Goal: Information Seeking & Learning: Learn about a topic

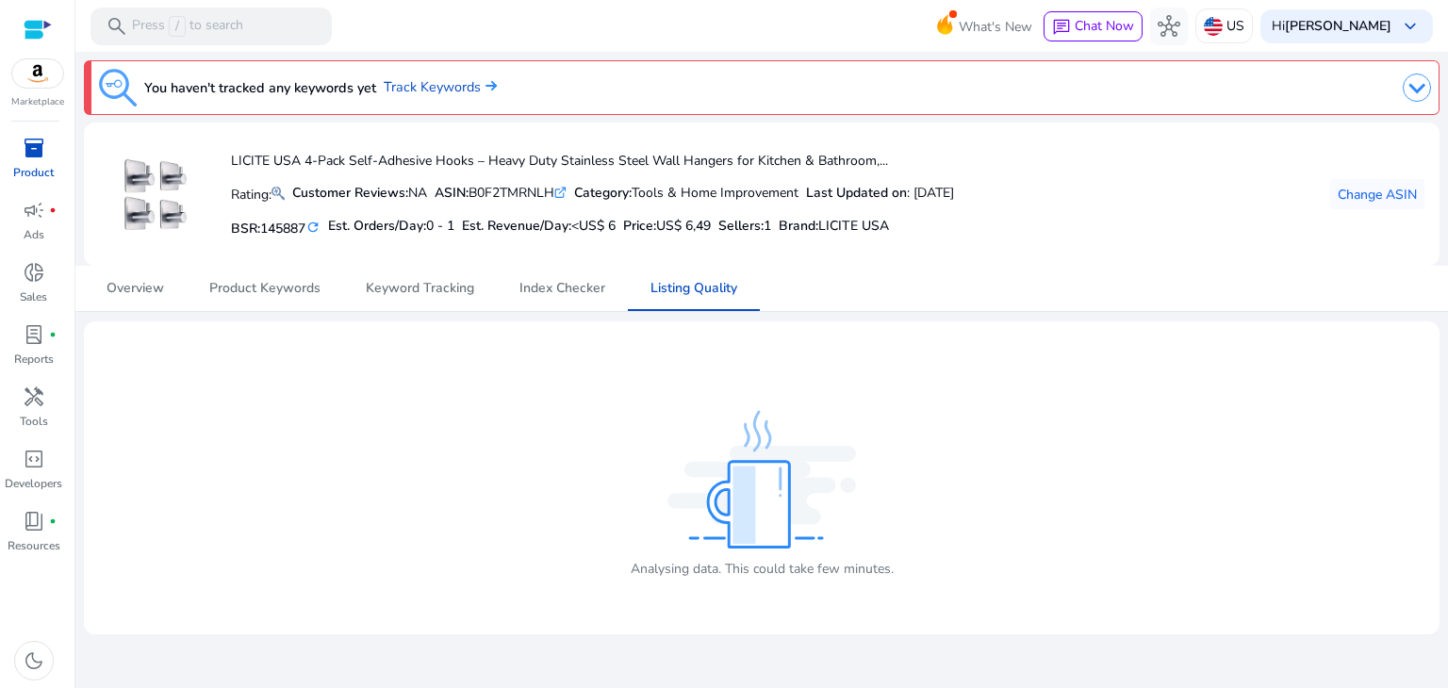
click at [31, 143] on span "inventory_2" at bounding box center [34, 148] width 23 height 23
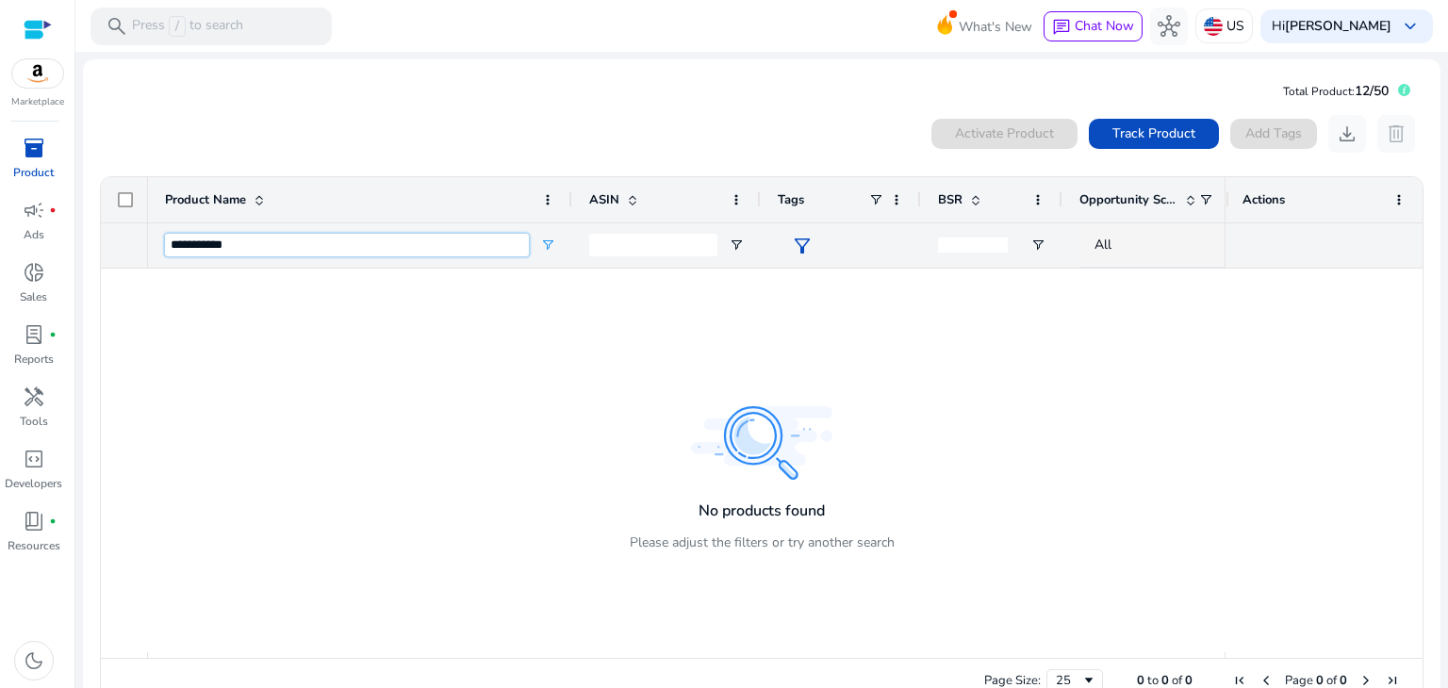
click at [453, 256] on input "**********" at bounding box center [347, 245] width 364 height 23
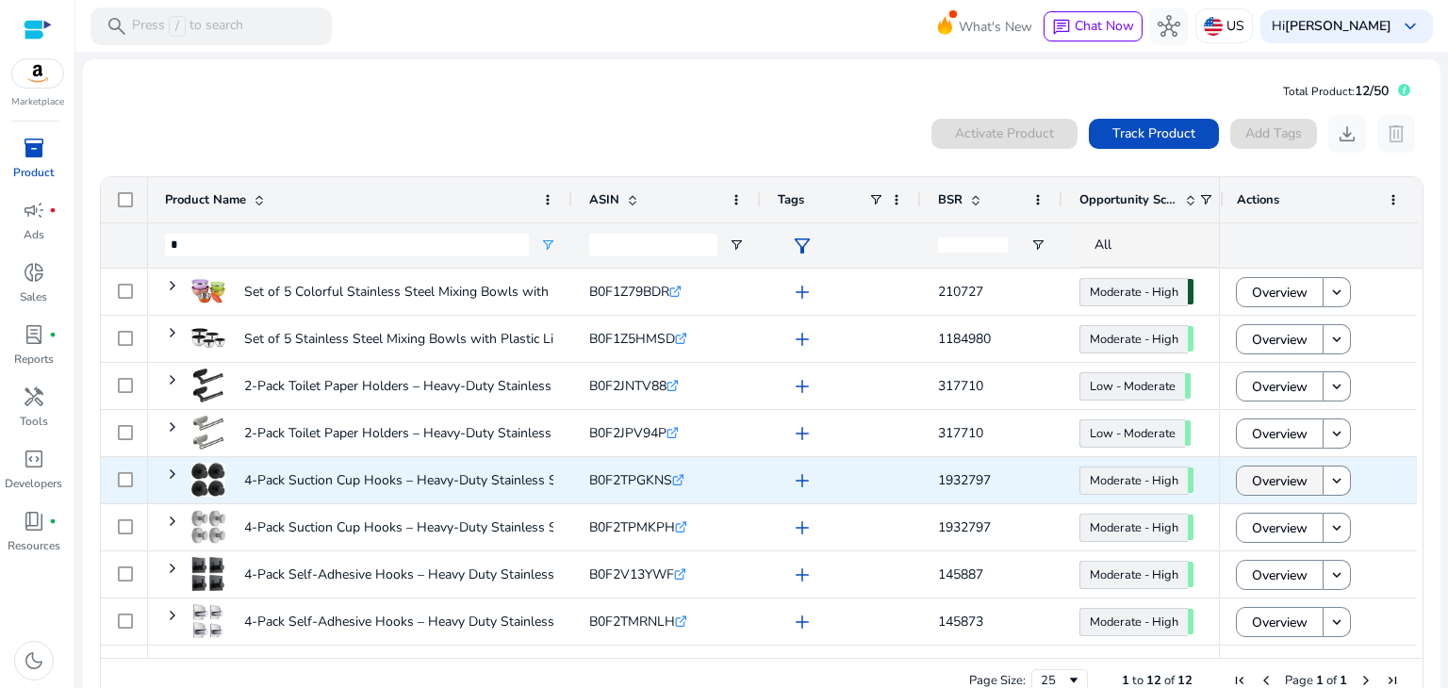
click at [1305, 475] on span at bounding box center [1280, 480] width 86 height 45
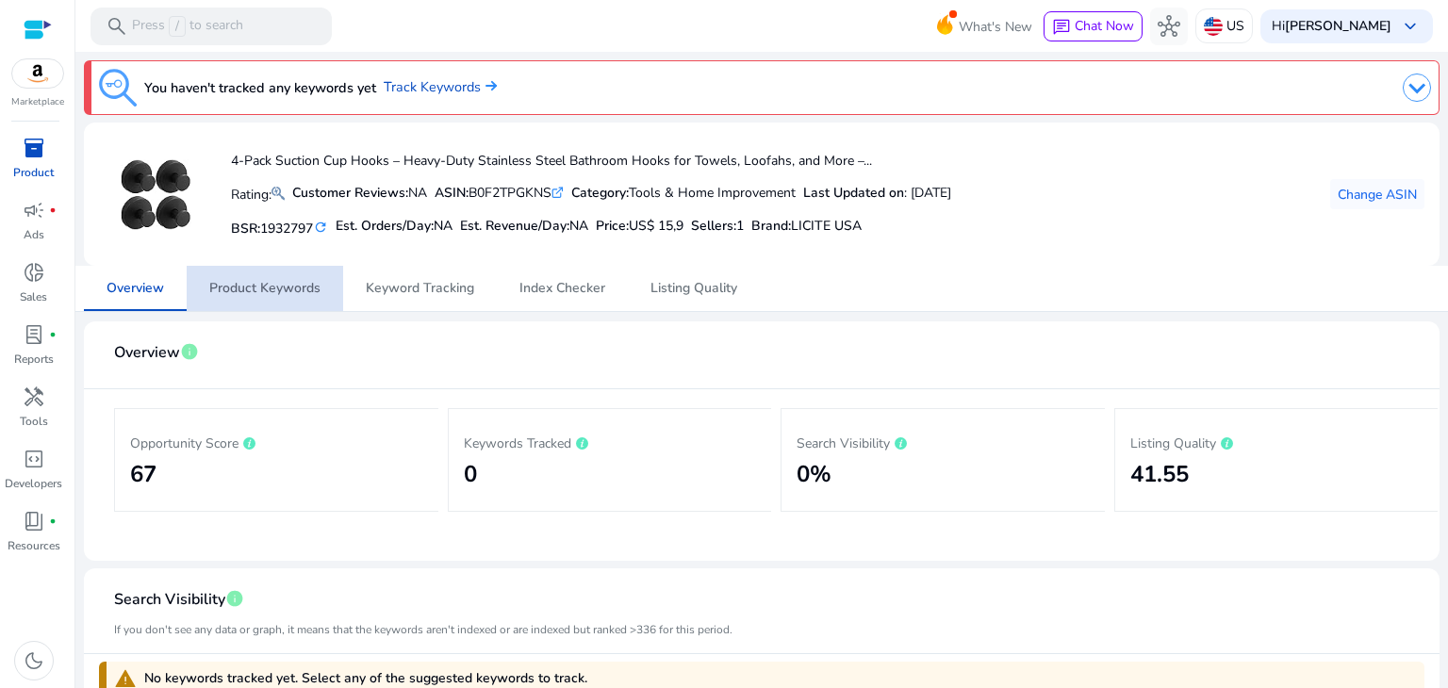
click at [300, 282] on span "Product Keywords" at bounding box center [264, 288] width 111 height 13
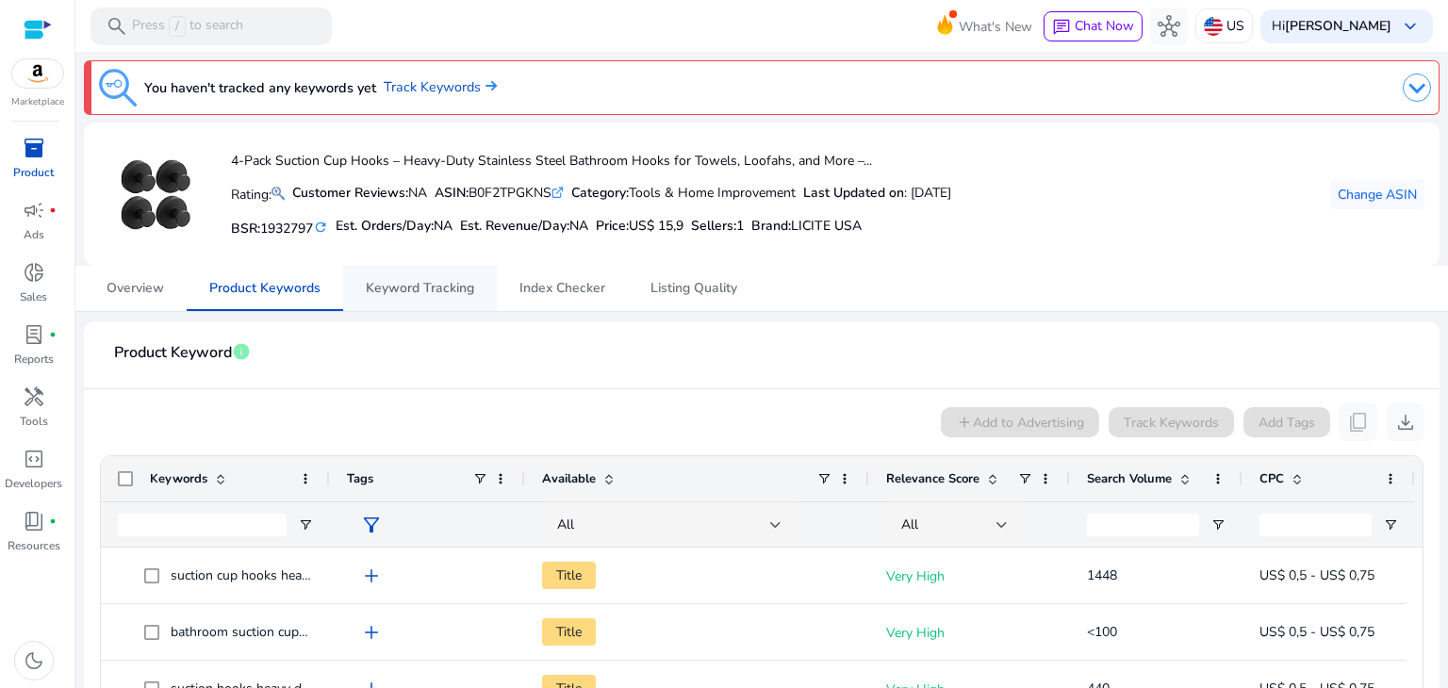
click at [413, 290] on span "Keyword Tracking" at bounding box center [420, 288] width 108 height 13
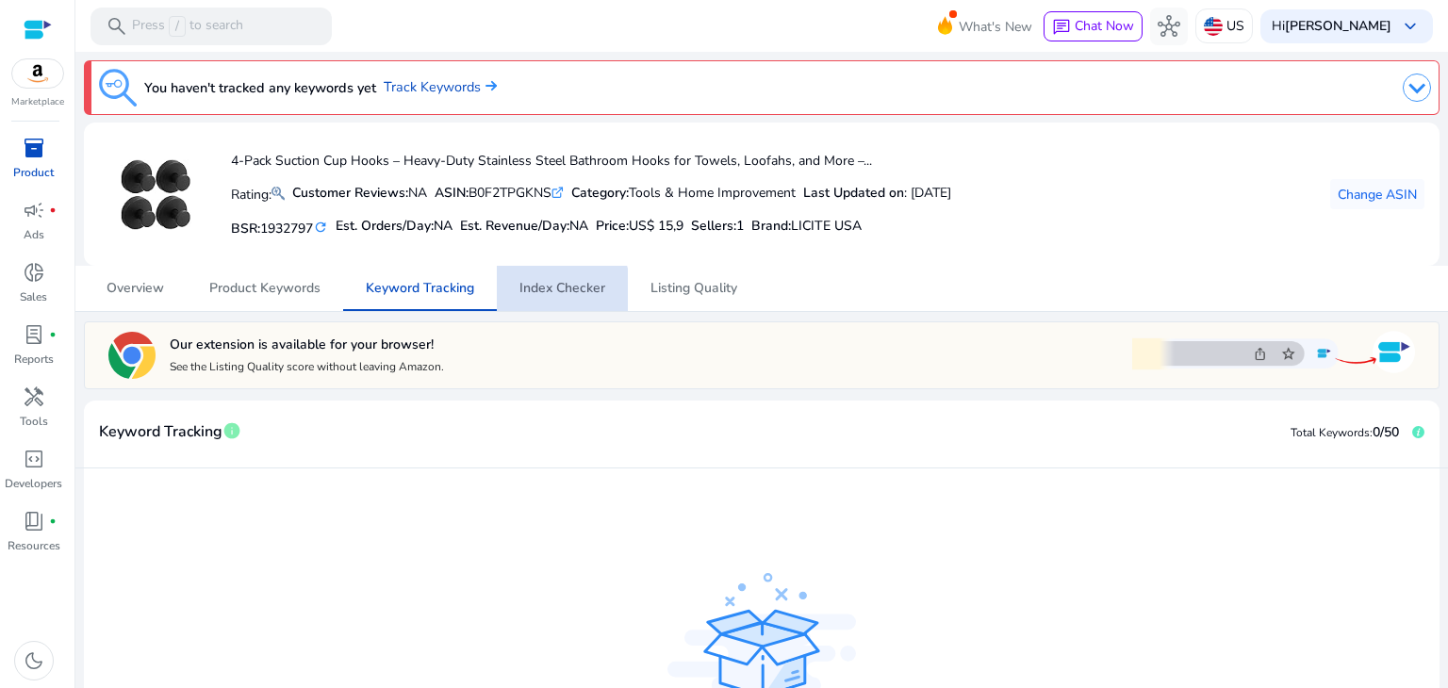
click at [543, 297] on span "Index Checker" at bounding box center [563, 288] width 86 height 45
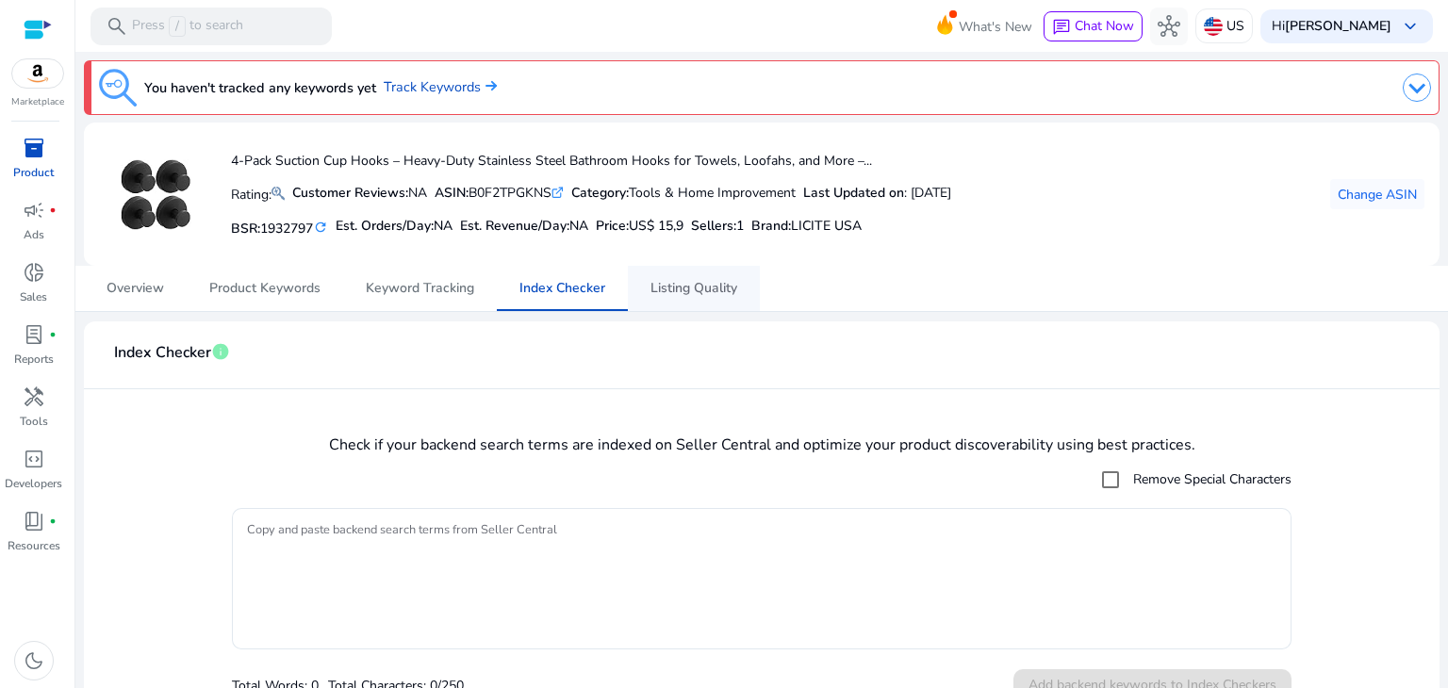
click at [657, 294] on span "Listing Quality" at bounding box center [694, 288] width 87 height 13
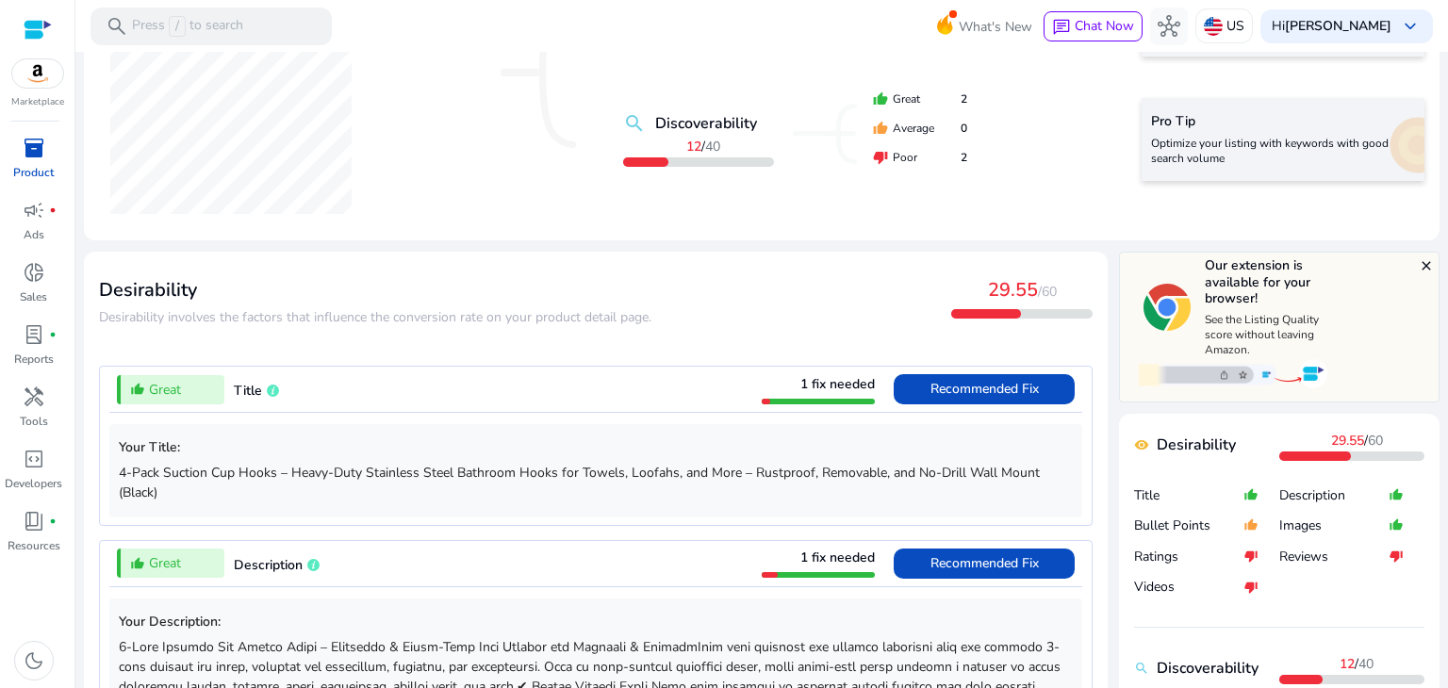
scroll to position [472, 0]
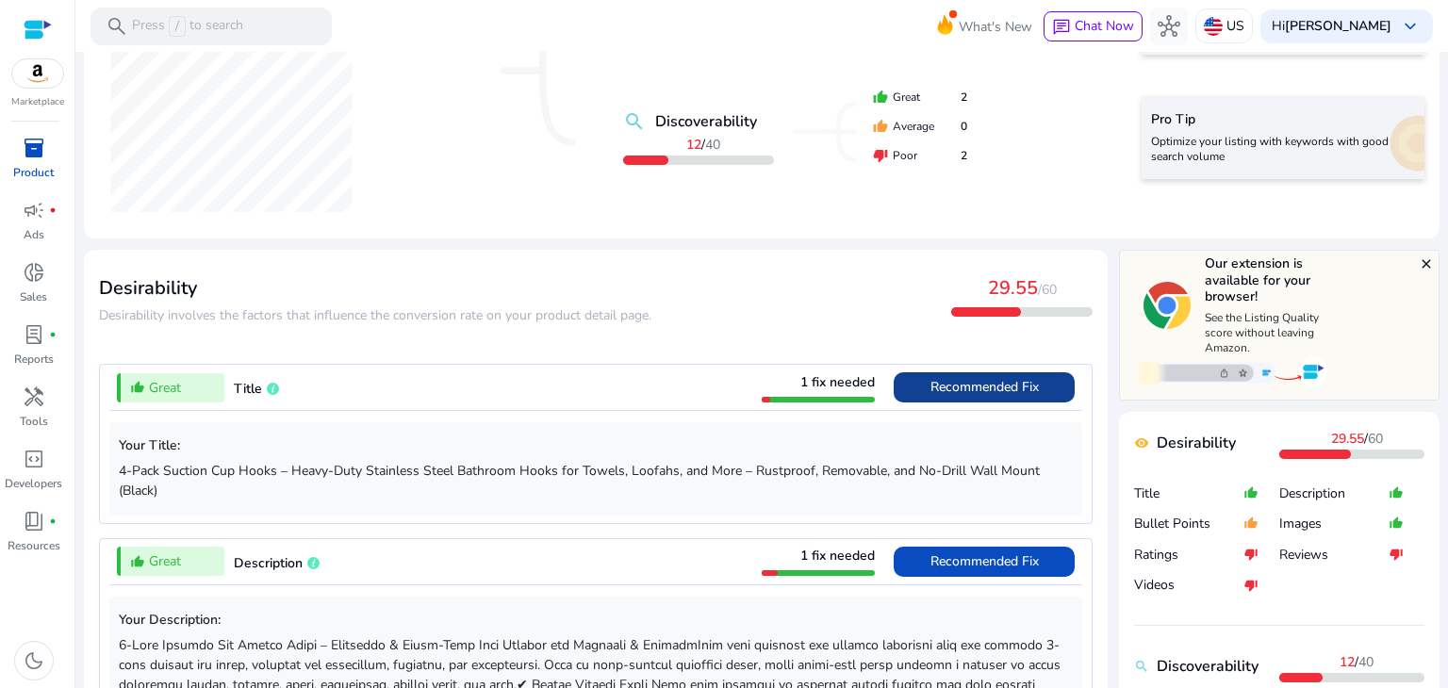
click at [931, 389] on span "Recommended Fix" at bounding box center [985, 387] width 108 height 18
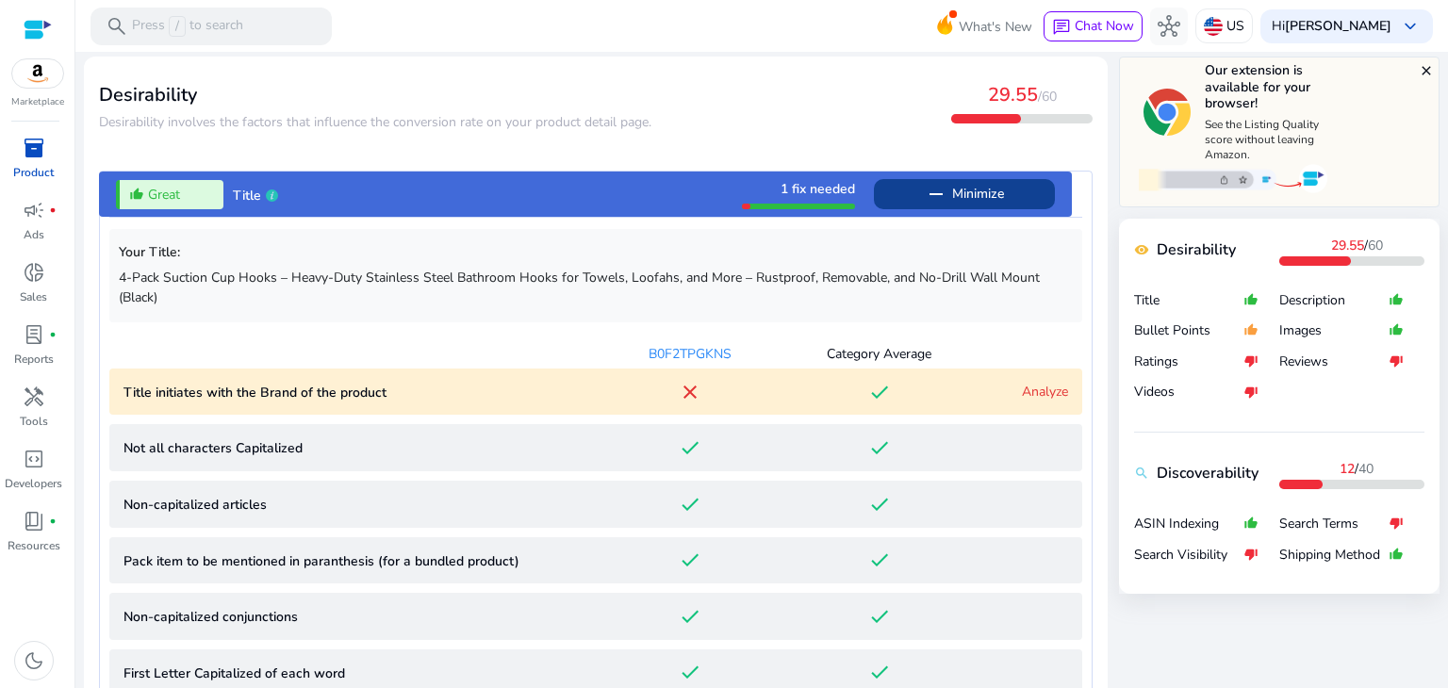
scroll to position [646, 0]
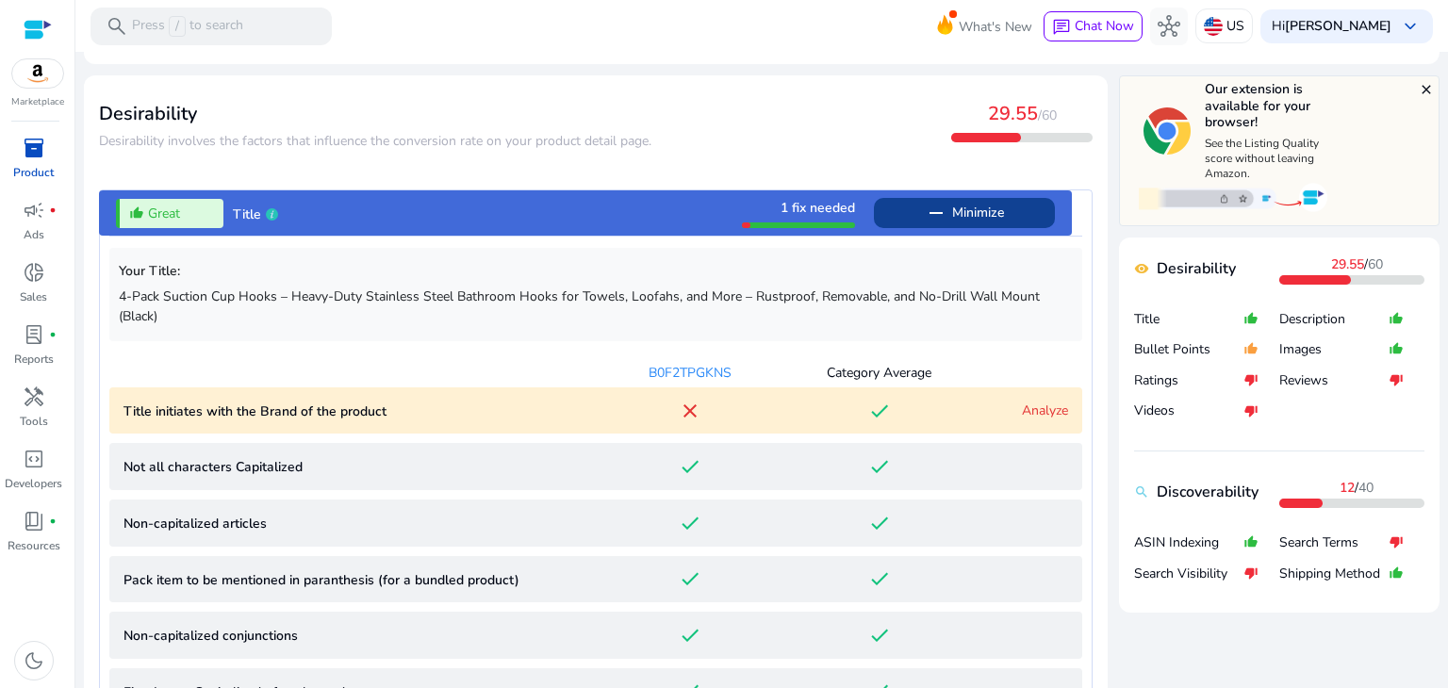
click at [952, 207] on span "Minimize" at bounding box center [978, 213] width 52 height 30
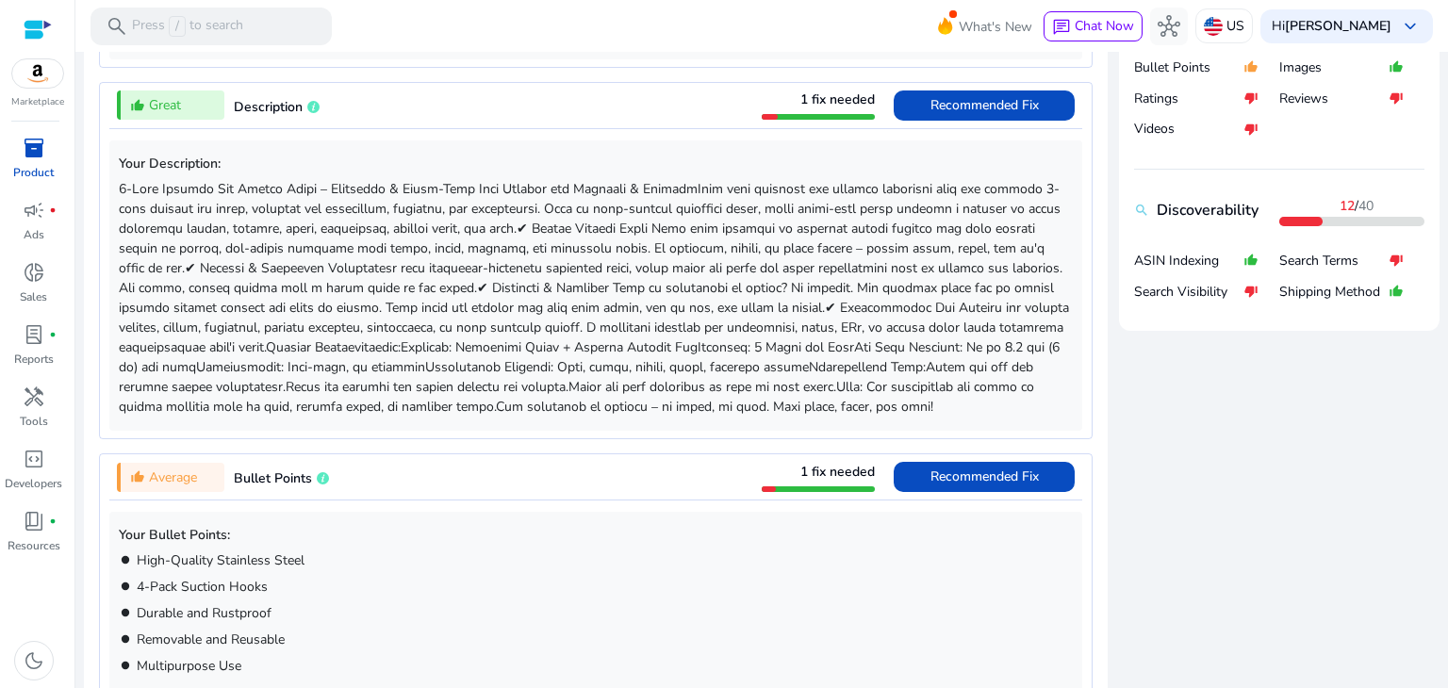
scroll to position [929, 0]
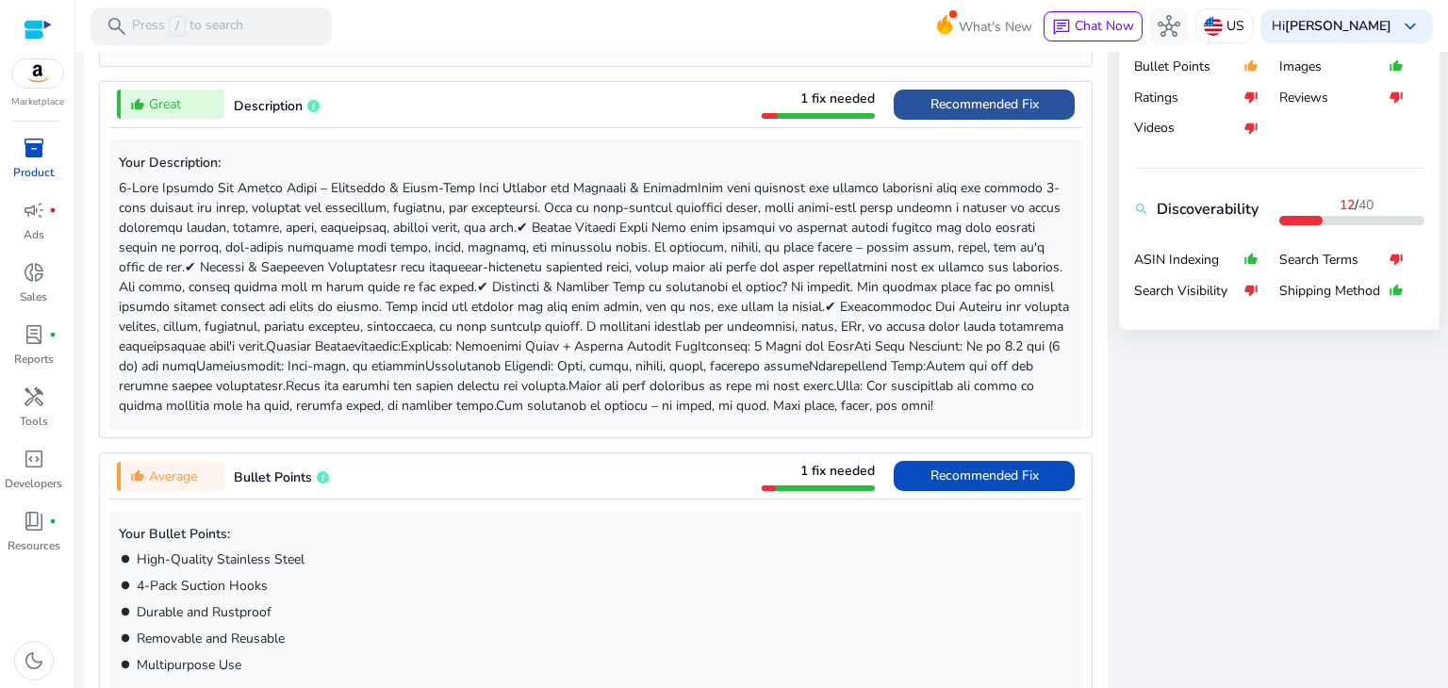
click at [932, 103] on span "Recommended Fix" at bounding box center [985, 104] width 108 height 18
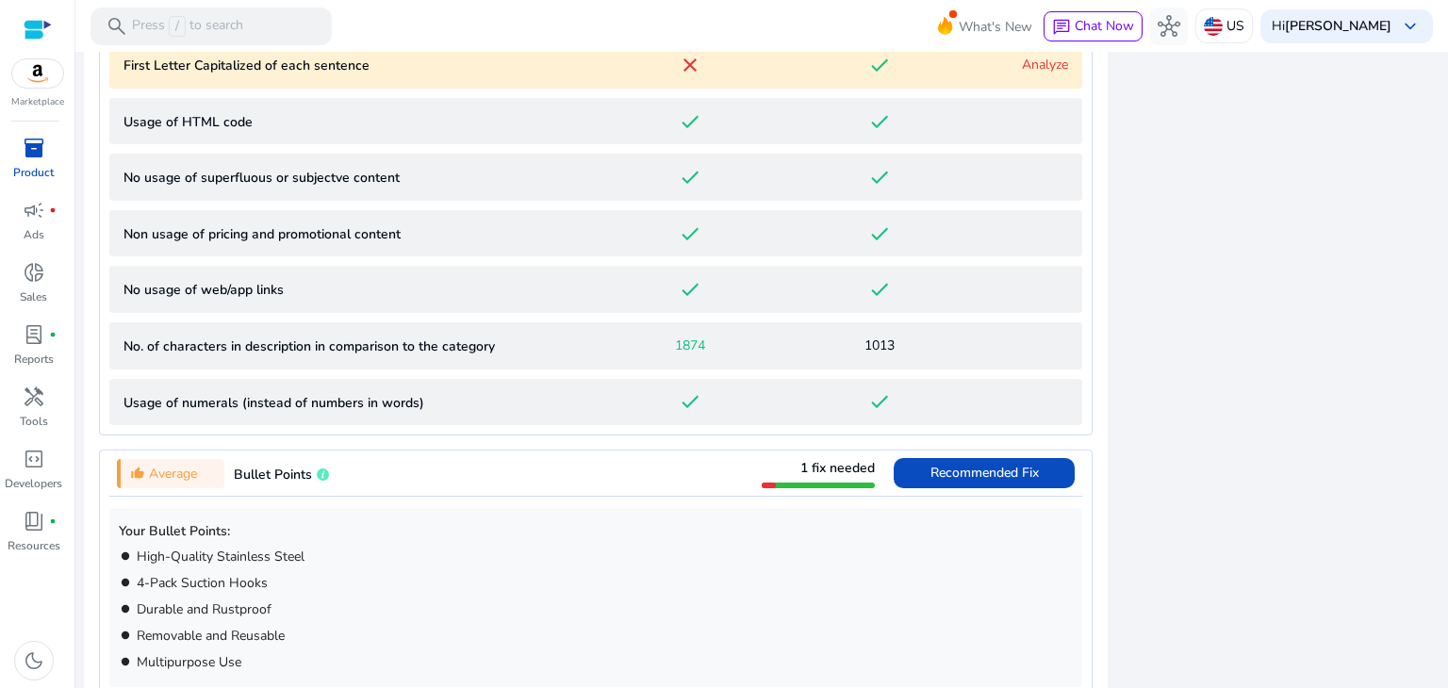
scroll to position [1385, 0]
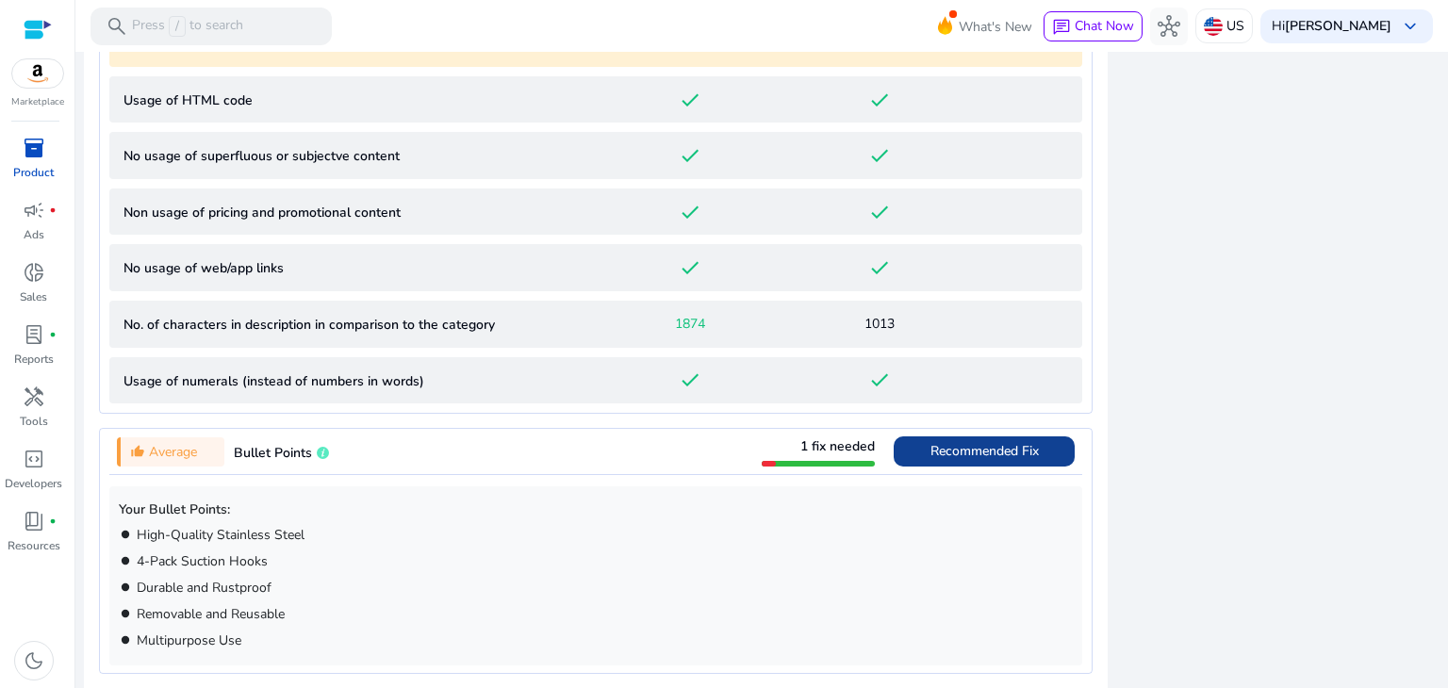
click at [987, 456] on span "Recommended Fix" at bounding box center [985, 451] width 108 height 18
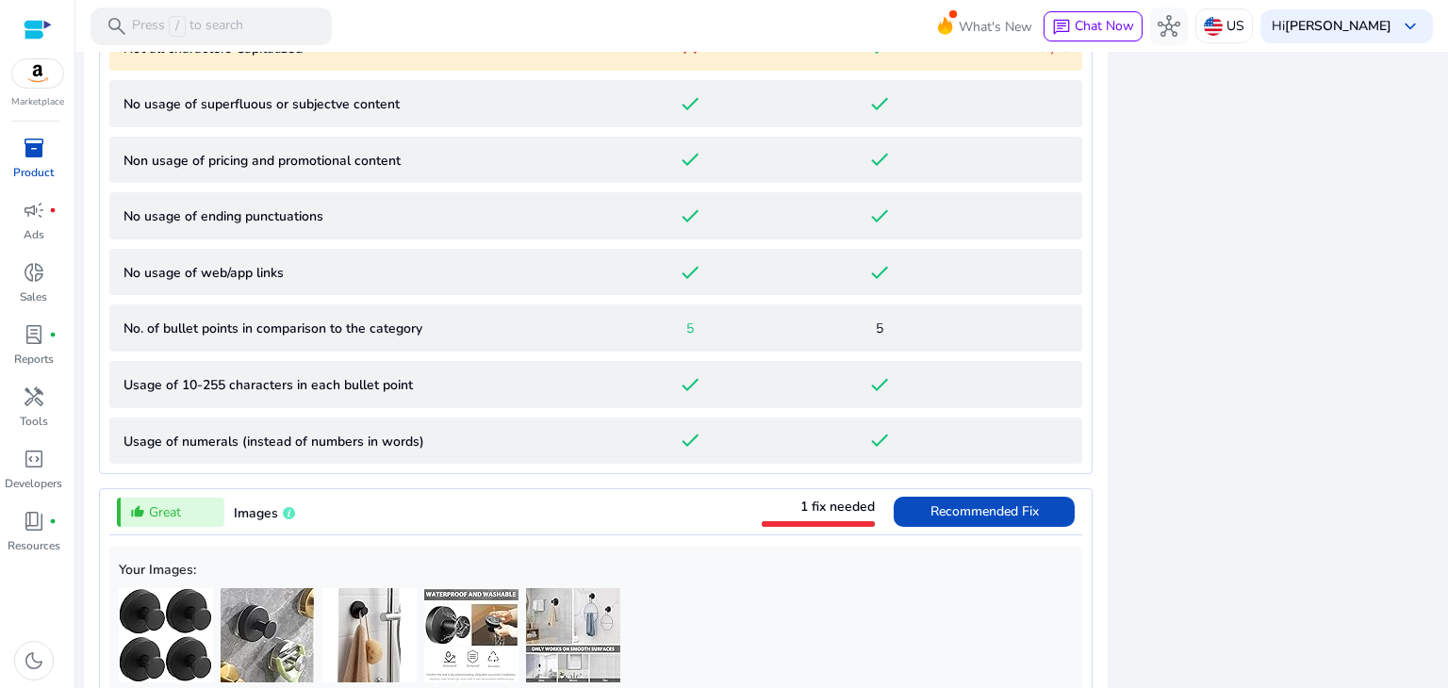
scroll to position [1663, 0]
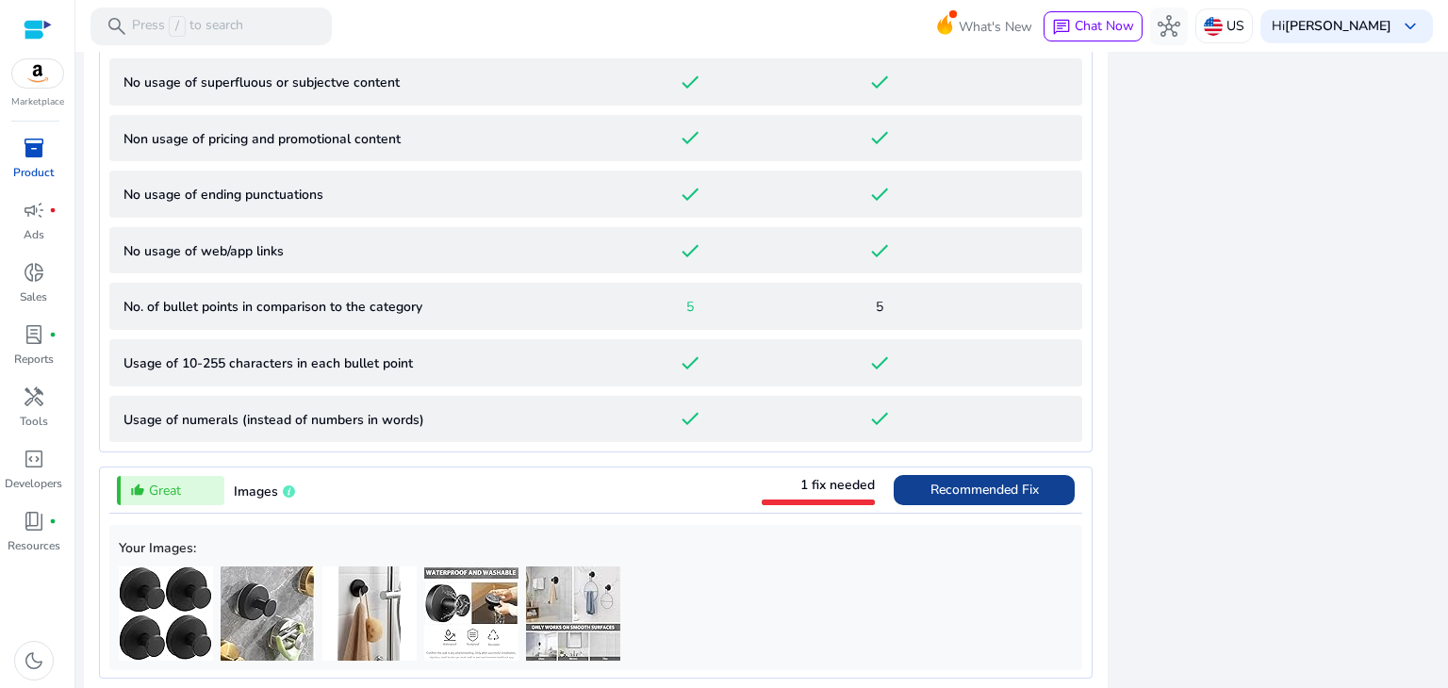
click at [979, 484] on span "Recommended Fix" at bounding box center [985, 490] width 108 height 18
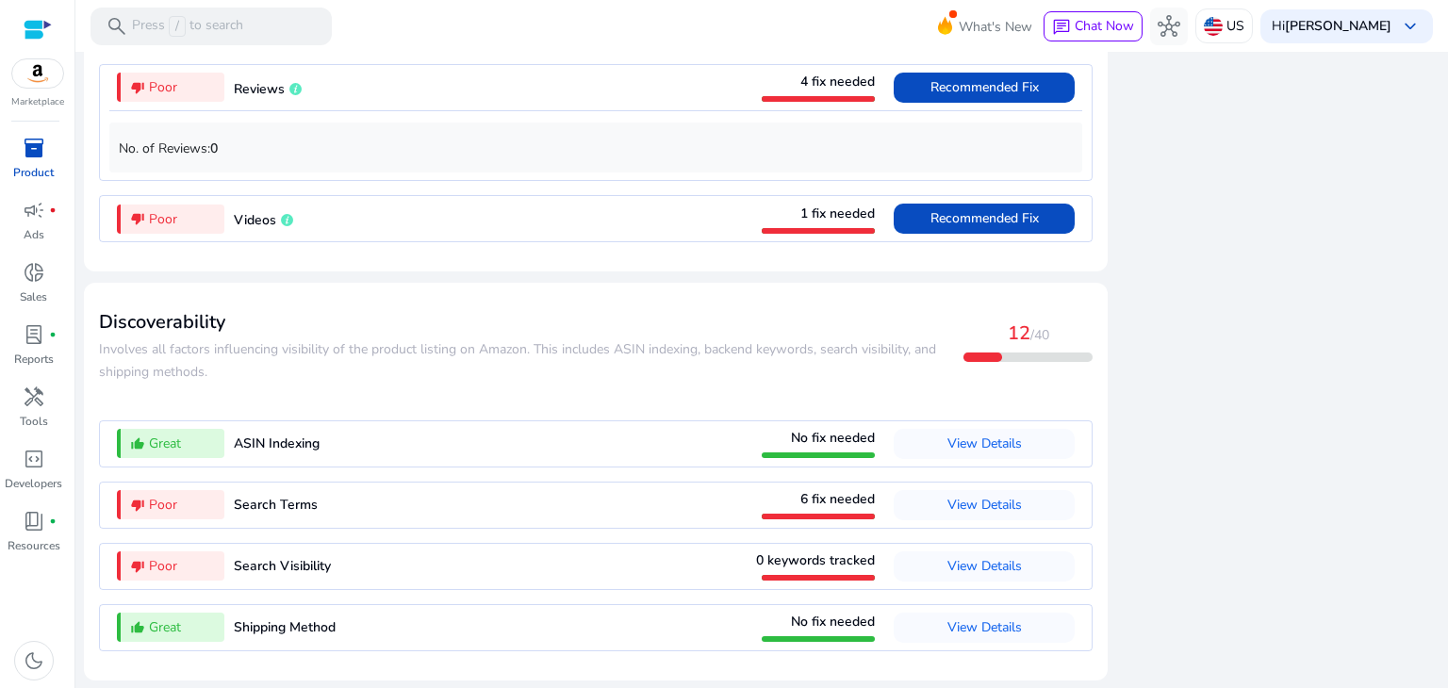
scroll to position [2088, 0]
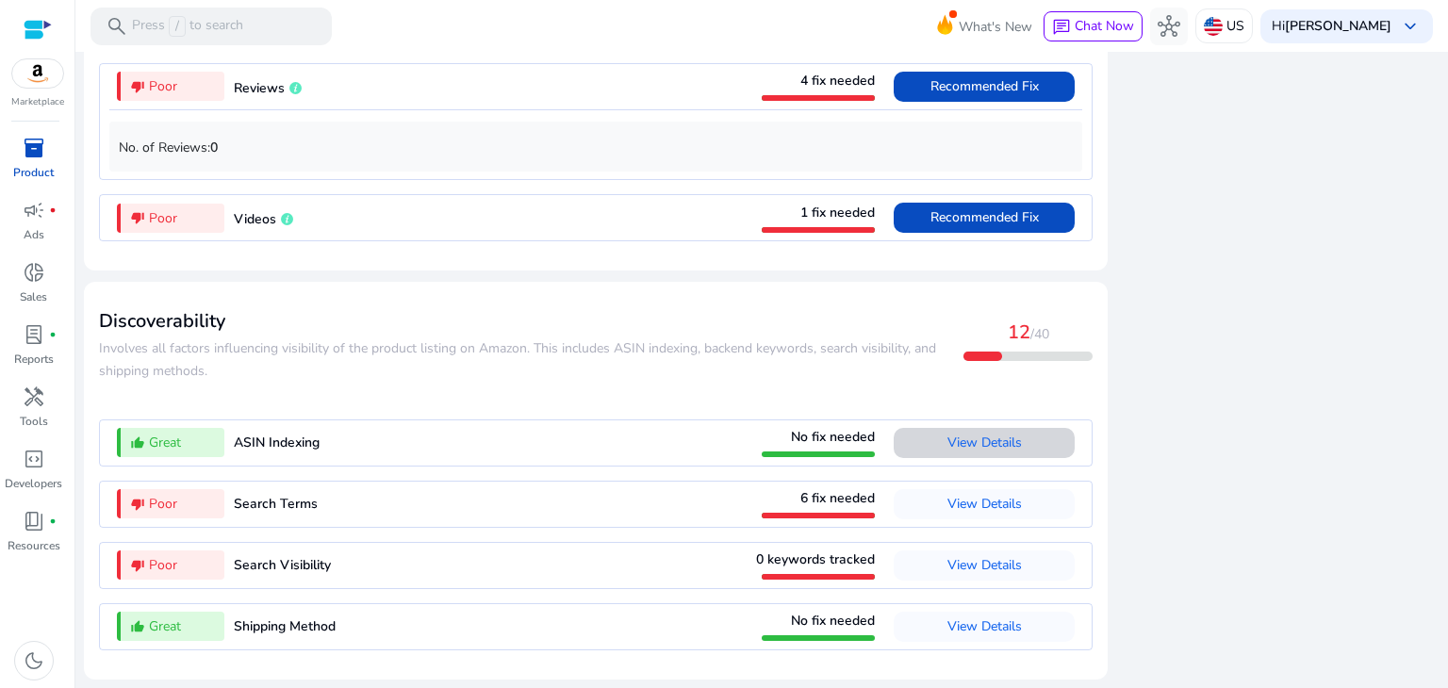
click at [1000, 455] on span "View Details" at bounding box center [985, 443] width 74 height 30
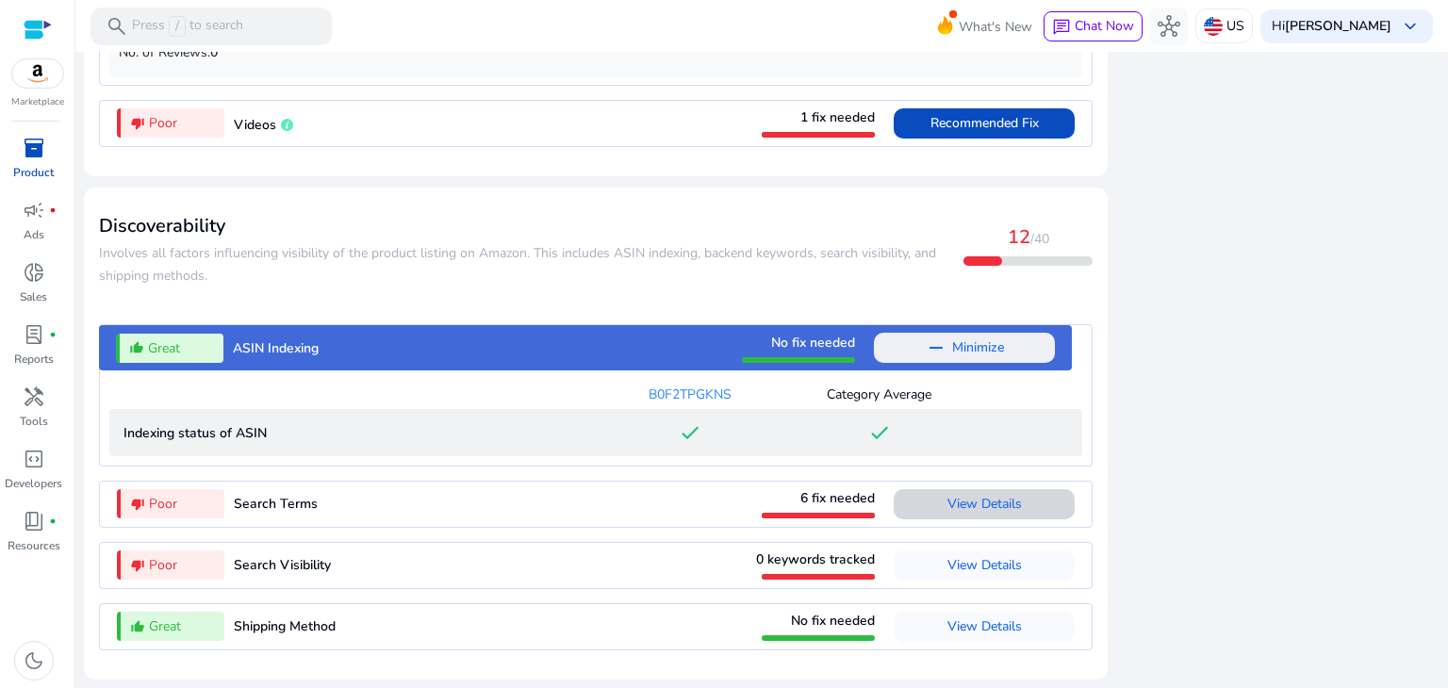
click at [998, 506] on span "View Details" at bounding box center [985, 504] width 74 height 18
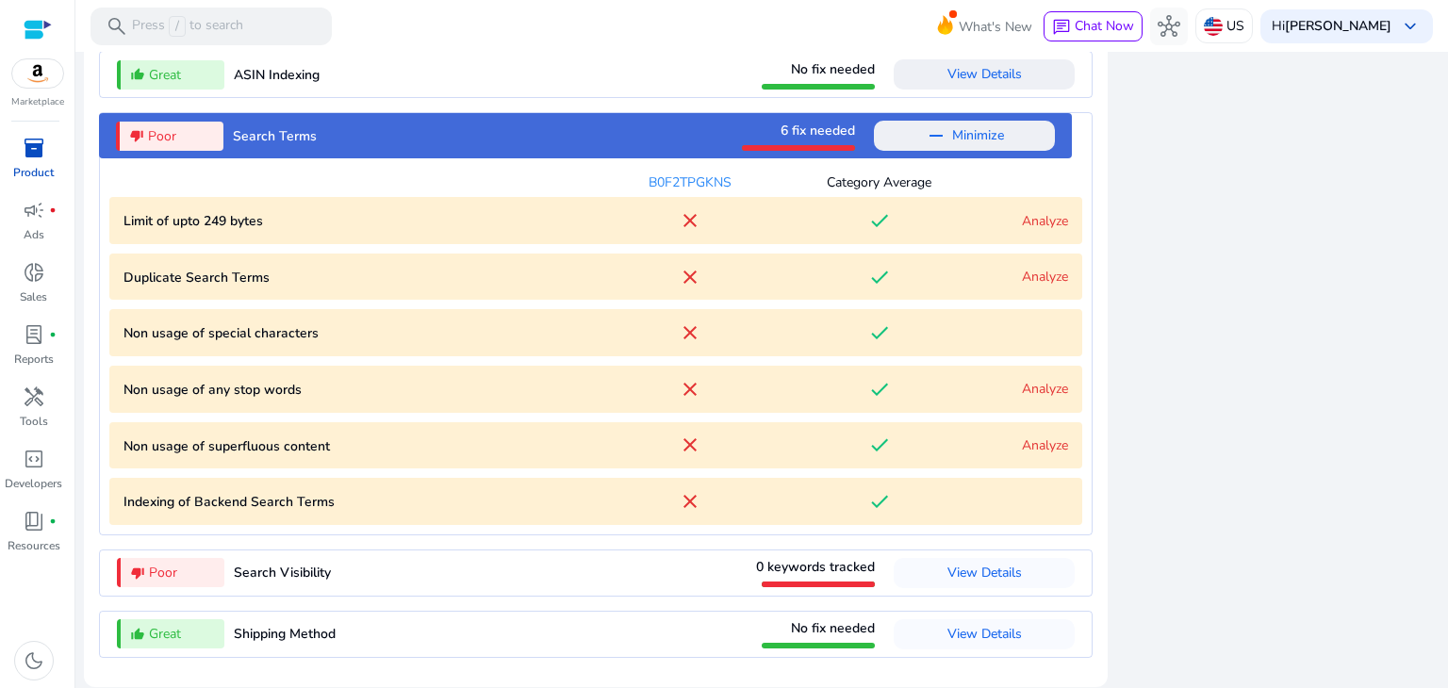
scroll to position [2369, 0]
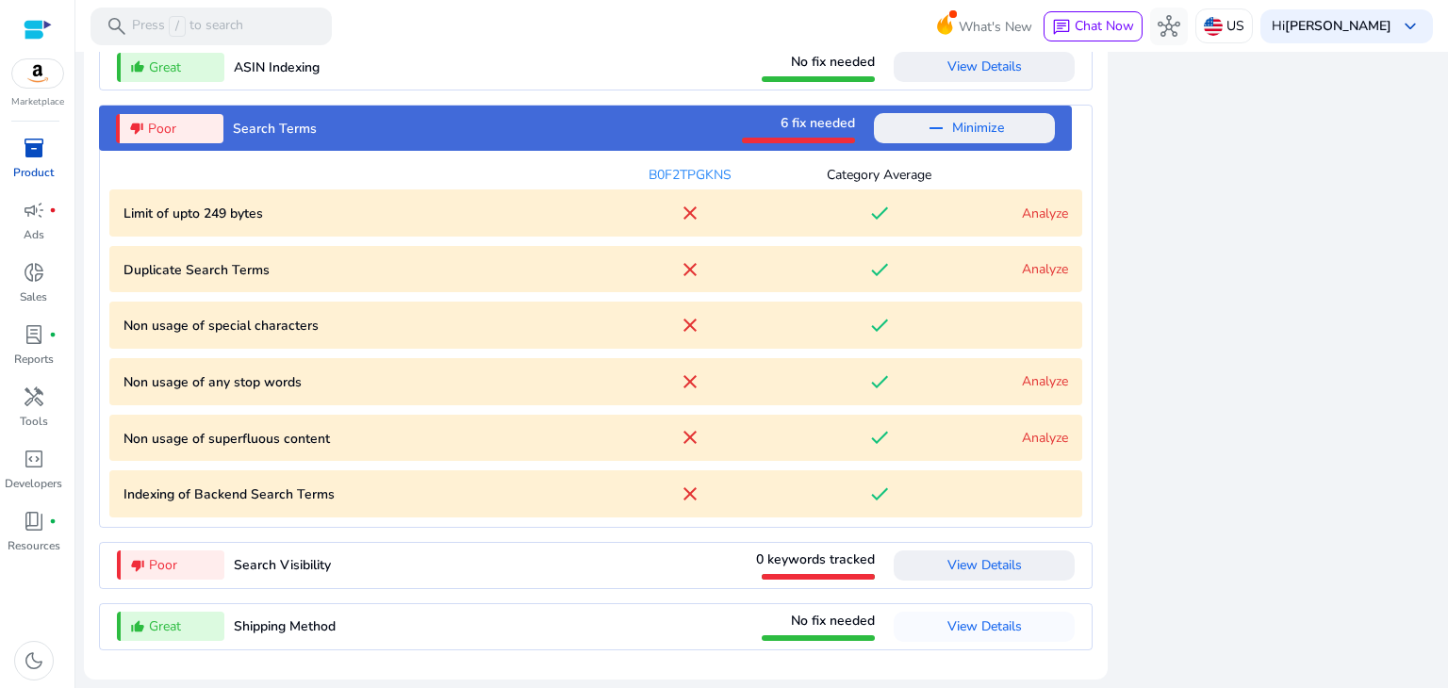
click at [988, 564] on span "View Details" at bounding box center [985, 565] width 74 height 18
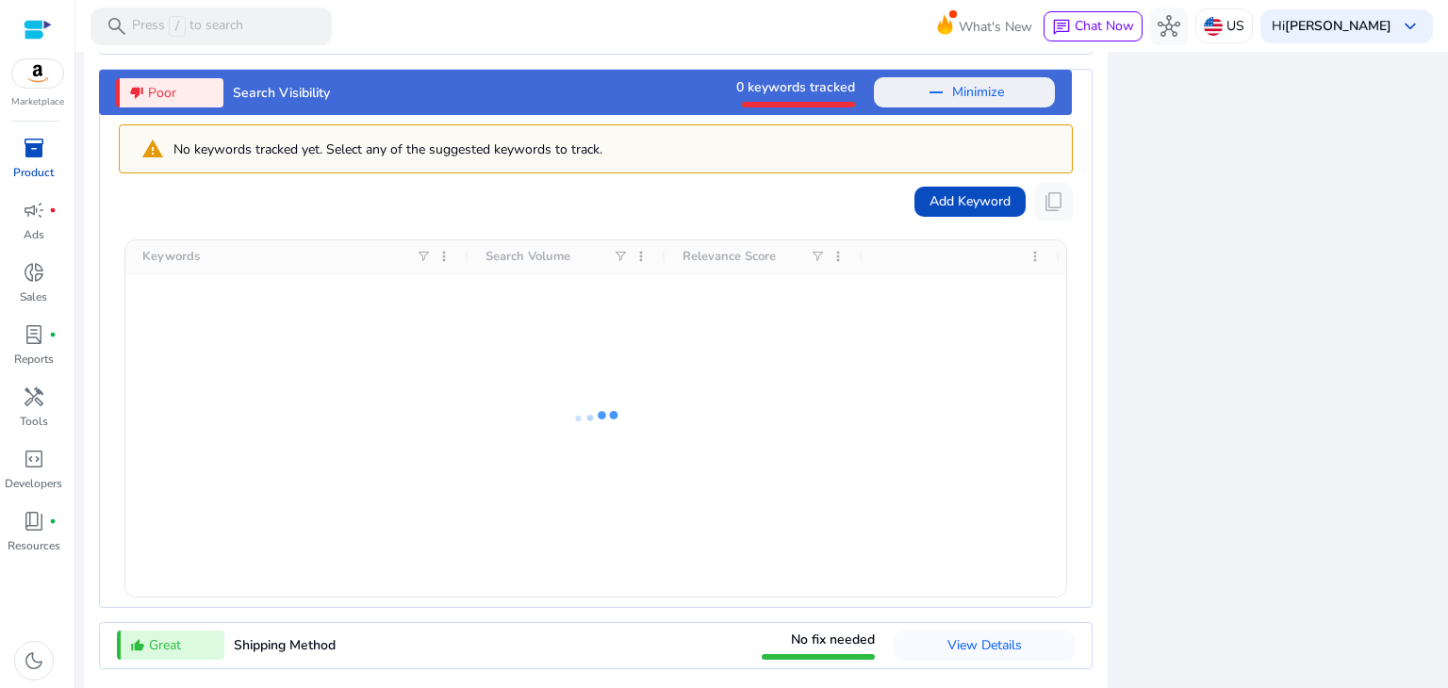
scroll to position [2484, 0]
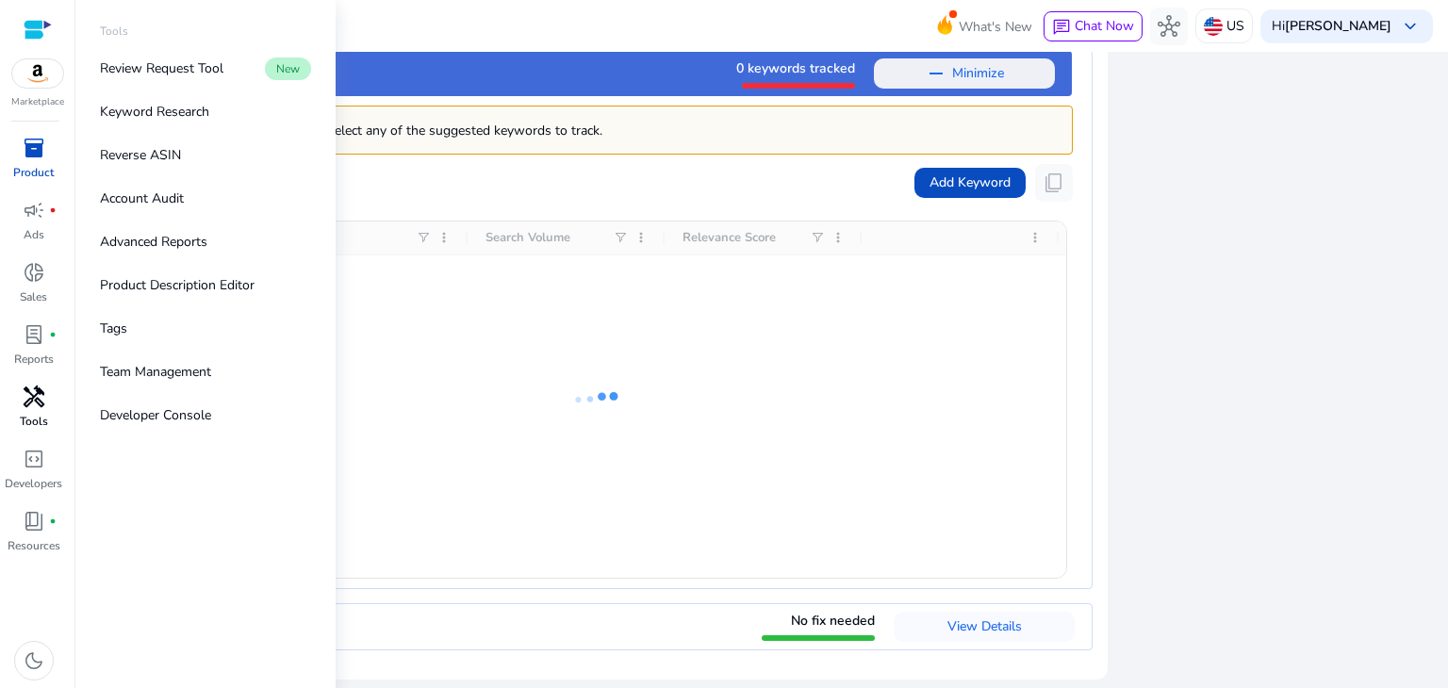
click at [40, 397] on span "handyman" at bounding box center [34, 397] width 23 height 23
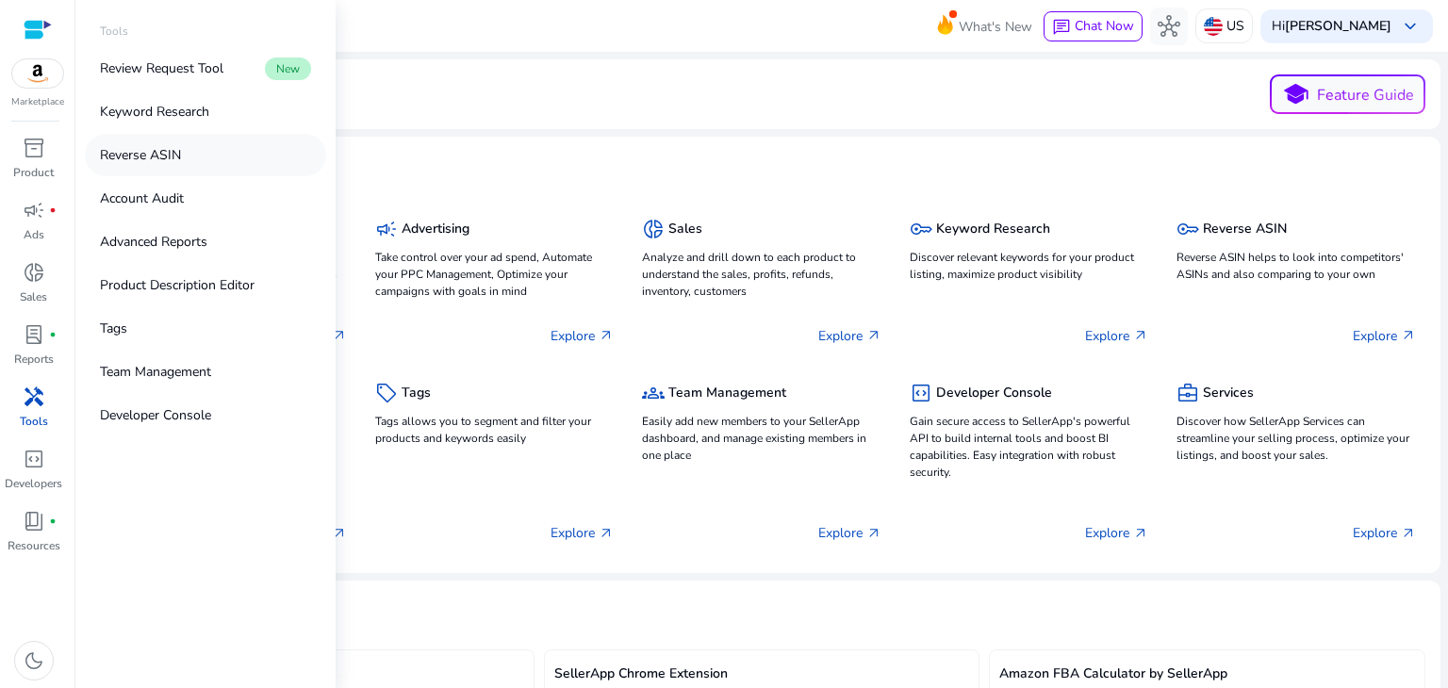
click at [264, 157] on link "Reverse ASIN" at bounding box center [205, 155] width 241 height 42
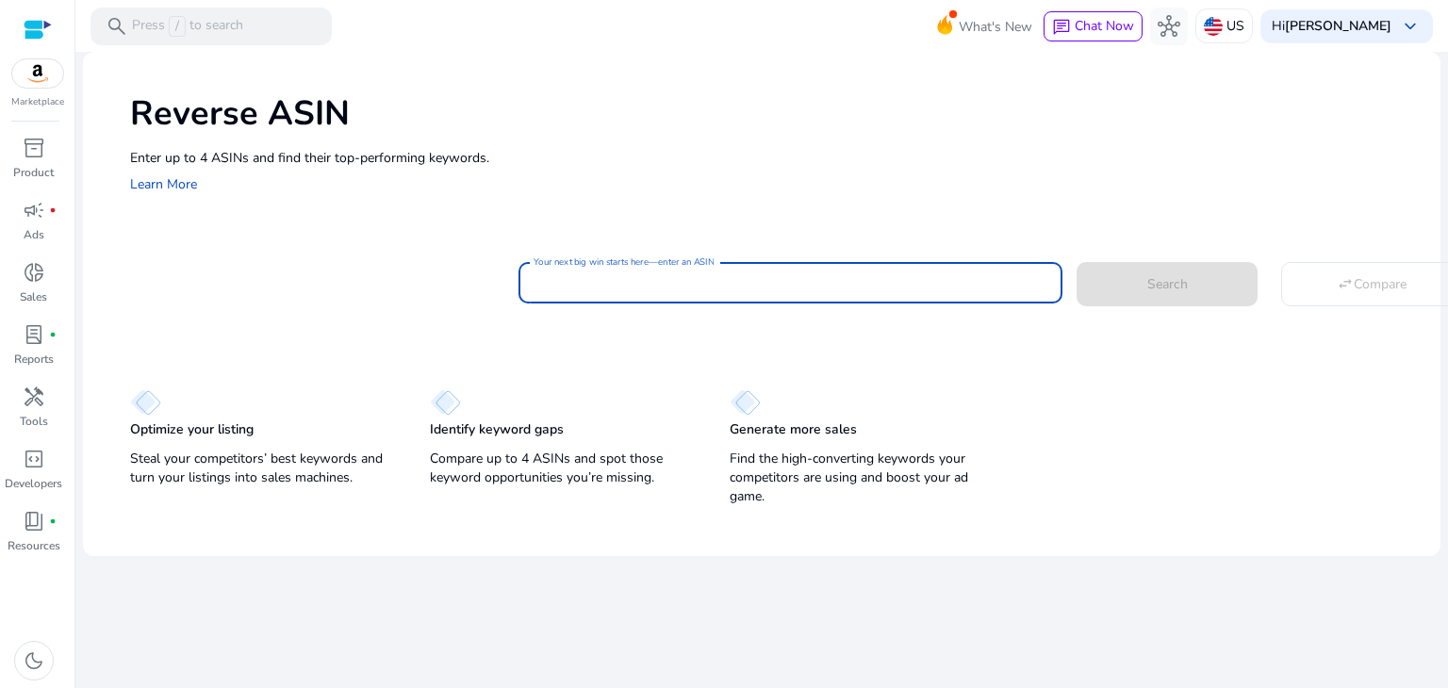
click at [579, 283] on input "Your next big win starts here—enter an ASIN" at bounding box center [791, 283] width 514 height 21
paste input "**********"
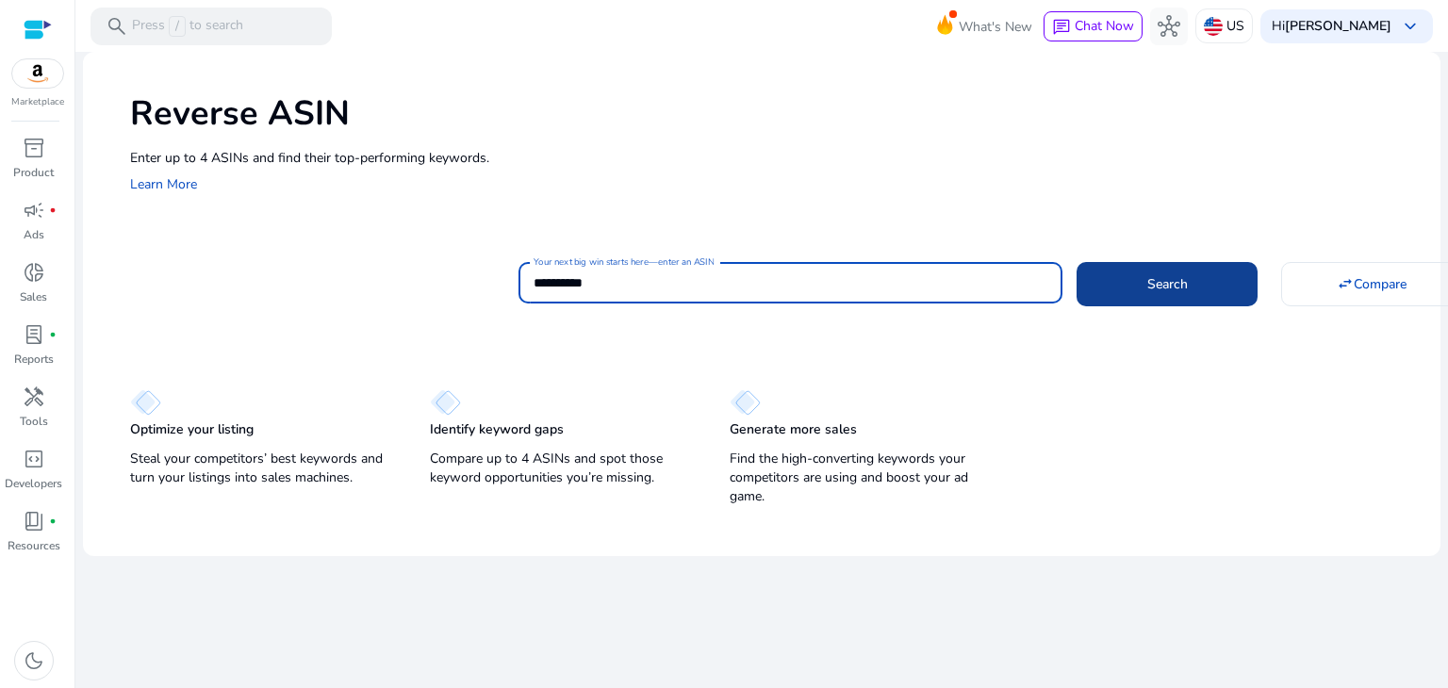
type input "**********"
click at [1177, 291] on span "Search" at bounding box center [1168, 284] width 41 height 20
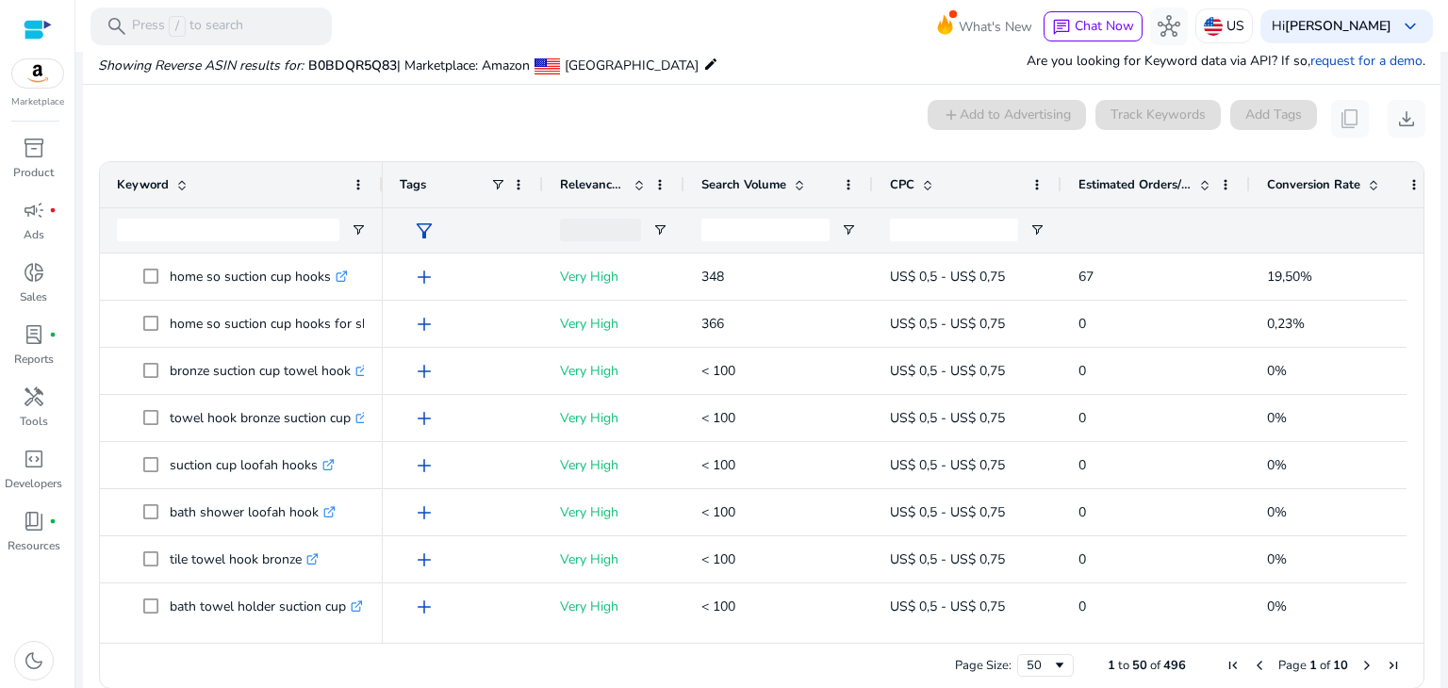
scroll to position [138, 0]
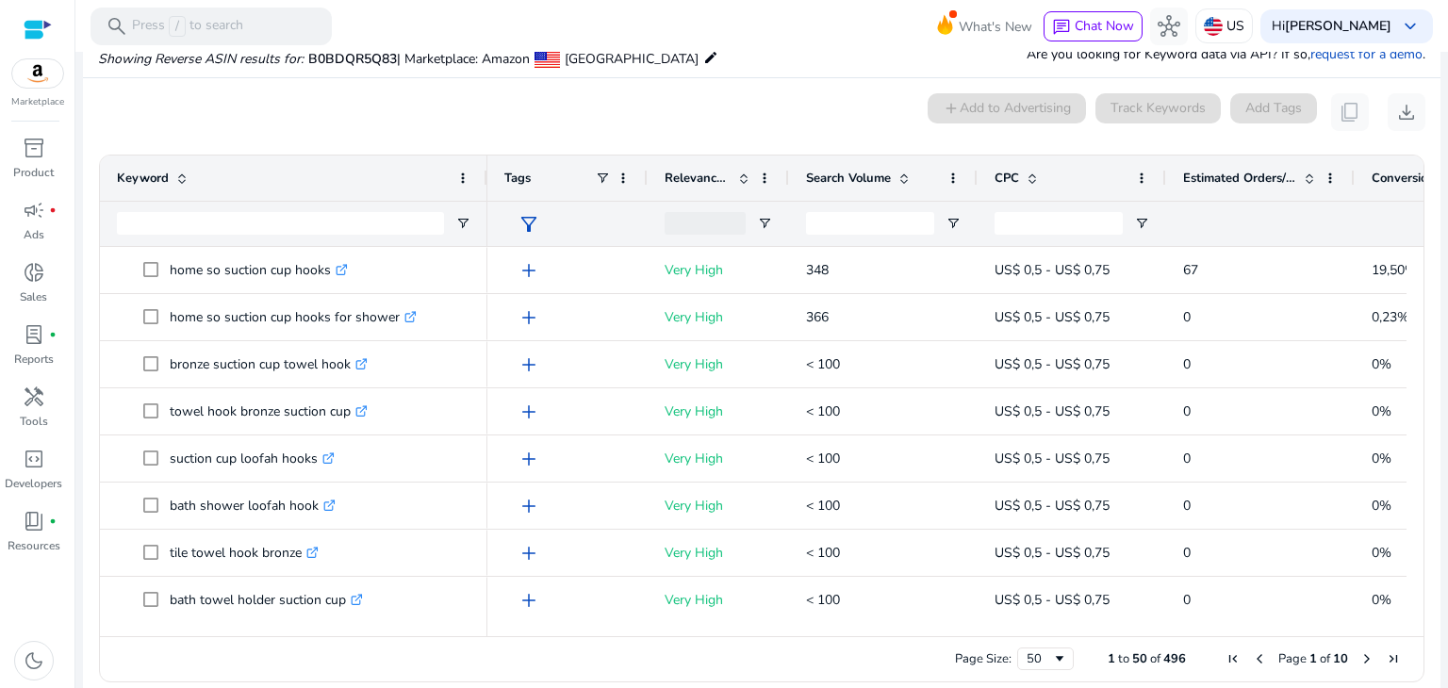
drag, startPoint x: 380, startPoint y: 186, endPoint x: 471, endPoint y: 199, distance: 91.5
click at [484, 193] on div at bounding box center [487, 178] width 8 height 45
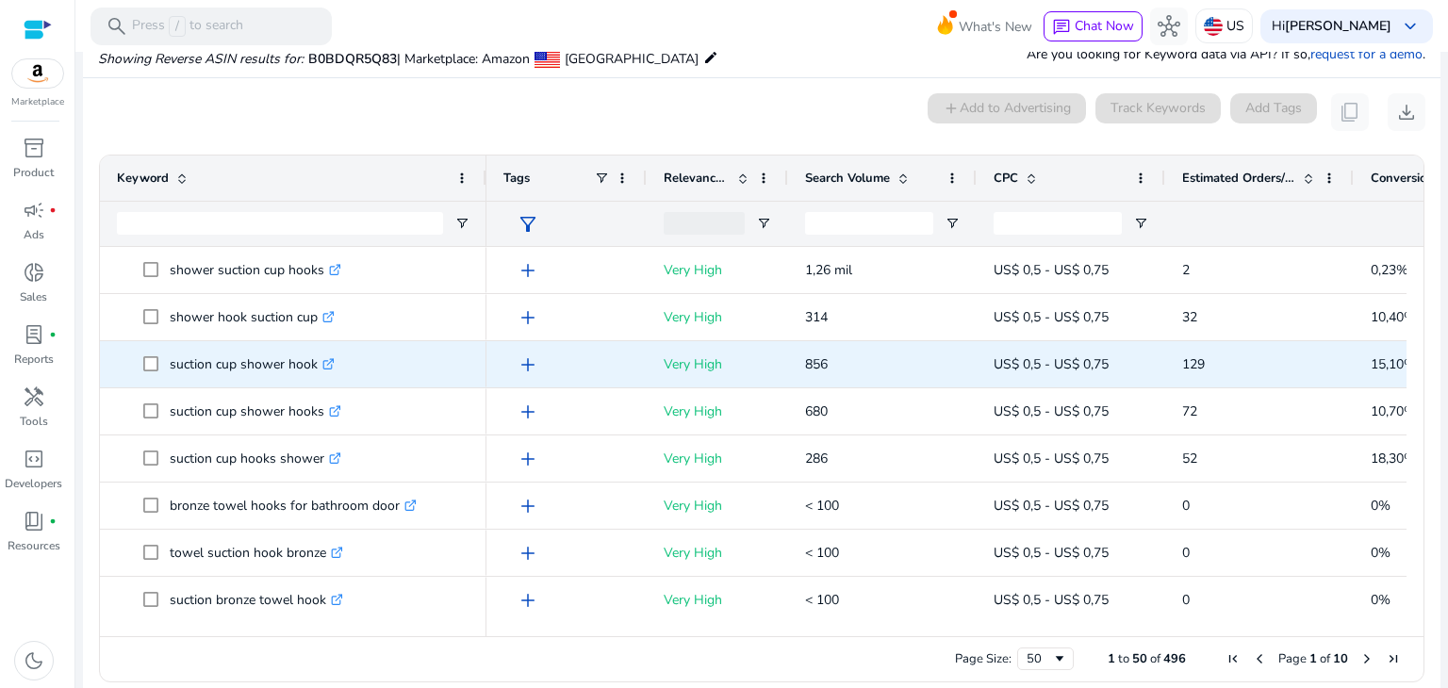
scroll to position [0, 0]
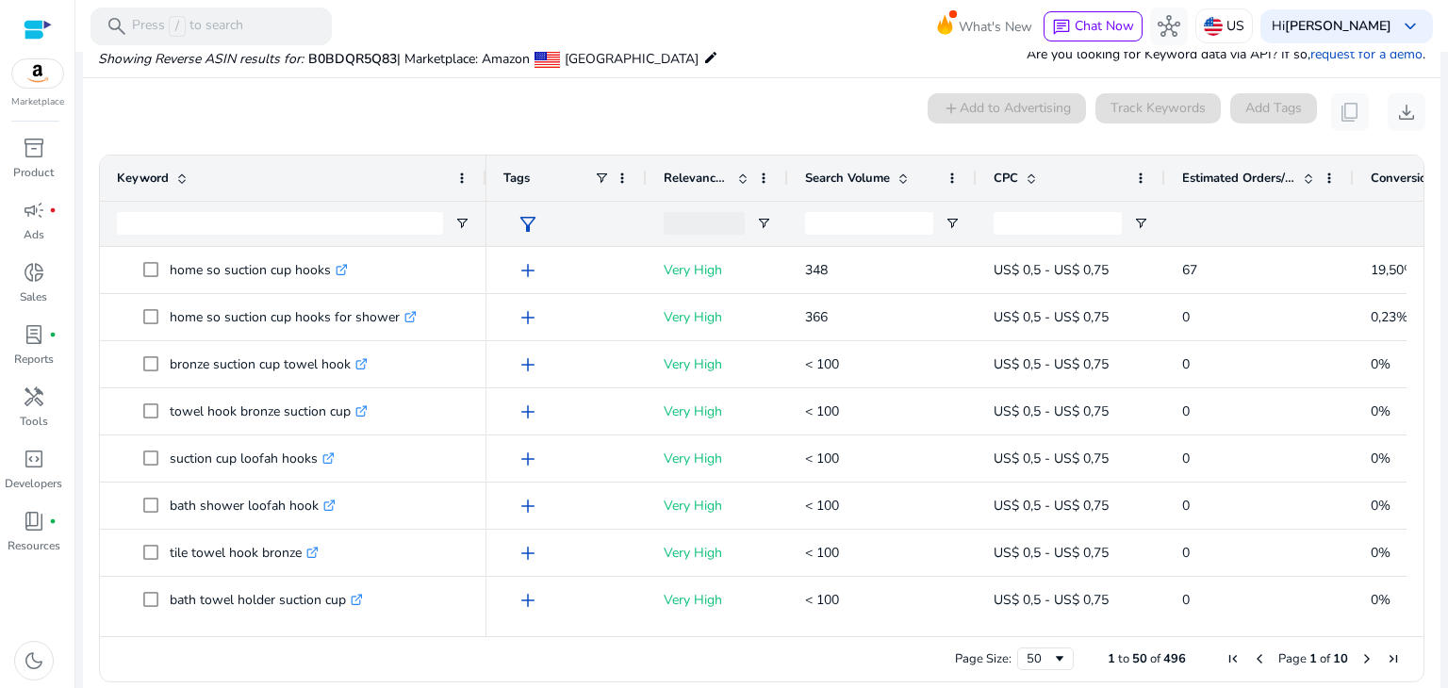
click at [904, 178] on span at bounding box center [903, 178] width 15 height 15
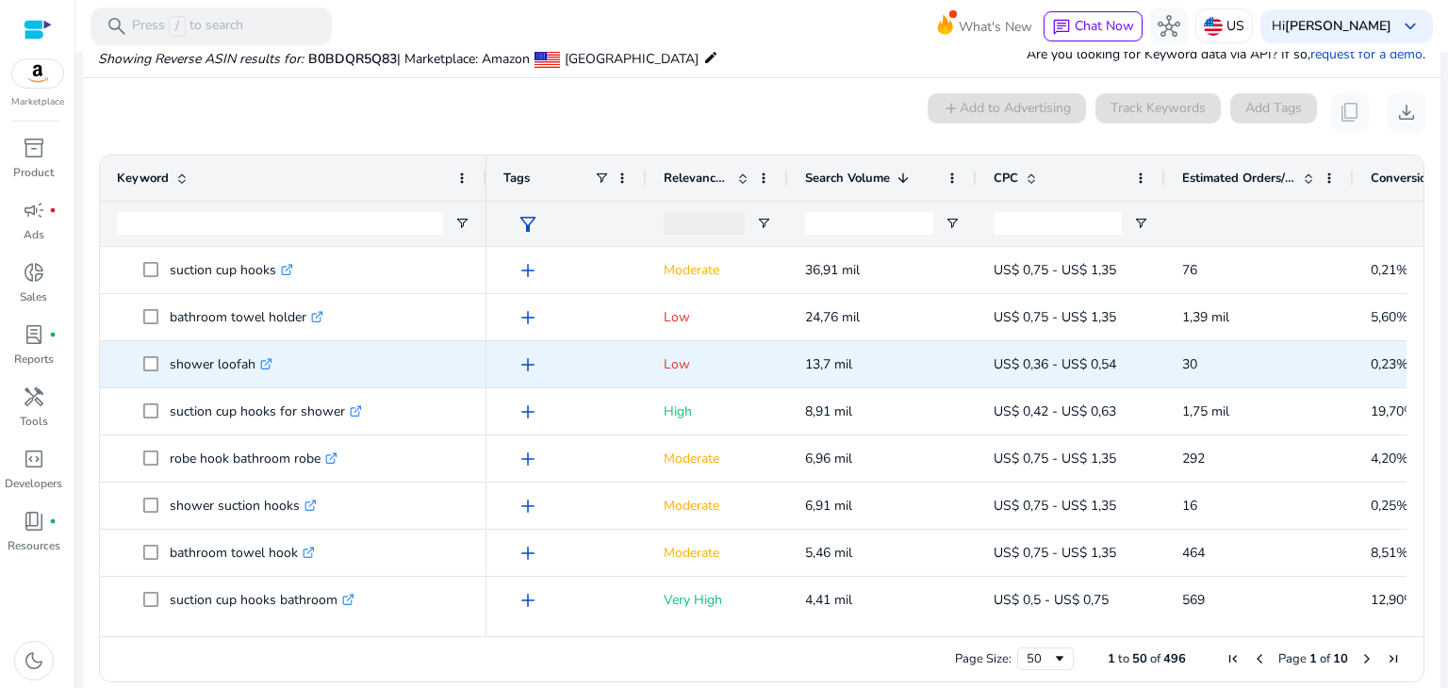
click at [264, 358] on icon ".st0{fill:#2c8af8}" at bounding box center [266, 364] width 12 height 12
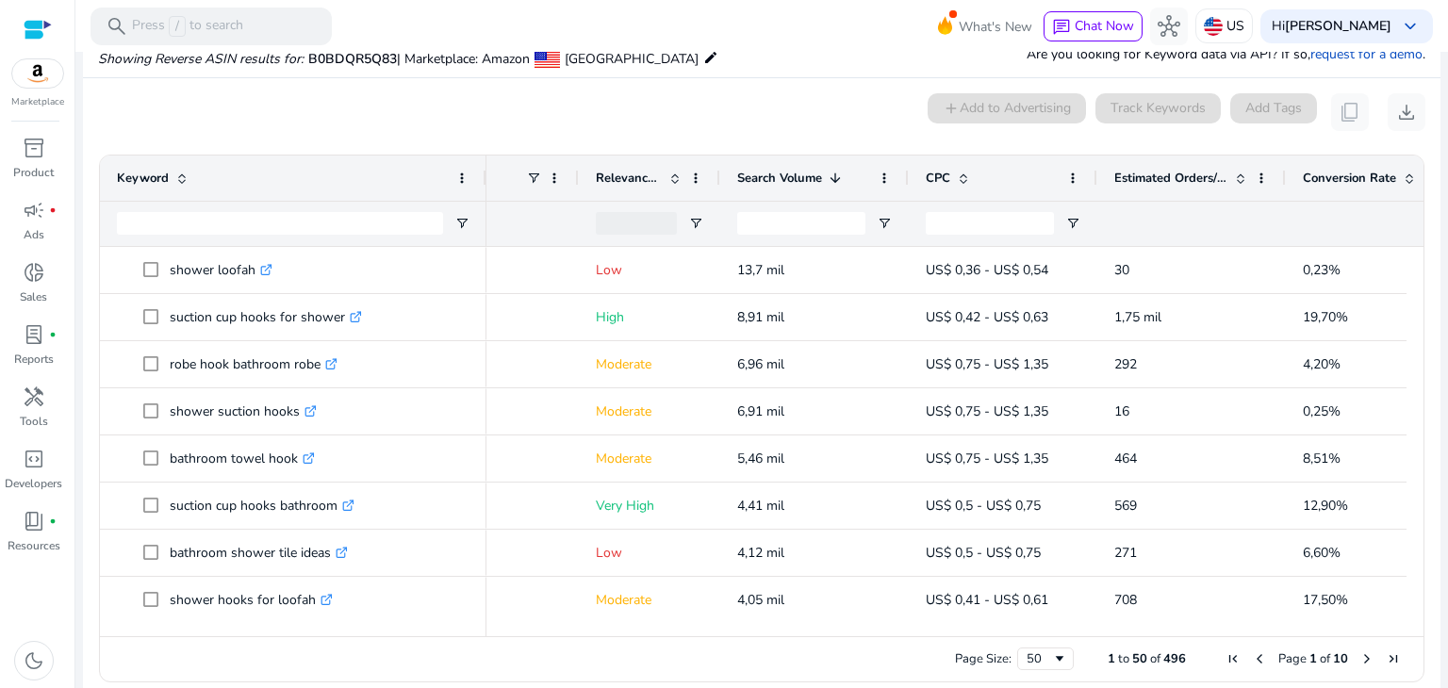
scroll to position [0, 142]
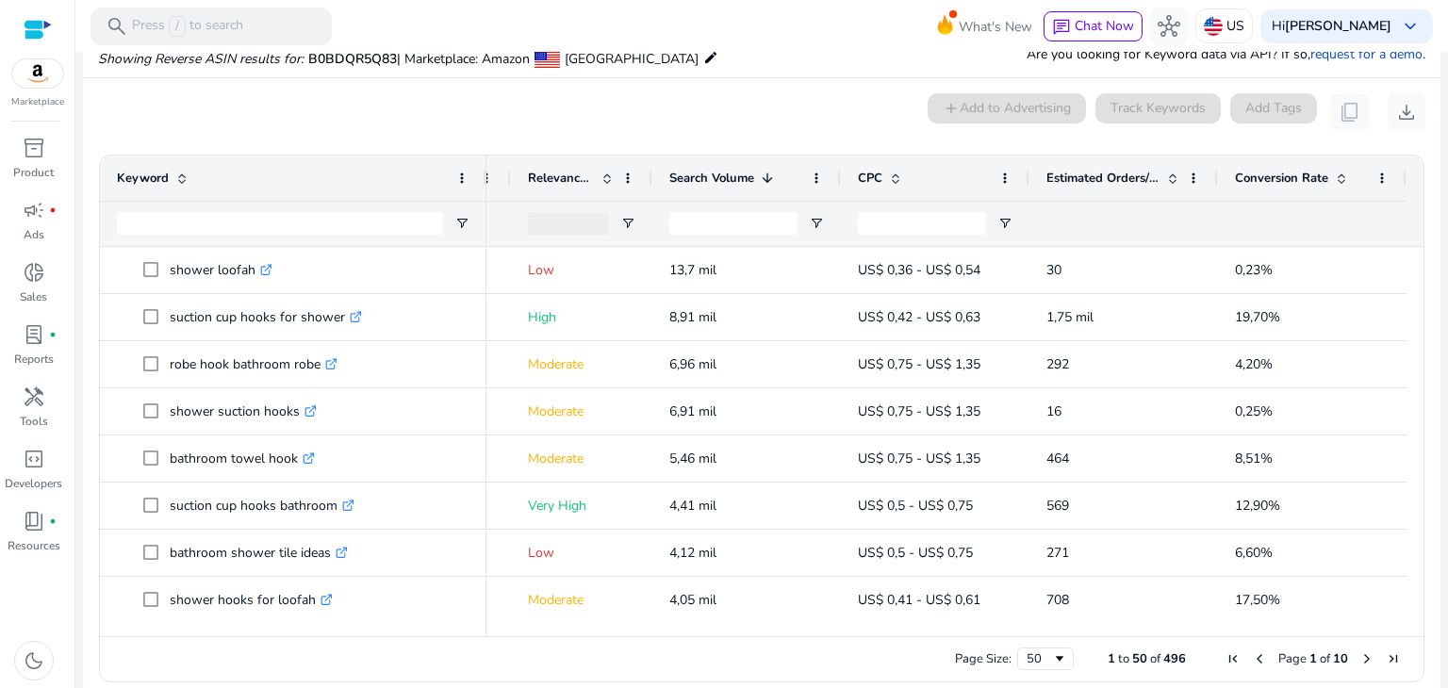
click at [1168, 181] on span at bounding box center [1173, 178] width 15 height 15
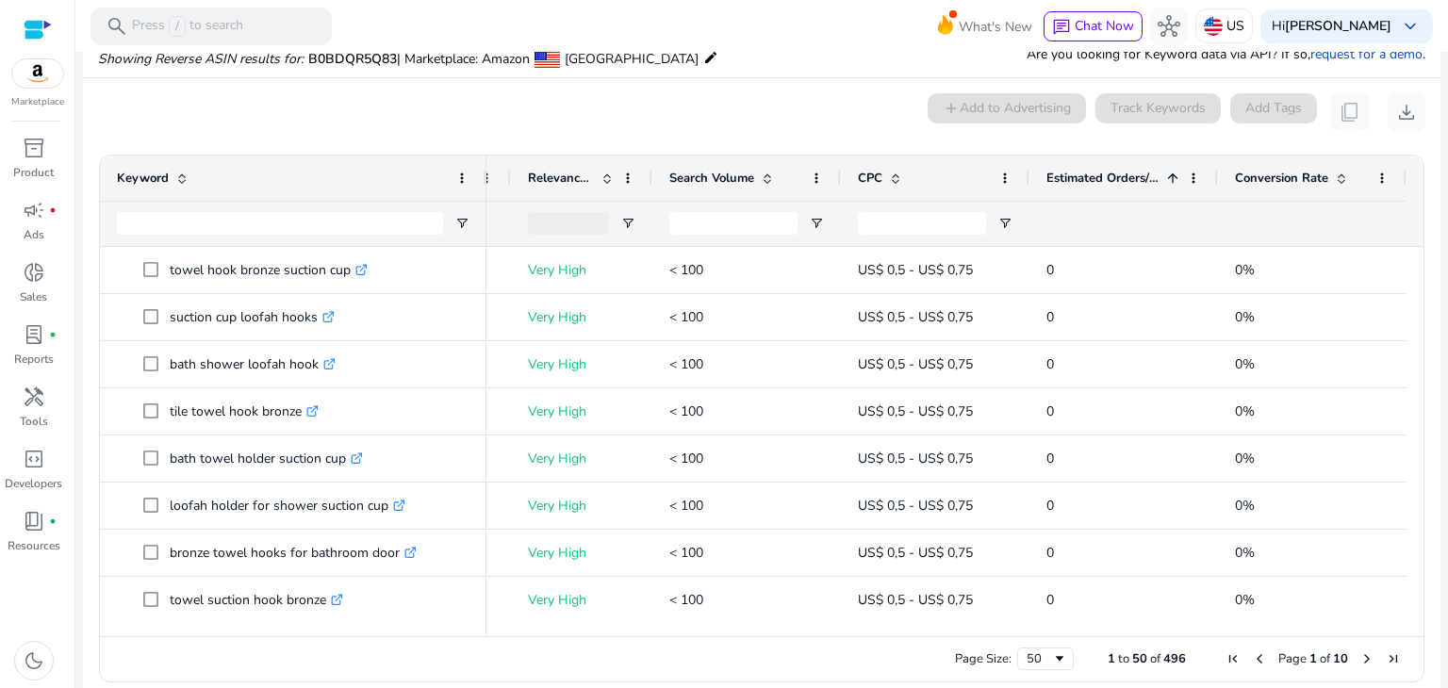
click at [1168, 181] on span at bounding box center [1173, 178] width 15 height 15
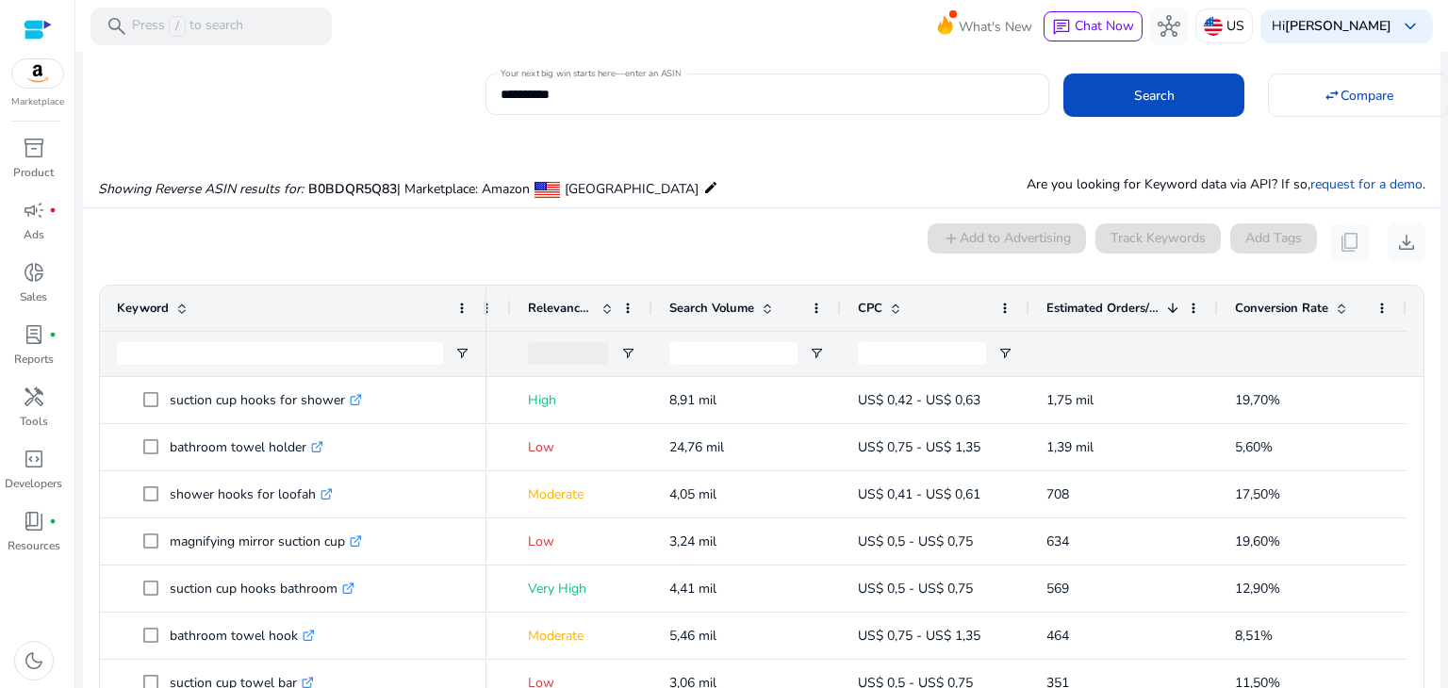
scroll to position [0, 0]
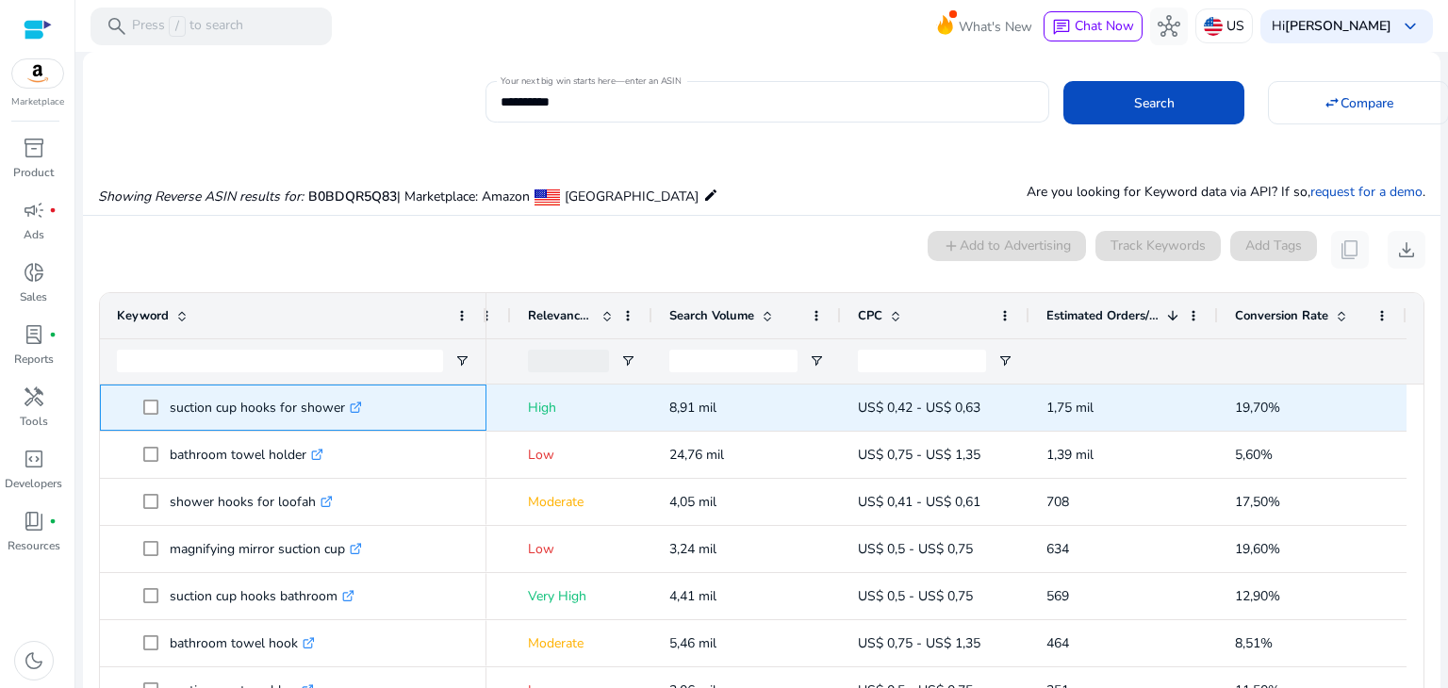
drag, startPoint x: 170, startPoint y: 406, endPoint x: 339, endPoint y: 411, distance: 169.8
click at [339, 411] on p "suction cup hooks for shower .st0{fill:#2c8af8}" at bounding box center [266, 408] width 192 height 39
copy p "suction cup hooks for shower"
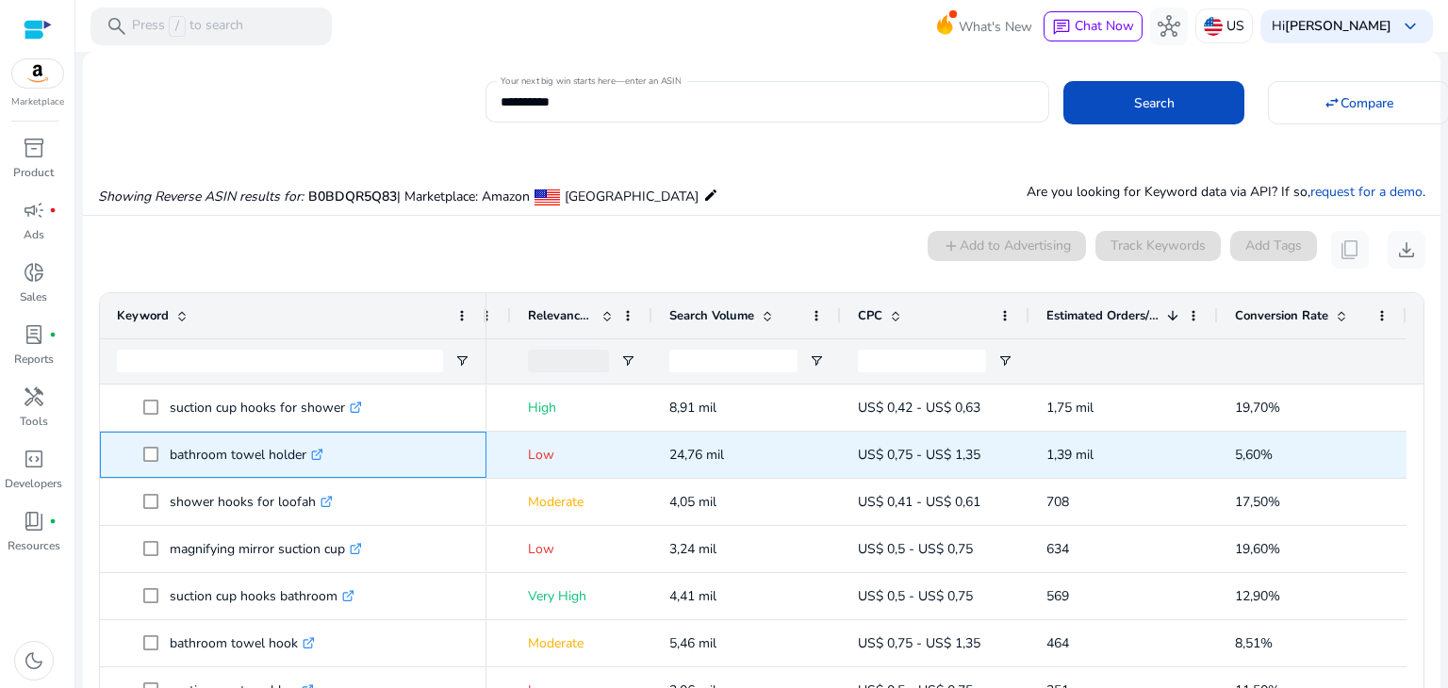
drag, startPoint x: 169, startPoint y: 455, endPoint x: 304, endPoint y: 456, distance: 134.9
click at [304, 456] on p "bathroom towel holder .st0{fill:#2c8af8}" at bounding box center [247, 455] width 154 height 39
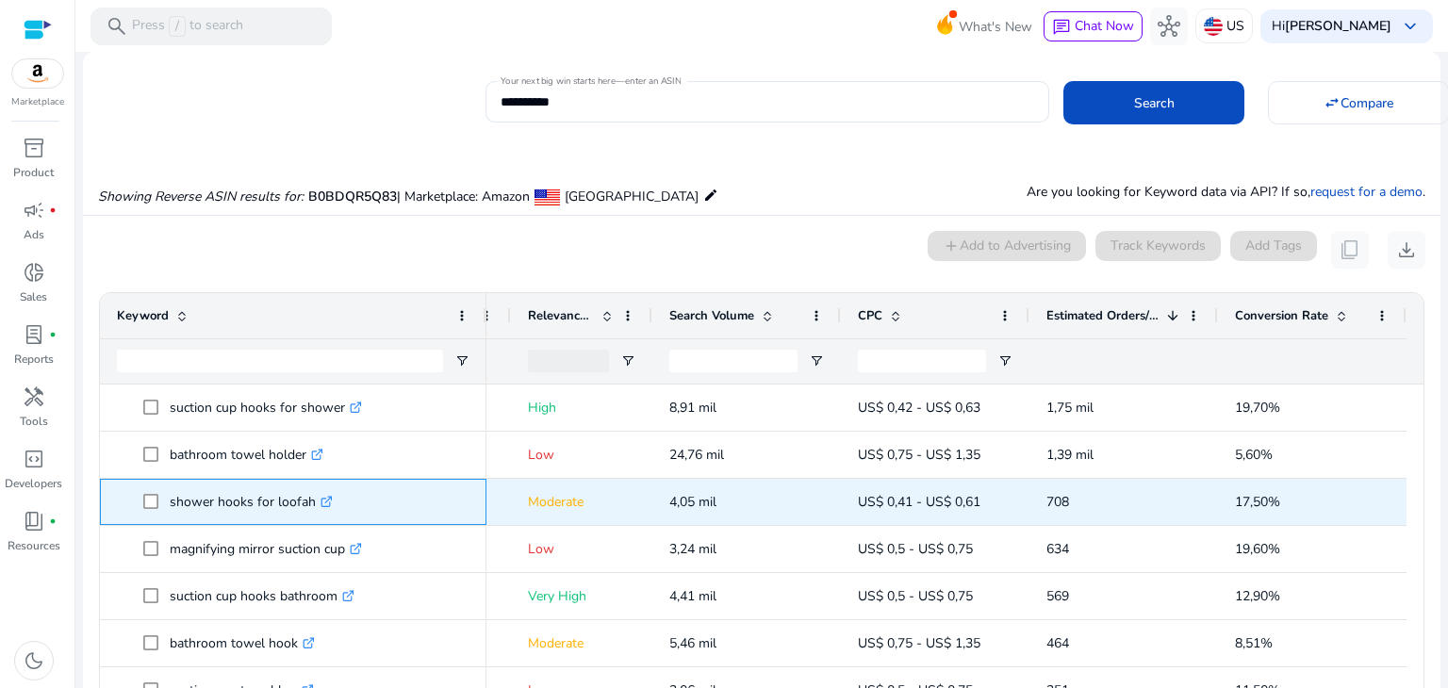
drag, startPoint x: 165, startPoint y: 504, endPoint x: 310, endPoint y: 508, distance: 145.3
click at [310, 508] on span "shower hooks for loofah .st0{fill:#2c8af8}" at bounding box center [306, 502] width 326 height 39
copy span "shower hooks for loofah"
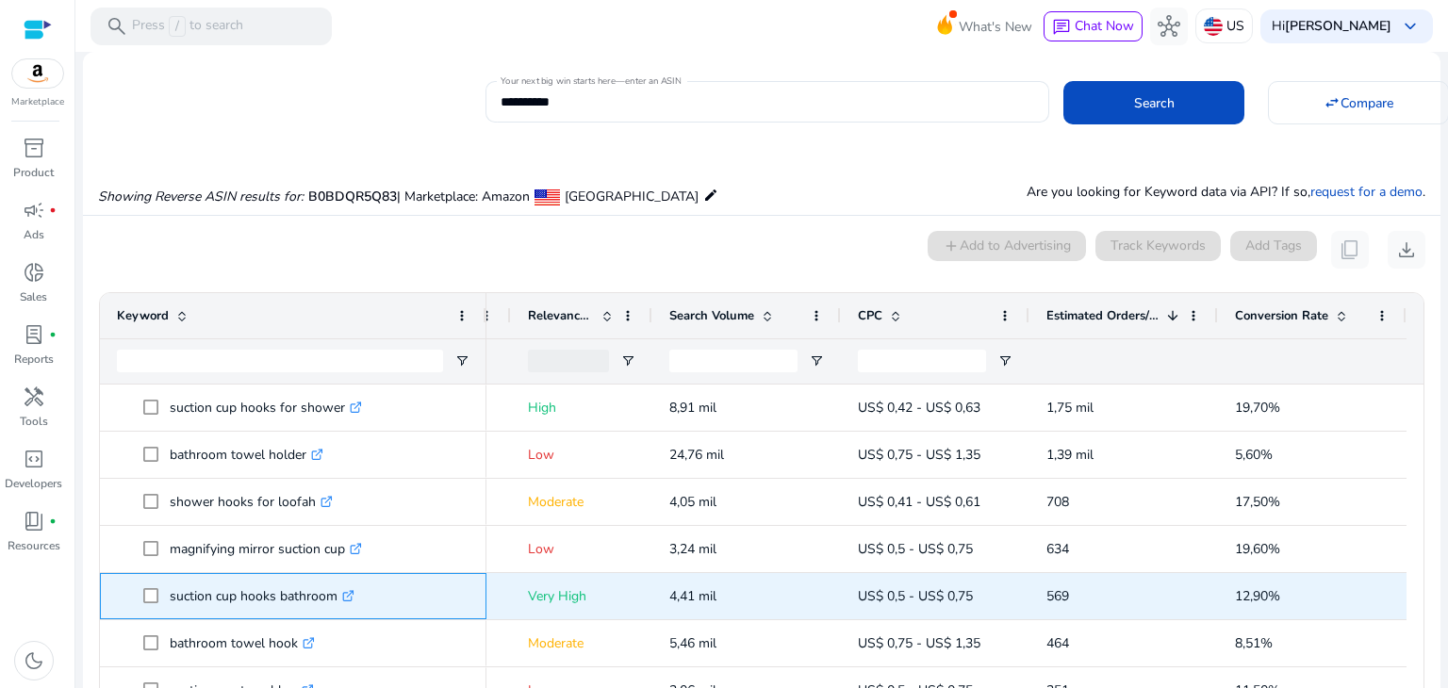
drag, startPoint x: 170, startPoint y: 594, endPoint x: 334, endPoint y: 601, distance: 164.2
click at [334, 601] on p "suction cup hooks bathroom .st0{fill:#2c8af8}" at bounding box center [262, 596] width 185 height 39
copy p "suction cup hooks bathroom"
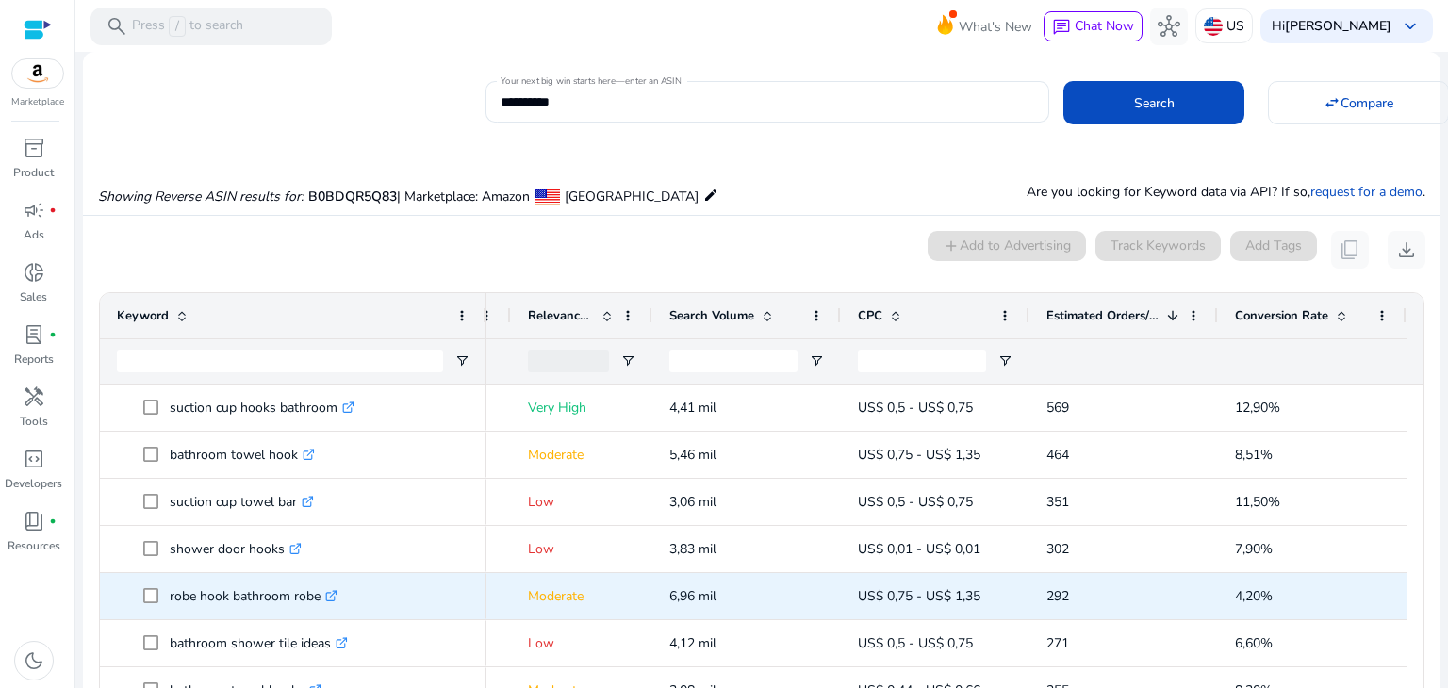
scroll to position [189, 0]
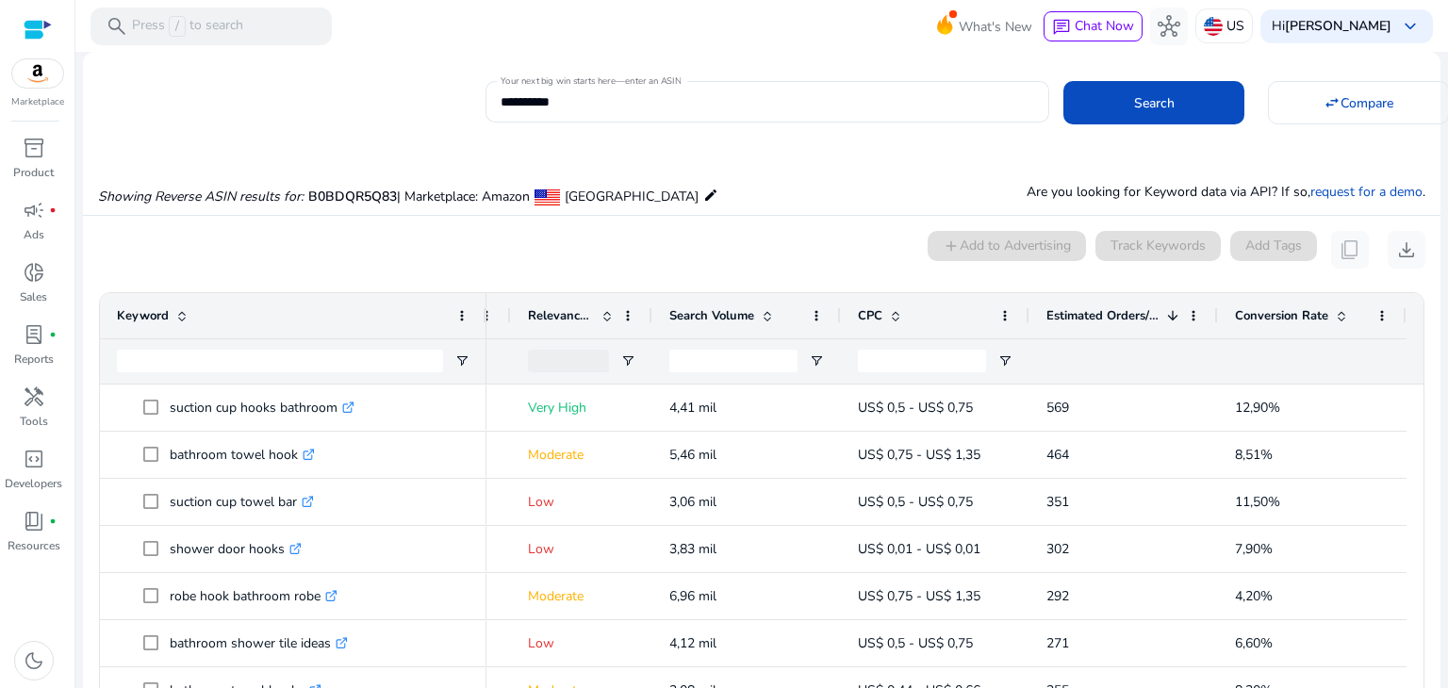
click at [1334, 319] on span at bounding box center [1341, 315] width 15 height 15
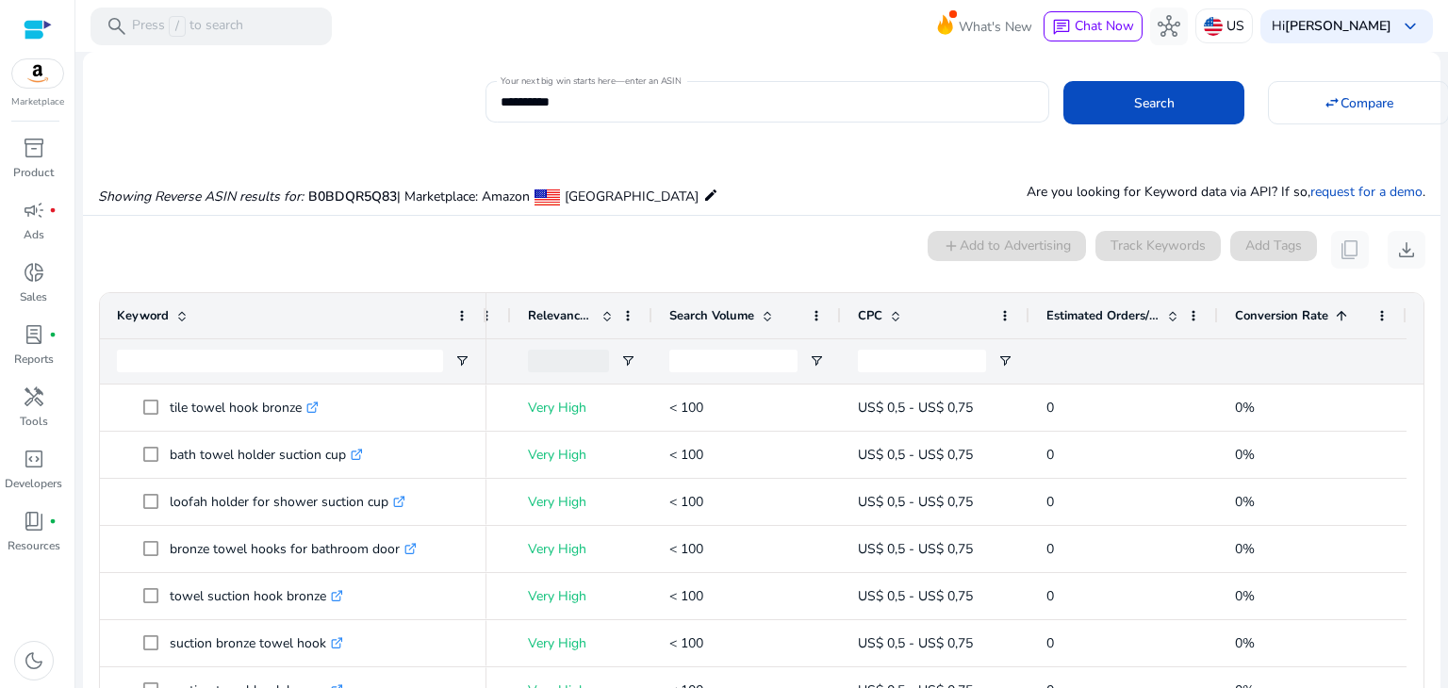
click at [1334, 319] on span at bounding box center [1341, 315] width 15 height 15
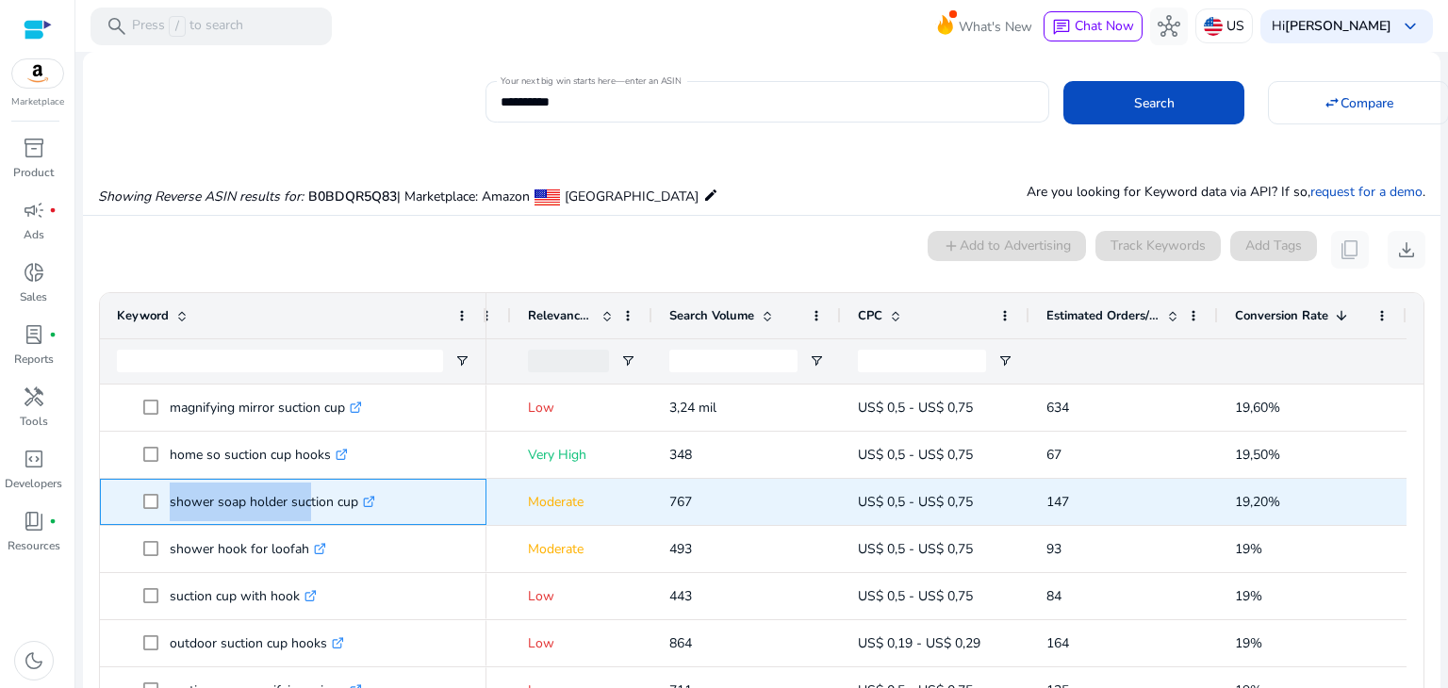
drag, startPoint x: 168, startPoint y: 503, endPoint x: 306, endPoint y: 505, distance: 137.7
click at [306, 505] on span "shower soap holder suction cup .st0{fill:#2c8af8}" at bounding box center [306, 502] width 326 height 39
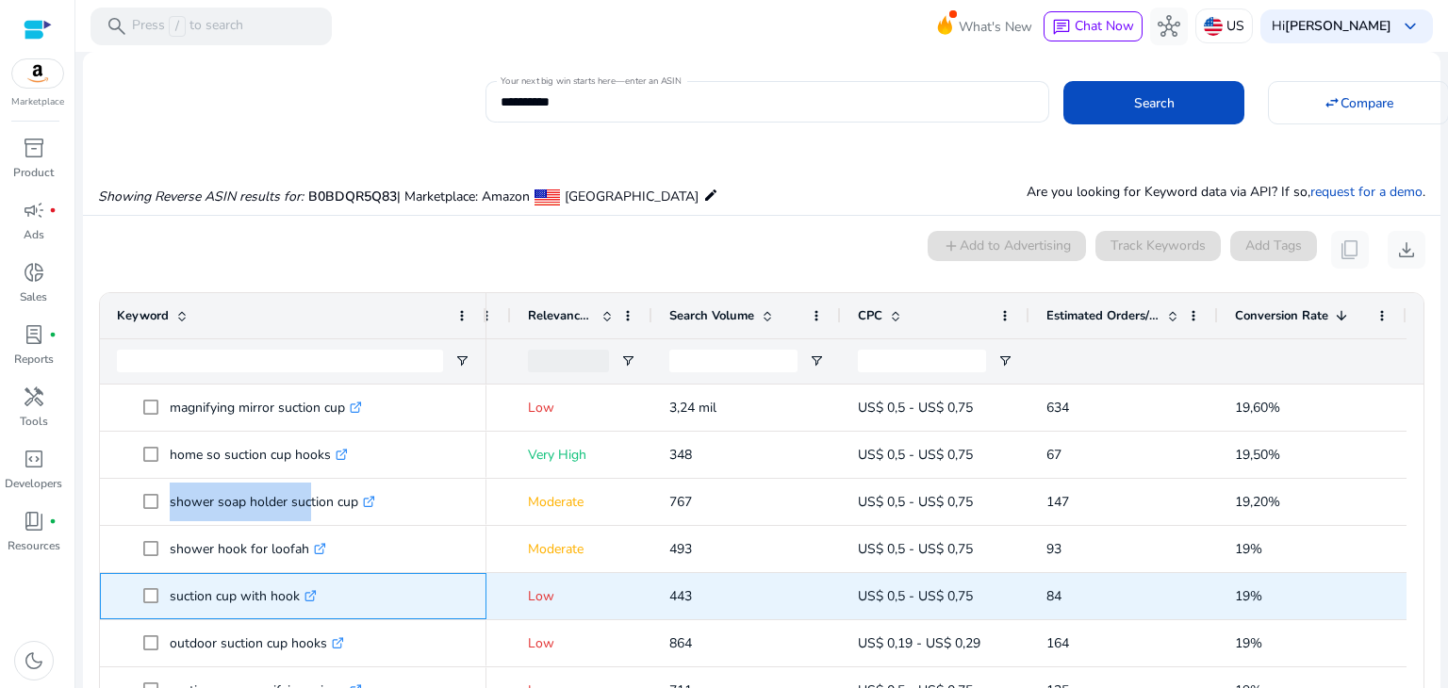
drag, startPoint x: 166, startPoint y: 593, endPoint x: 297, endPoint y: 601, distance: 131.3
click at [297, 601] on span "suction cup with hook .st0{fill:#2c8af8}" at bounding box center [306, 596] width 326 height 39
copy span "suction cup with hook"
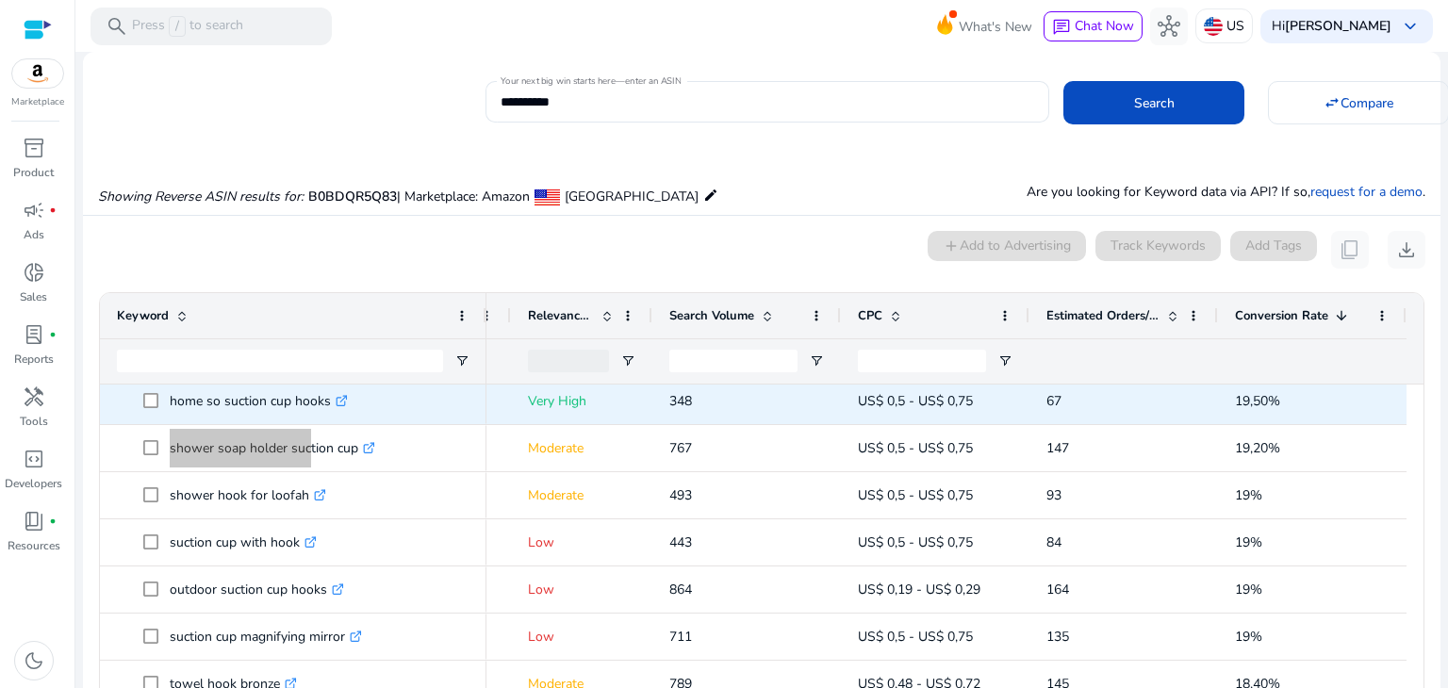
scroll to position [283, 0]
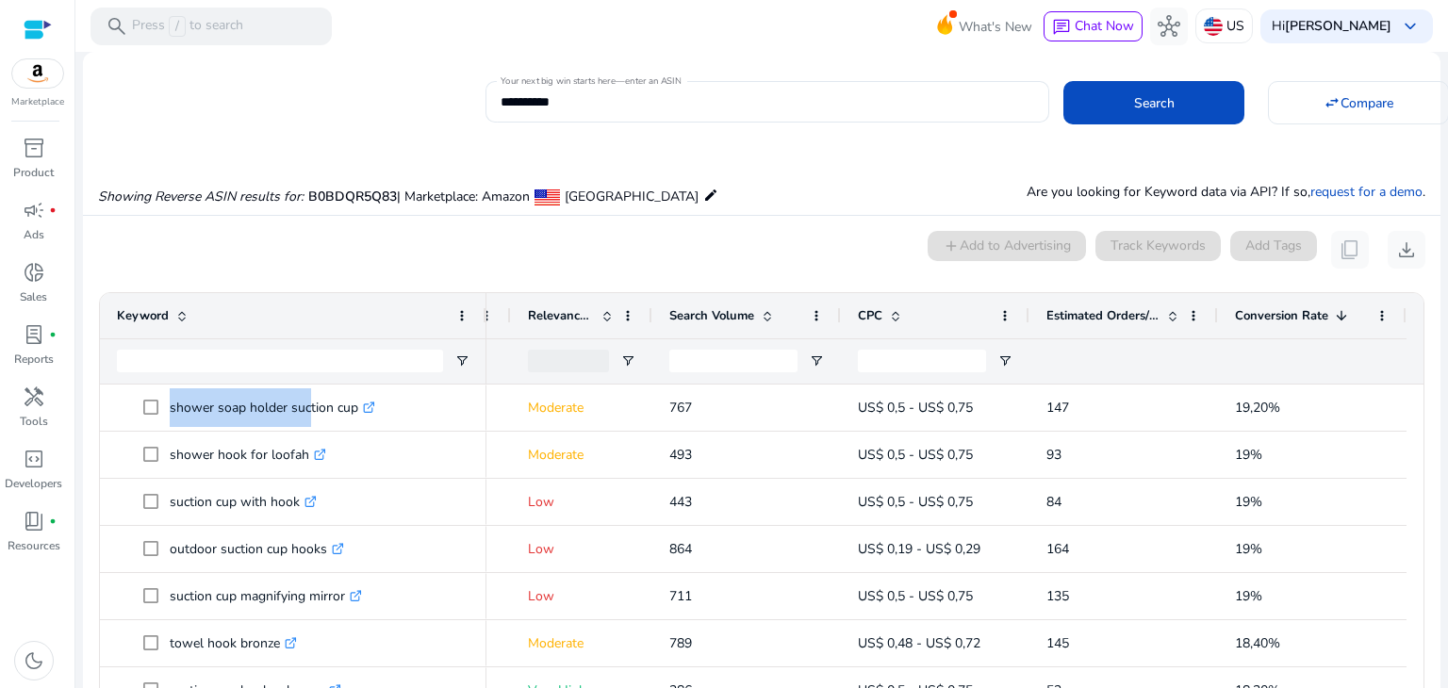
click at [1173, 318] on div "Estimated Orders/Month" at bounding box center [1124, 315] width 155 height 45
click at [1166, 321] on span at bounding box center [1173, 315] width 15 height 15
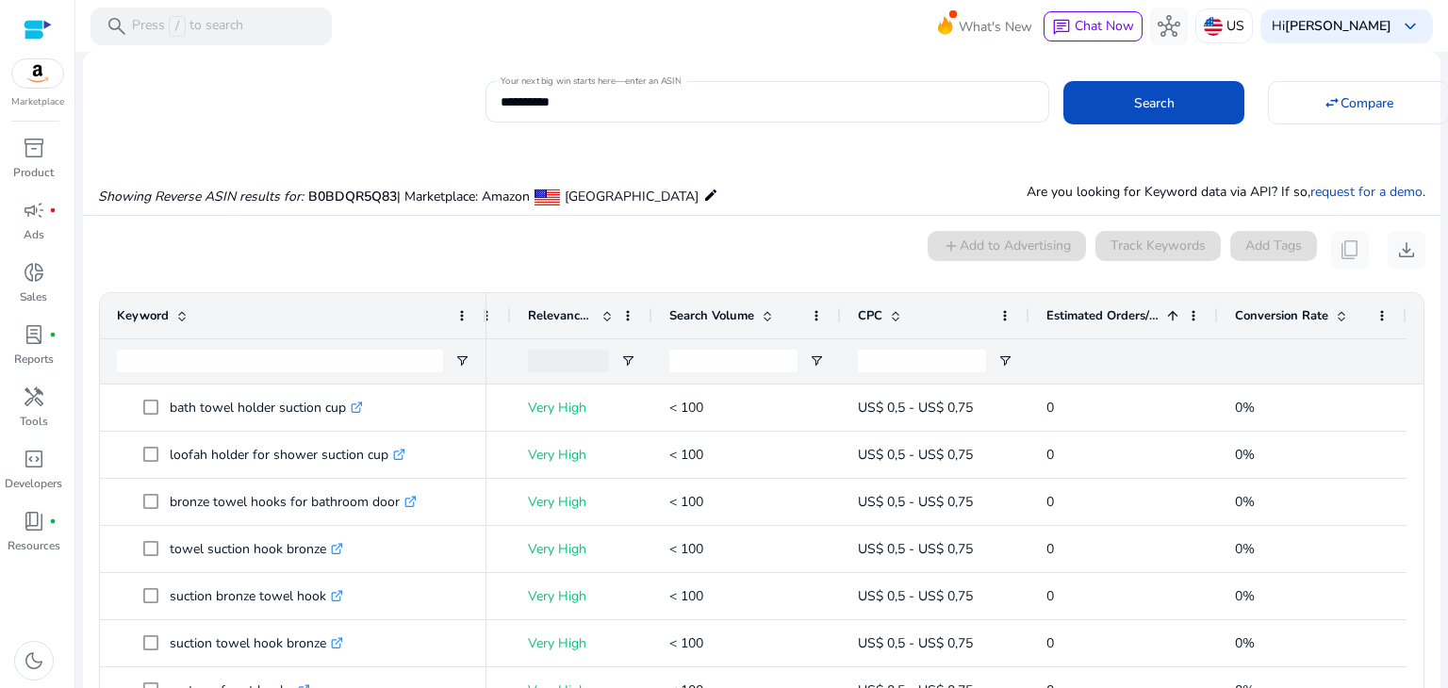
click at [1167, 321] on span at bounding box center [1173, 315] width 15 height 15
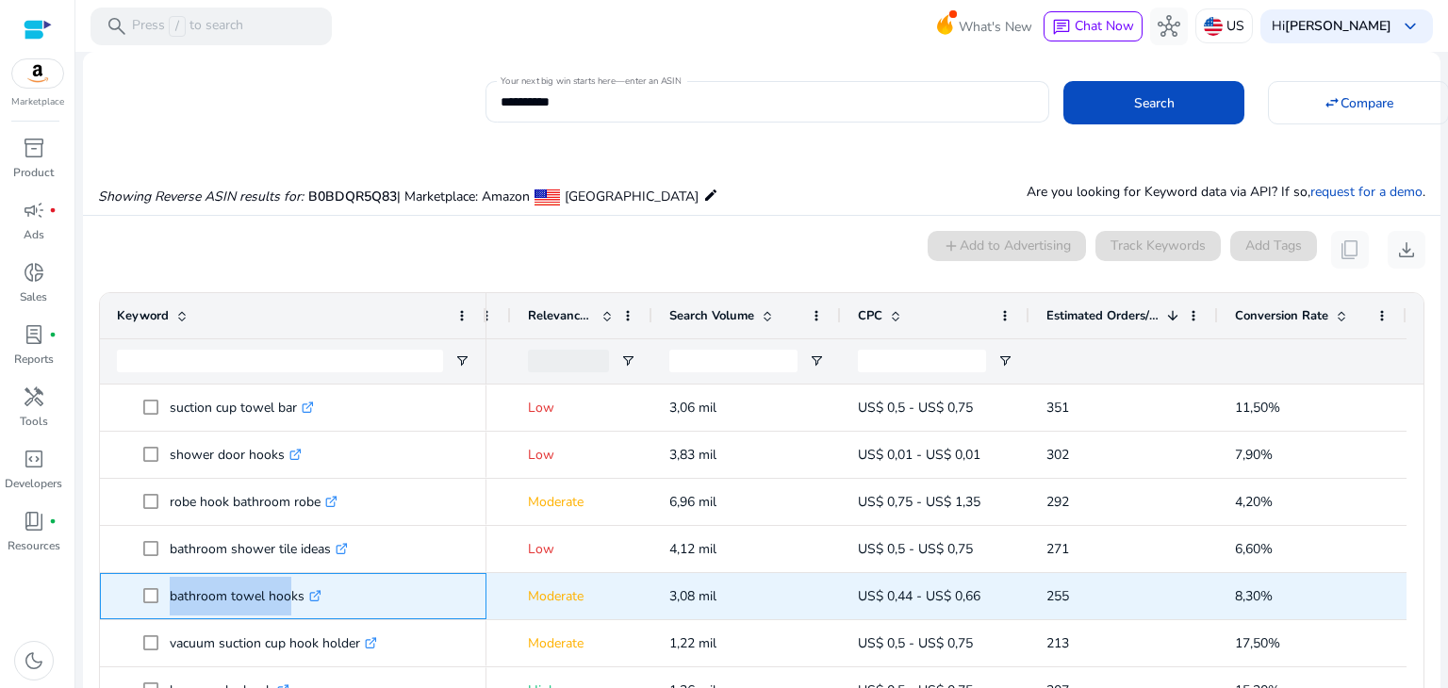
drag, startPoint x: 166, startPoint y: 601, endPoint x: 286, endPoint y: 587, distance: 120.6
click at [286, 587] on span "bathroom towel hooks .st0{fill:#2c8af8}" at bounding box center [306, 596] width 326 height 39
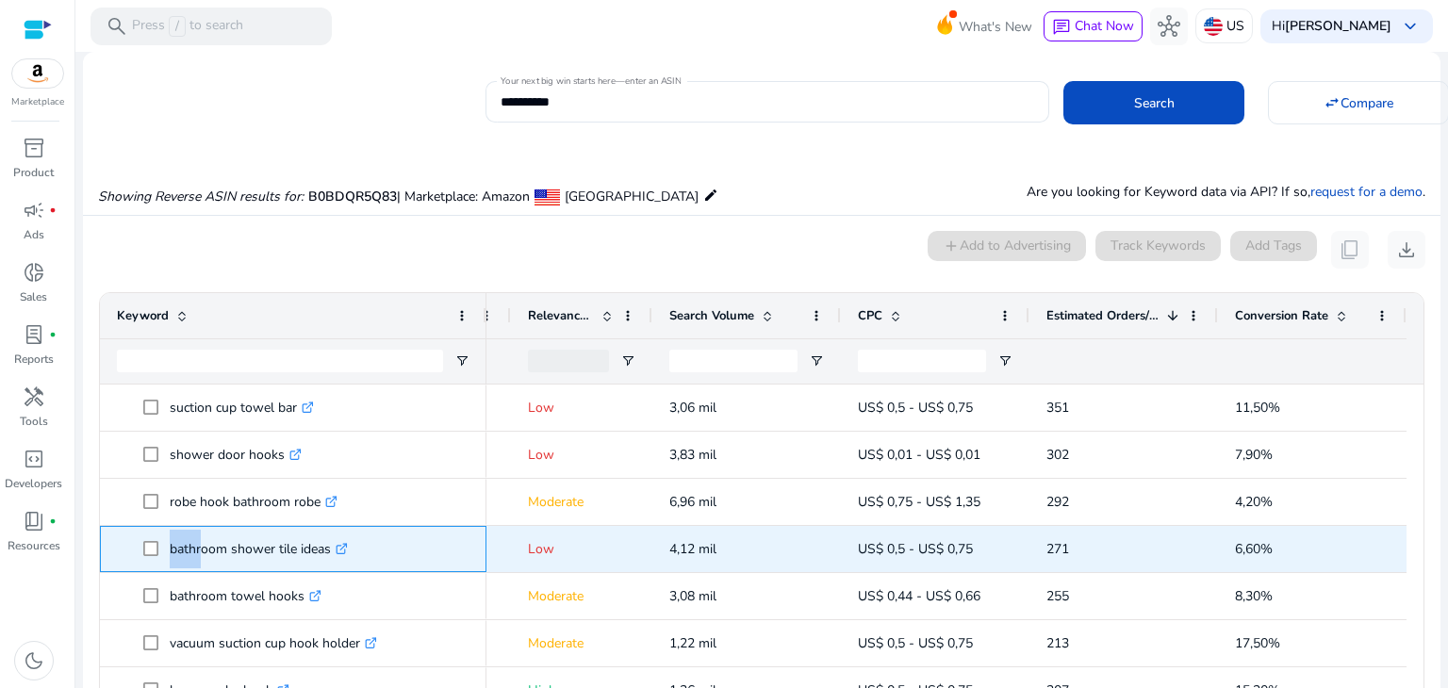
drag, startPoint x: 167, startPoint y: 546, endPoint x: 192, endPoint y: 545, distance: 25.5
click at [192, 545] on span "bathroom shower tile ideas .st0{fill:#2c8af8}" at bounding box center [306, 549] width 326 height 39
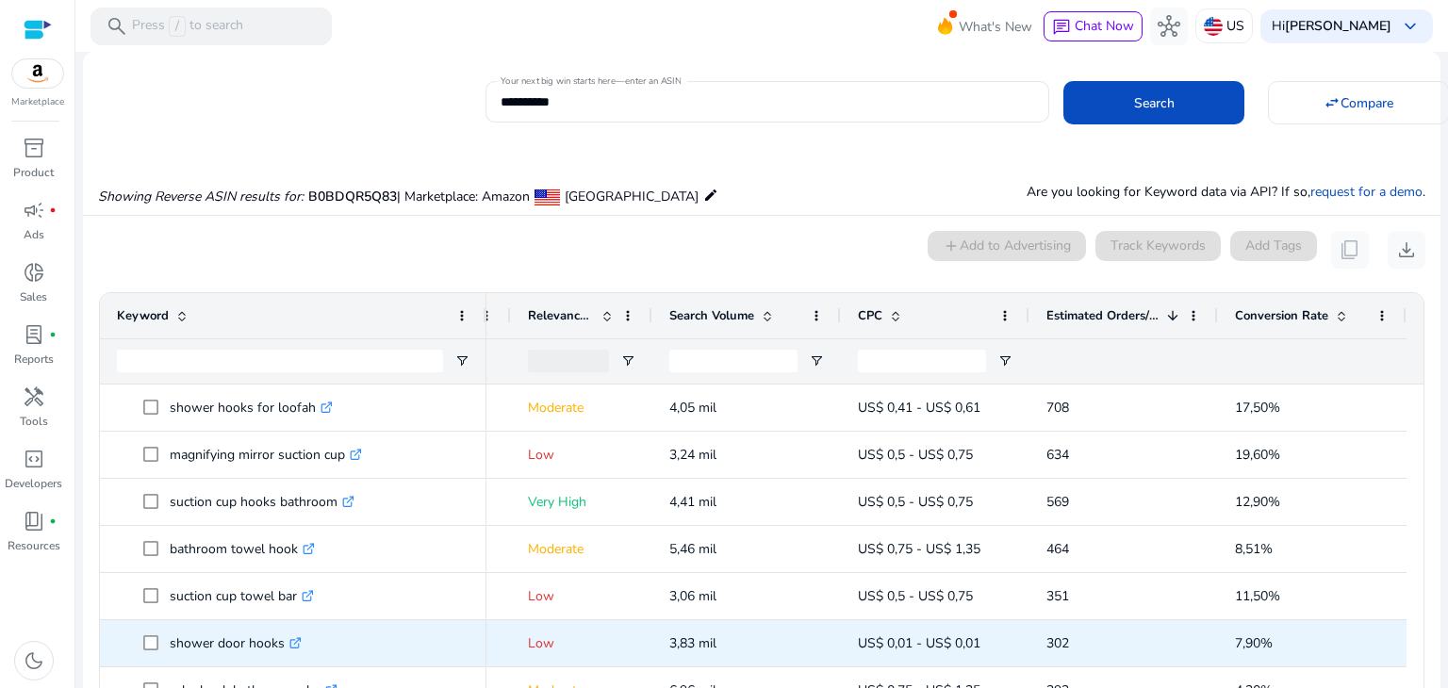
scroll to position [189, 0]
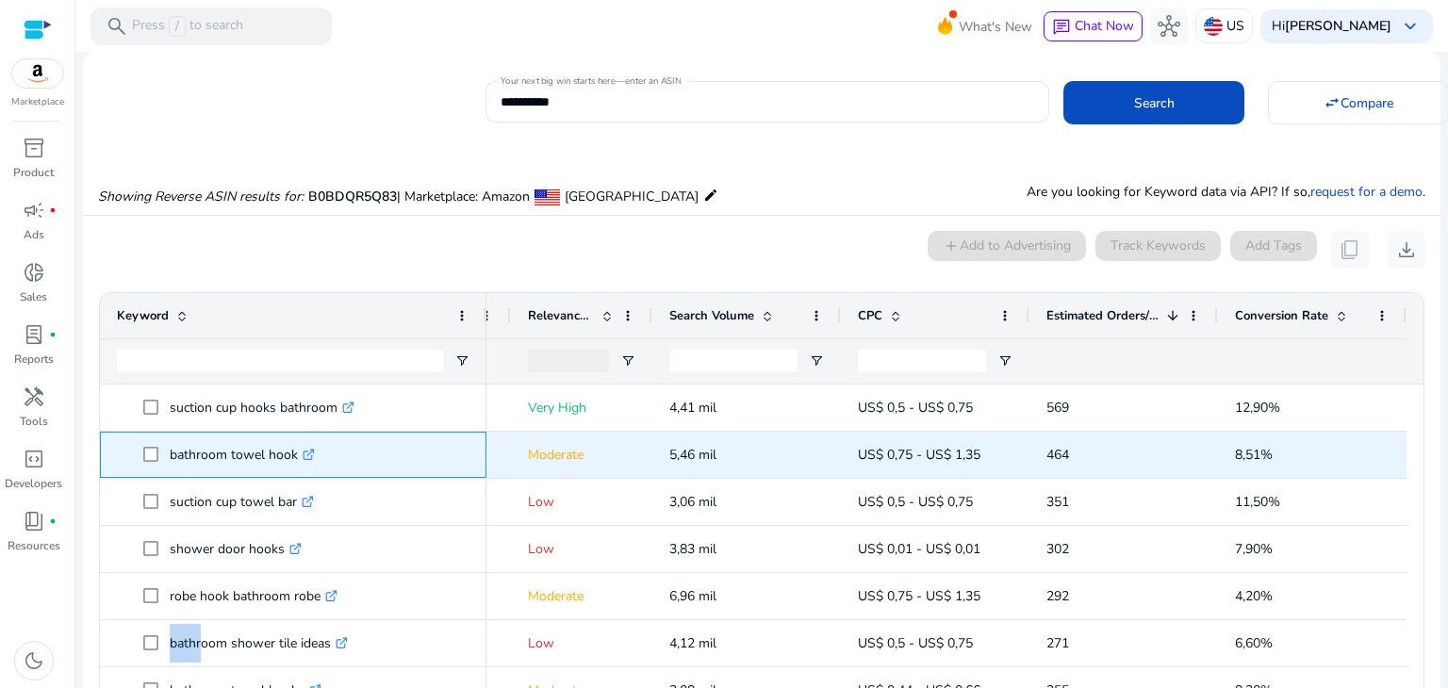
drag, startPoint x: 166, startPoint y: 457, endPoint x: 293, endPoint y: 446, distance: 127.8
click at [293, 446] on span "bathroom towel hook .st0{fill:#2c8af8}" at bounding box center [306, 455] width 326 height 39
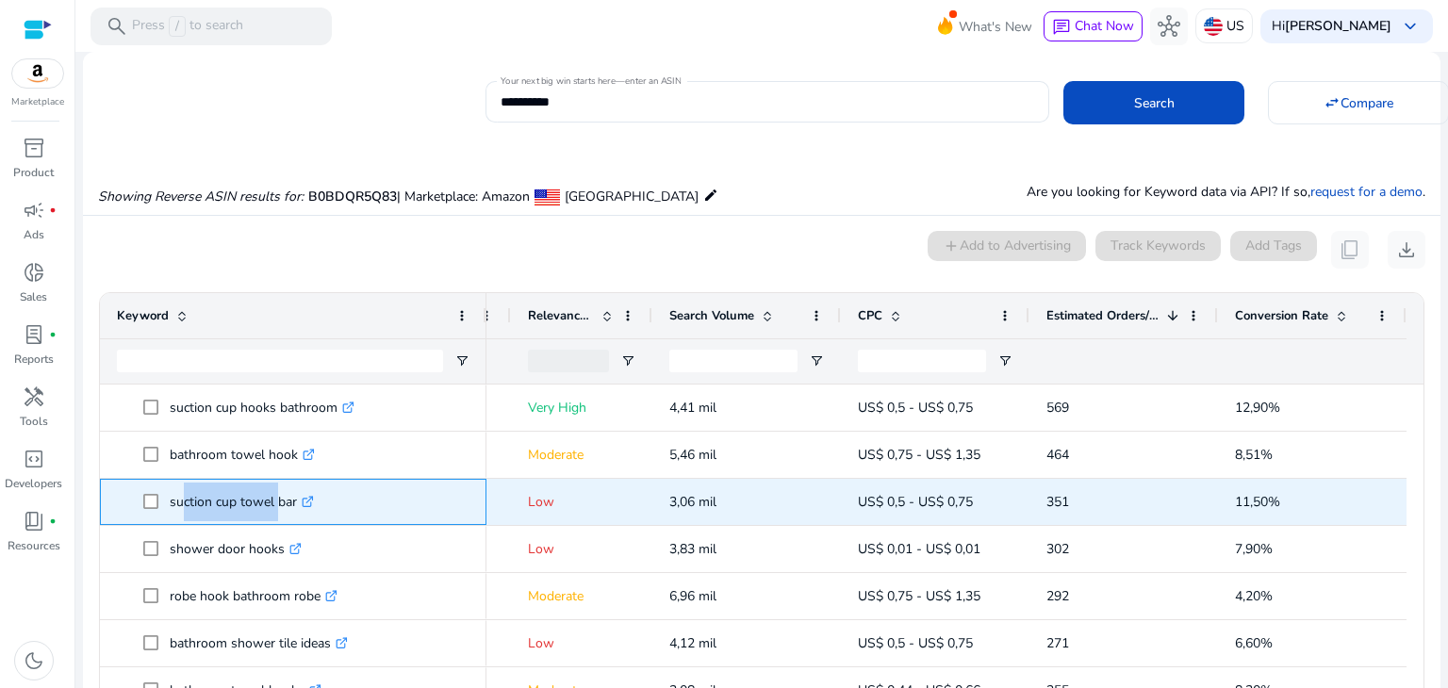
drag, startPoint x: 173, startPoint y: 505, endPoint x: 273, endPoint y: 498, distance: 100.2
click at [273, 498] on p "suction cup towel bar .st0{fill:#2c8af8}" at bounding box center [242, 502] width 144 height 39
click at [308, 503] on icon ".st0{fill:#2c8af8}" at bounding box center [308, 502] width 12 height 12
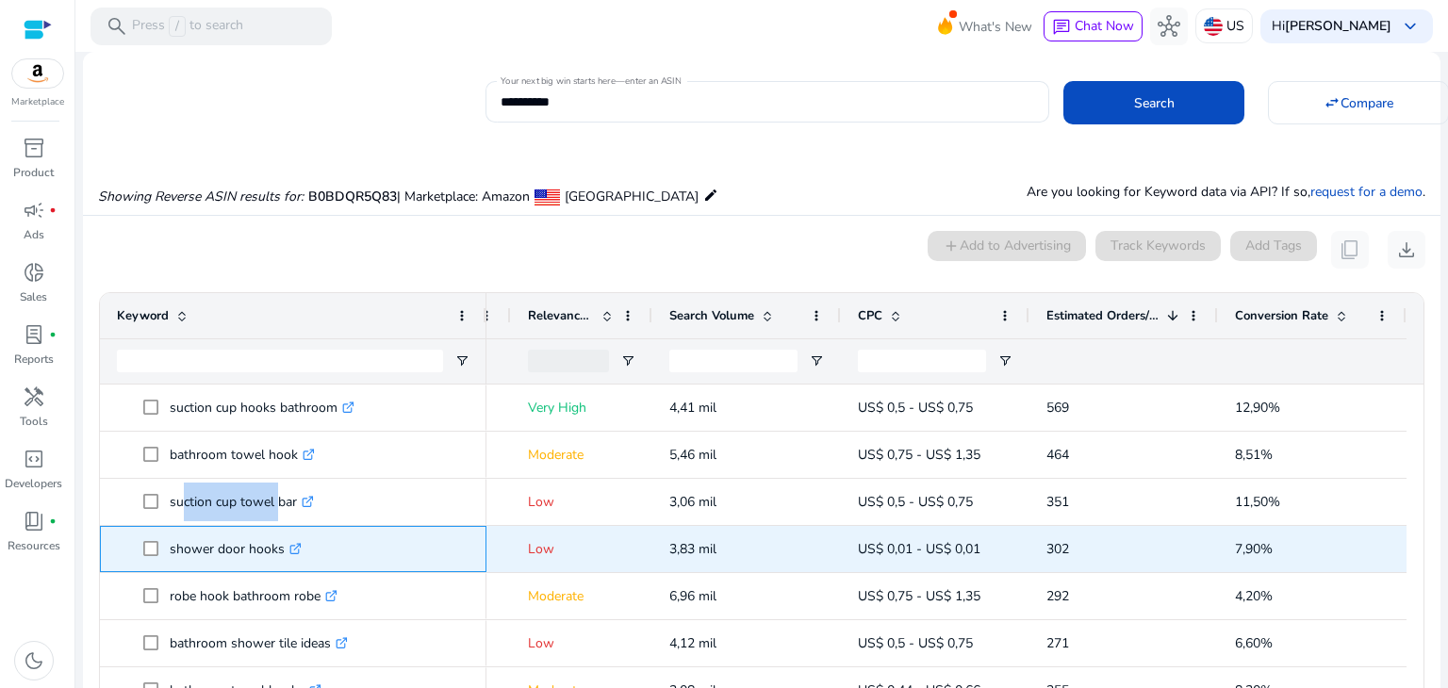
click at [296, 543] on icon ".st0{fill:#2c8af8}" at bounding box center [296, 549] width 12 height 12
click at [293, 544] on icon ".st0{fill:#2c8af8}" at bounding box center [296, 549] width 12 height 12
click at [212, 544] on p "shower door hooks .st0{fill:#2c8af8}" at bounding box center [236, 549] width 132 height 39
click at [213, 544] on p "shower door hooks .st0{fill:#2c8af8}" at bounding box center [236, 549] width 132 height 39
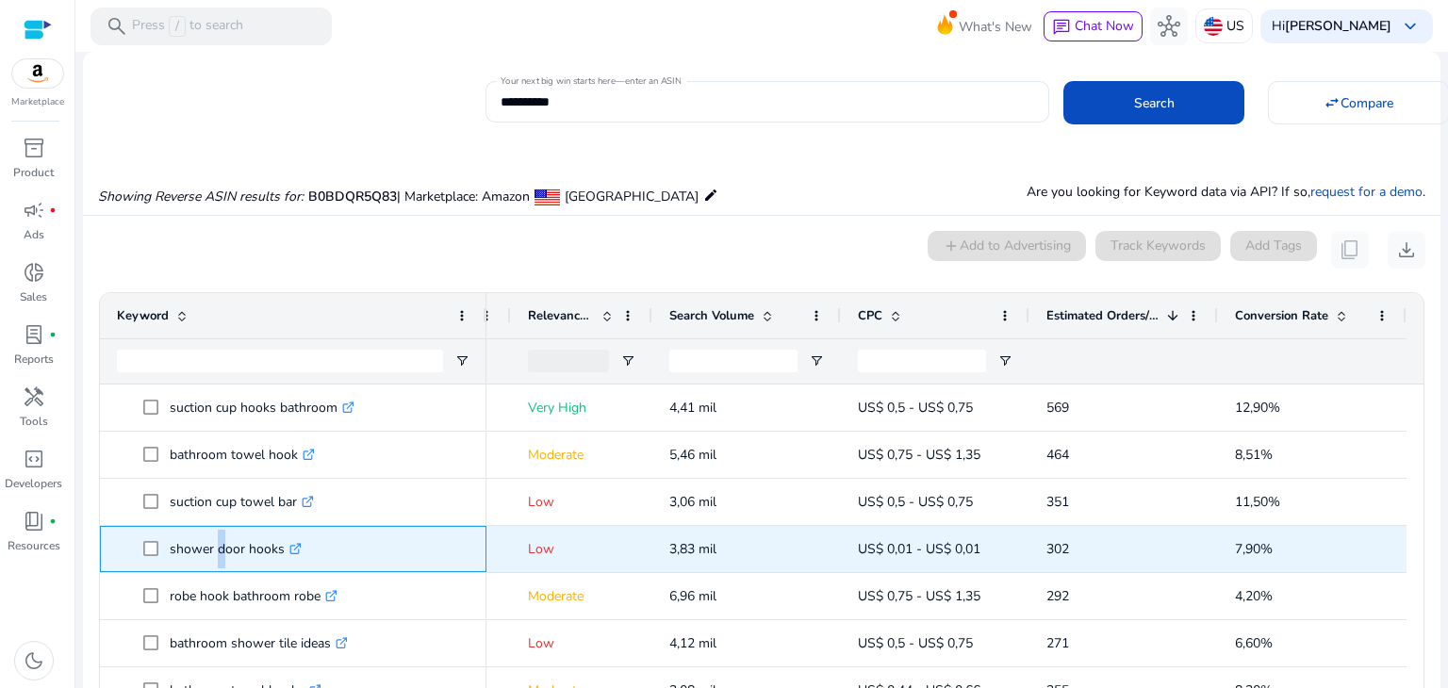
copy p "shower door hooks"
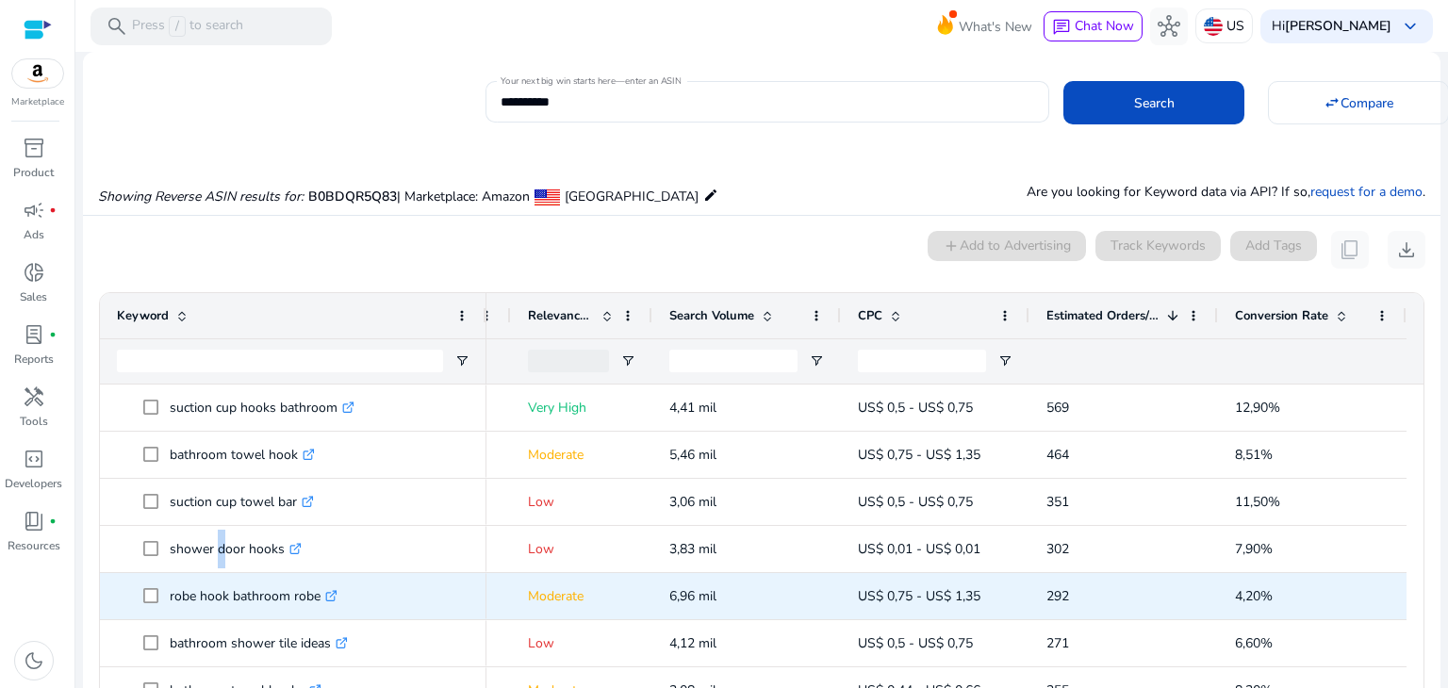
click at [337, 590] on icon at bounding box center [333, 593] width 7 height 7
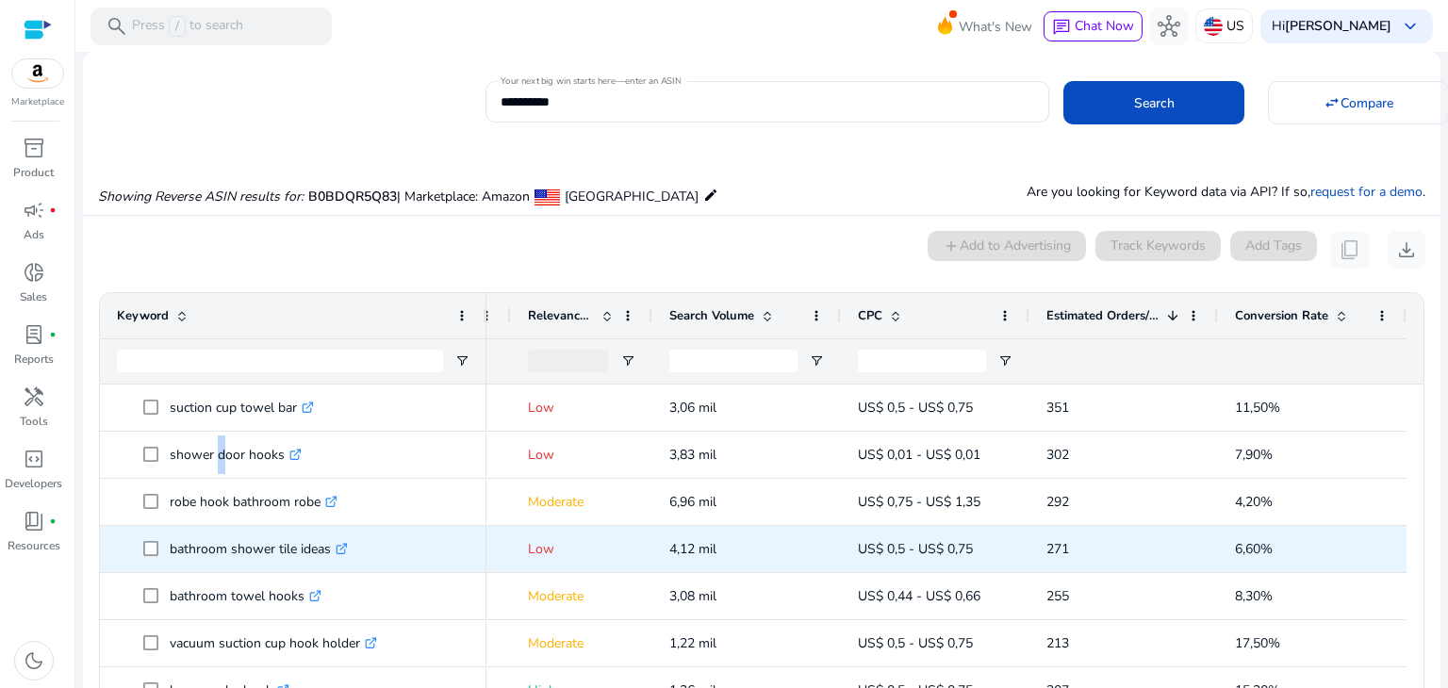
click at [347, 548] on icon ".st0{fill:#2c8af8}" at bounding box center [342, 549] width 12 height 12
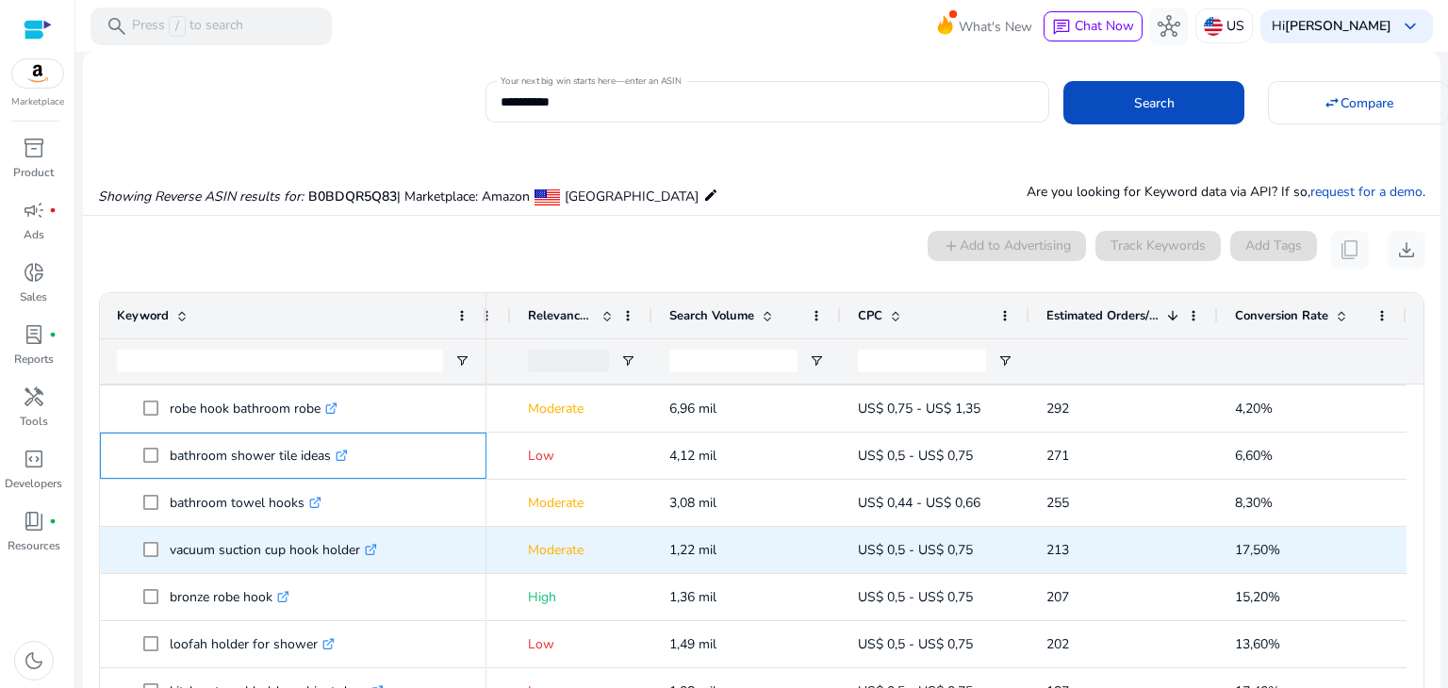
scroll to position [377, 0]
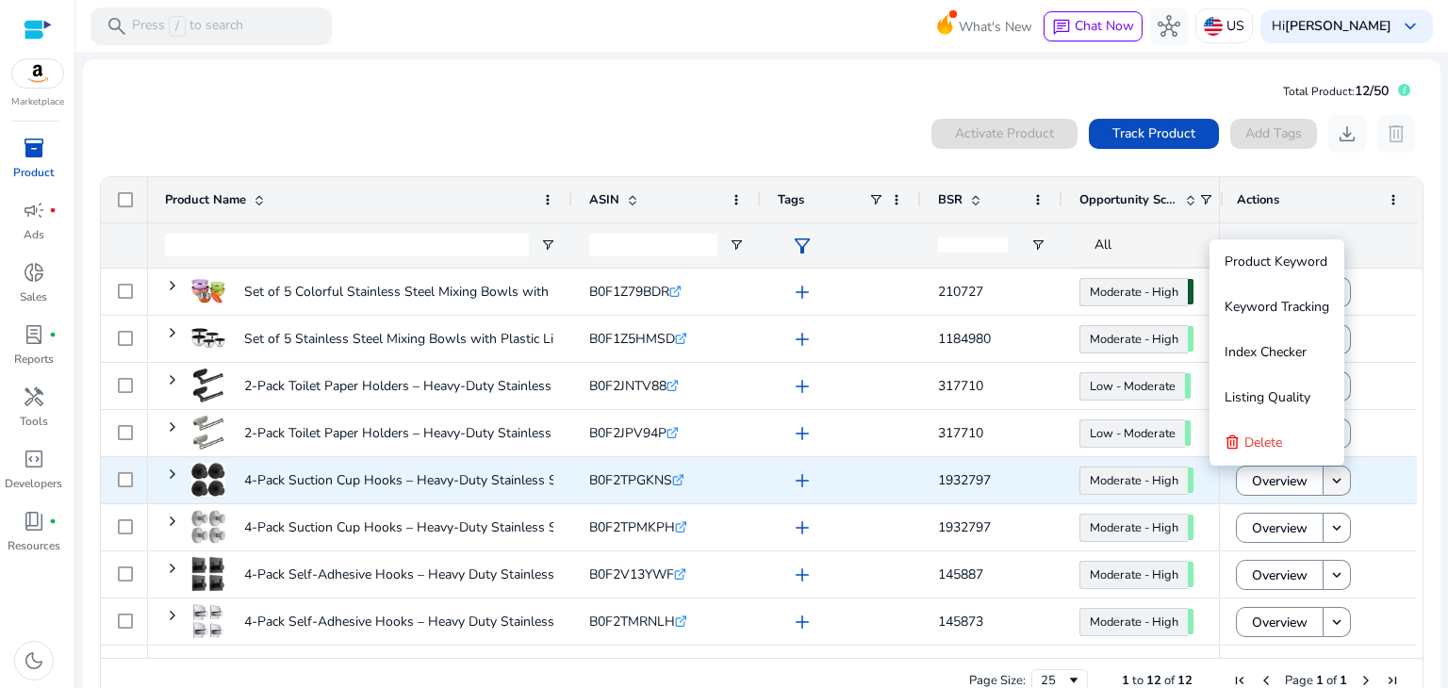
click at [1337, 485] on mat-icon "keyboard_arrow_down" at bounding box center [1337, 480] width 17 height 17
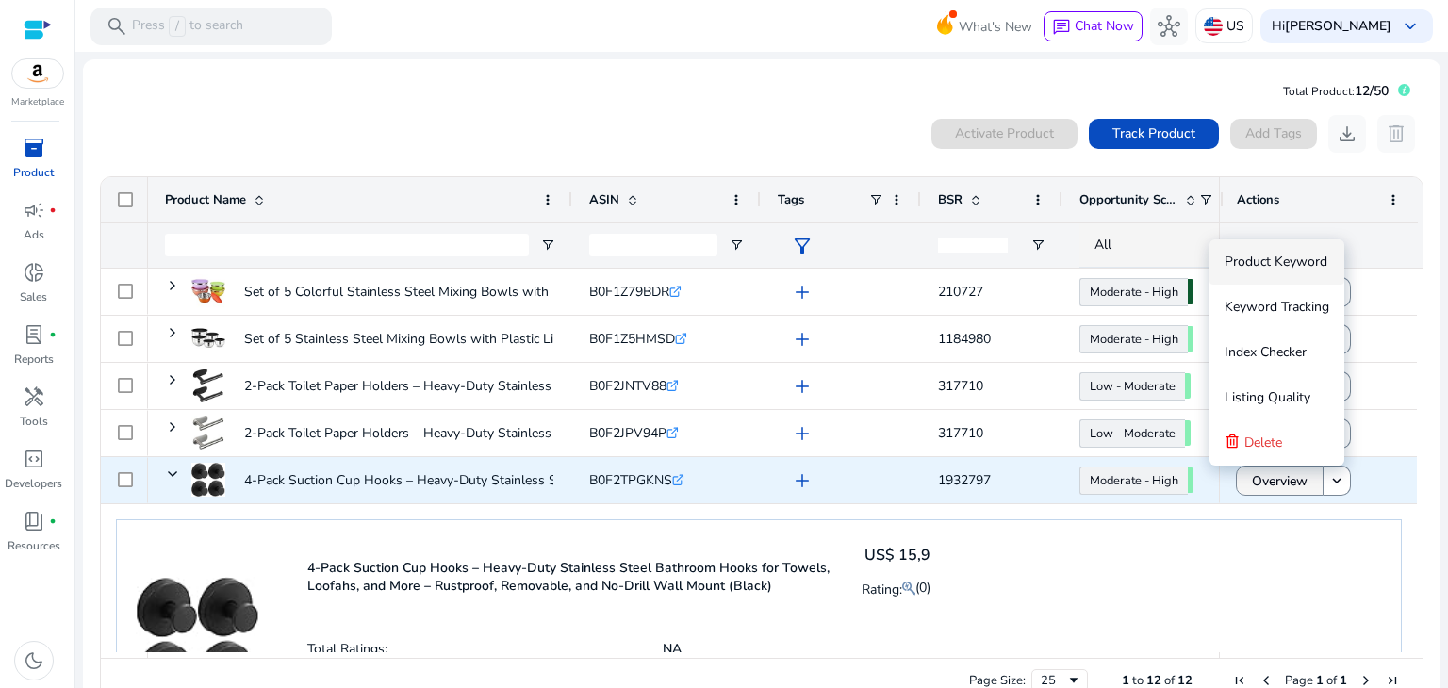
click at [1272, 479] on span "Overview" at bounding box center [1280, 481] width 56 height 39
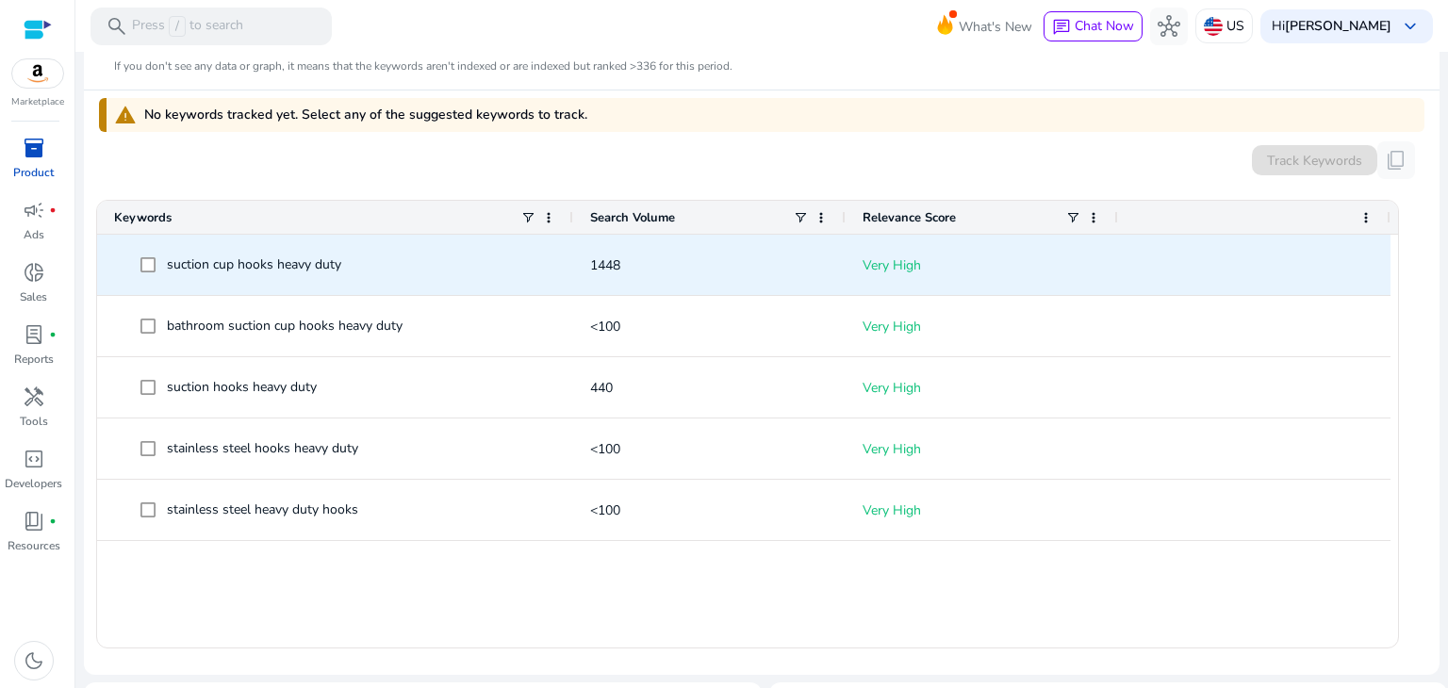
scroll to position [566, 0]
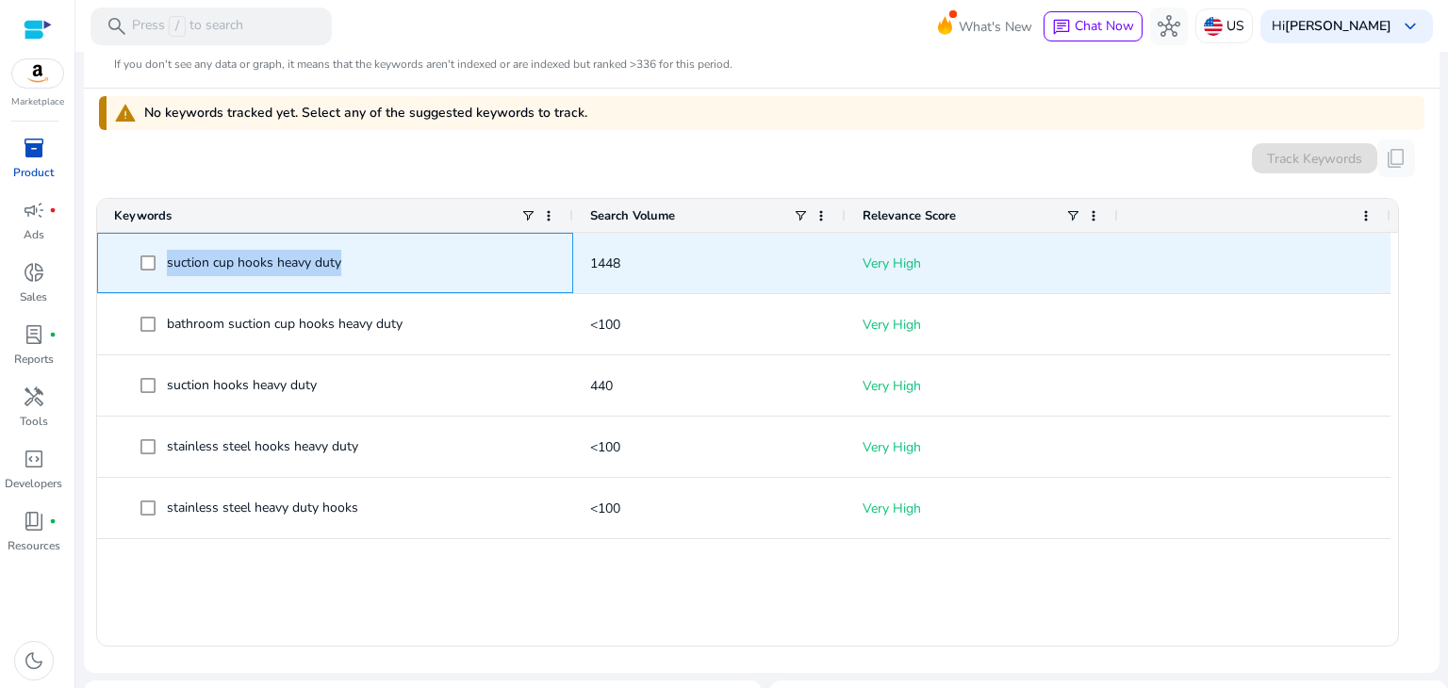
drag, startPoint x: 164, startPoint y: 264, endPoint x: 347, endPoint y: 270, distance: 183.0
click at [347, 270] on span "suction cup hooks heavy duty" at bounding box center [349, 263] width 416 height 39
copy span "suction cup hooks heavy duty"
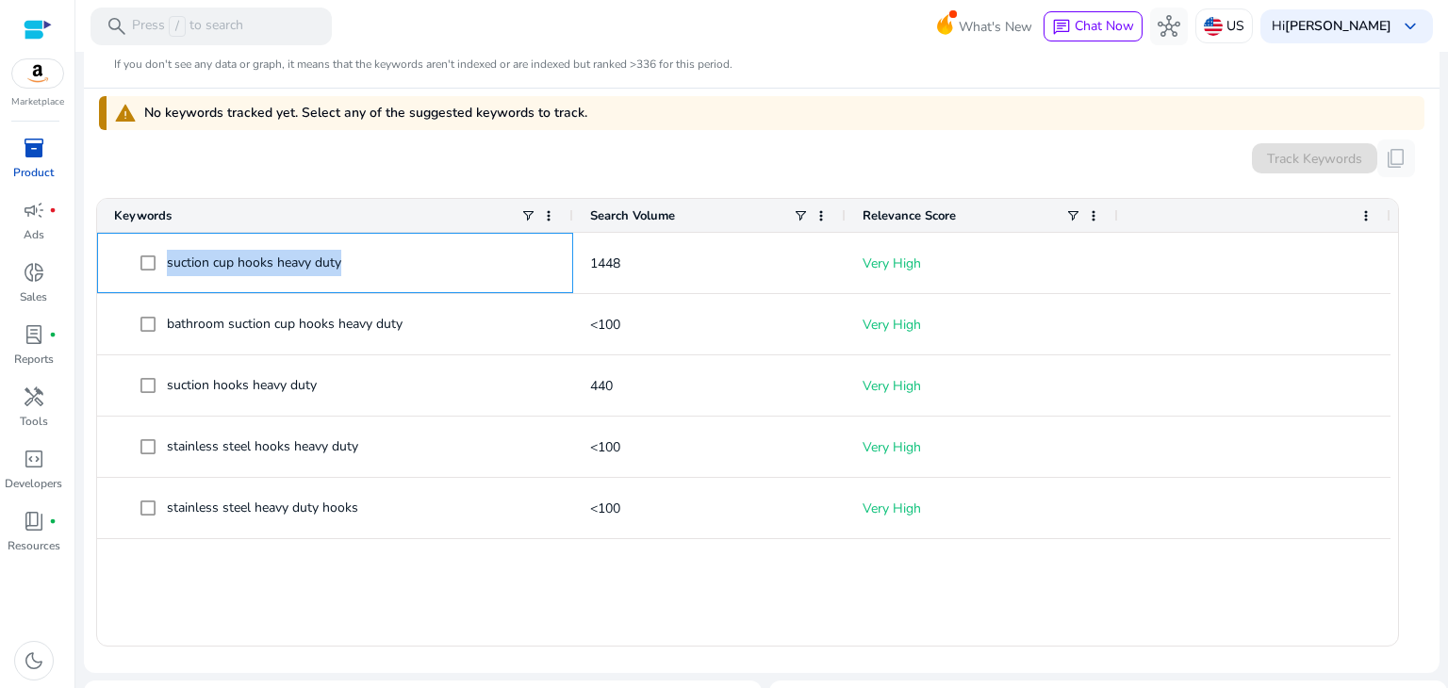
scroll to position [0, 0]
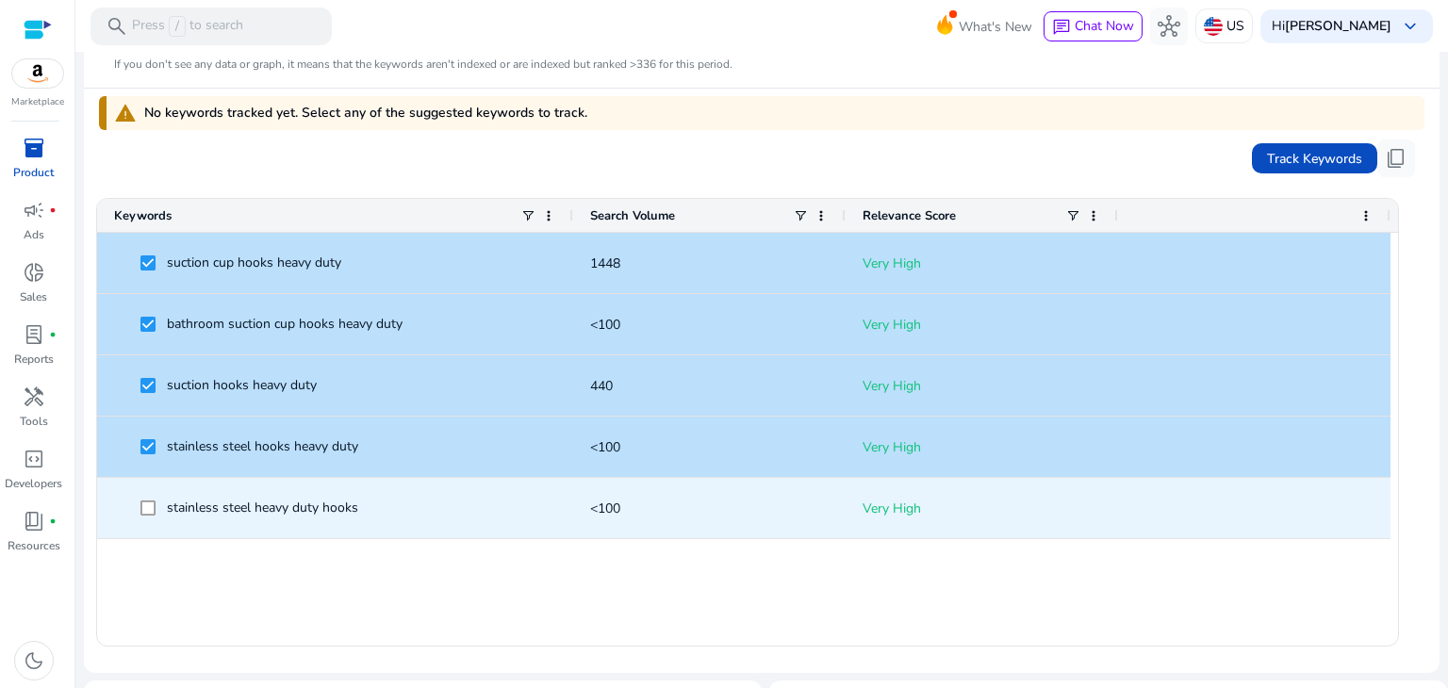
click at [149, 493] on span at bounding box center [154, 508] width 26 height 39
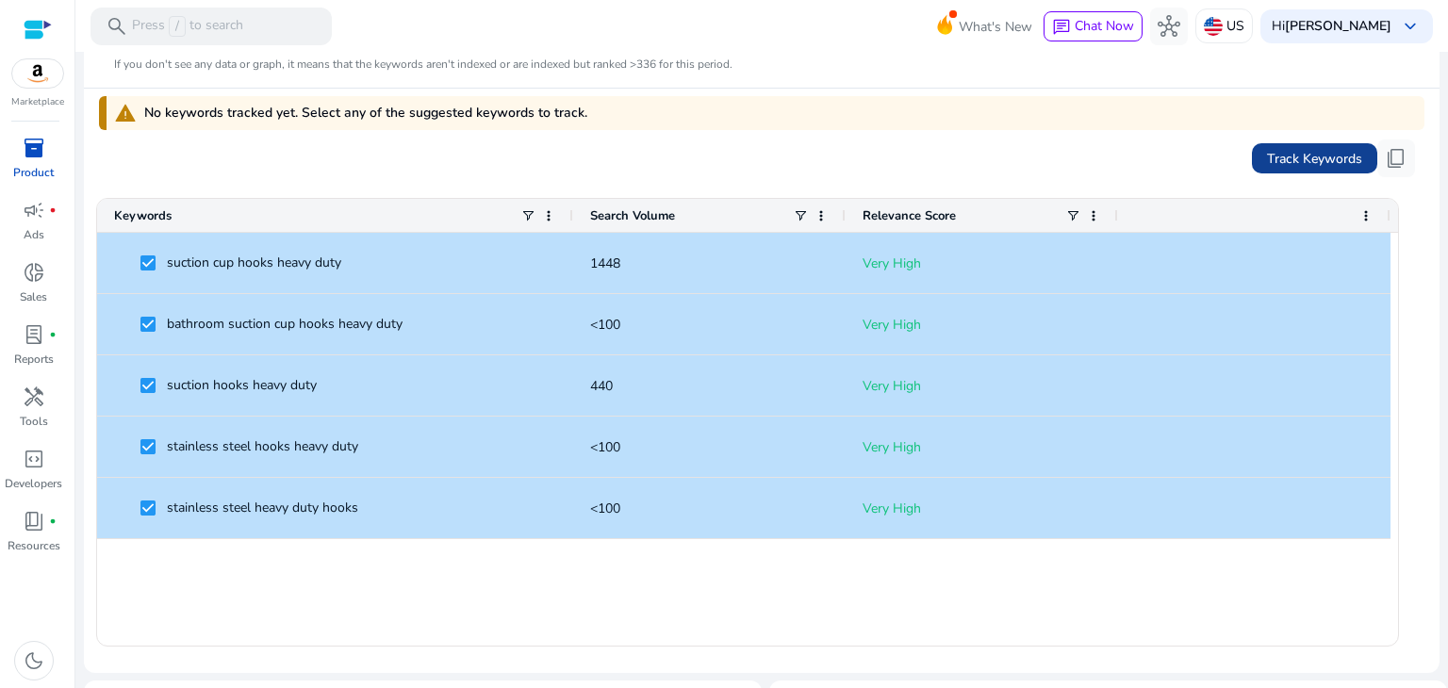
click at [1306, 153] on span "Track Keywords" at bounding box center [1314, 159] width 95 height 20
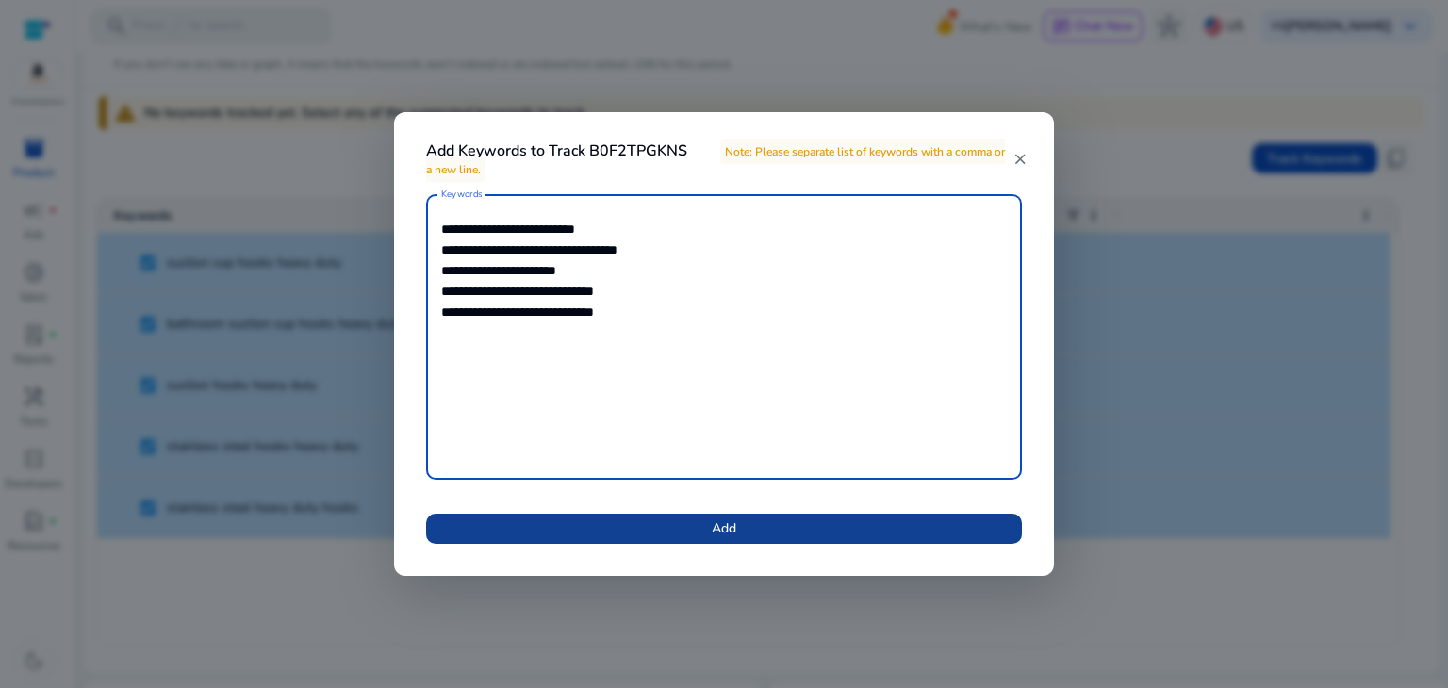
click at [796, 529] on span at bounding box center [724, 528] width 596 height 45
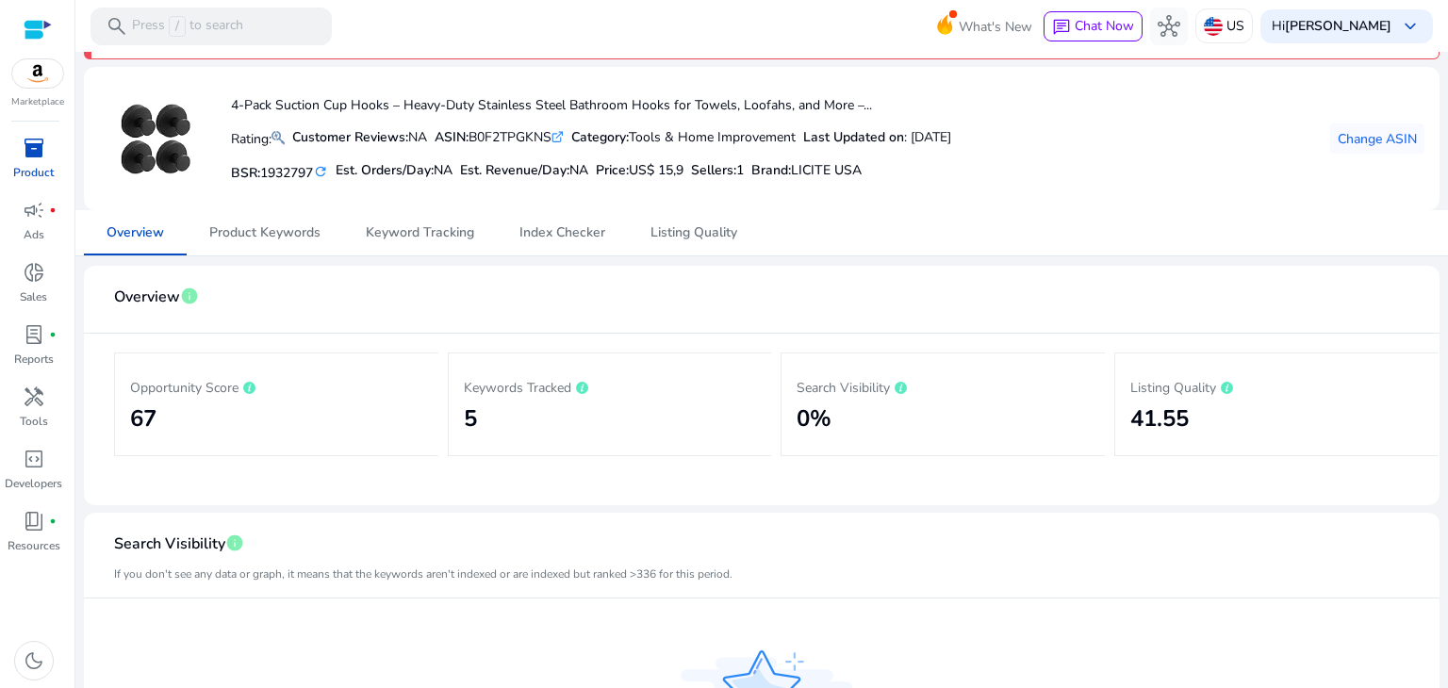
scroll to position [50, 0]
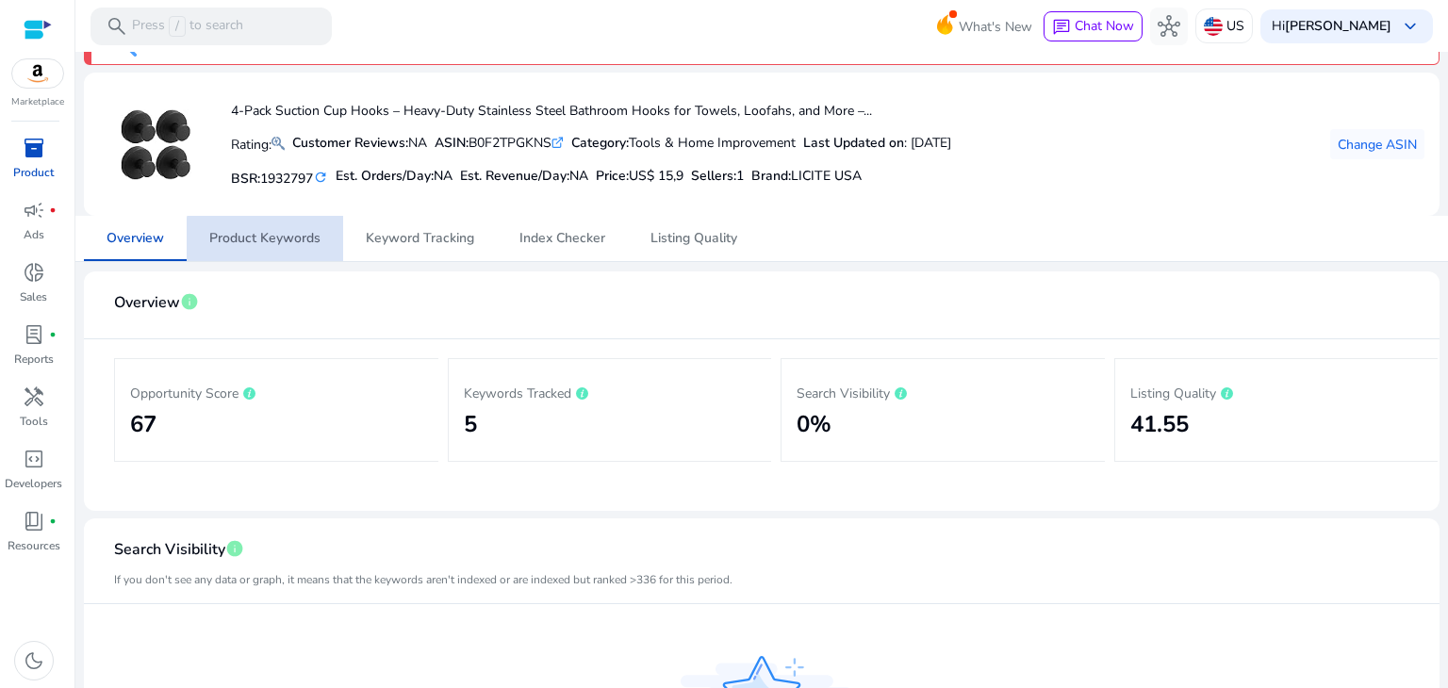
click at [287, 244] on span "Product Keywords" at bounding box center [264, 238] width 111 height 13
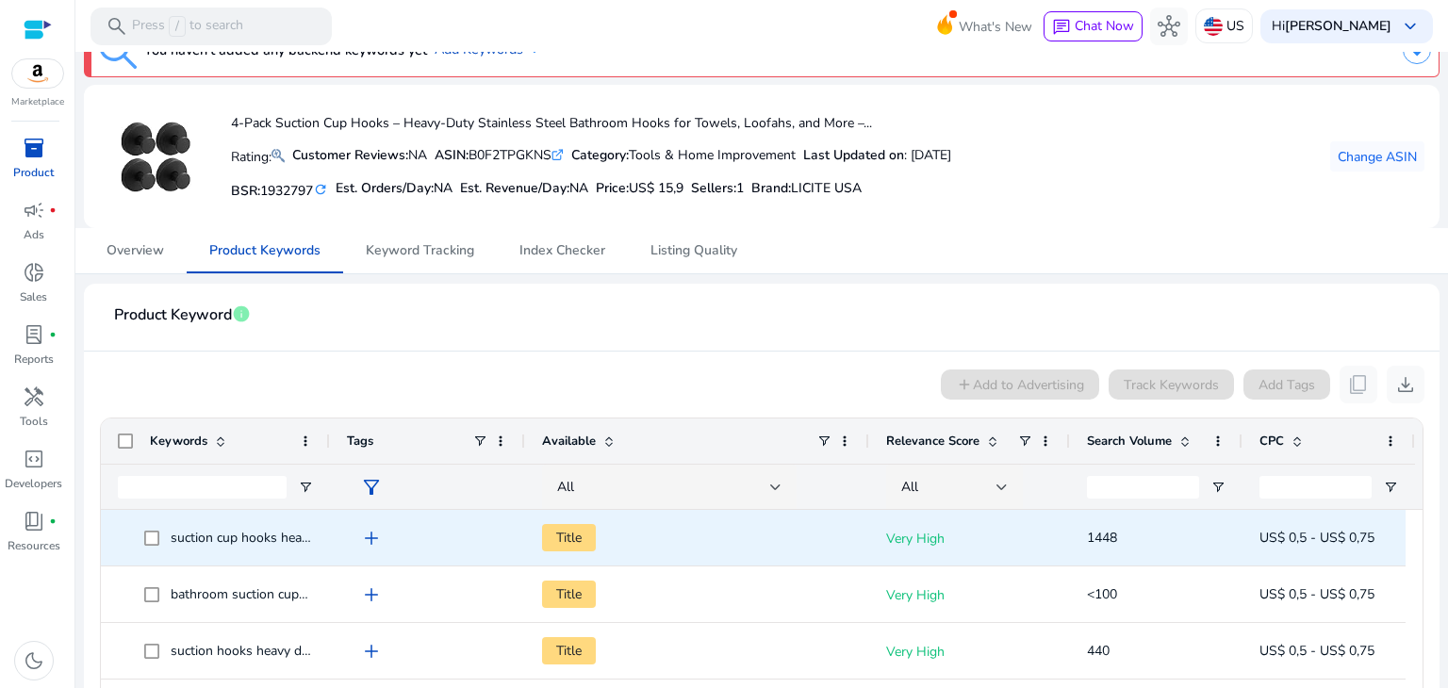
scroll to position [38, 0]
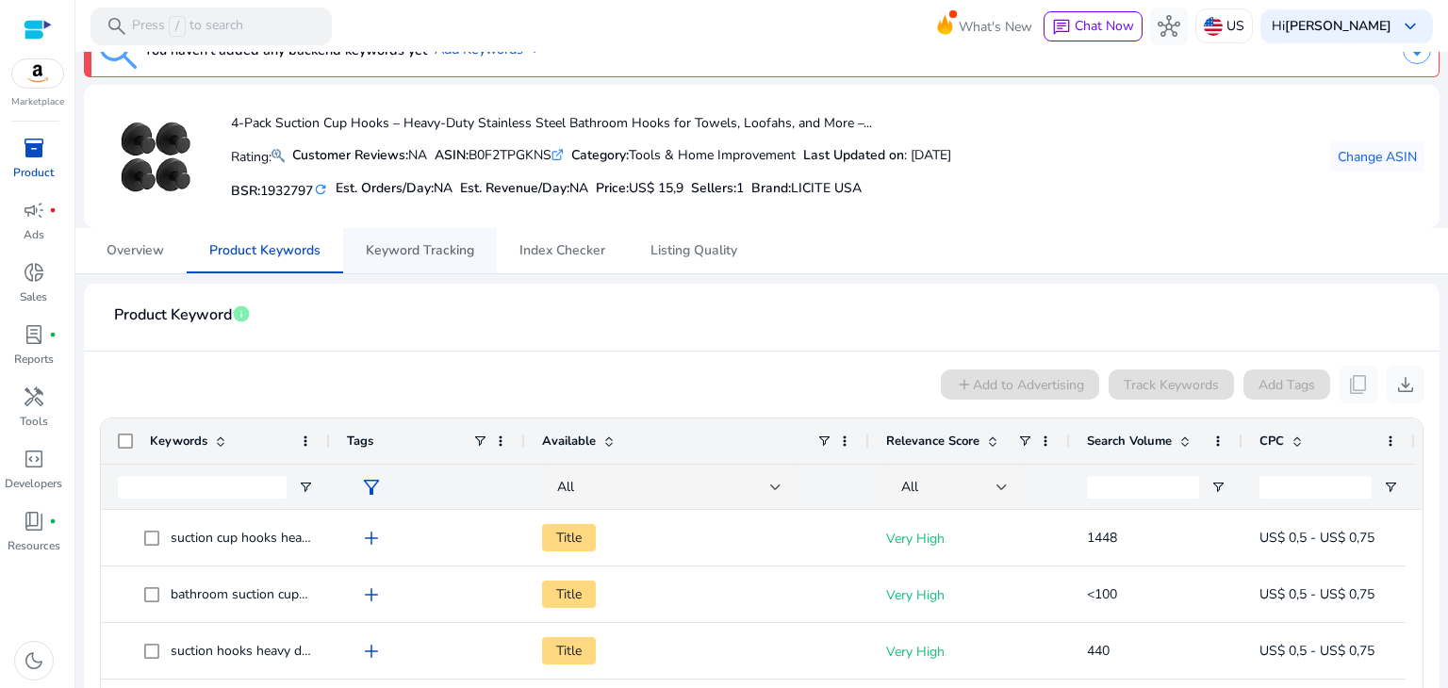
click at [417, 254] on span "Keyword Tracking" at bounding box center [420, 250] width 108 height 13
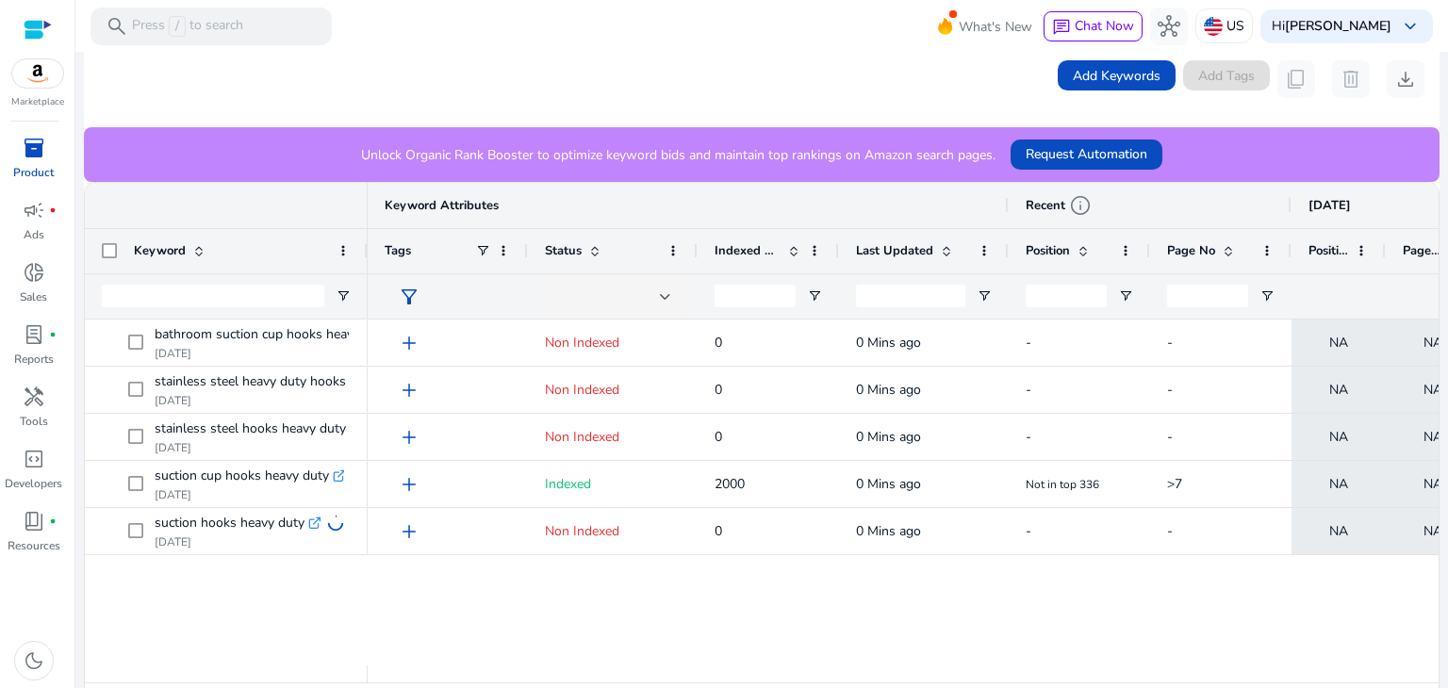
scroll to position [472, 0]
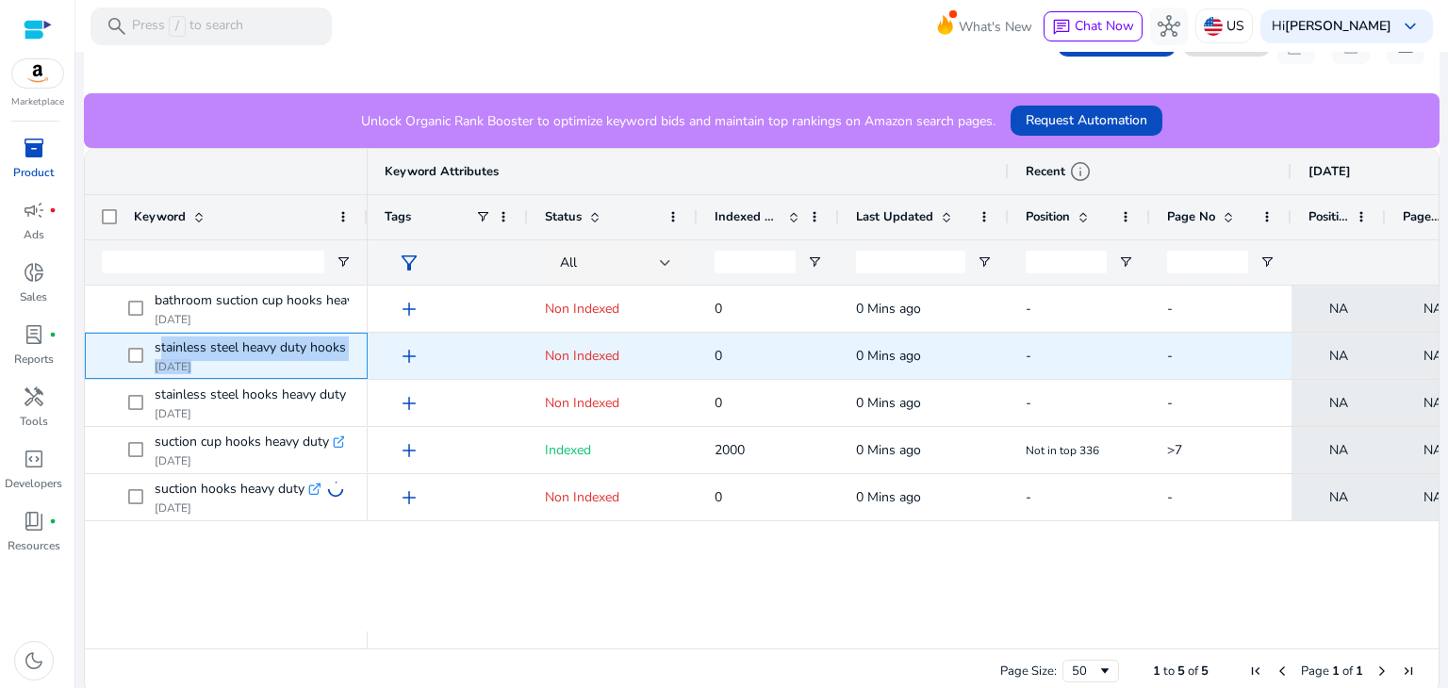
drag, startPoint x: 155, startPoint y: 350, endPoint x: 359, endPoint y: 356, distance: 204.7
click at [359, 356] on div "stainless steel heavy duty hooks .st0{fill:#2c8af8} Aug 18, 2025" at bounding box center [226, 356] width 283 height 46
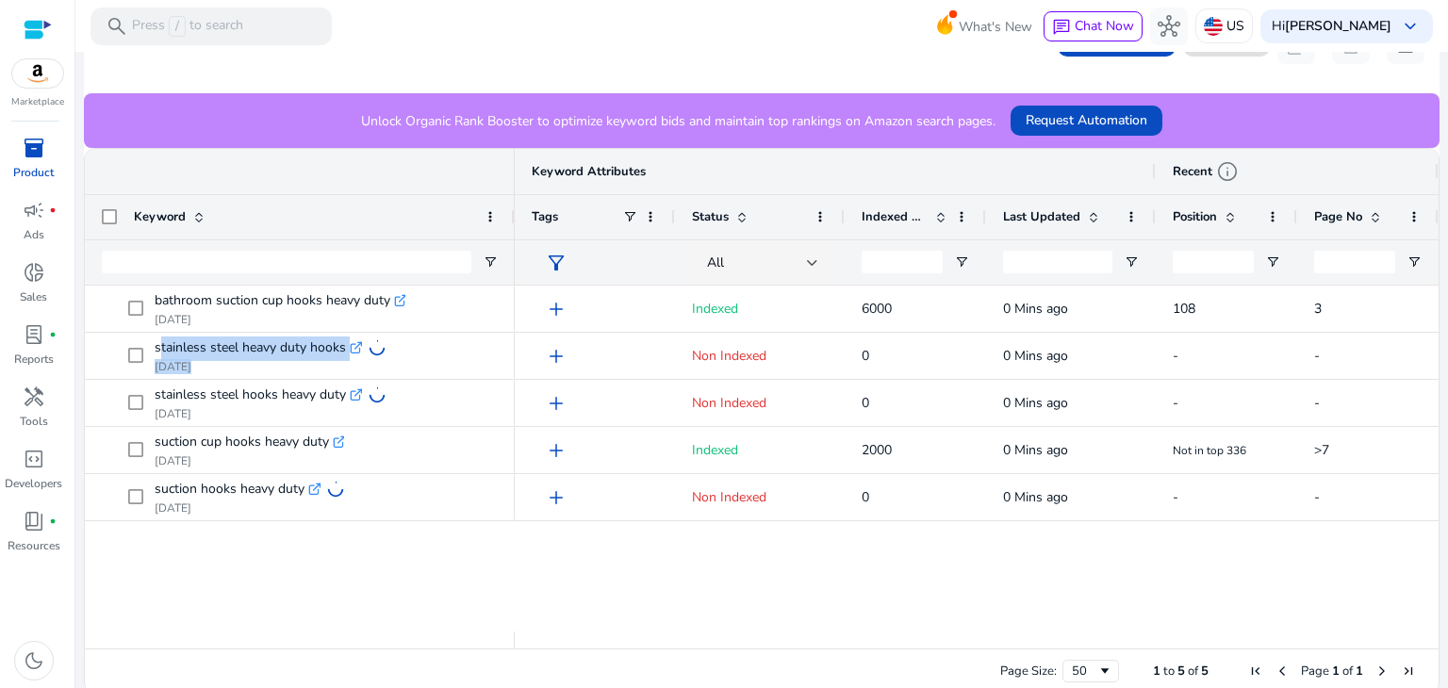
drag, startPoint x: 366, startPoint y: 221, endPoint x: 513, endPoint y: 201, distance: 148.4
click at [513, 201] on div at bounding box center [514, 217] width 8 height 44
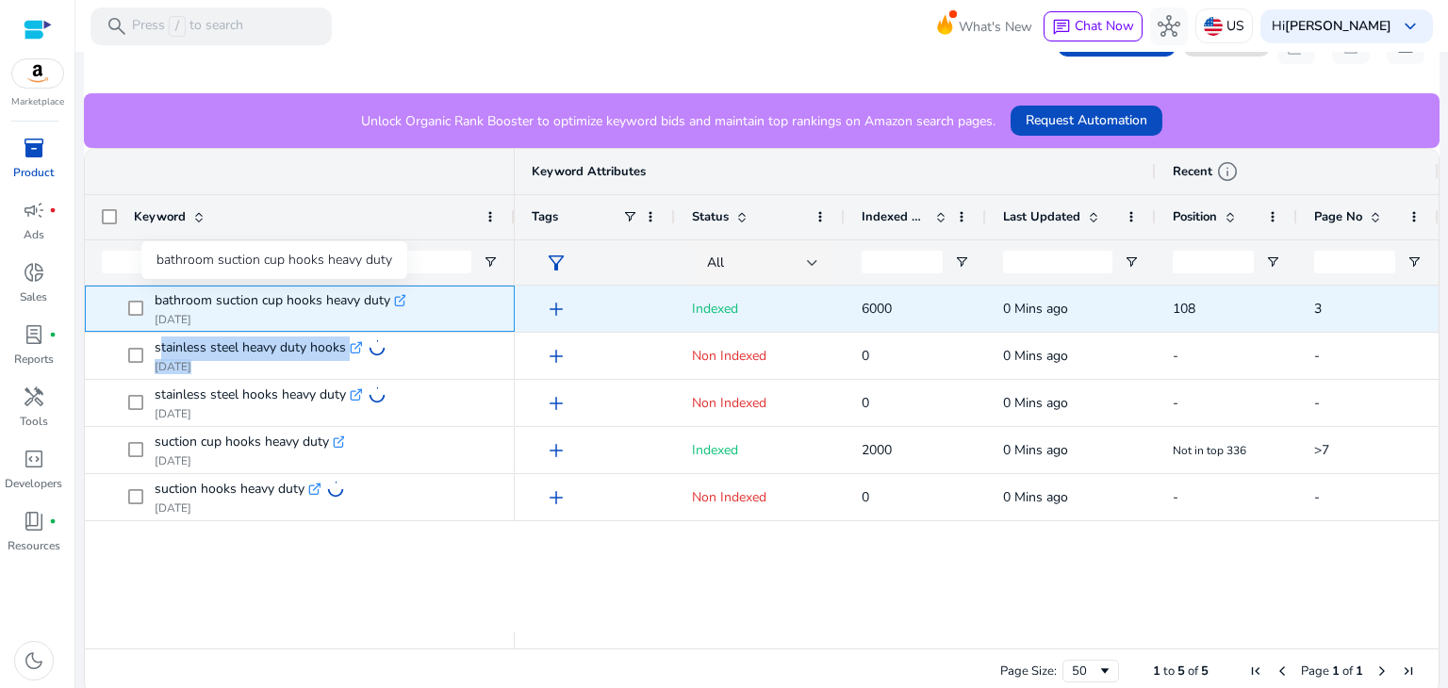
drag, startPoint x: 226, startPoint y: 295, endPoint x: 389, endPoint y: 299, distance: 162.2
click at [389, 299] on span "bathroom suction cup hooks heavy duty .st0{fill:#2c8af8} Aug 18, 2025" at bounding box center [313, 309] width 370 height 39
copy span "bathroom suction cup hooks heavy duty"
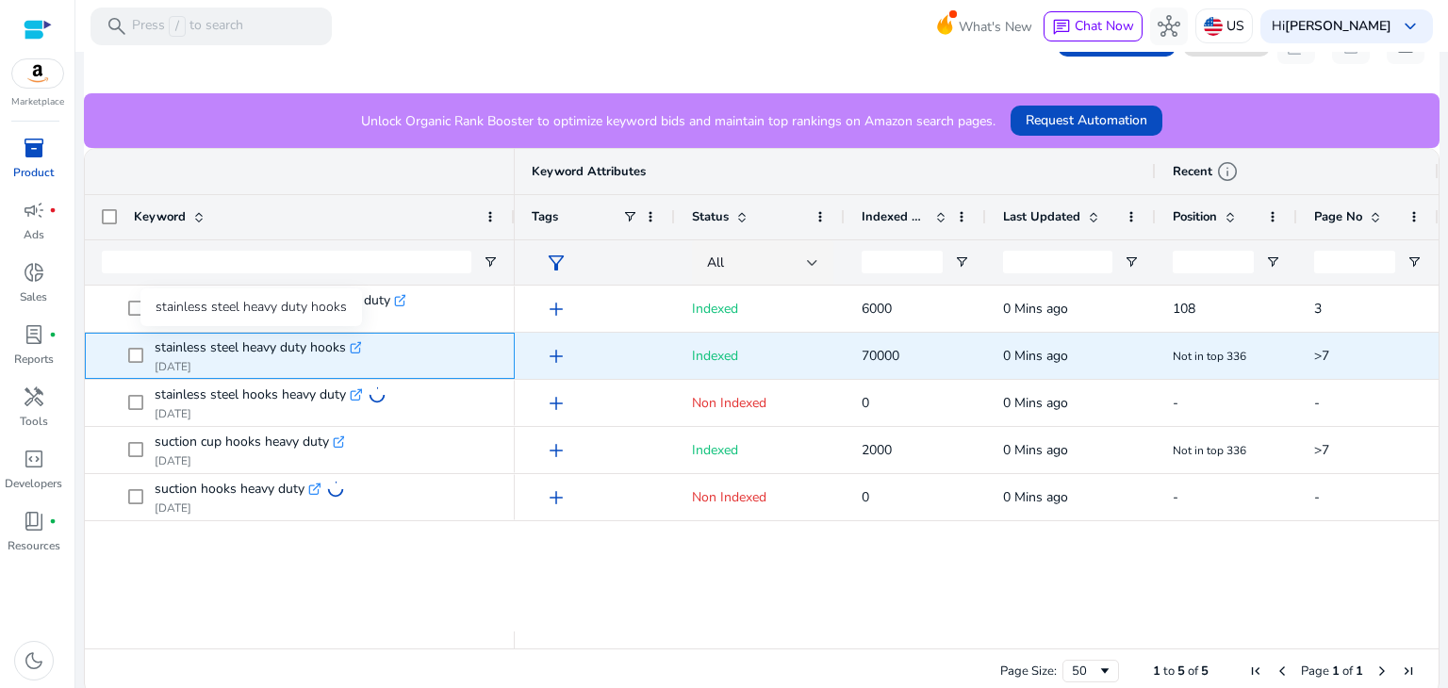
drag, startPoint x: 152, startPoint y: 346, endPoint x: 342, endPoint y: 348, distance: 190.5
click at [342, 348] on span "stainless steel heavy duty hooks .st0{fill:#2c8af8} Aug 18, 2025" at bounding box center [313, 356] width 370 height 39
copy span "stainless steel heavy duty hooks"
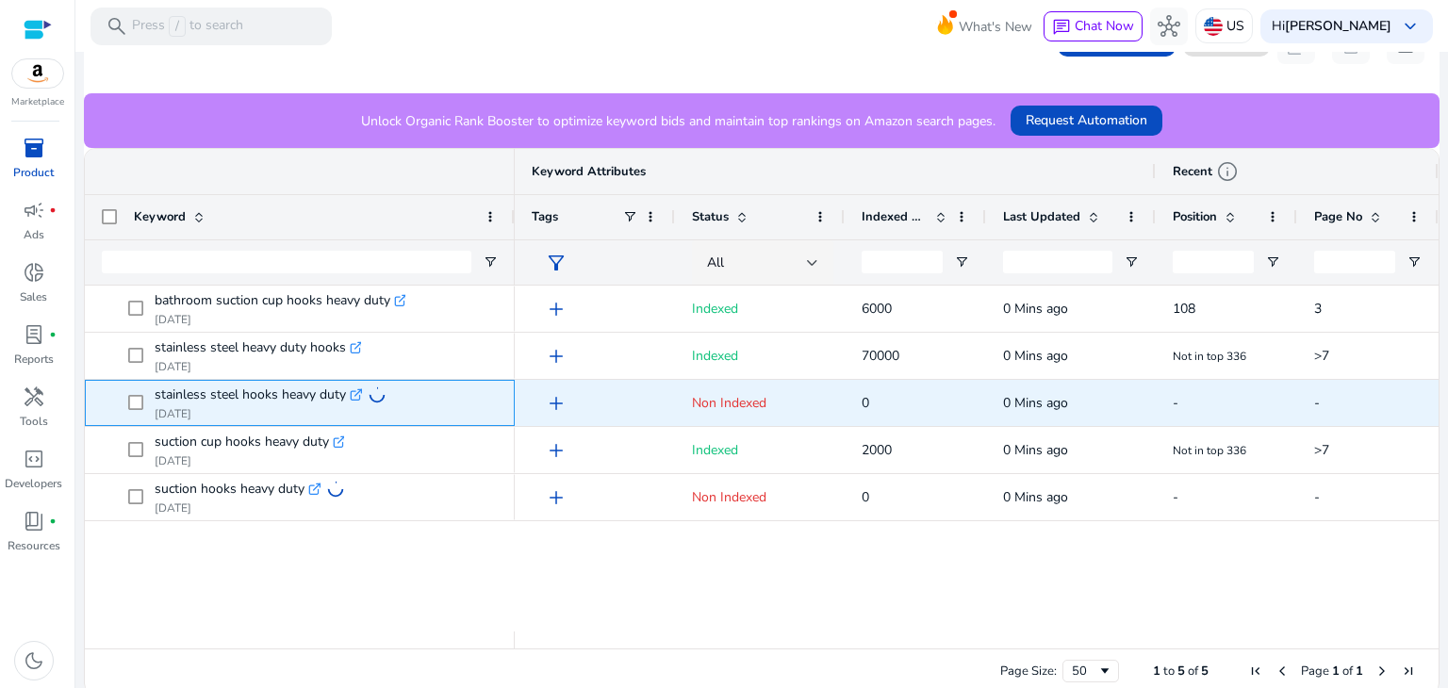
drag, startPoint x: 151, startPoint y: 392, endPoint x: 347, endPoint y: 393, distance: 196.2
click at [347, 393] on span "stainless steel hooks heavy duty .st0{fill:#2c8af8} Aug 18, 2025" at bounding box center [313, 403] width 370 height 39
copy span "stainless steel hooks heavy duty"
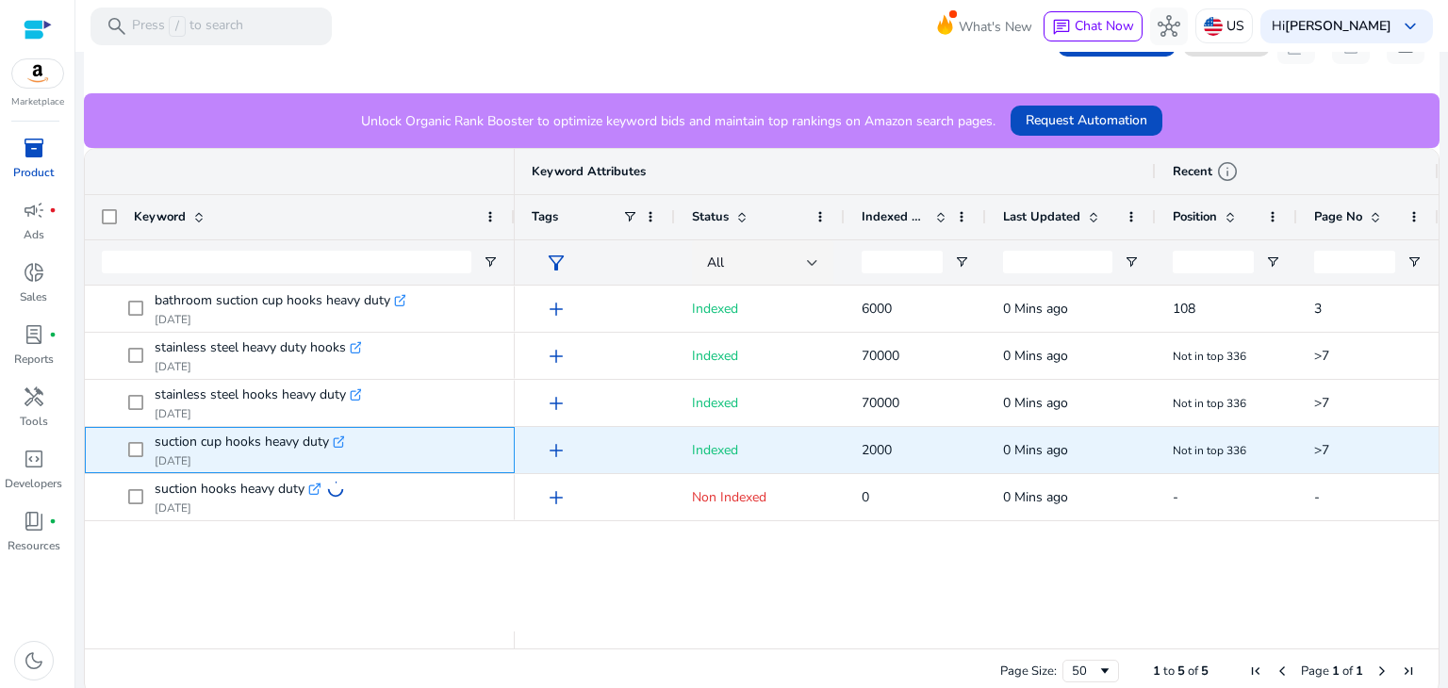
drag, startPoint x: 150, startPoint y: 442, endPoint x: 328, endPoint y: 435, distance: 178.4
click at [328, 435] on span "suction cup hooks heavy duty .st0{fill:#2c8af8} Aug 18, 2025" at bounding box center [313, 450] width 370 height 39
copy span "suction cup hooks heavy duty"
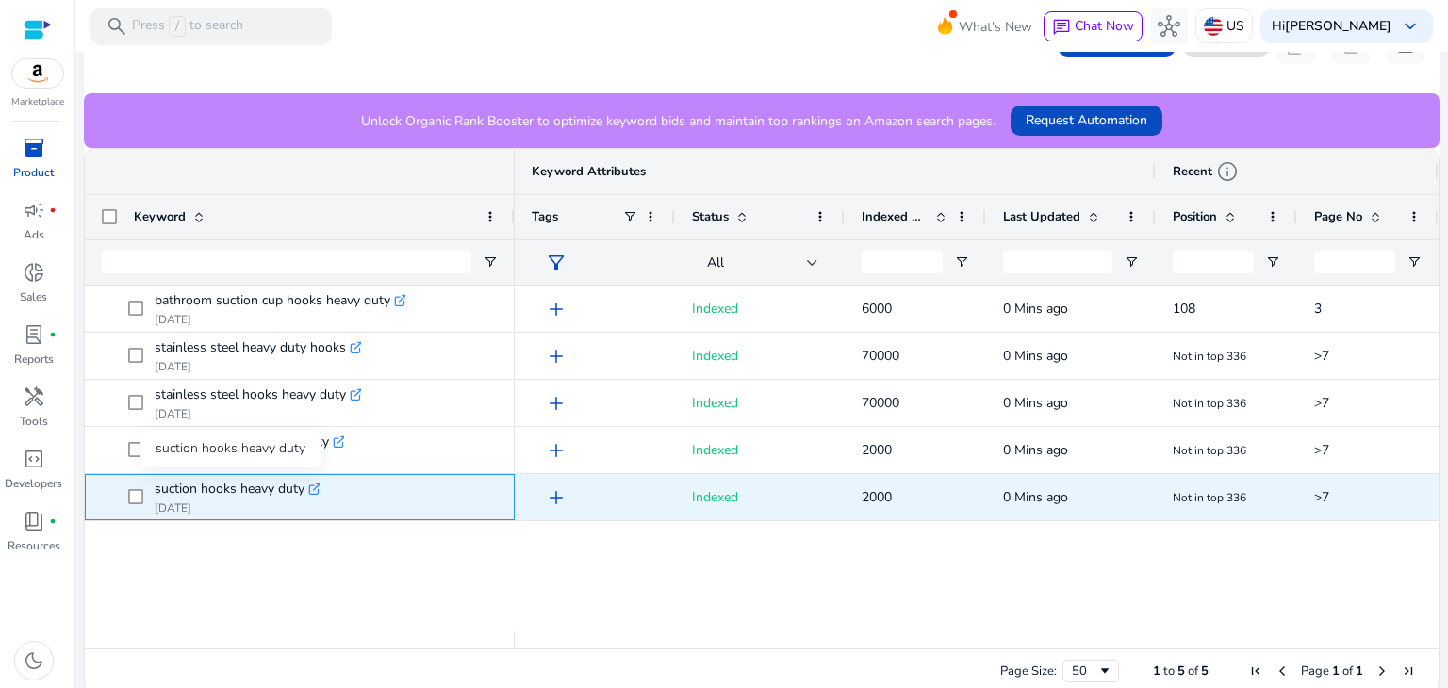
drag, startPoint x: 151, startPoint y: 490, endPoint x: 302, endPoint y: 496, distance: 151.0
click at [302, 496] on span "suction hooks heavy duty .st0{fill:#2c8af8} Aug 18, 2025" at bounding box center [313, 497] width 370 height 39
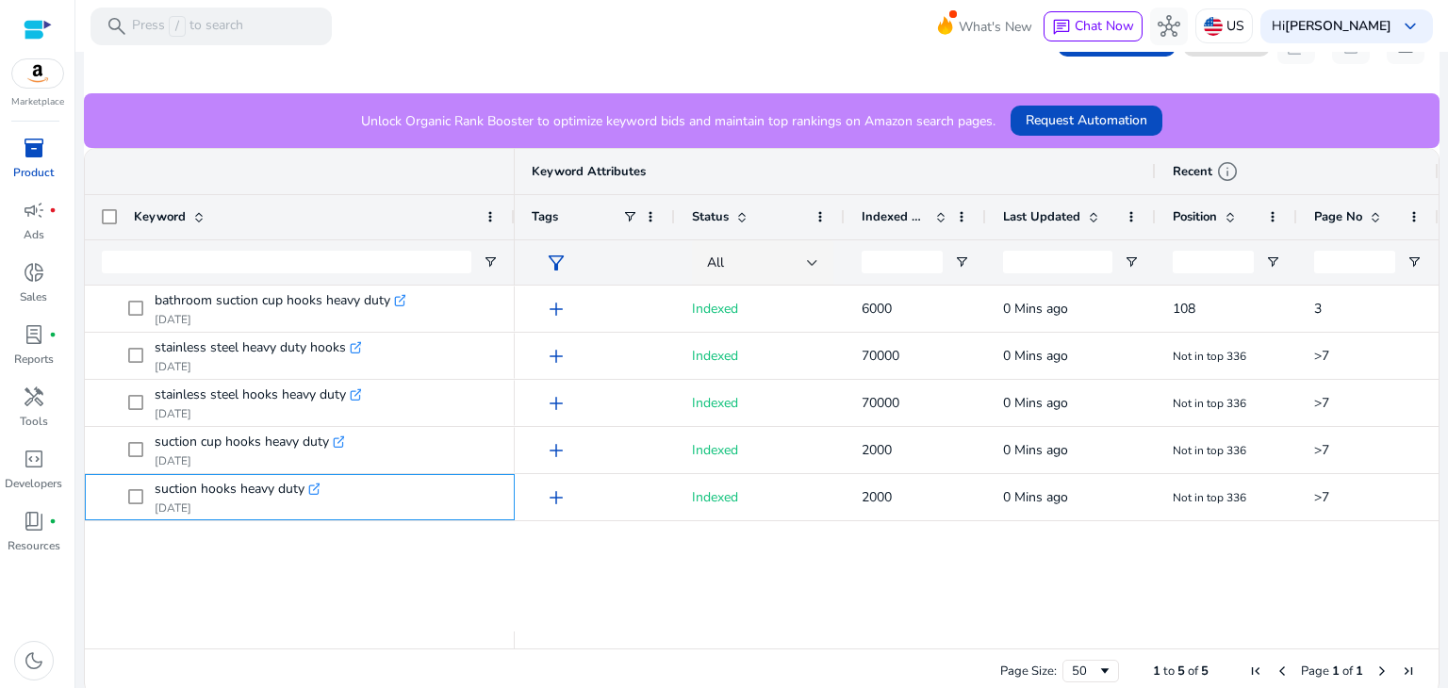
copy span "suction hooks heavy duty"
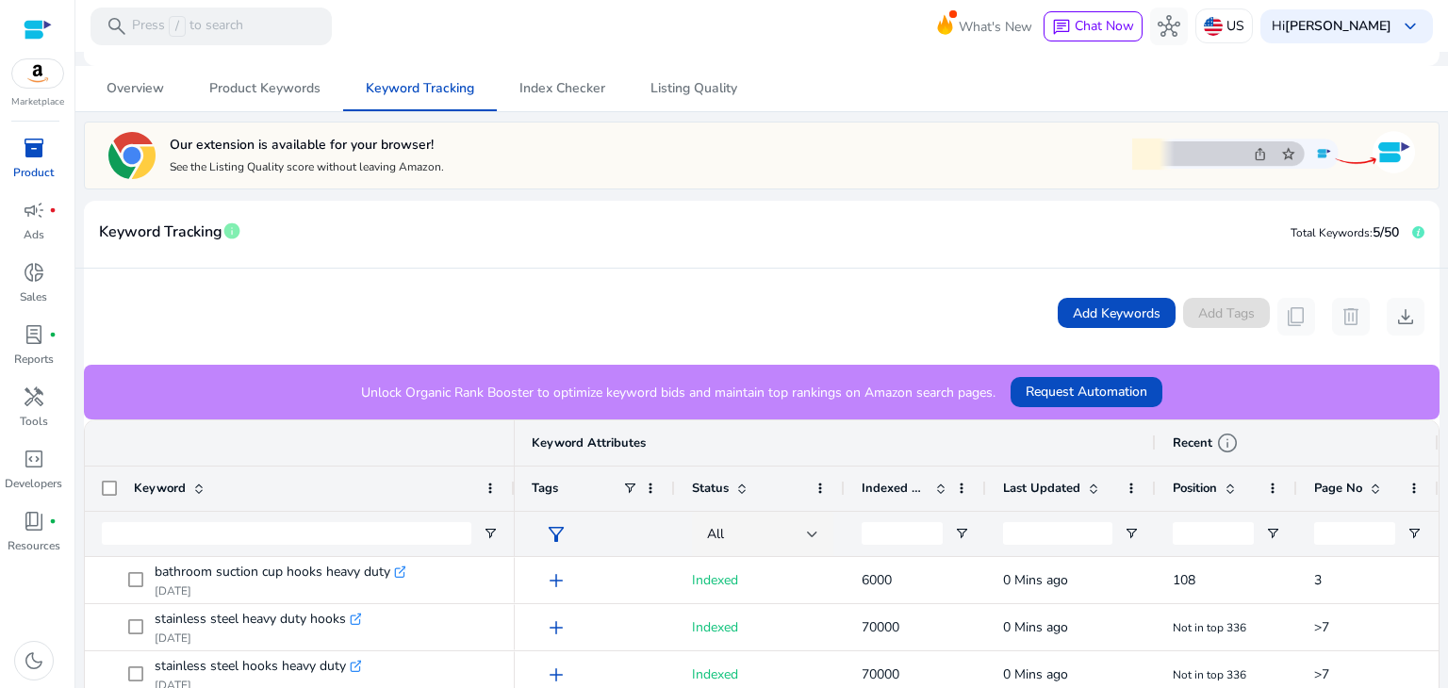
scroll to position [189, 0]
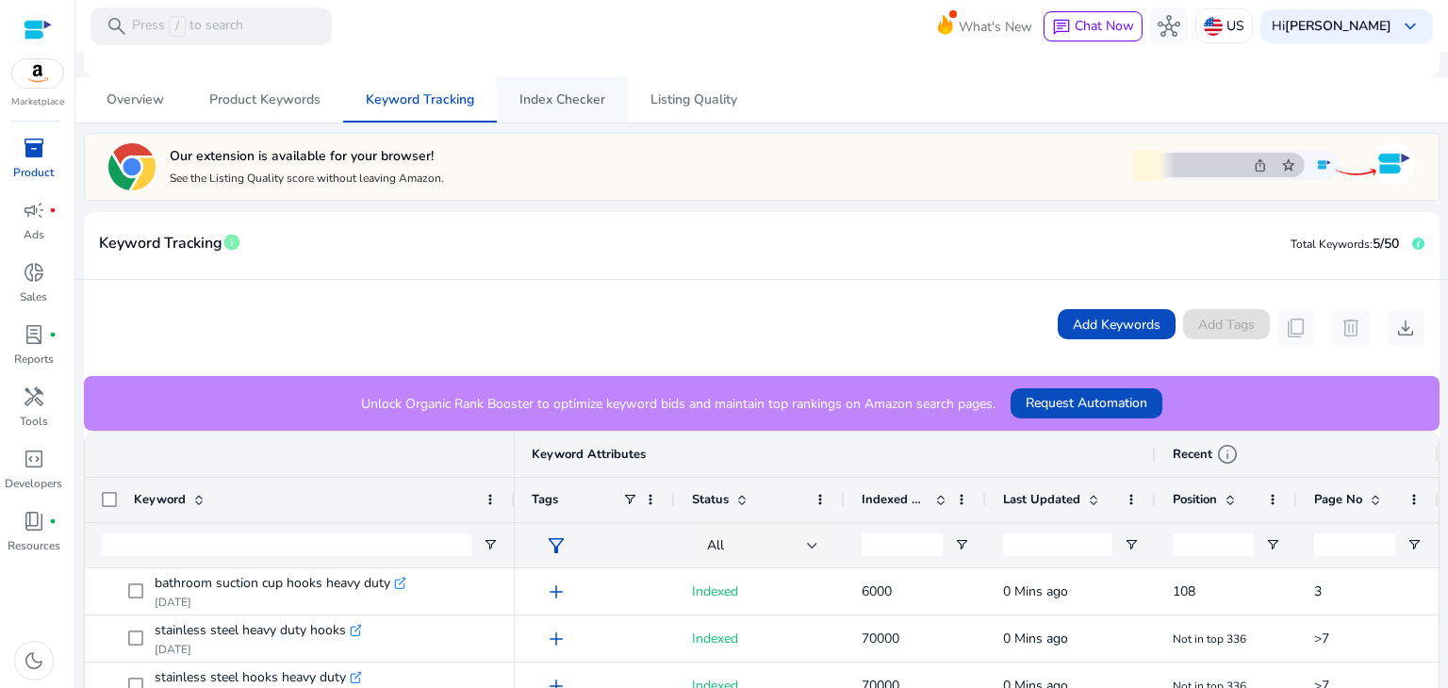
click at [565, 100] on span "Index Checker" at bounding box center [563, 99] width 86 height 13
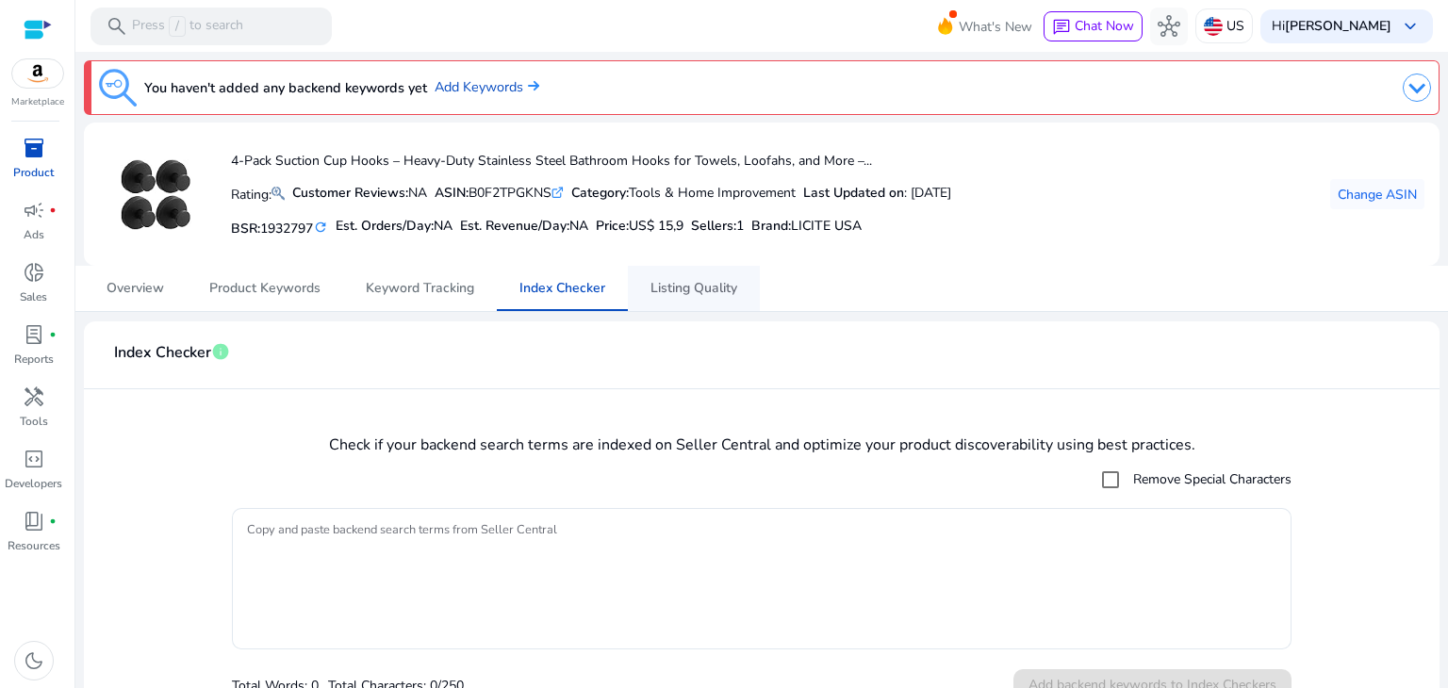
click at [709, 296] on span "Listing Quality" at bounding box center [694, 288] width 87 height 45
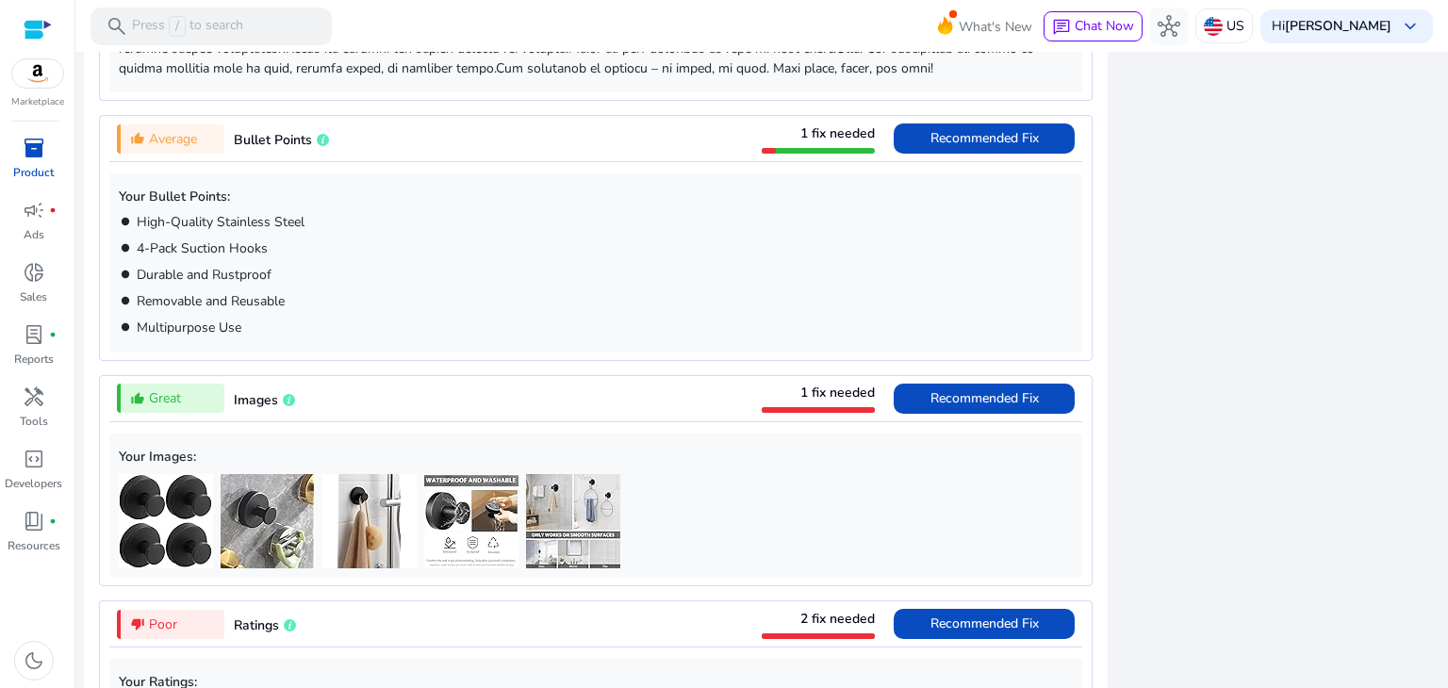
scroll to position [1226, 0]
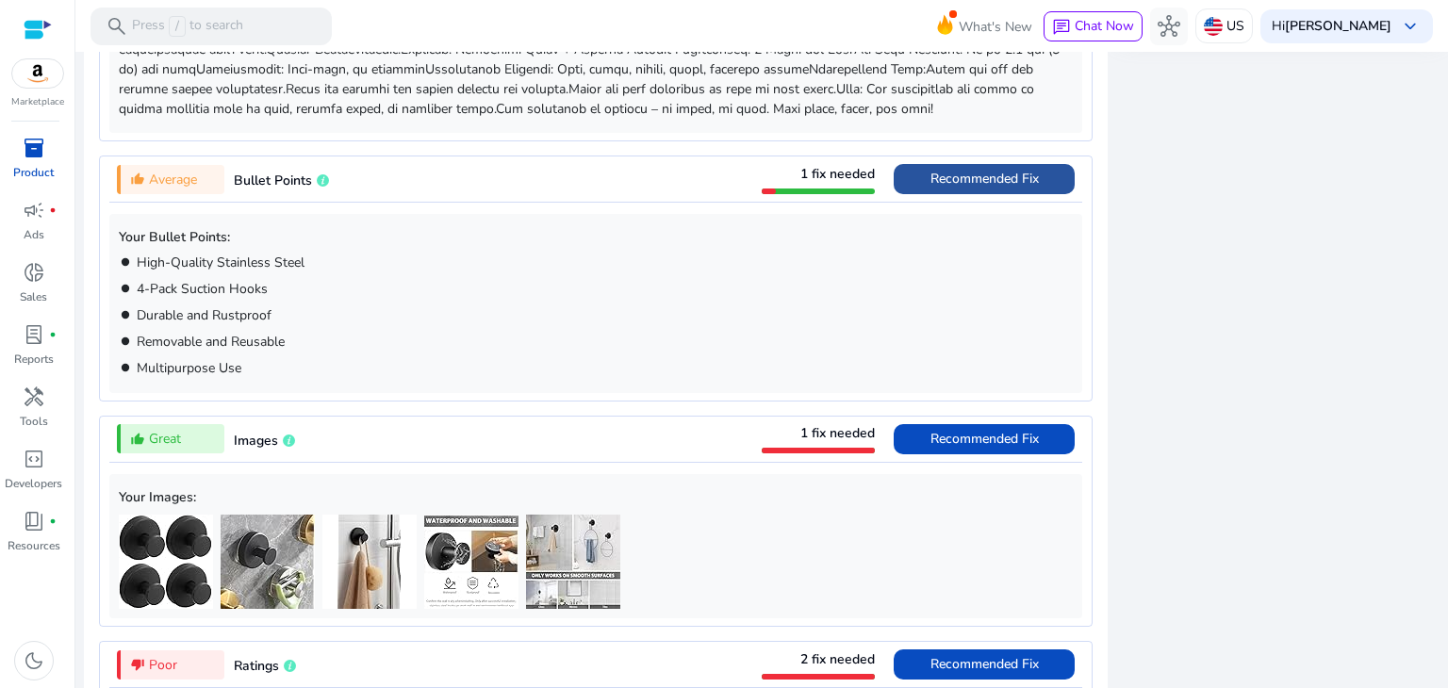
click at [975, 182] on span "Recommended Fix" at bounding box center [985, 179] width 108 height 18
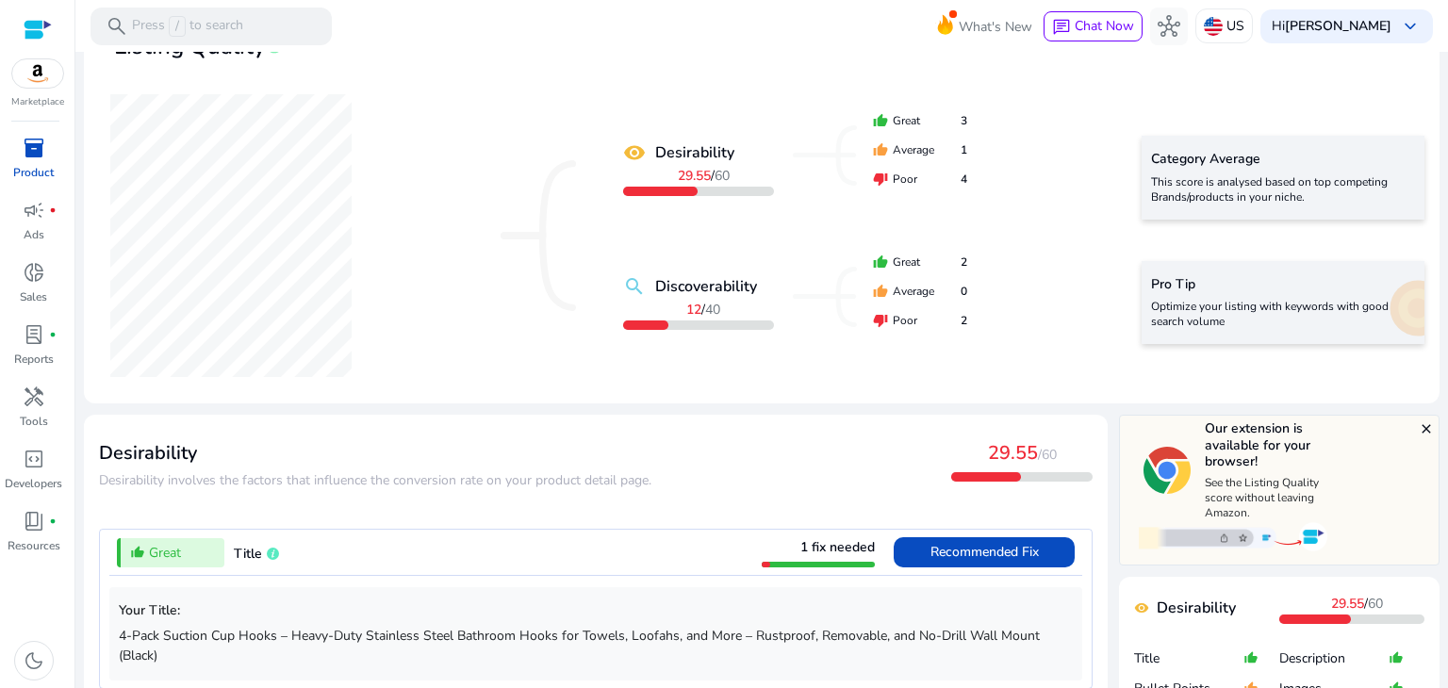
scroll to position [29, 0]
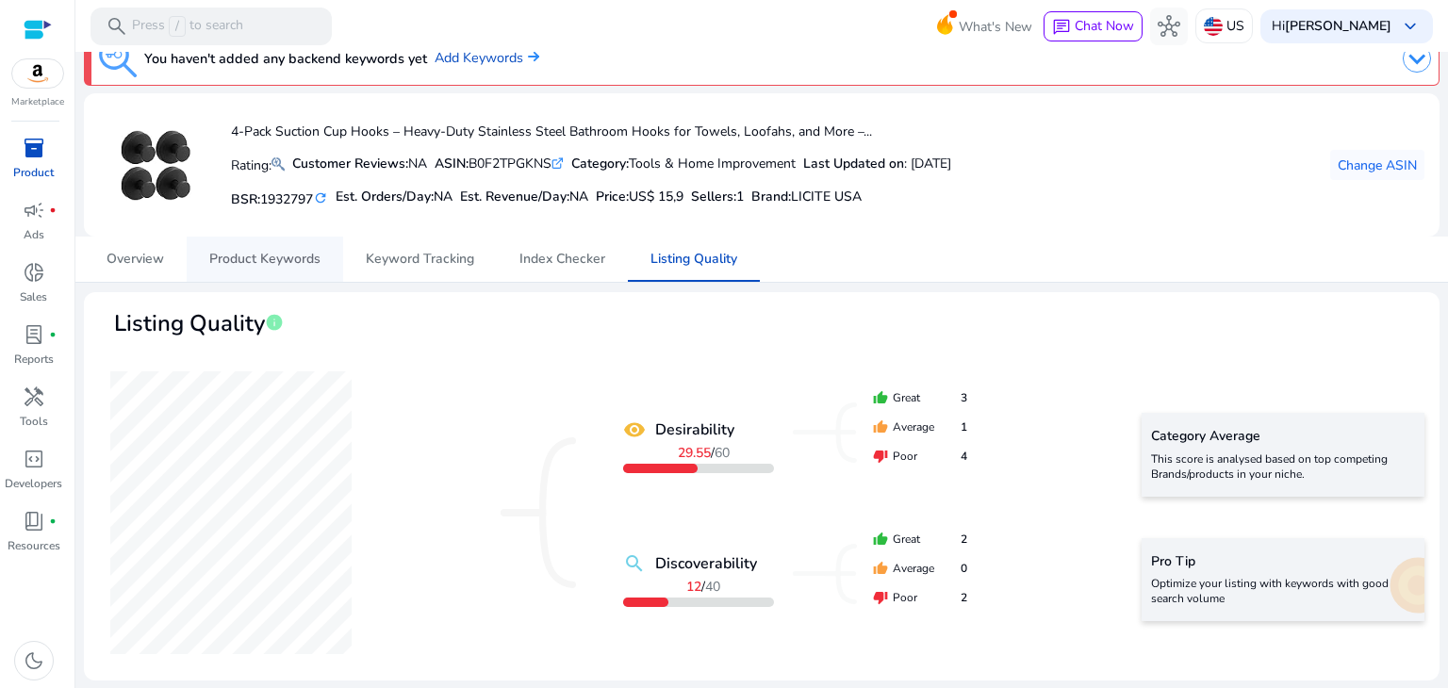
click at [287, 254] on span "Product Keywords" at bounding box center [264, 259] width 111 height 13
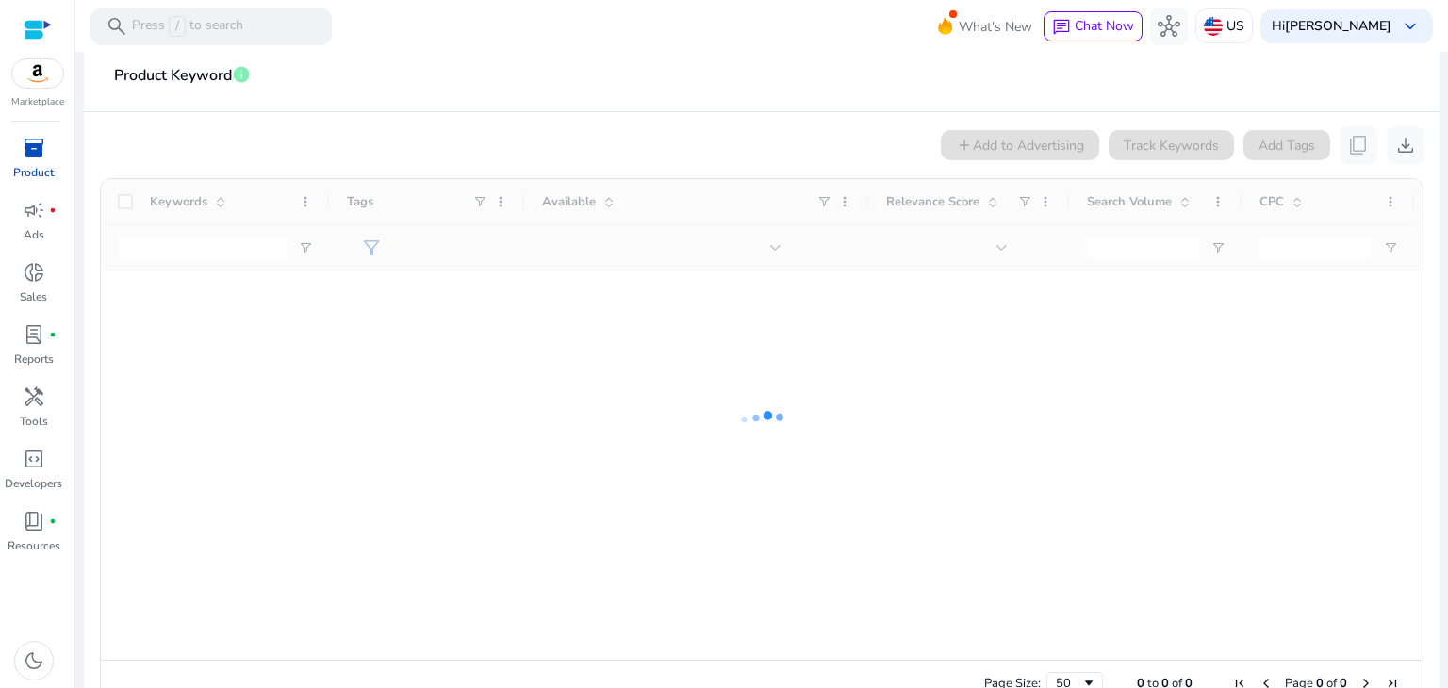
scroll to position [321, 0]
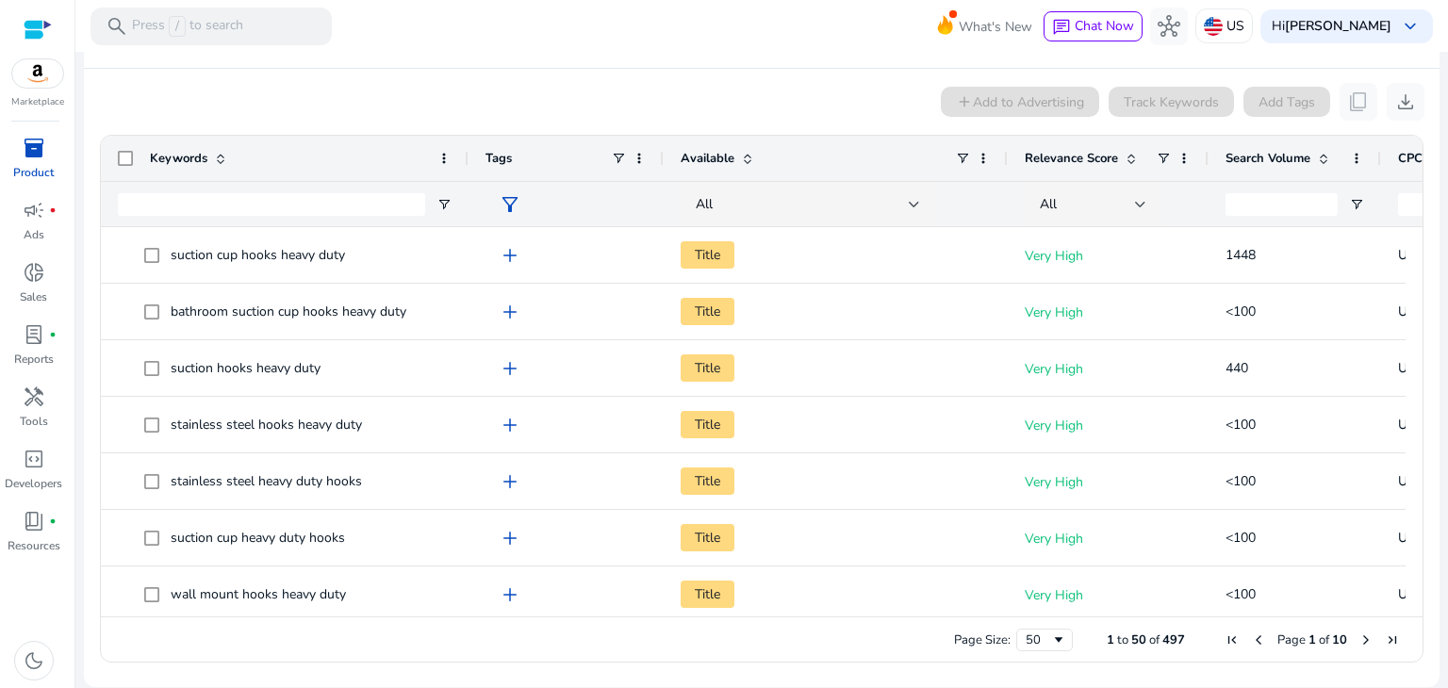
drag, startPoint x: 327, startPoint y: 156, endPoint x: 466, endPoint y: 167, distance: 139.1
click at [466, 167] on div at bounding box center [468, 158] width 8 height 45
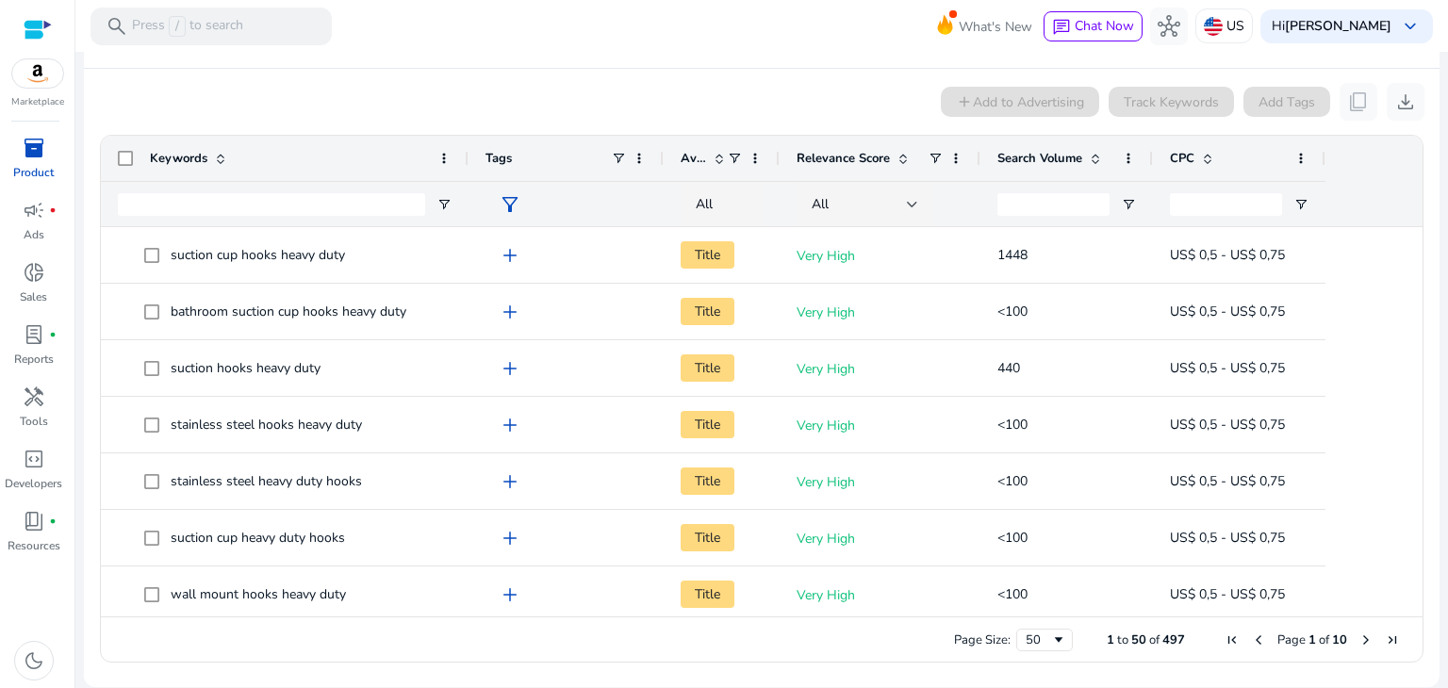
drag, startPoint x: 1005, startPoint y: 156, endPoint x: 777, endPoint y: 178, distance: 229.3
click at [777, 178] on div at bounding box center [779, 158] width 8 height 45
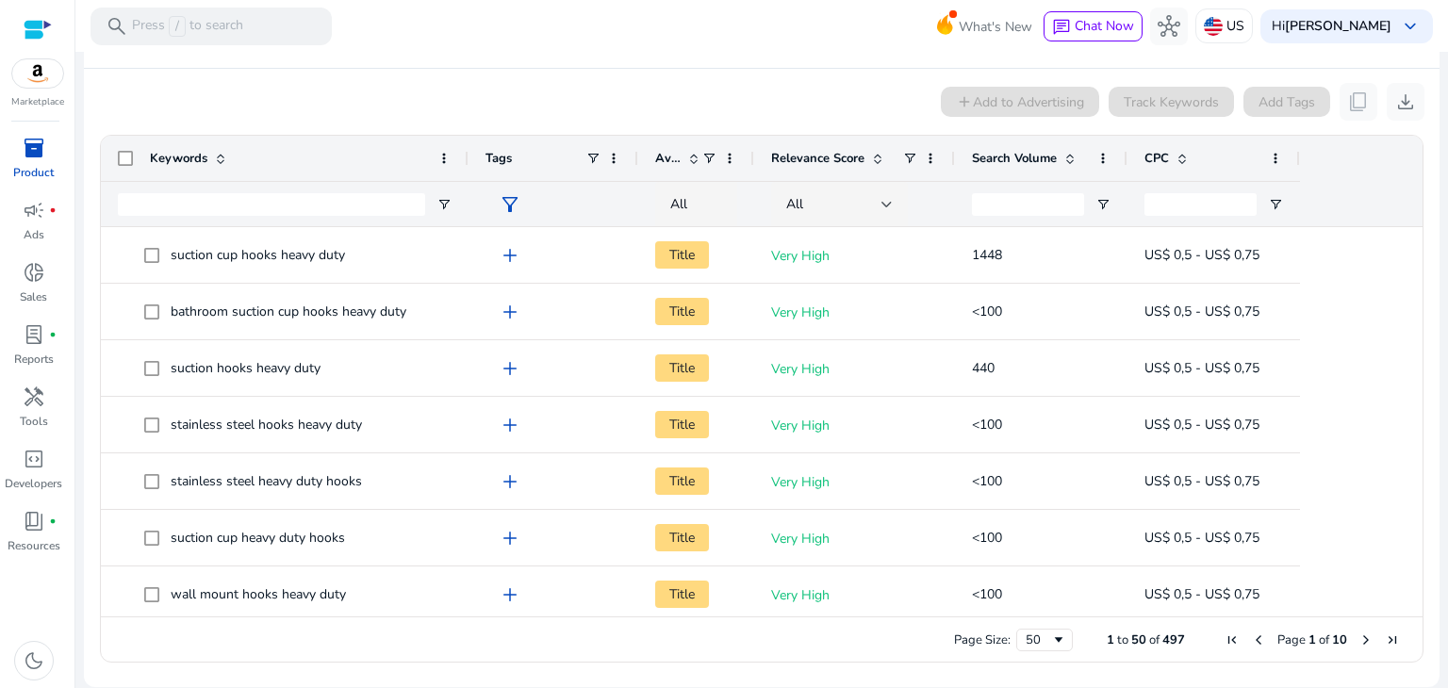
drag, startPoint x: 664, startPoint y: 155, endPoint x: 570, endPoint y: 155, distance: 94.3
click at [570, 155] on div "Tags" at bounding box center [554, 158] width 170 height 45
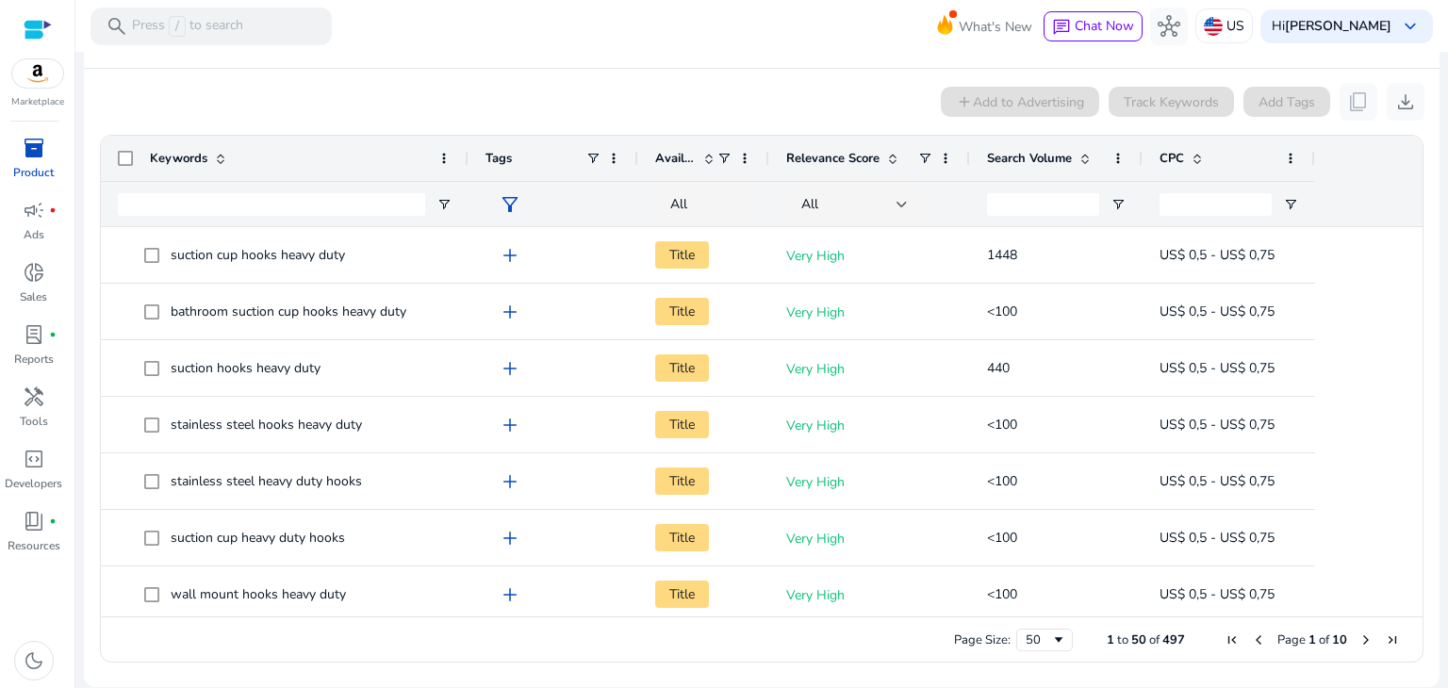
drag, startPoint x: 754, startPoint y: 153, endPoint x: 770, endPoint y: 188, distance: 38.0
click at [770, 188] on div "Keywords Tags Available Relevance Score" at bounding box center [717, 181] width 1232 height 91
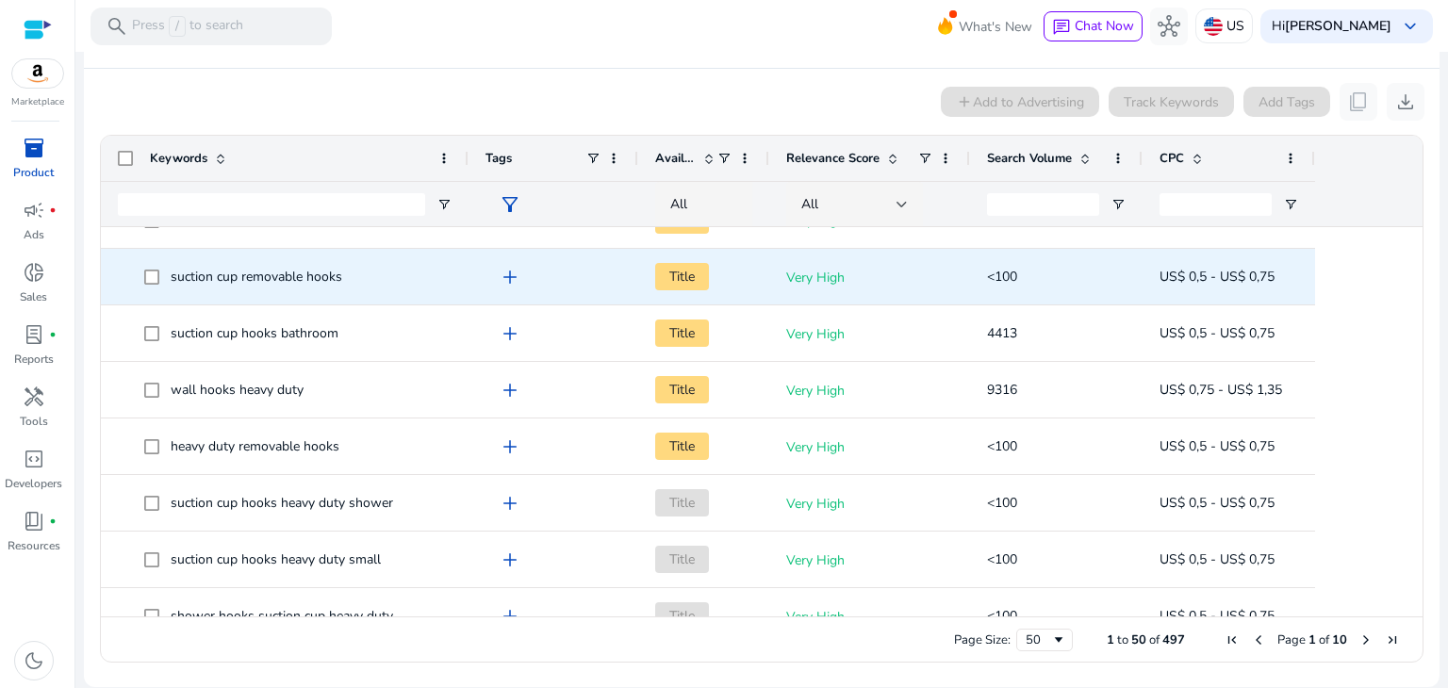
scroll to position [660, 0]
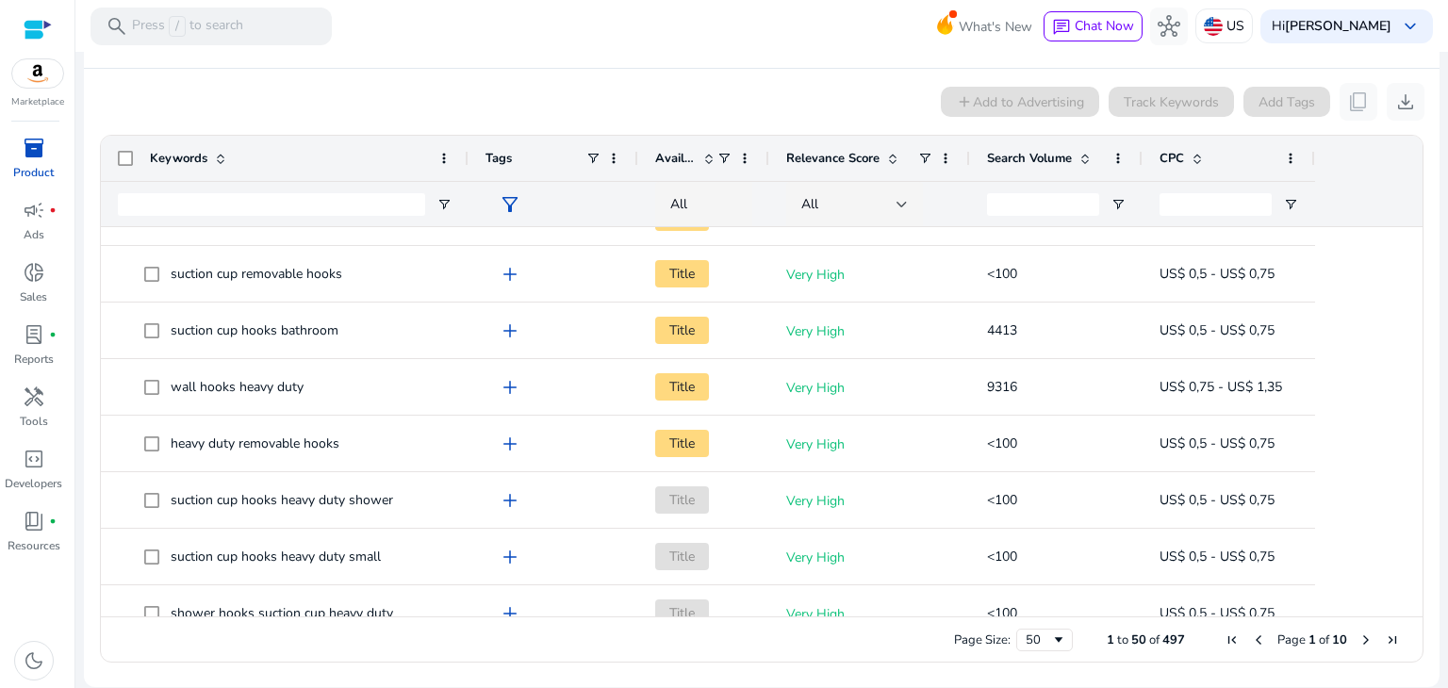
click at [1084, 162] on span at bounding box center [1085, 158] width 15 height 15
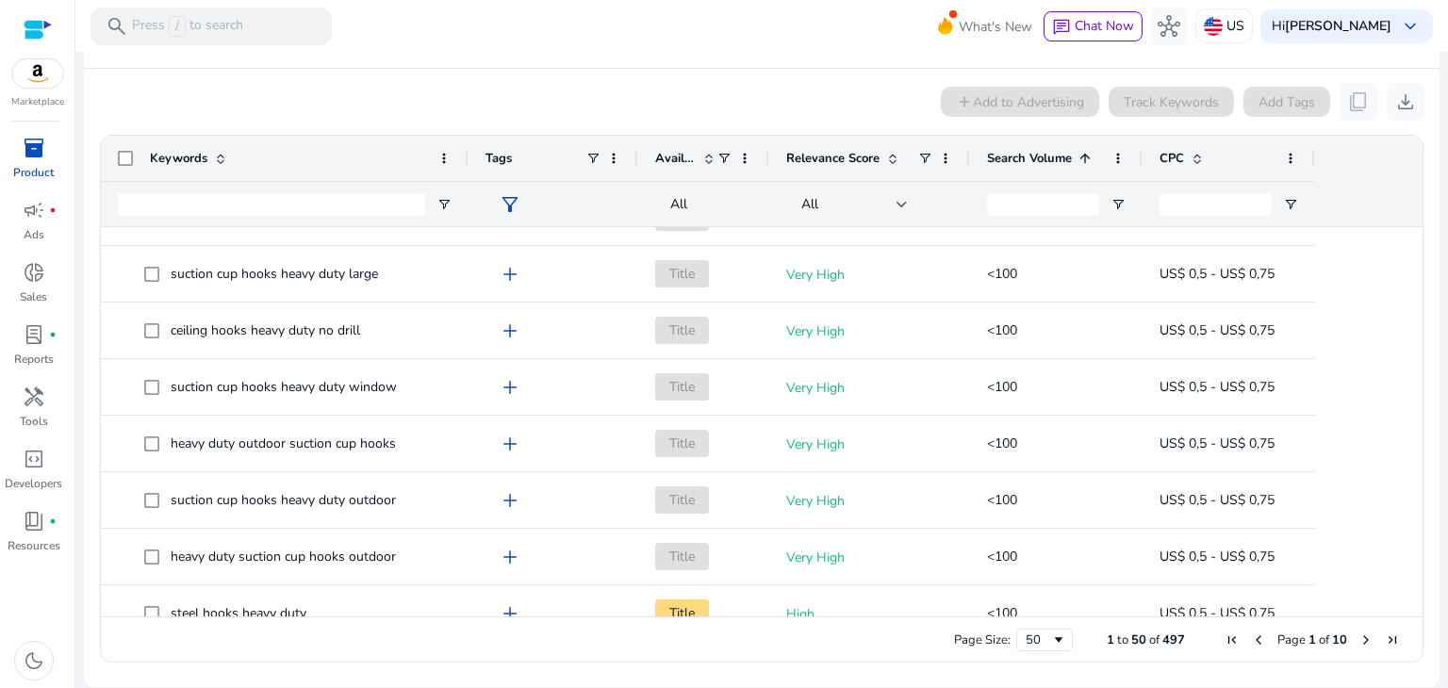
scroll to position [0, 0]
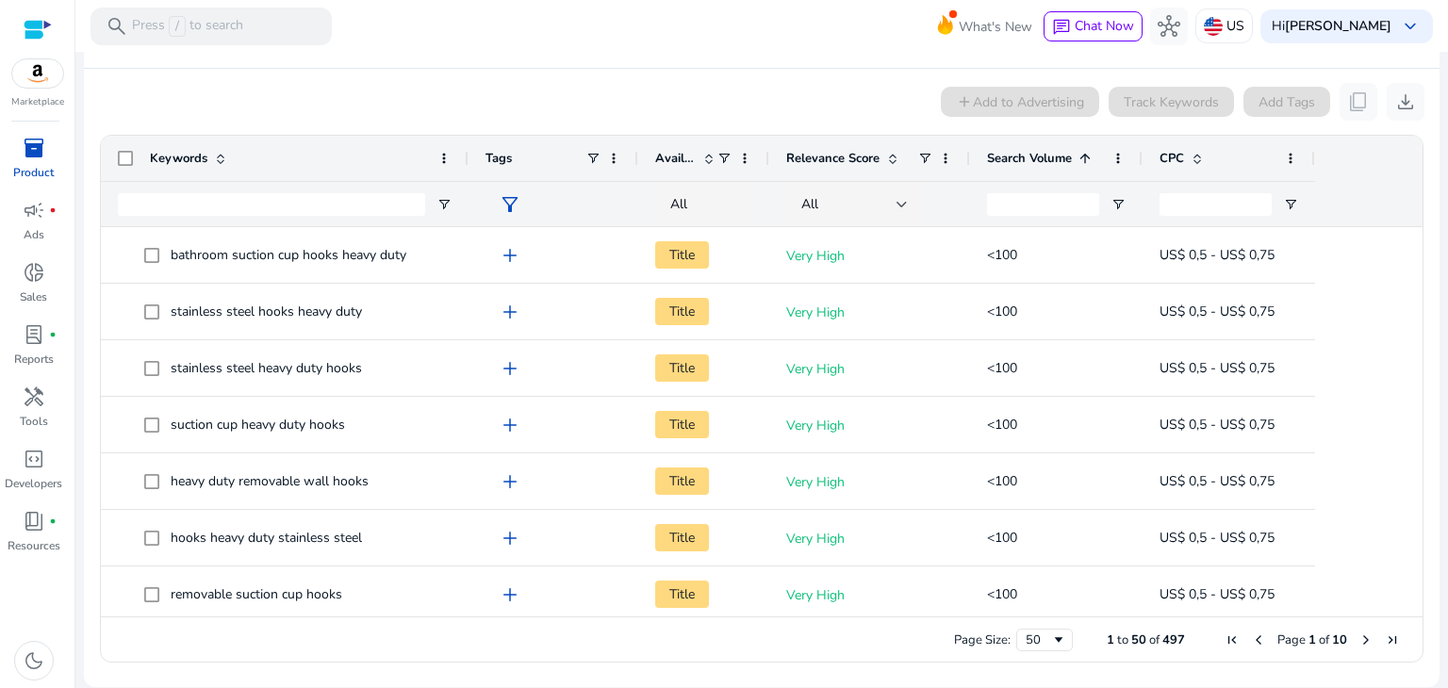
click at [1089, 152] on span at bounding box center [1085, 158] width 15 height 15
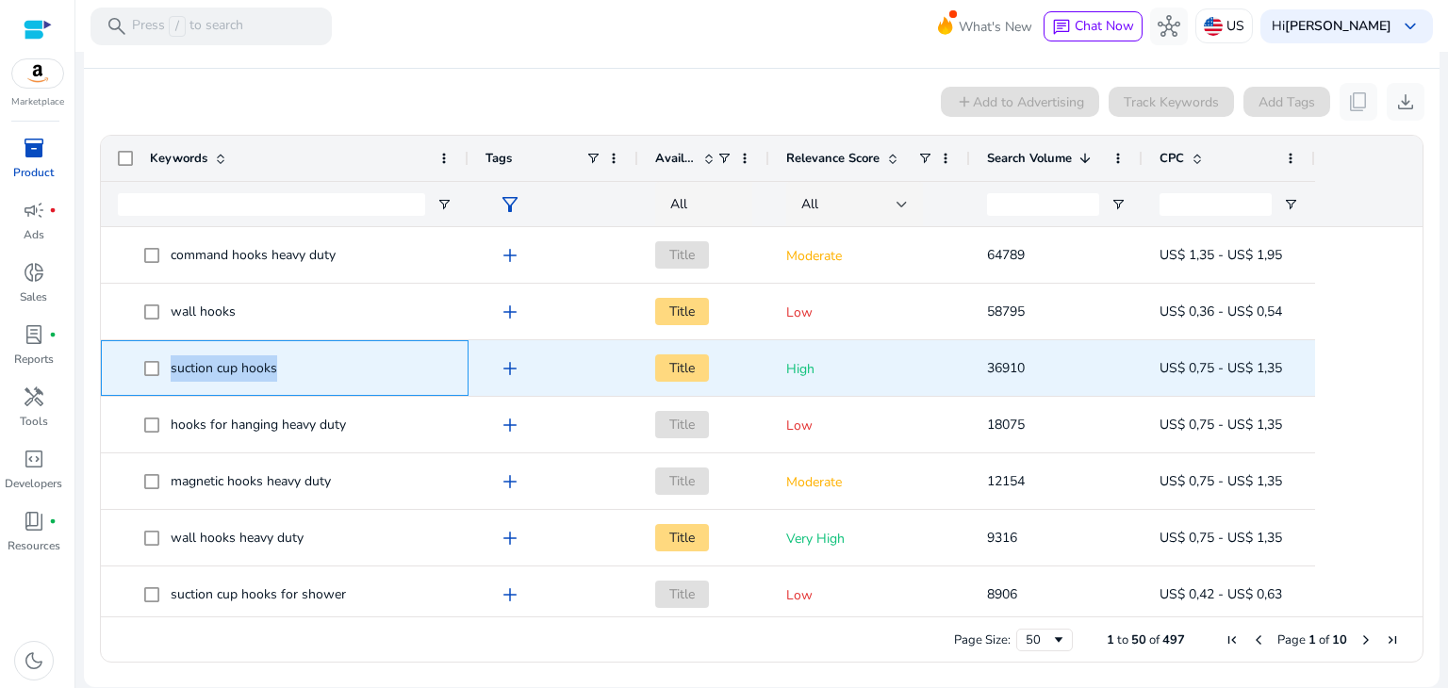
drag, startPoint x: 302, startPoint y: 370, endPoint x: 140, endPoint y: 368, distance: 162.2
click at [140, 368] on span "suction cup hooks" at bounding box center [285, 368] width 334 height 39
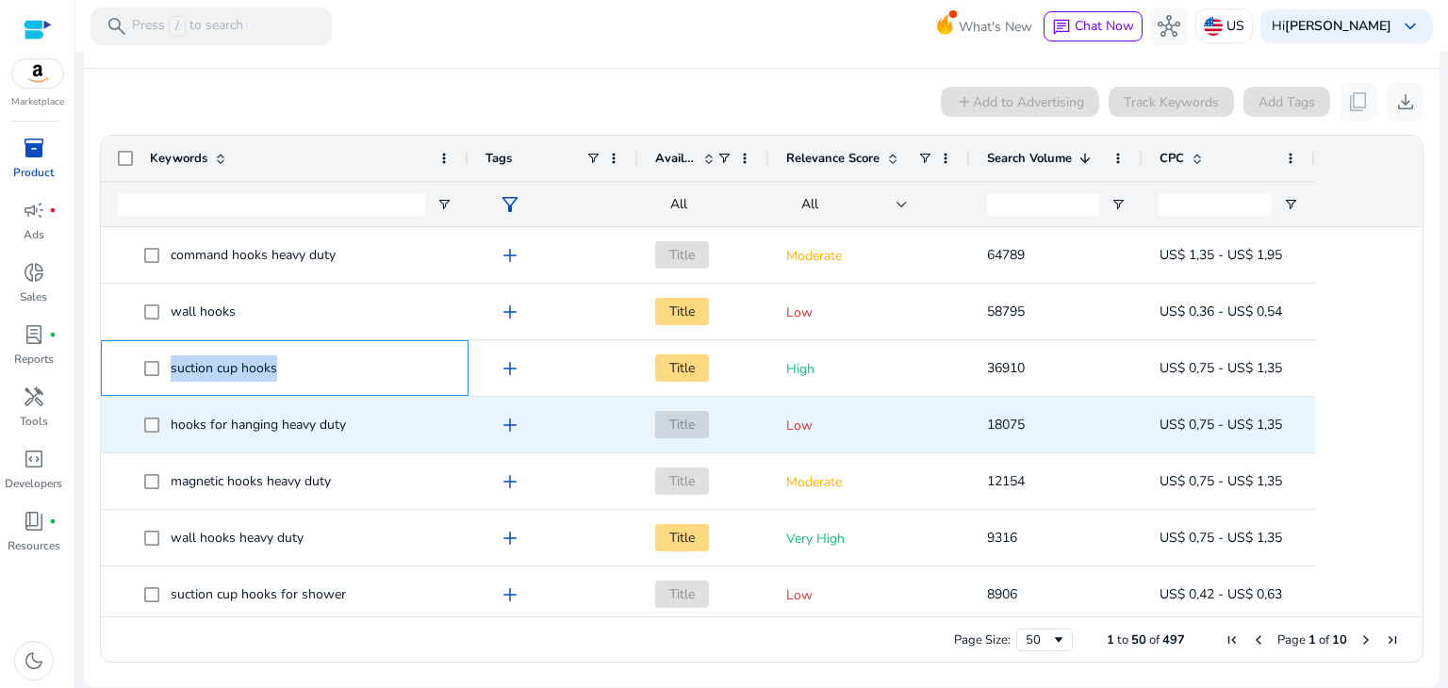
copy span "suction cup hooks"
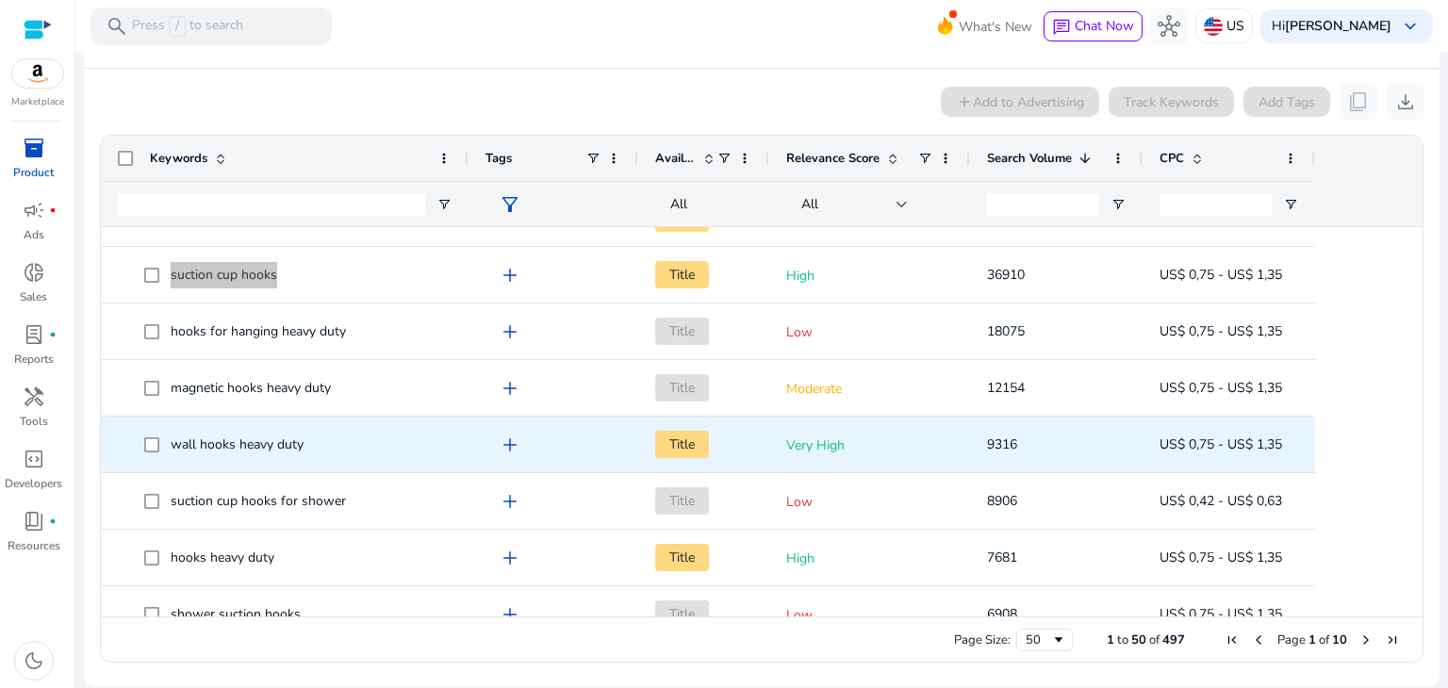
scroll to position [94, 0]
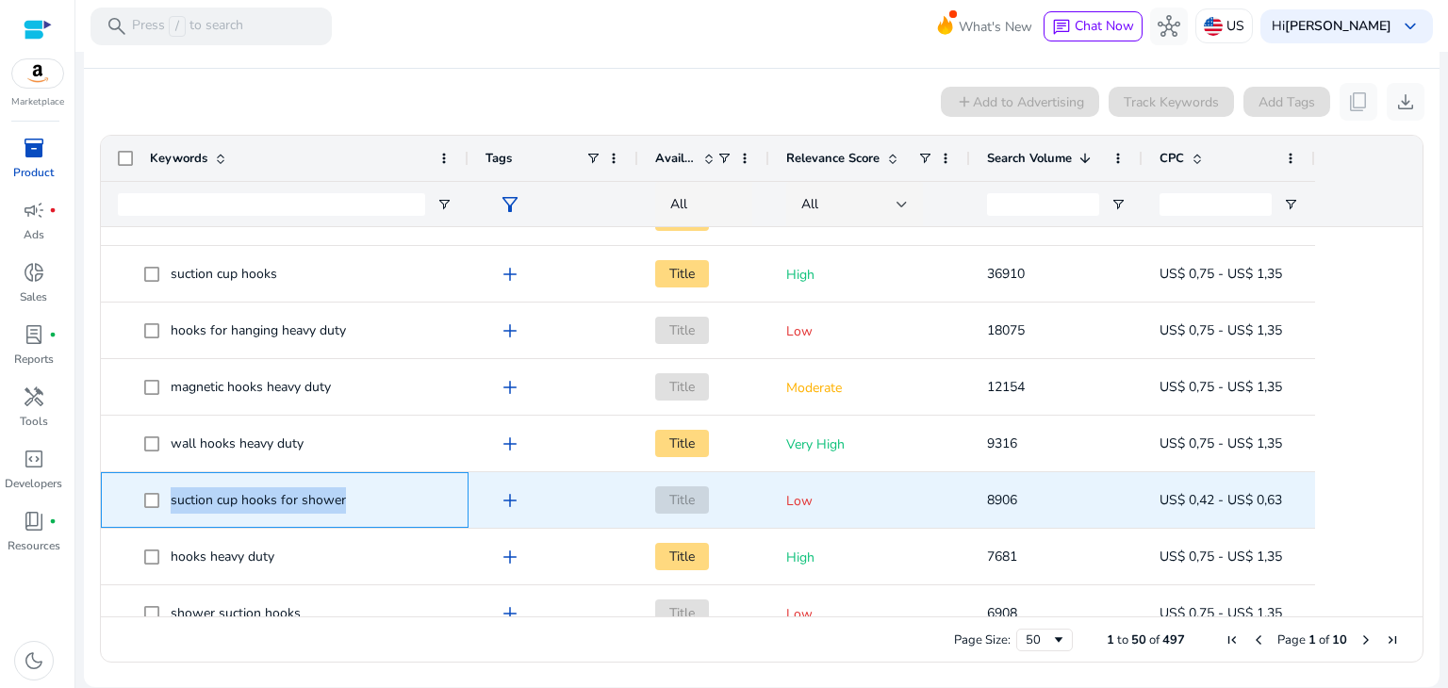
drag, startPoint x: 349, startPoint y: 500, endPoint x: 170, endPoint y: 495, distance: 179.2
click at [170, 495] on span "suction cup hooks for shower" at bounding box center [297, 500] width 307 height 39
copy span "suction cup hooks for shower"
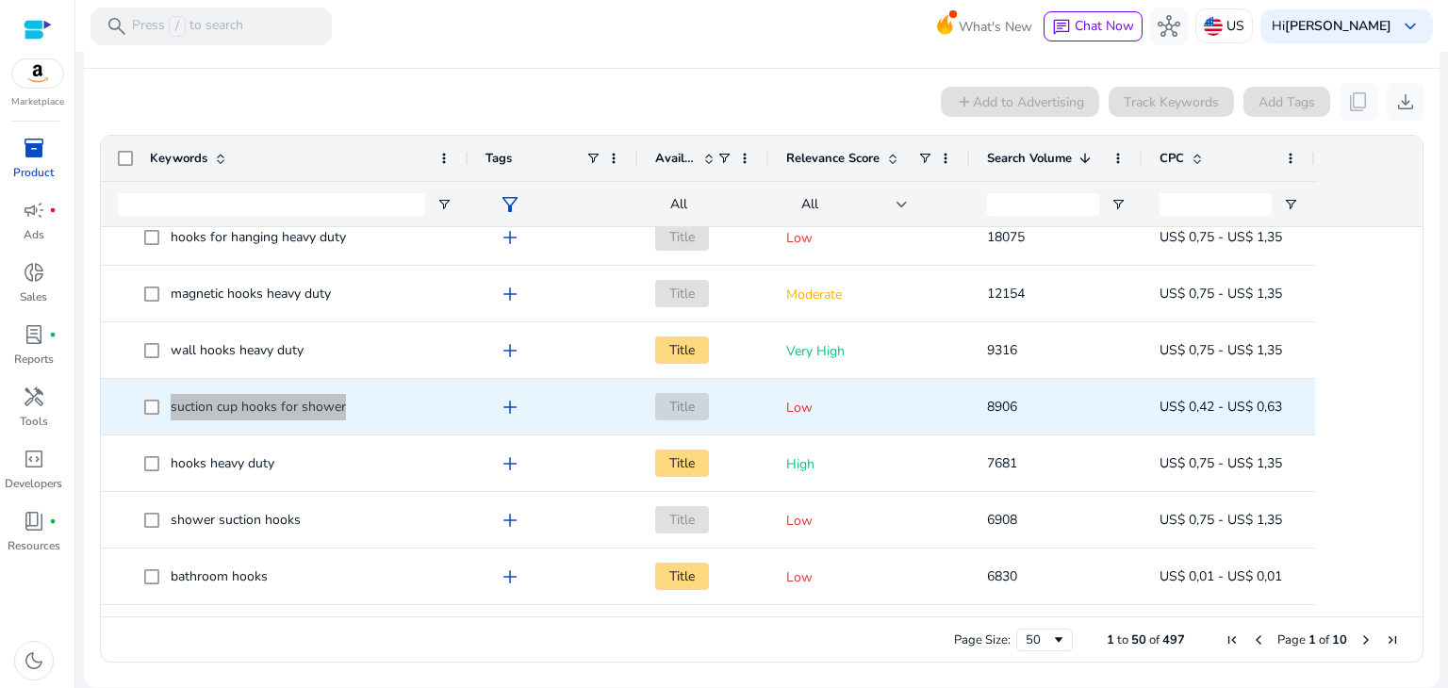
scroll to position [189, 0]
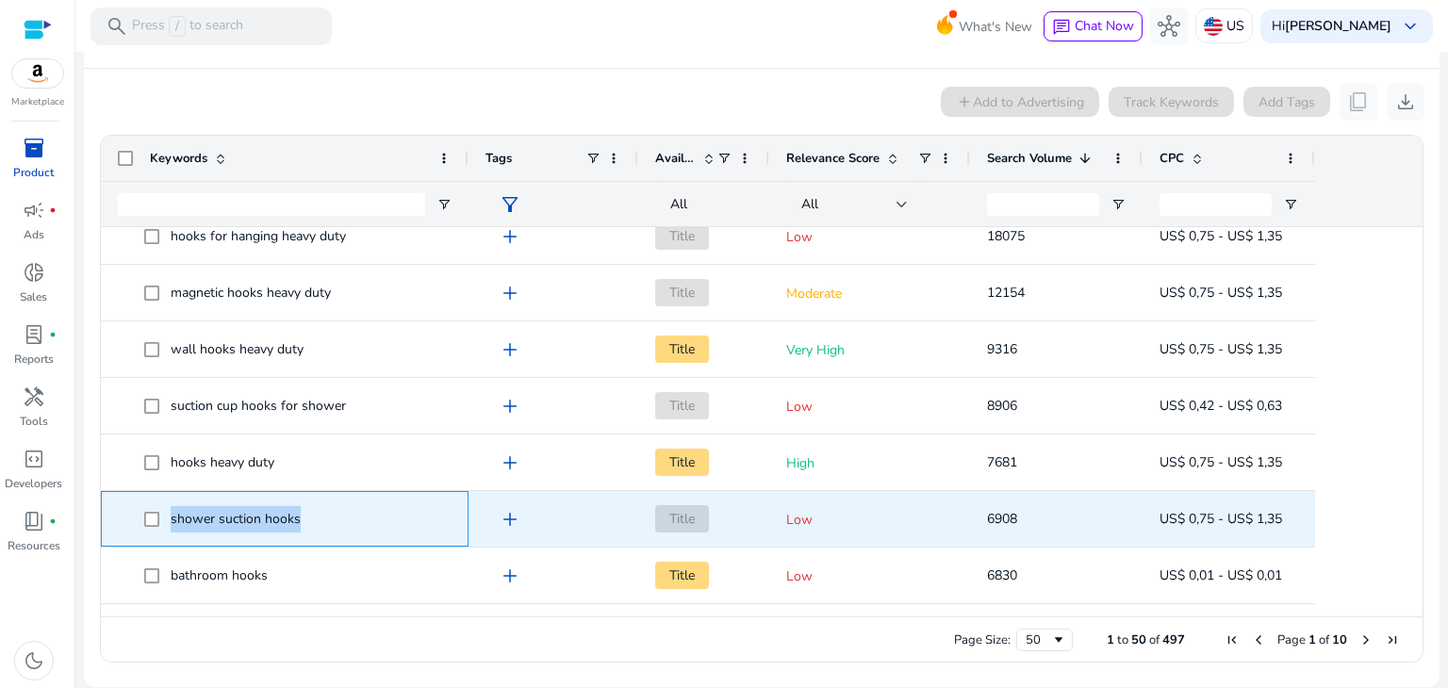
drag, startPoint x: 172, startPoint y: 518, endPoint x: 323, endPoint y: 517, distance: 150.9
click at [323, 517] on span "shower suction hooks" at bounding box center [297, 519] width 307 height 39
copy span "shower suction hooks"
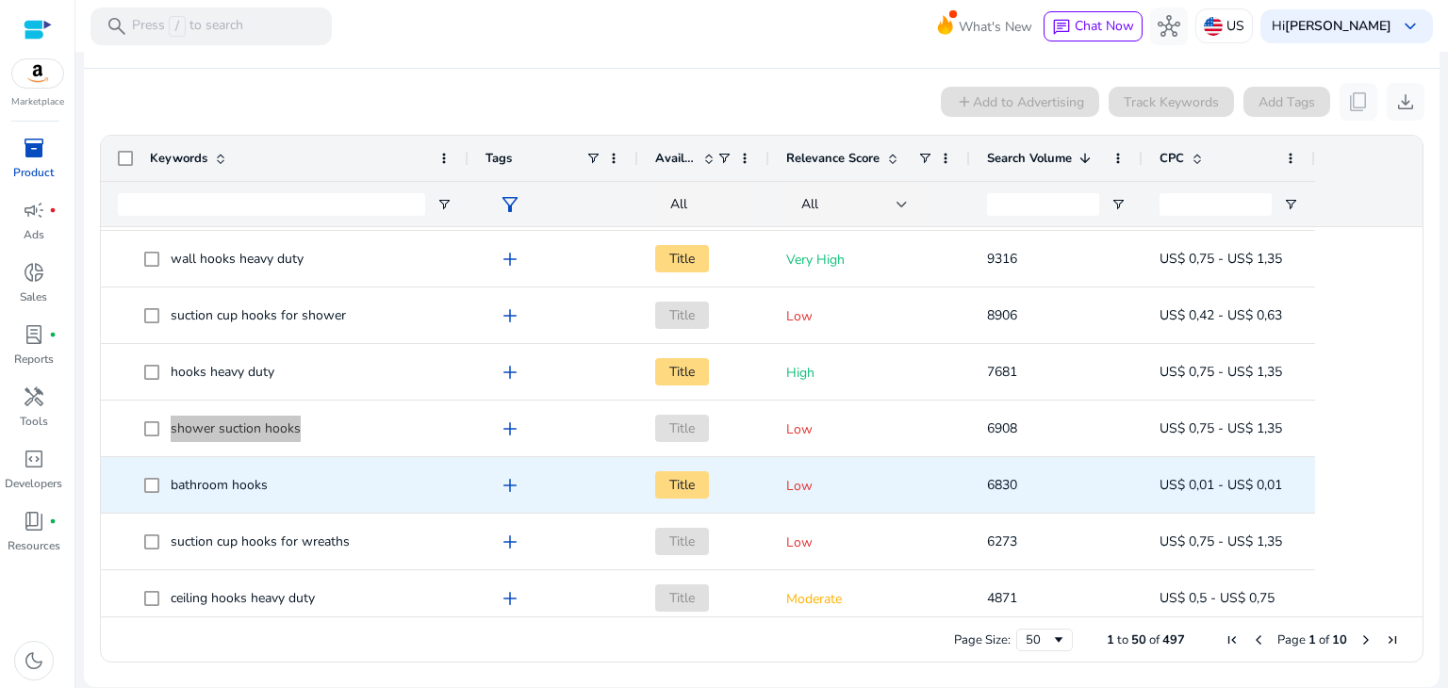
scroll to position [283, 0]
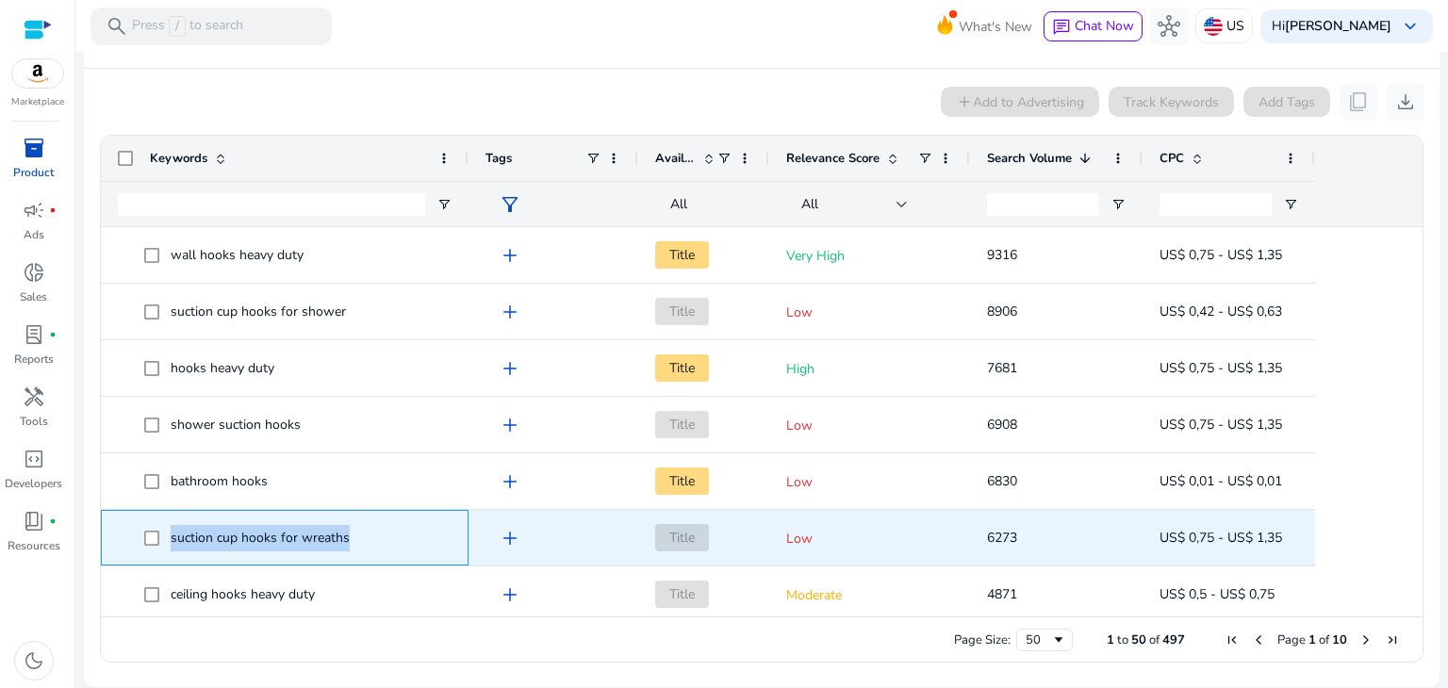
drag, startPoint x: 351, startPoint y: 535, endPoint x: 173, endPoint y: 539, distance: 178.3
click at [173, 539] on span "suction cup hooks for wreaths" at bounding box center [297, 538] width 307 height 39
copy span "suction cup hooks for wreaths"
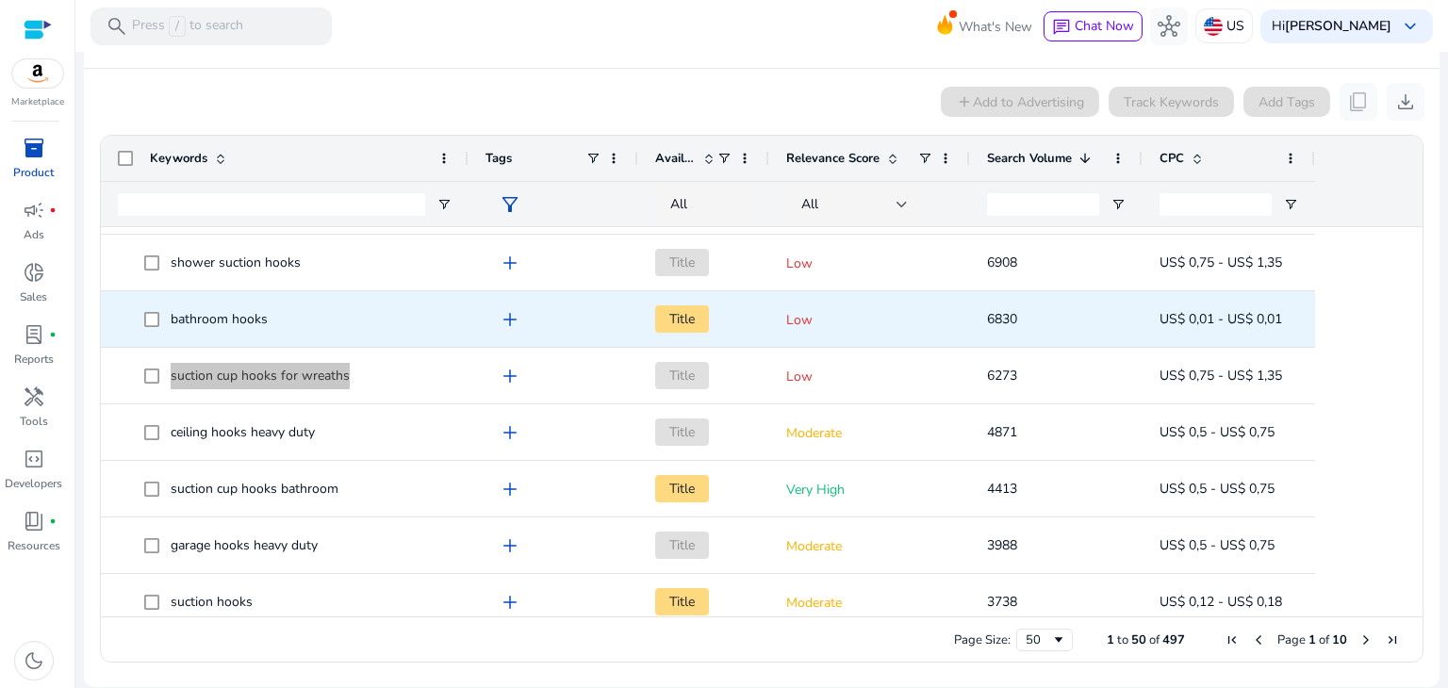
scroll to position [472, 0]
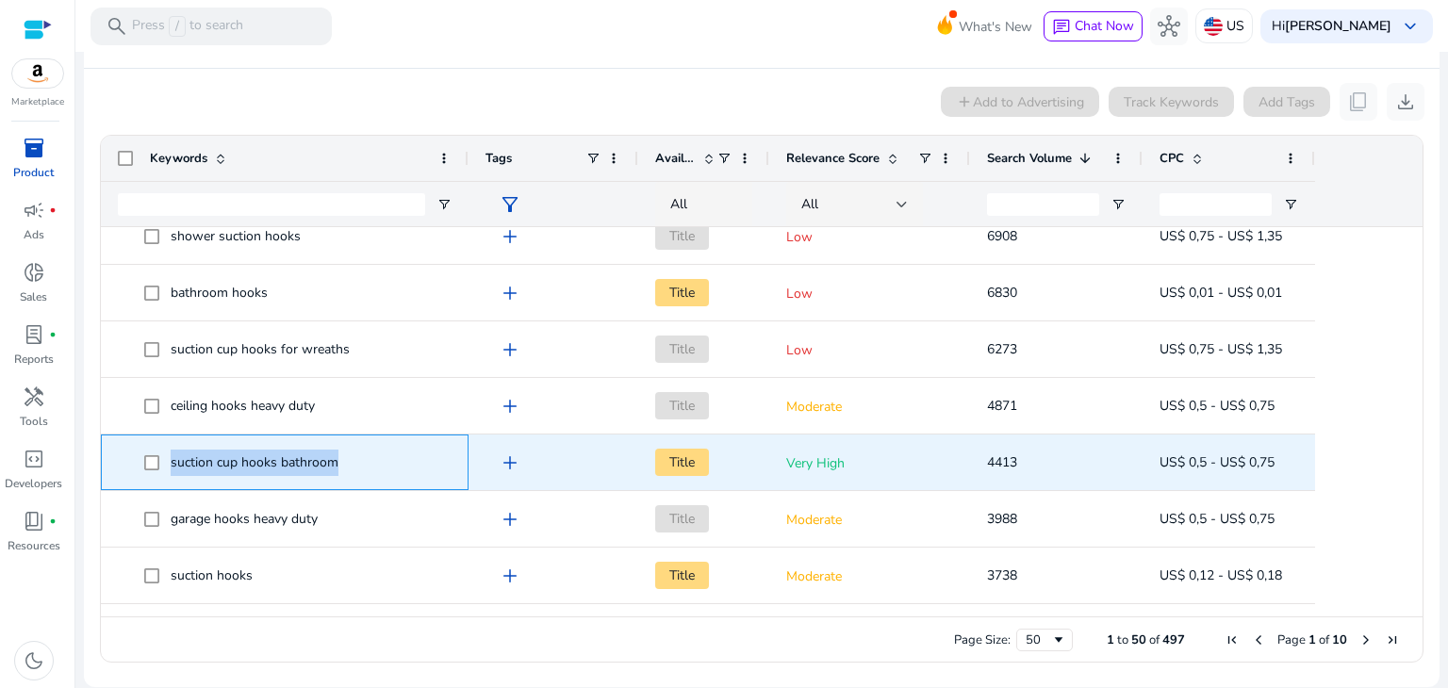
drag, startPoint x: 172, startPoint y: 463, endPoint x: 336, endPoint y: 464, distance: 164.1
click at [336, 464] on span "suction cup hooks bathroom" at bounding box center [255, 463] width 168 height 18
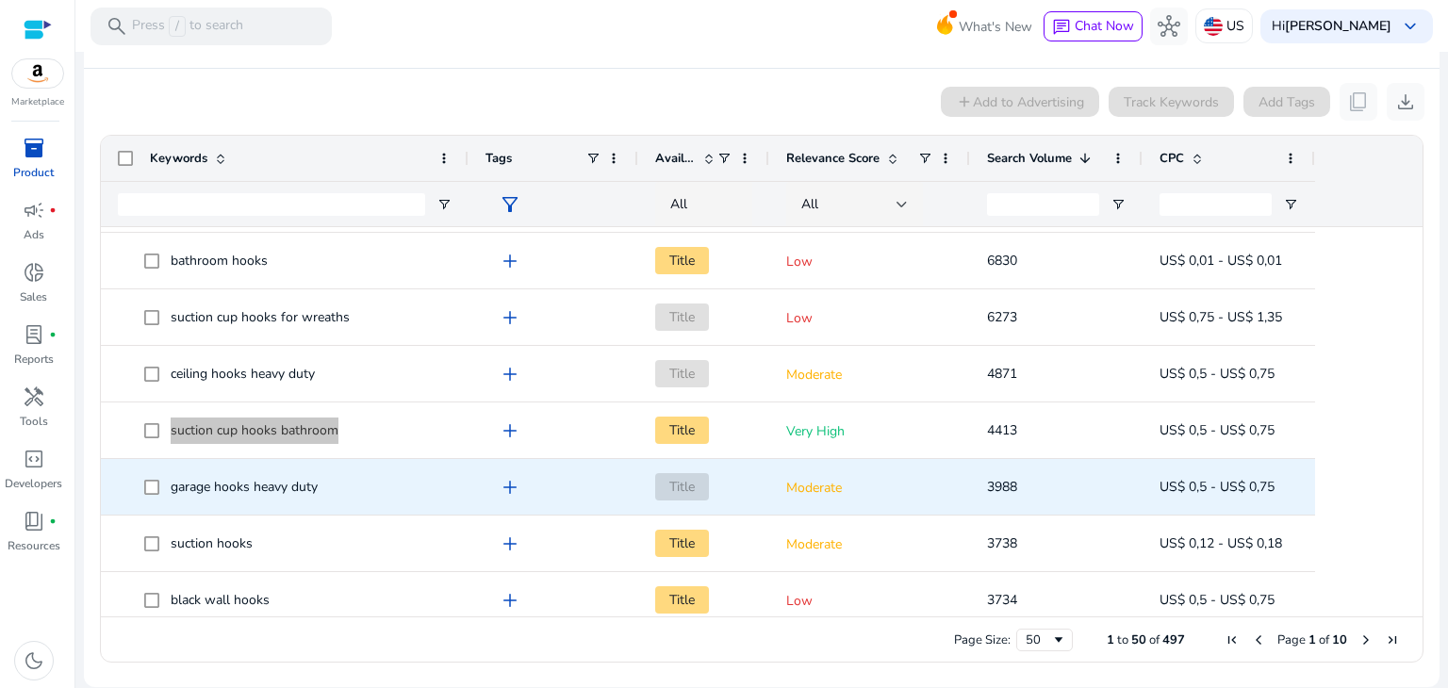
scroll to position [566, 0]
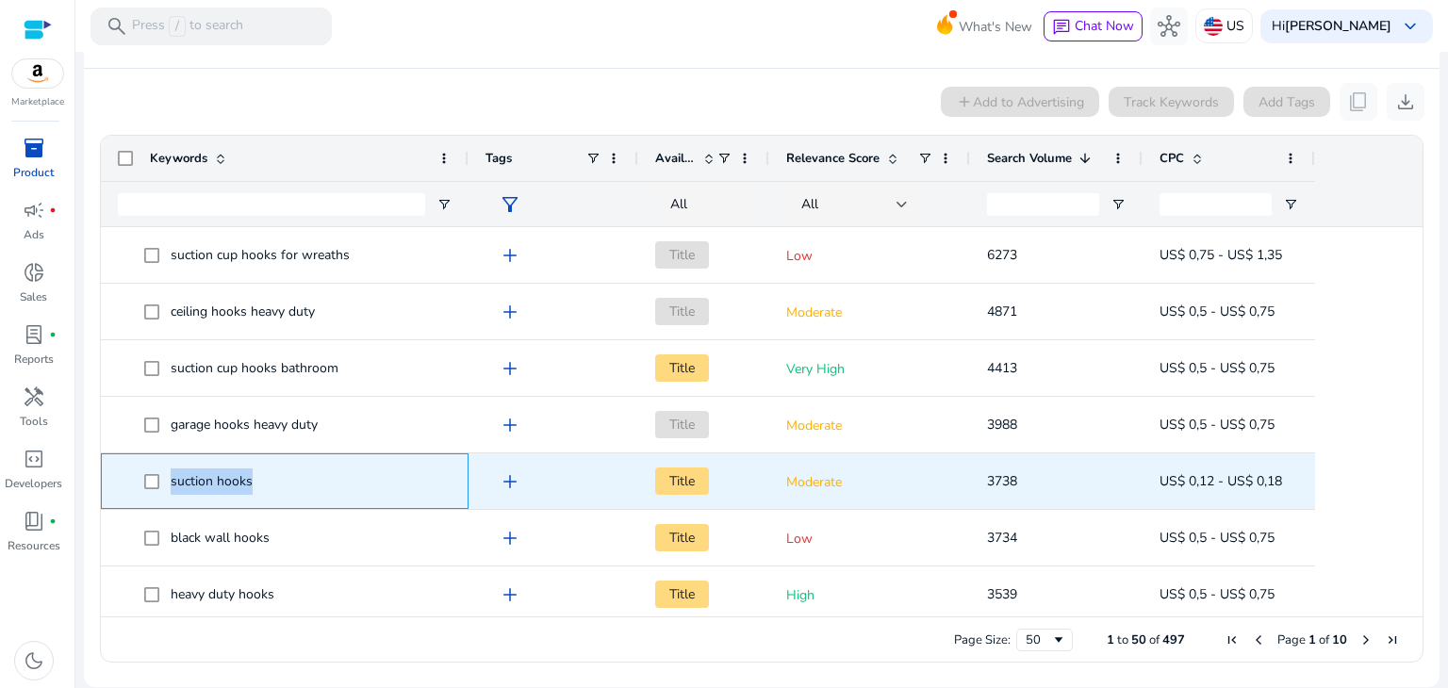
drag, startPoint x: 237, startPoint y: 482, endPoint x: 171, endPoint y: 476, distance: 66.3
click at [171, 476] on span "suction hooks" at bounding box center [297, 481] width 307 height 39
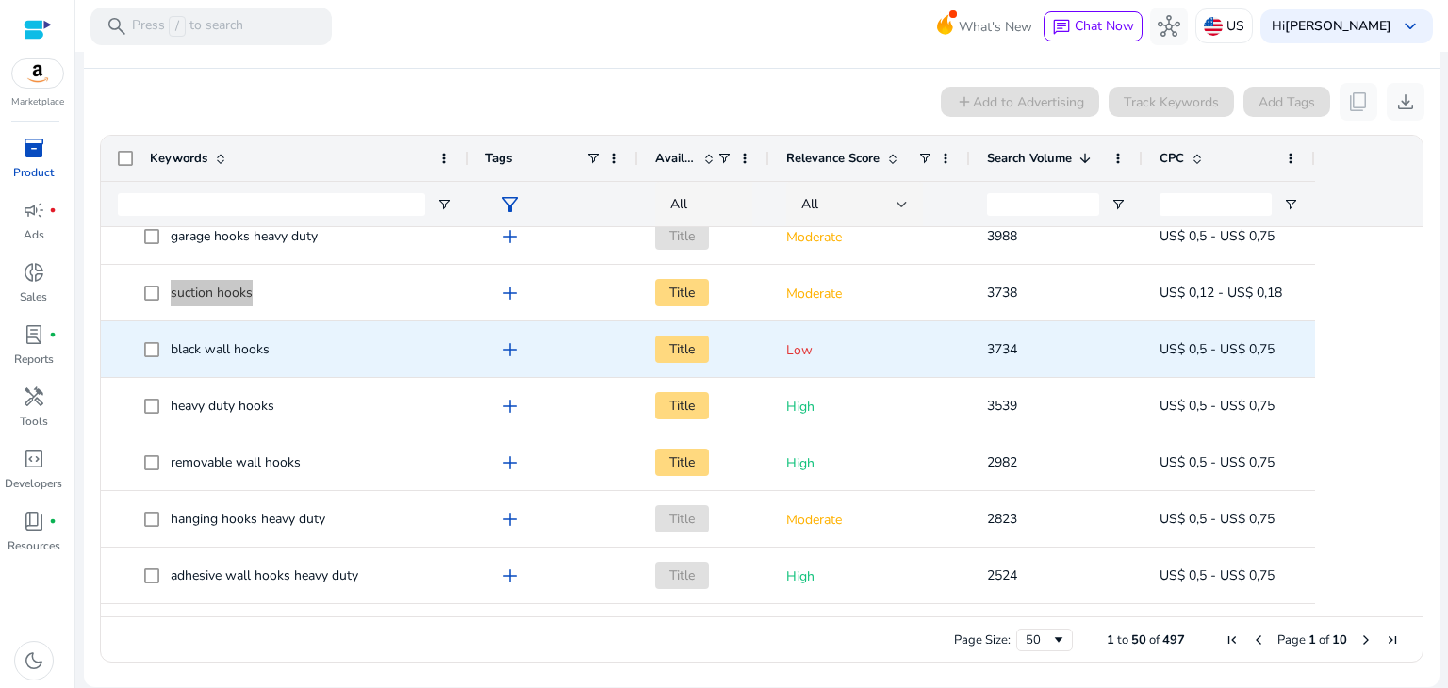
scroll to position [849, 0]
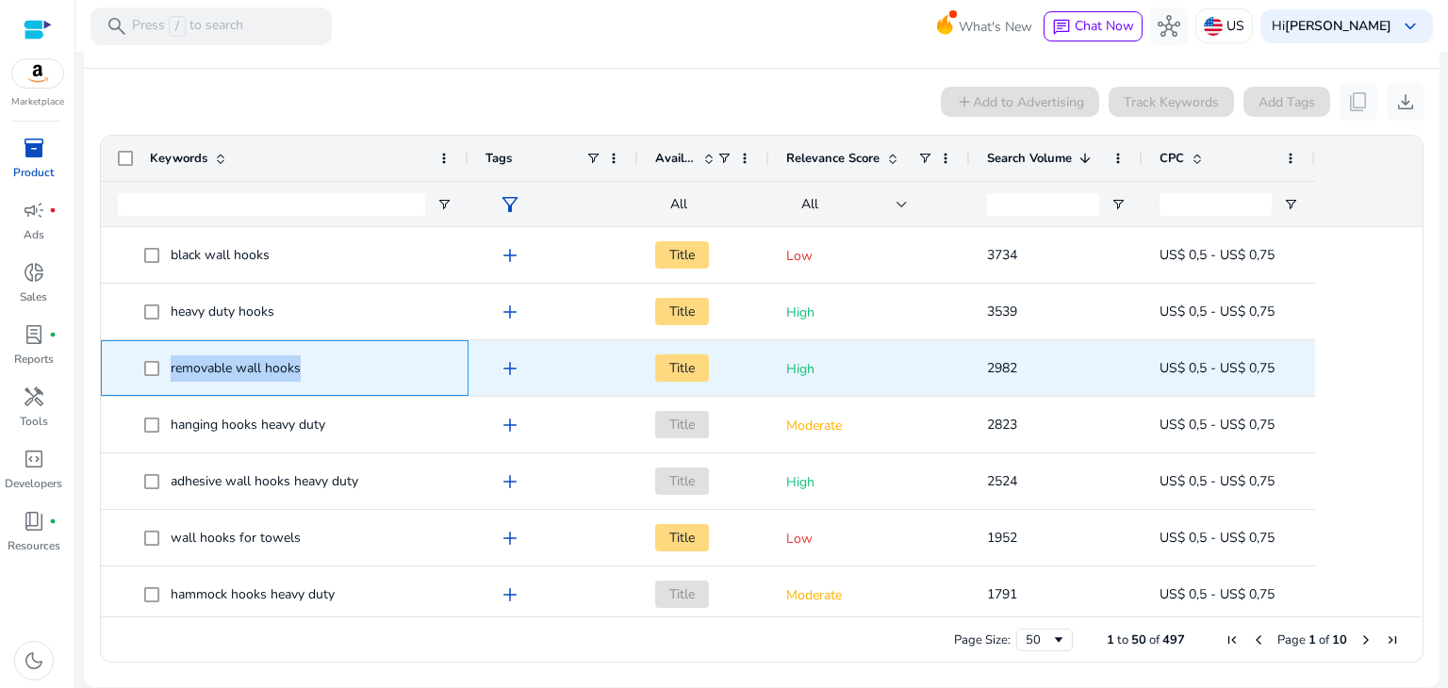
drag, startPoint x: 170, startPoint y: 369, endPoint x: 300, endPoint y: 365, distance: 130.2
click at [300, 365] on span "removable wall hooks" at bounding box center [236, 368] width 130 height 18
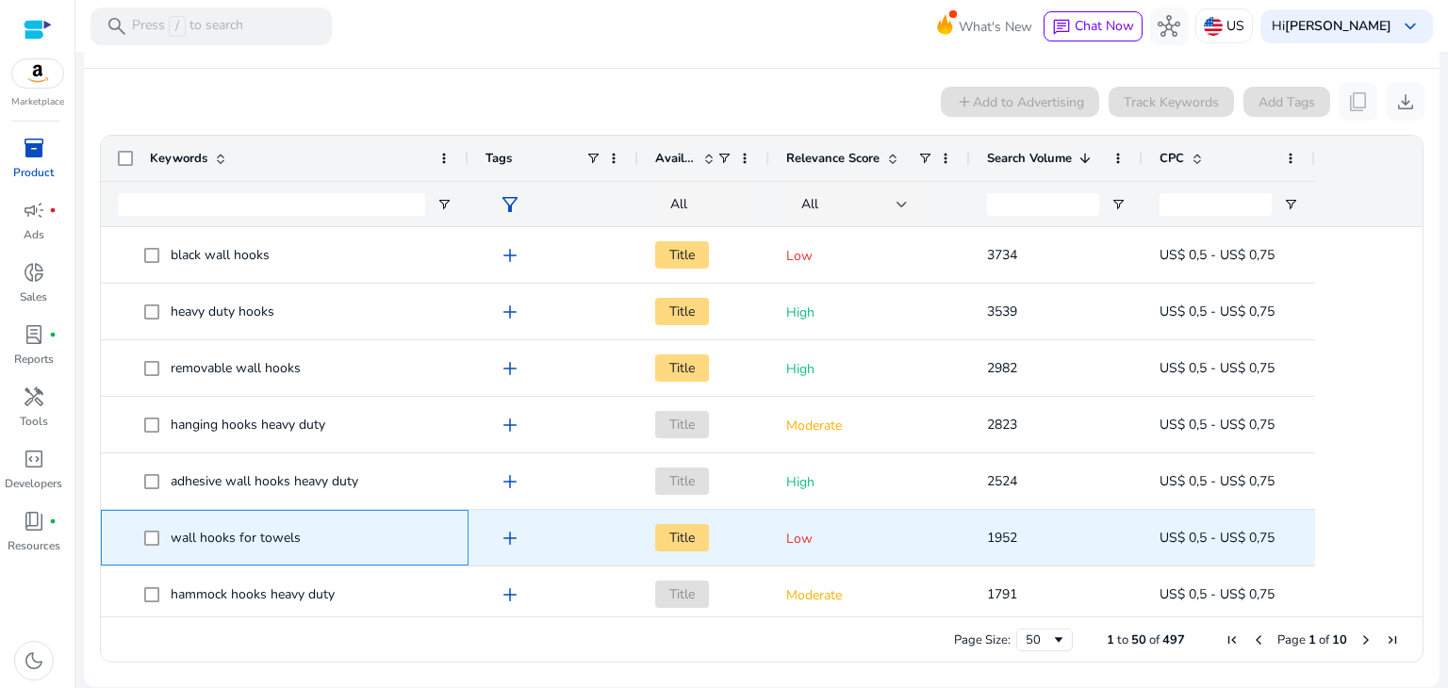
click at [310, 538] on span "wall hooks for towels" at bounding box center [297, 538] width 307 height 39
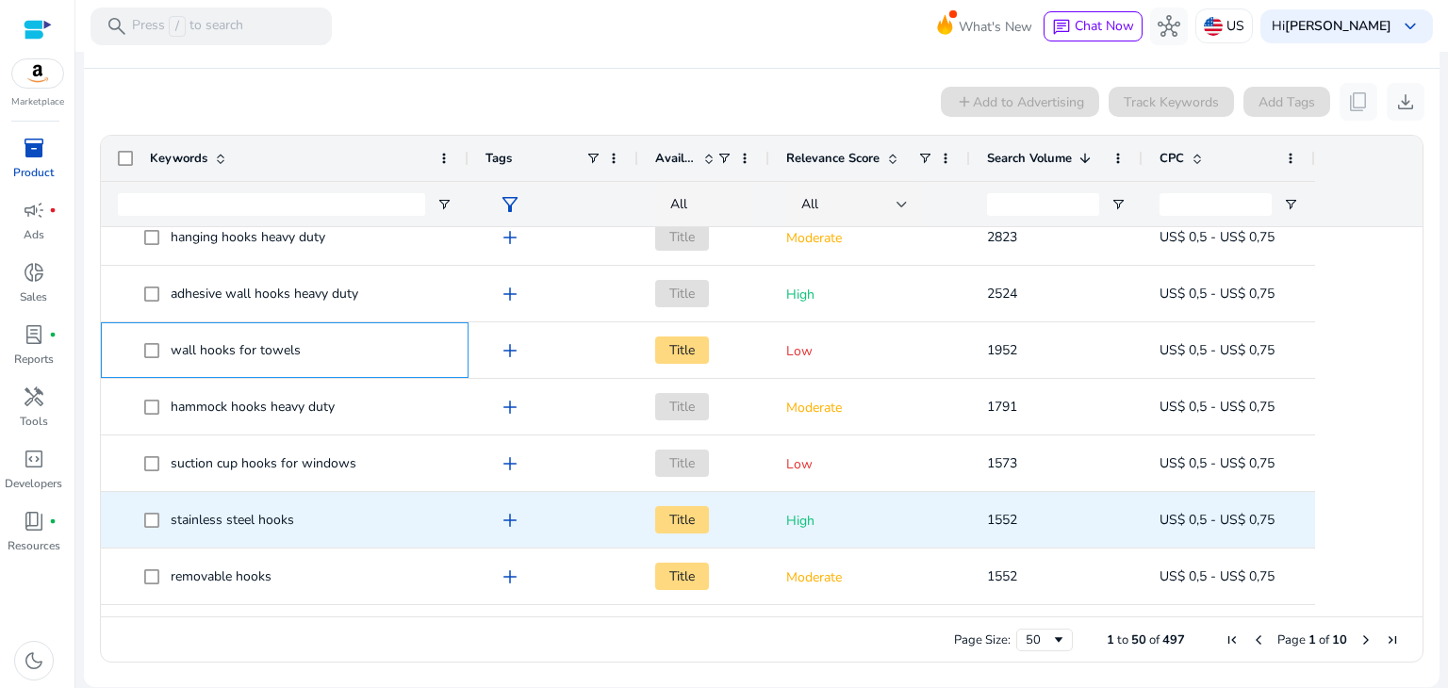
scroll to position [1037, 0]
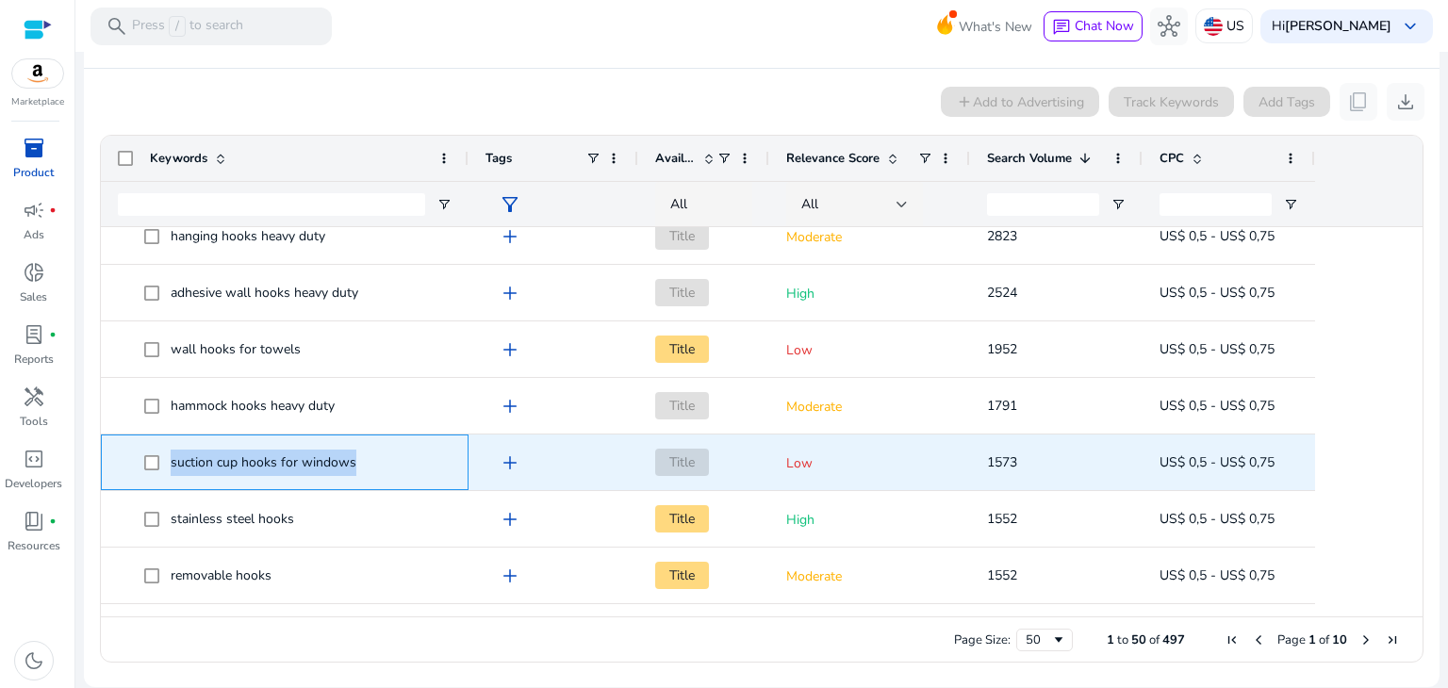
drag, startPoint x: 362, startPoint y: 466, endPoint x: 172, endPoint y: 454, distance: 190.9
click at [172, 454] on span "suction cup hooks for windows" at bounding box center [297, 462] width 307 height 39
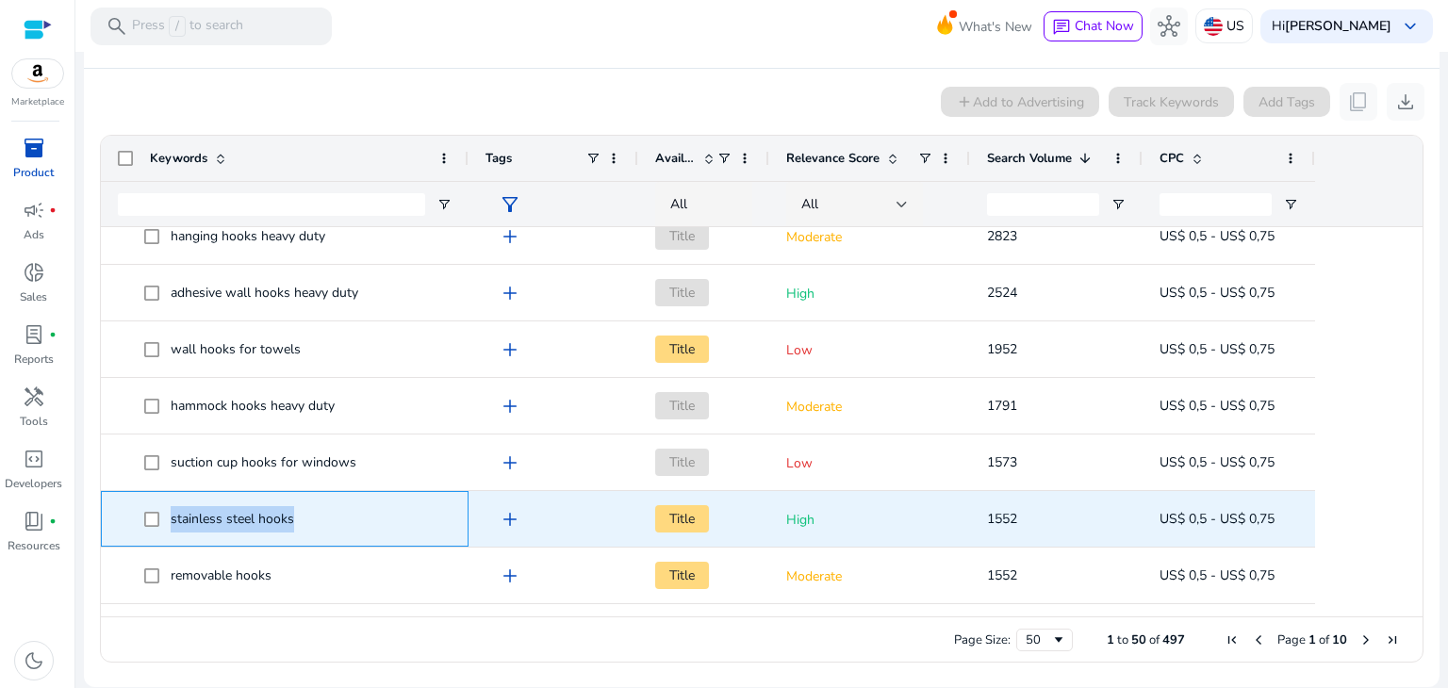
drag, startPoint x: 294, startPoint y: 520, endPoint x: 159, endPoint y: 503, distance: 135.9
click at [159, 503] on span "stainless steel hooks" at bounding box center [297, 519] width 307 height 39
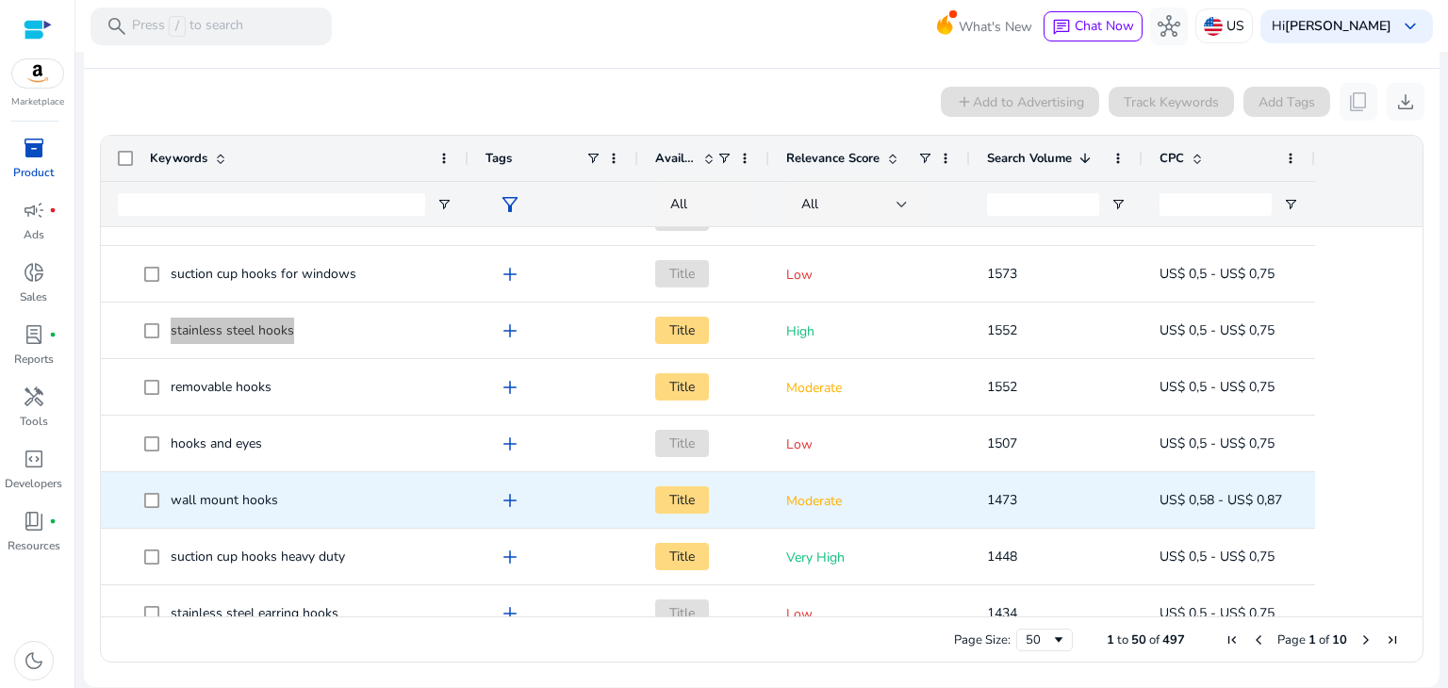
scroll to position [1320, 0]
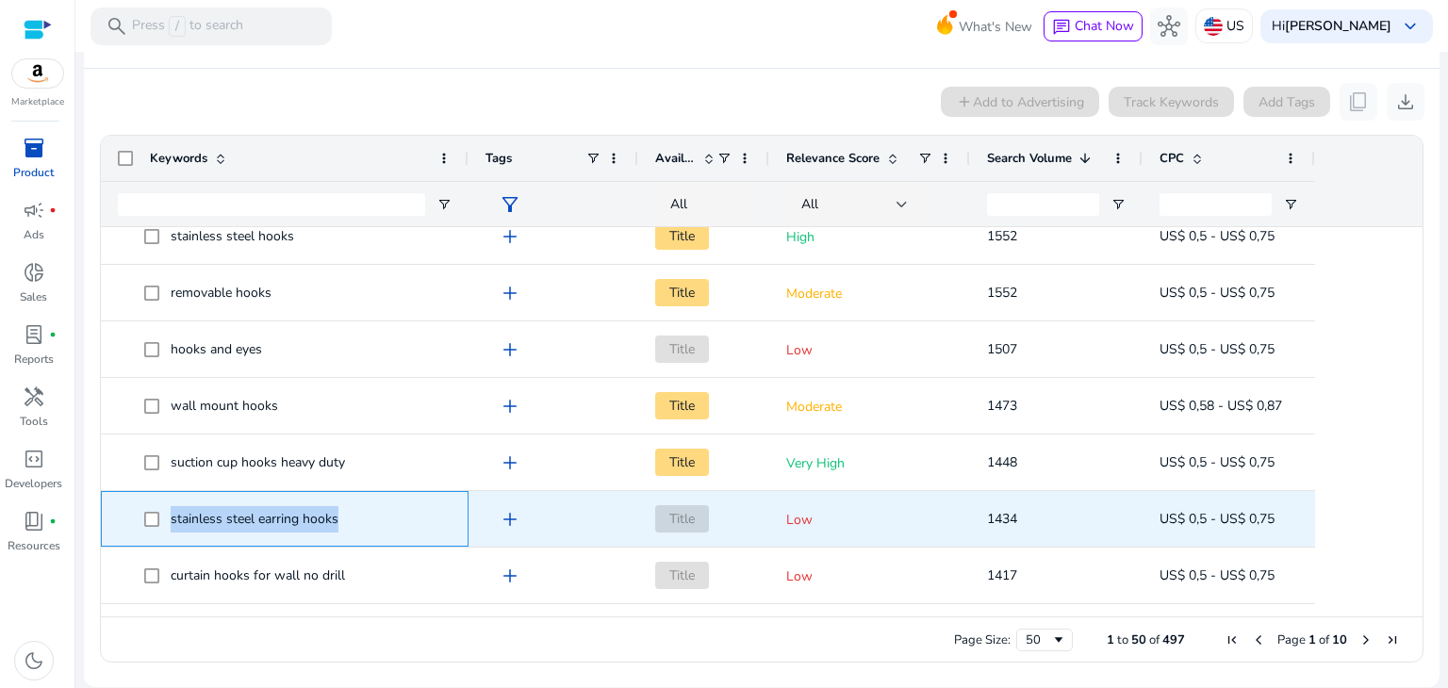
drag, startPoint x: 339, startPoint y: 516, endPoint x: 163, endPoint y: 506, distance: 176.6
click at [163, 506] on span "stainless steel earring hooks" at bounding box center [297, 519] width 307 height 39
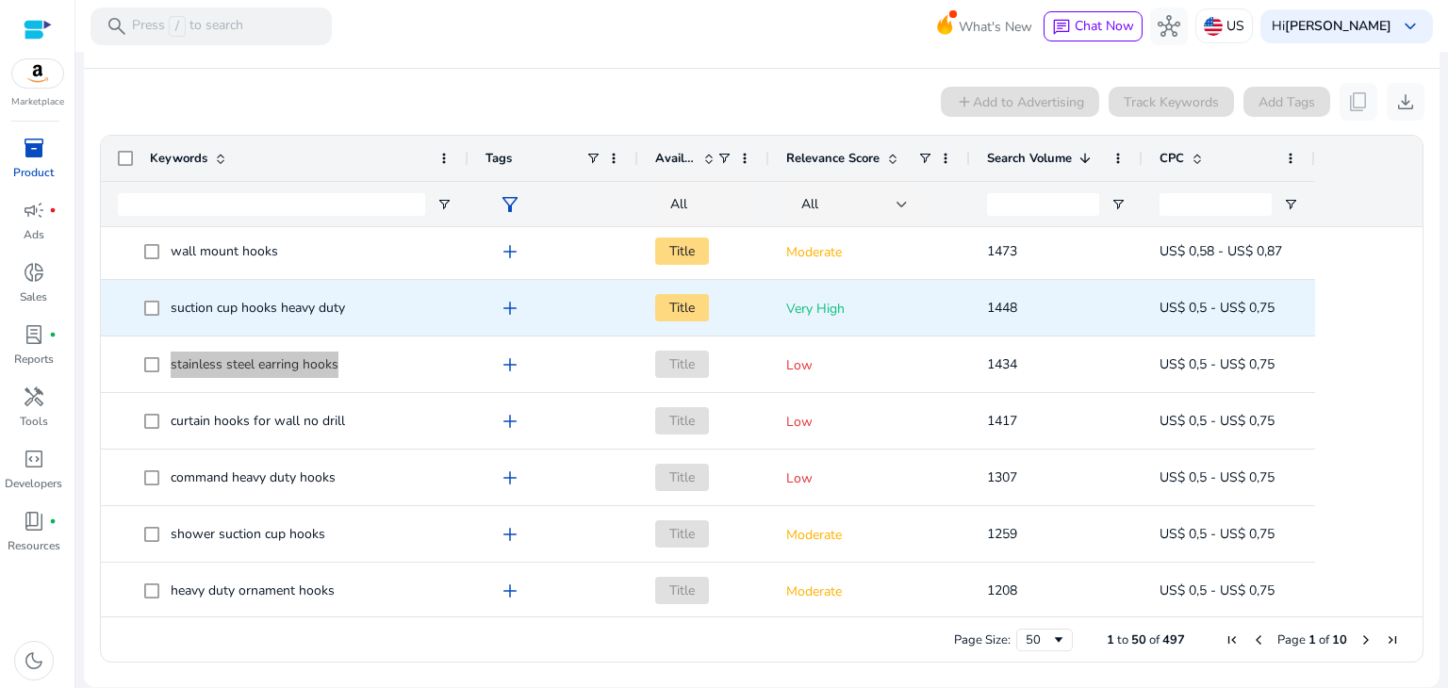
scroll to position [1603, 0]
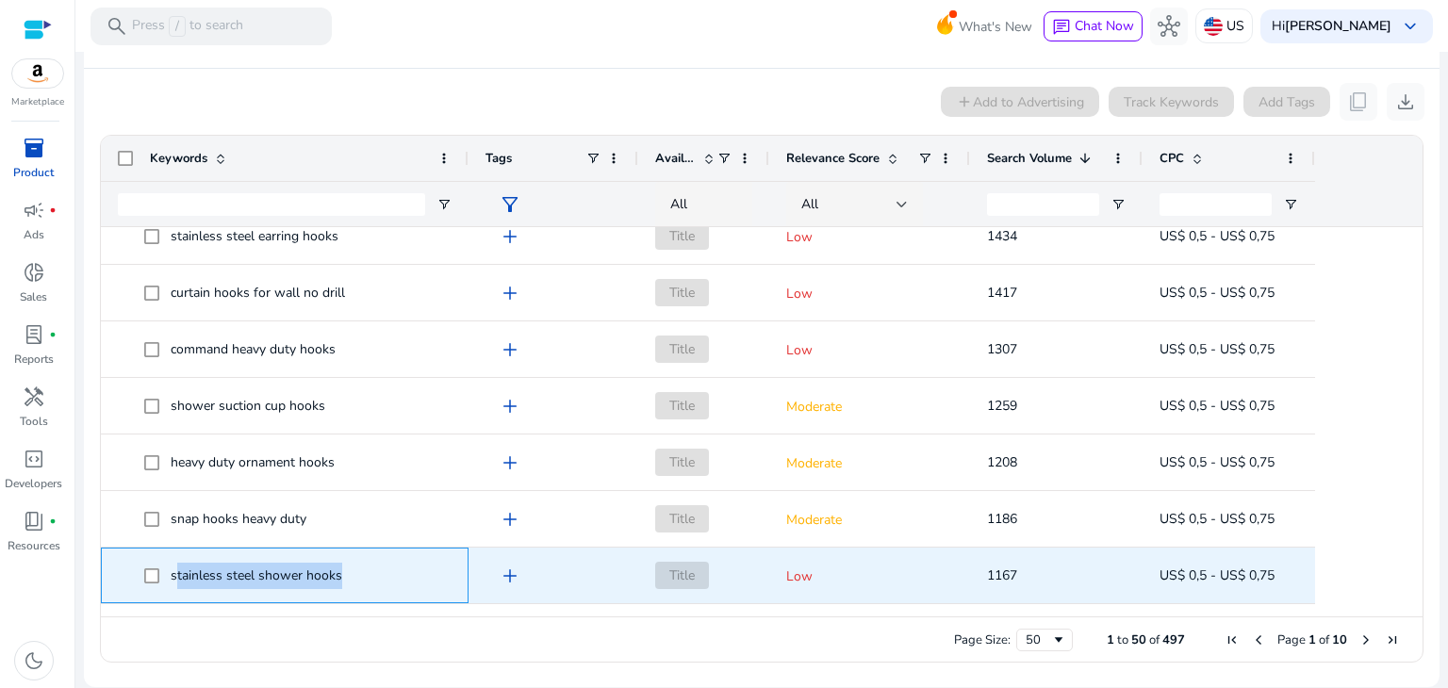
drag, startPoint x: 346, startPoint y: 574, endPoint x: 179, endPoint y: 566, distance: 167.1
click at [179, 566] on span "stainless steel shower hooks" at bounding box center [297, 575] width 307 height 39
click at [187, 574] on span "stainless steel shower hooks" at bounding box center [257, 576] width 172 height 18
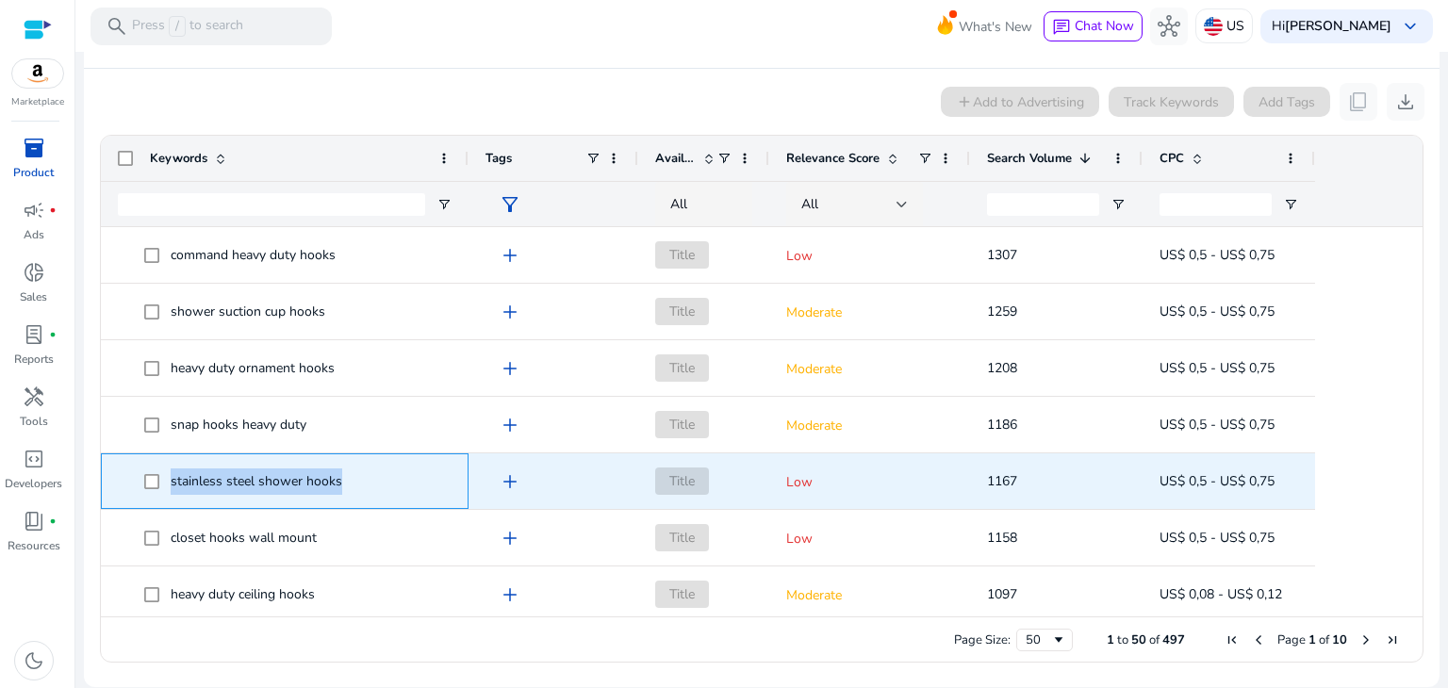
scroll to position [1792, 0]
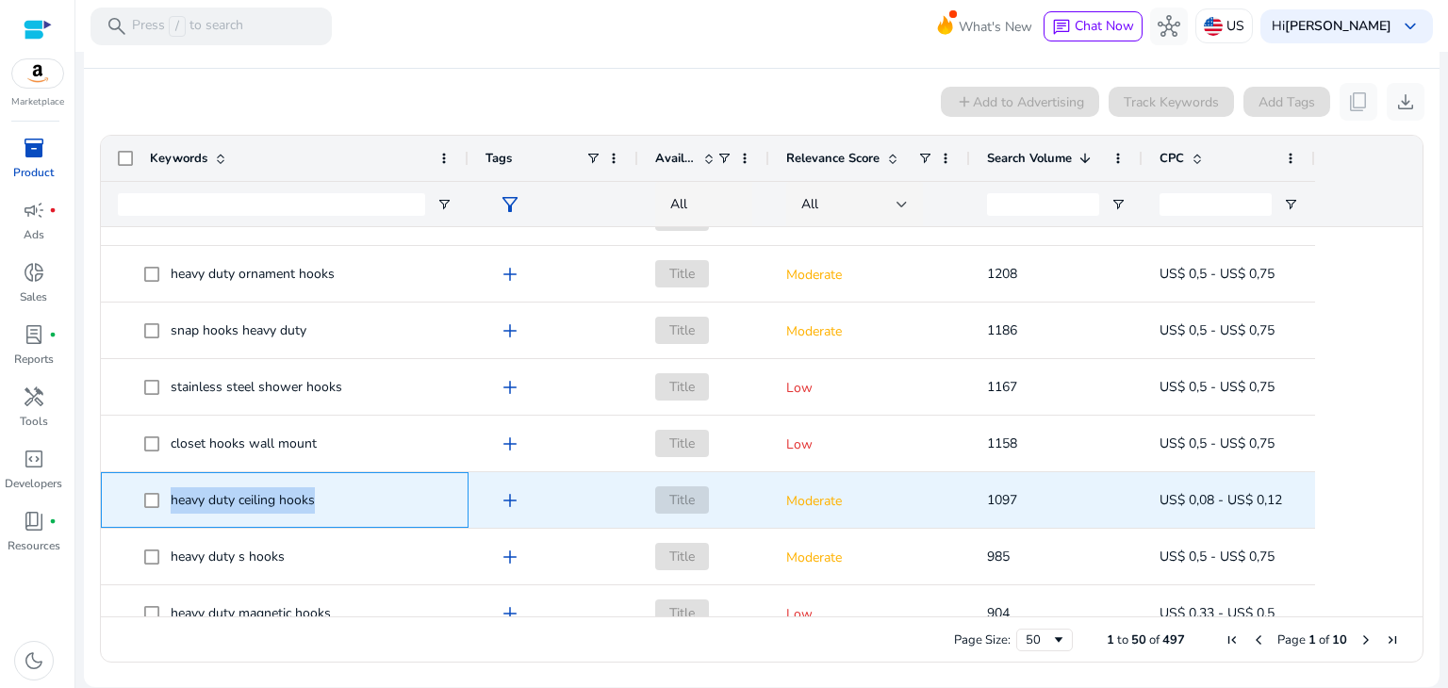
drag, startPoint x: 328, startPoint y: 506, endPoint x: 170, endPoint y: 502, distance: 158.5
click at [170, 502] on span "heavy duty ceiling hooks" at bounding box center [297, 500] width 307 height 39
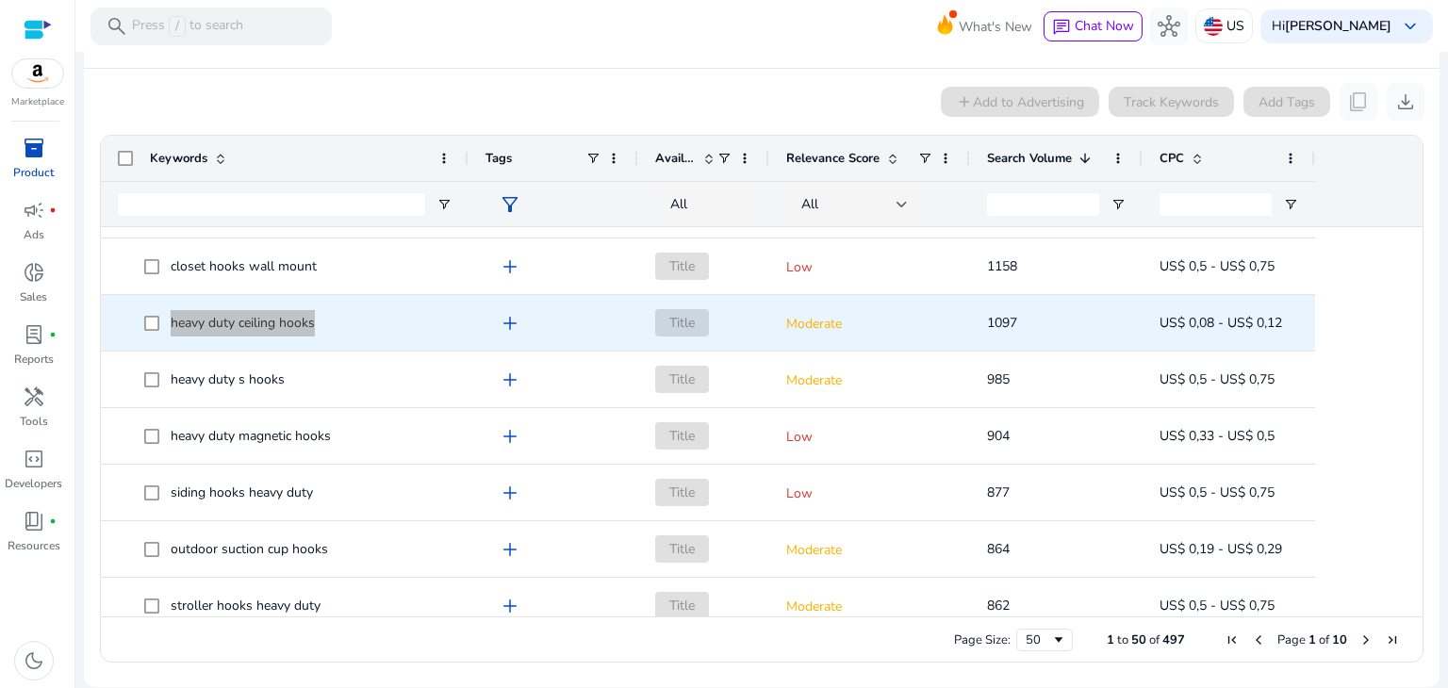
scroll to position [1980, 0]
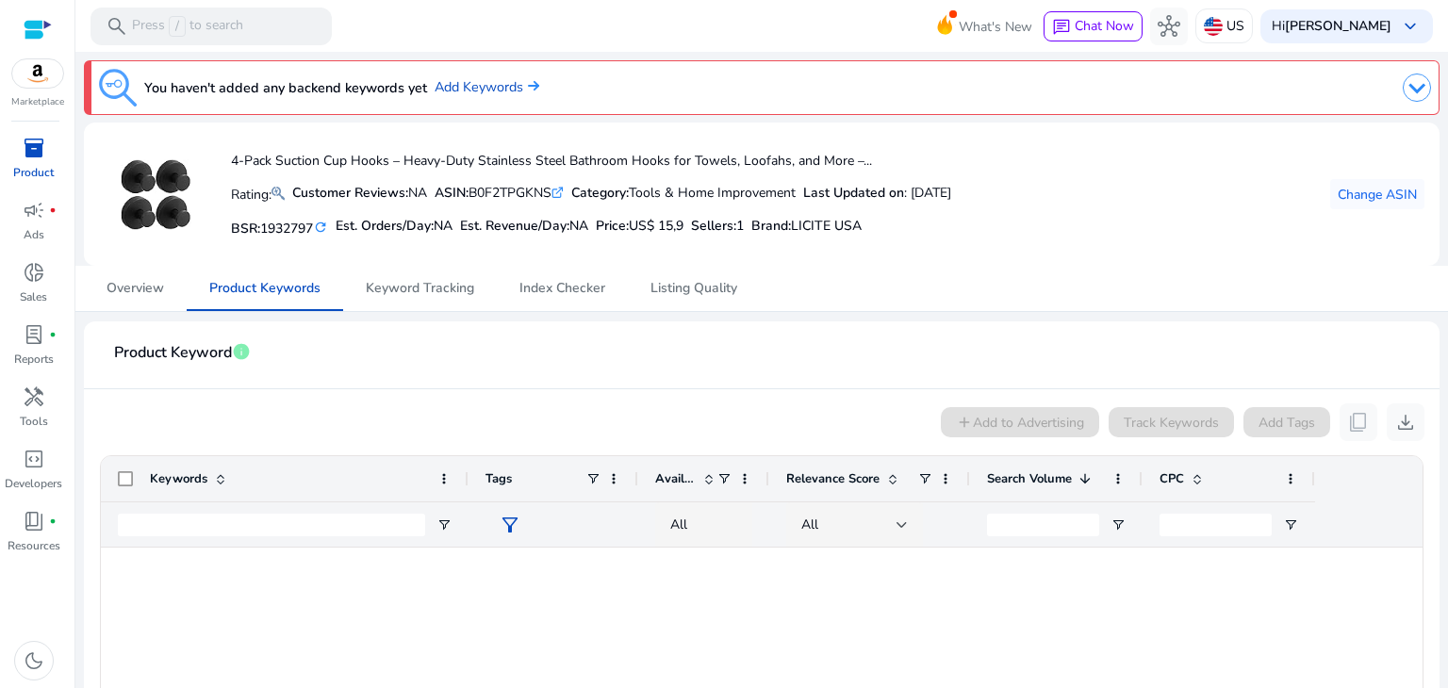
scroll to position [1980, 0]
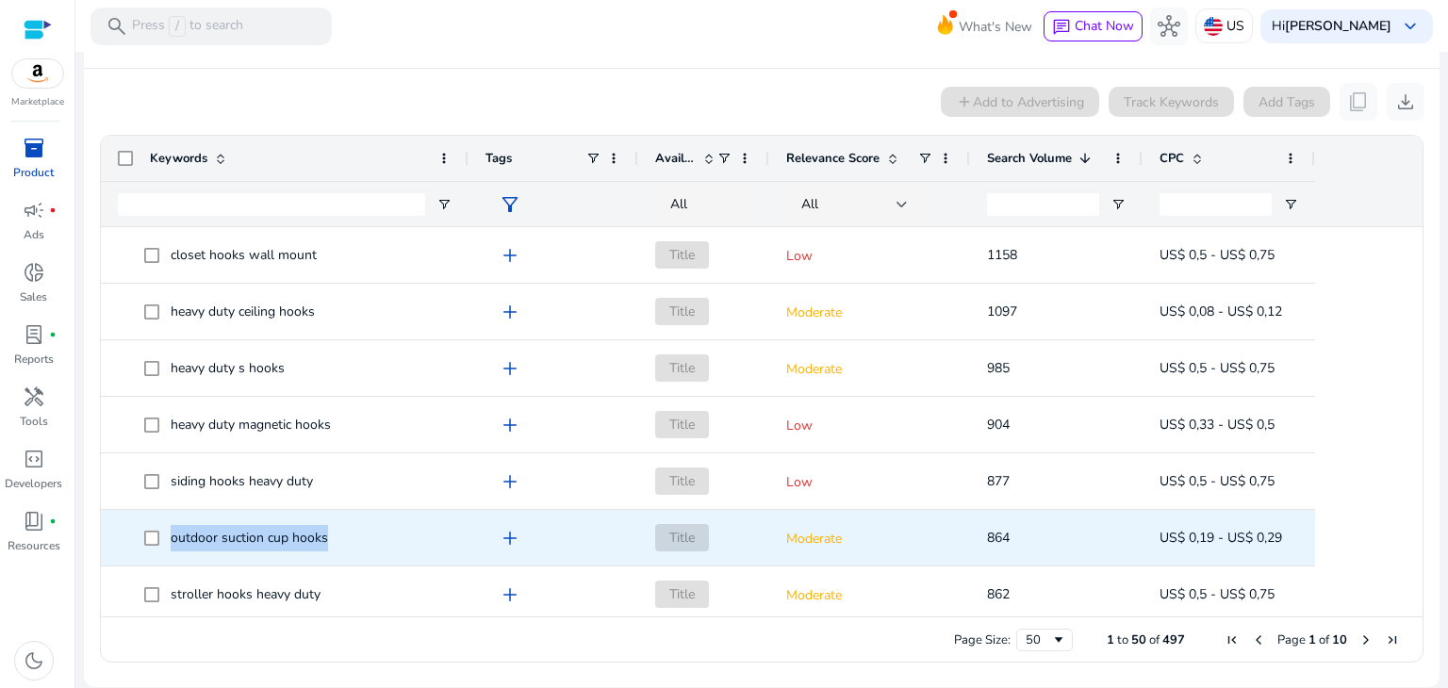
click at [171, 535] on span "outdoor suction cup hooks" at bounding box center [297, 538] width 307 height 39
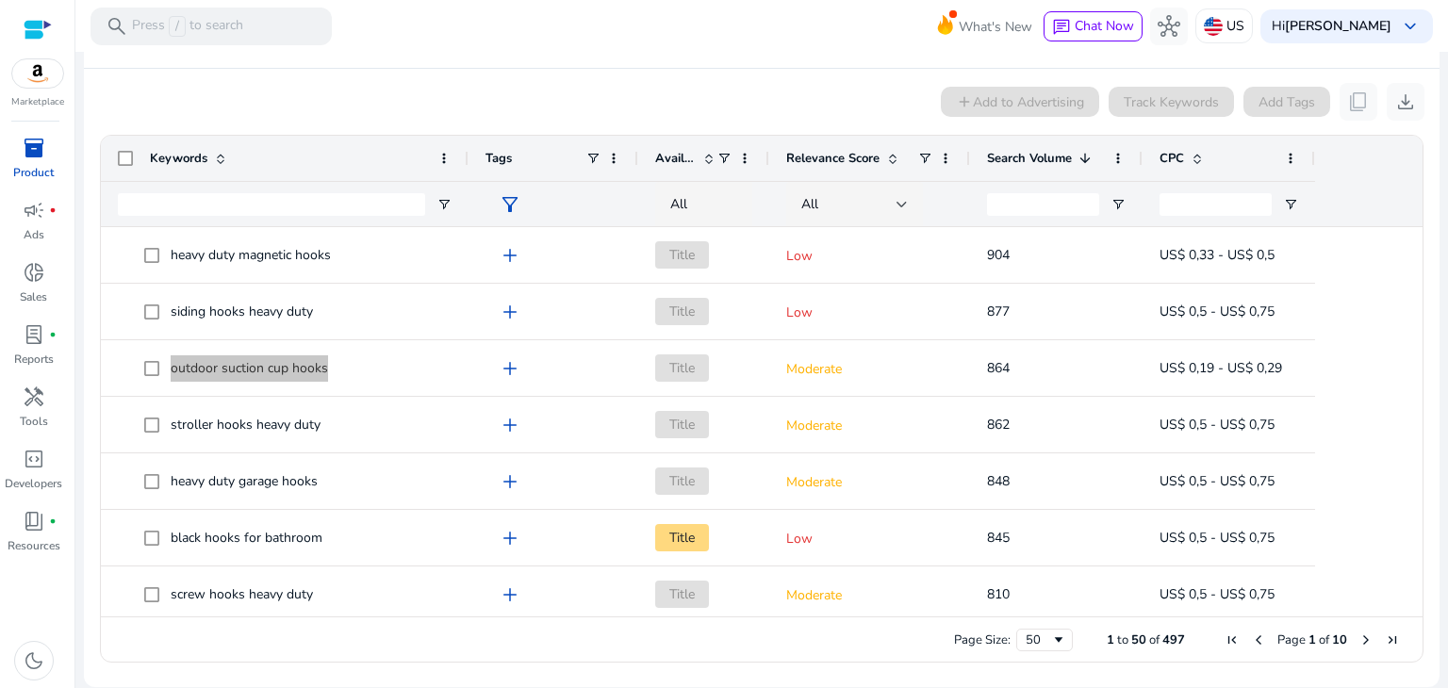
scroll to position [2439, 0]
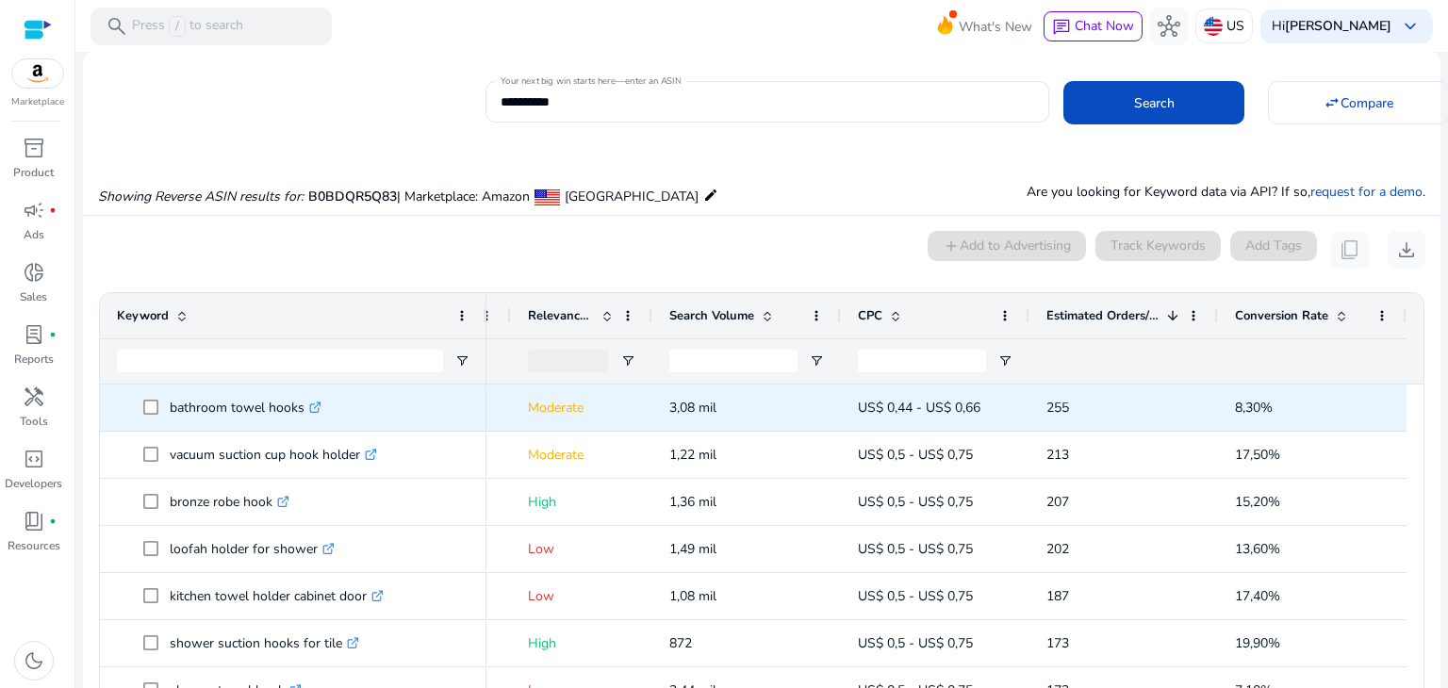
scroll to position [472, 0]
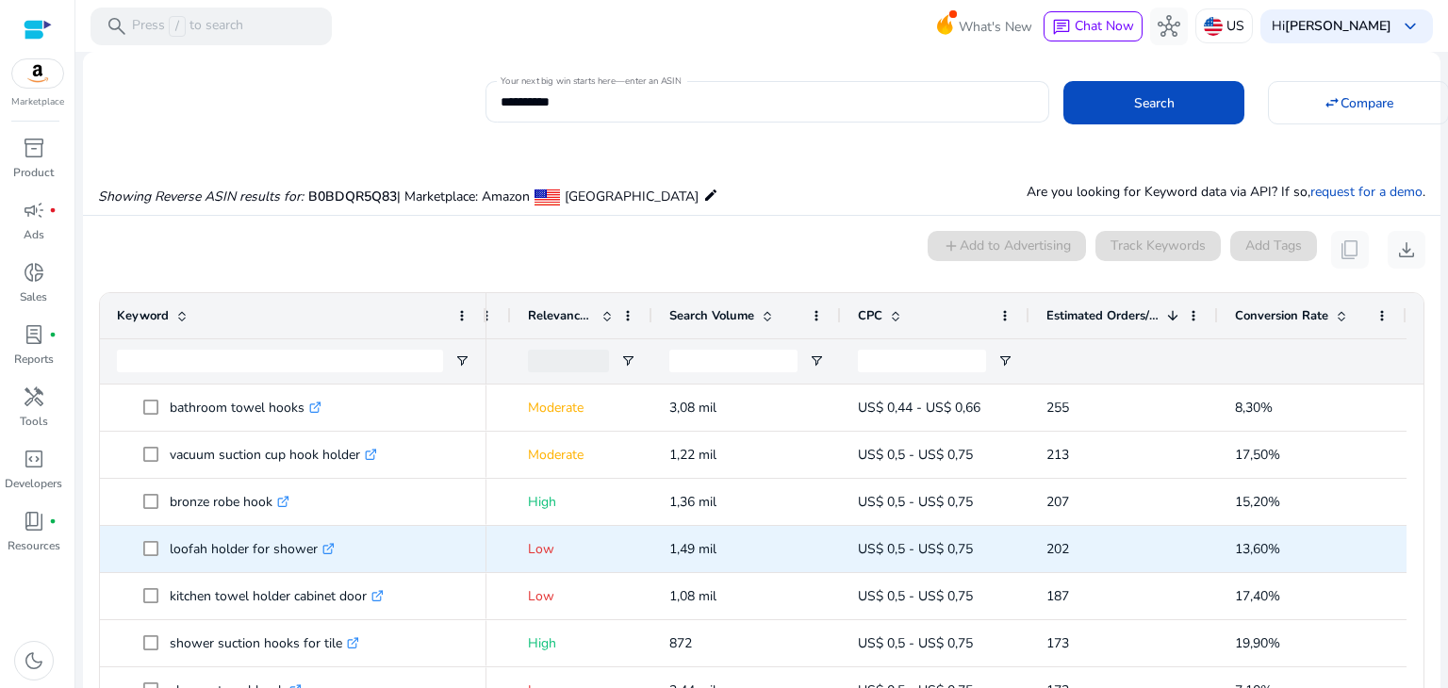
click at [328, 548] on icon at bounding box center [330, 546] width 7 height 7
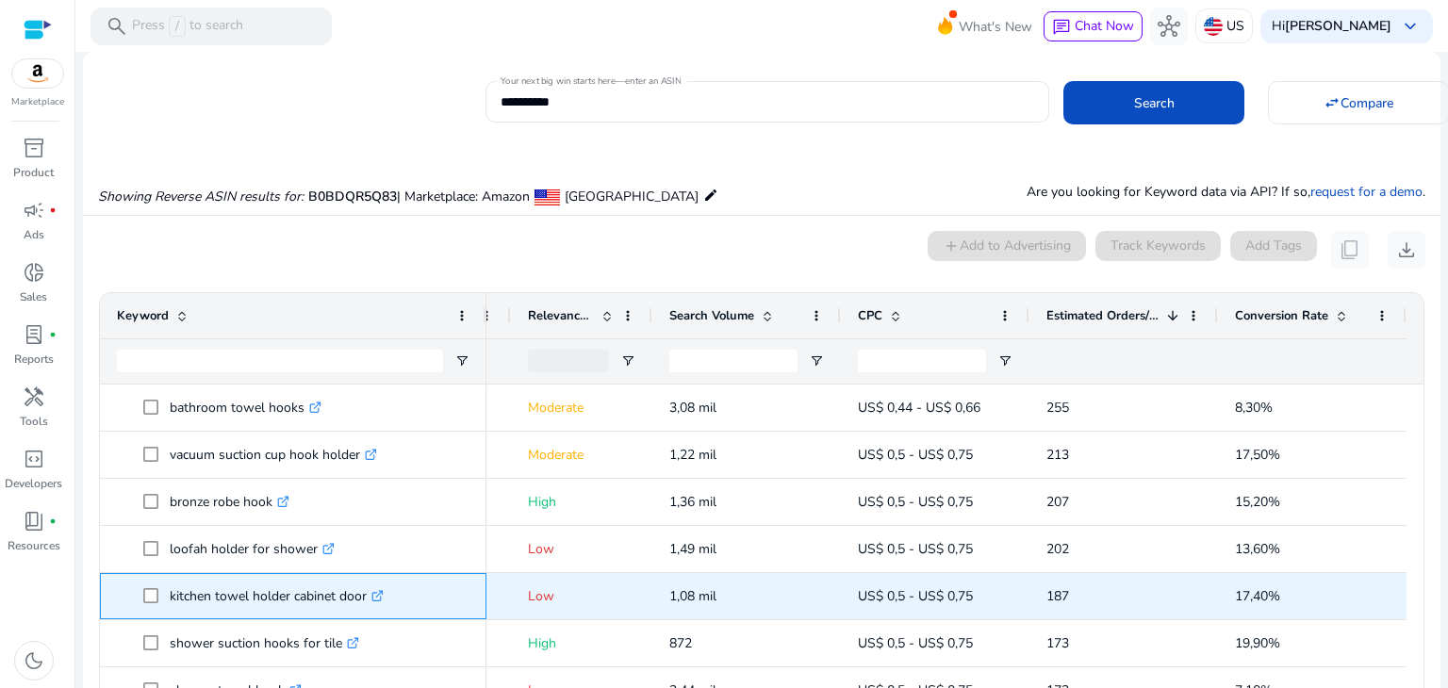
click at [382, 596] on icon ".st0{fill:#2c8af8}" at bounding box center [378, 596] width 12 height 12
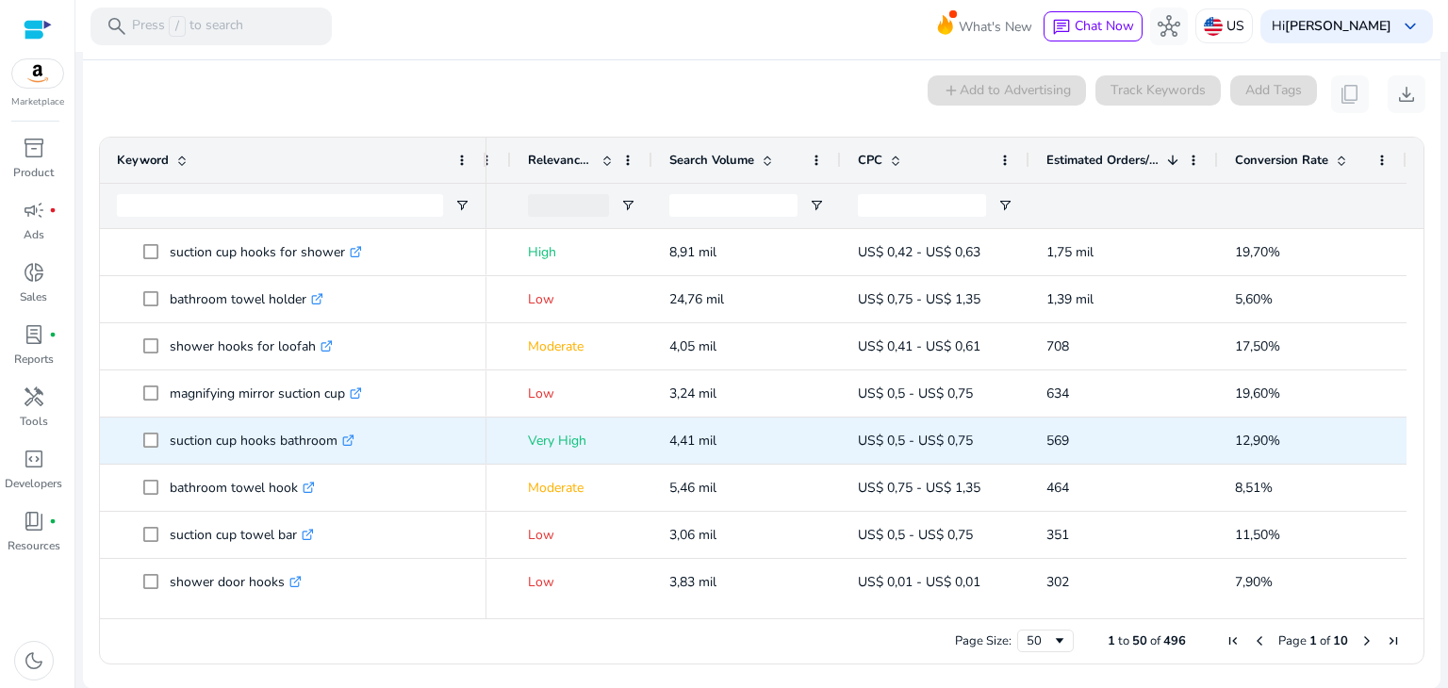
scroll to position [566, 0]
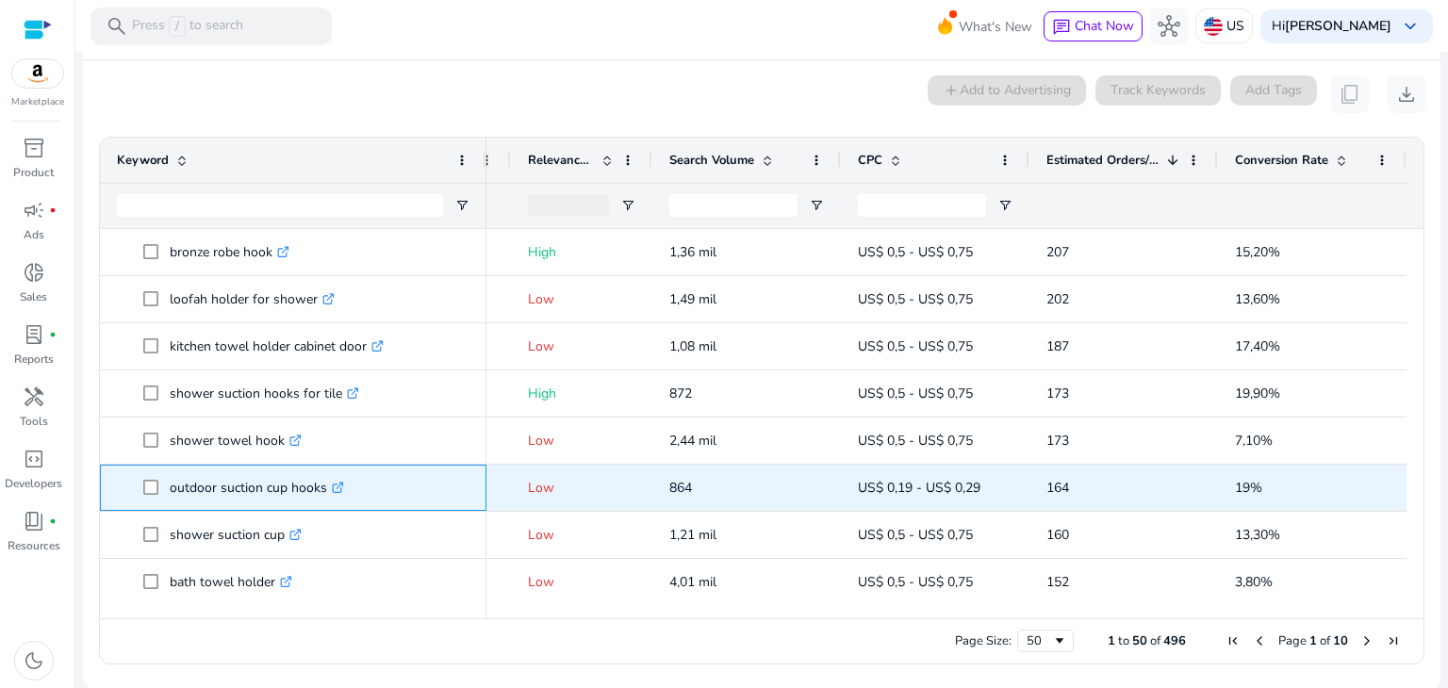
drag, startPoint x: 174, startPoint y: 488, endPoint x: 324, endPoint y: 488, distance: 149.9
click at [325, 488] on span "outdoor suction cup hooks .st0{fill:#2c8af8}" at bounding box center [306, 488] width 326 height 39
copy span "outdoor suction cup hooks"
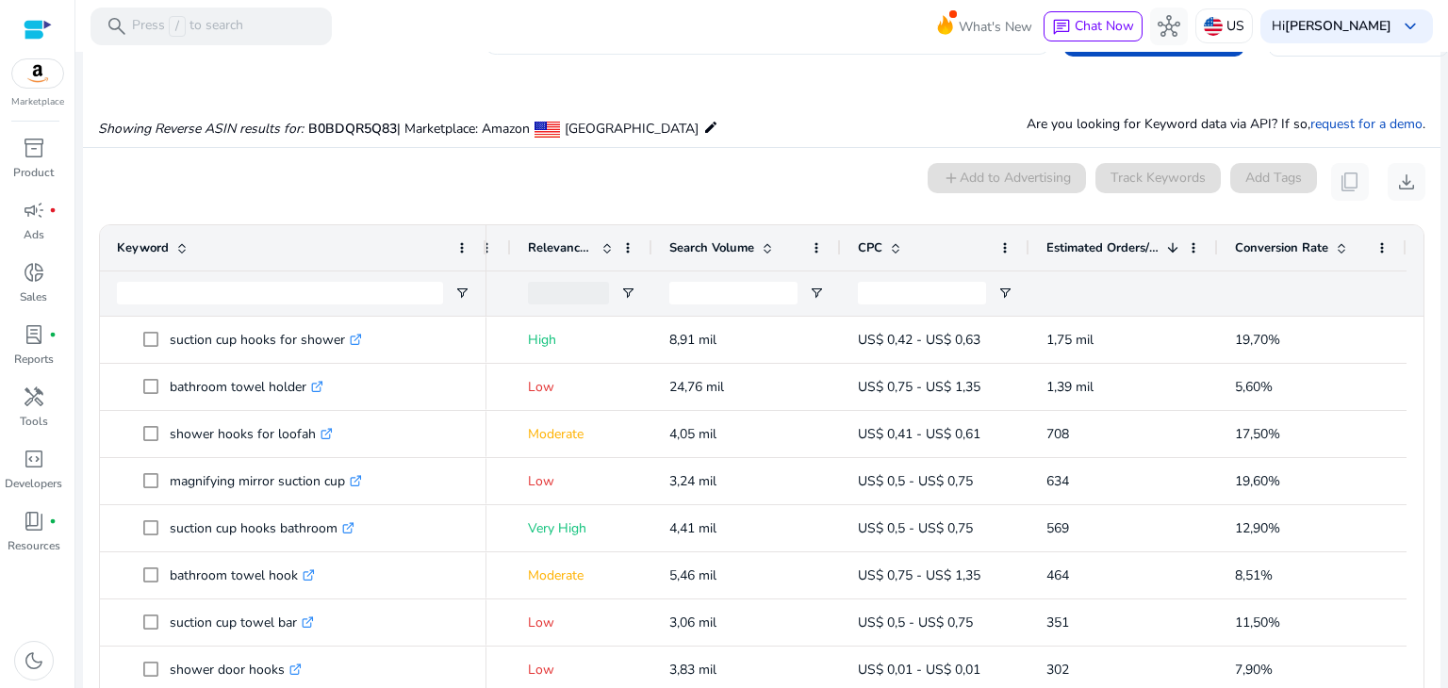
scroll to position [0, 0]
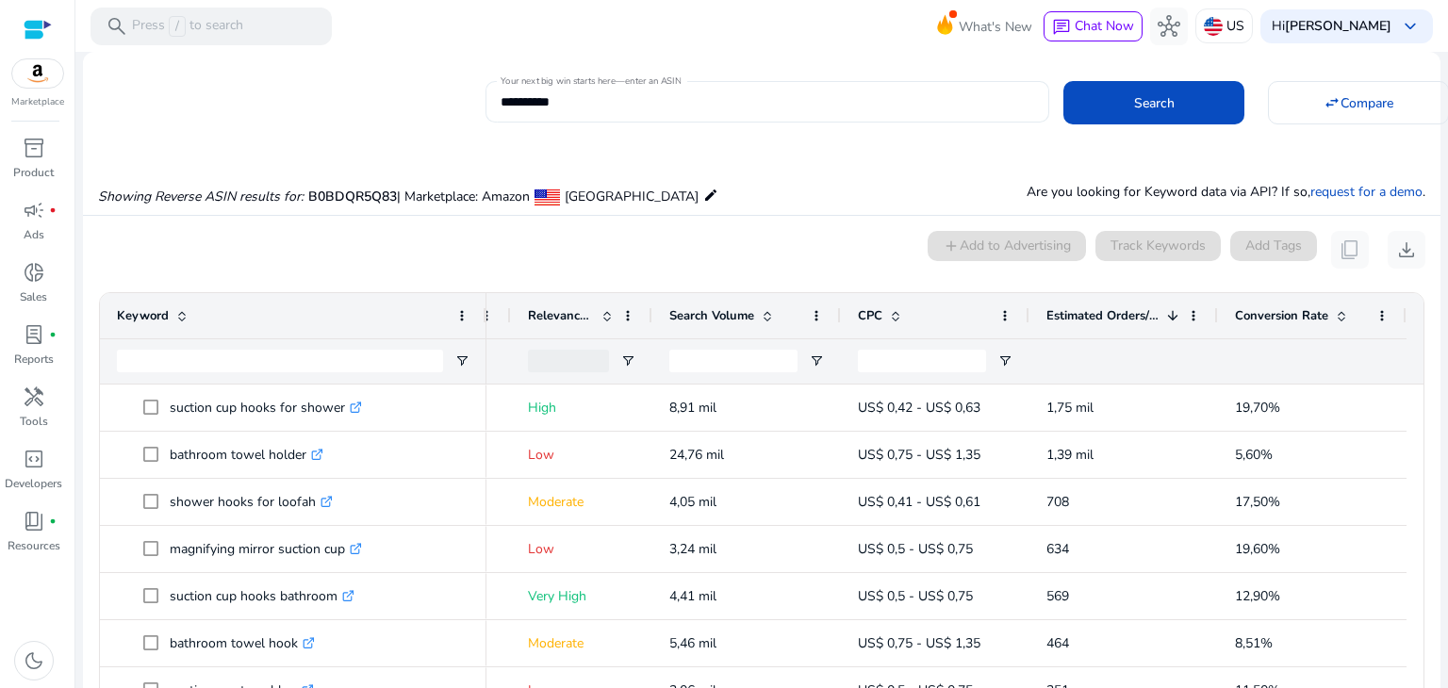
click at [623, 101] on input "**********" at bounding box center [768, 101] width 534 height 21
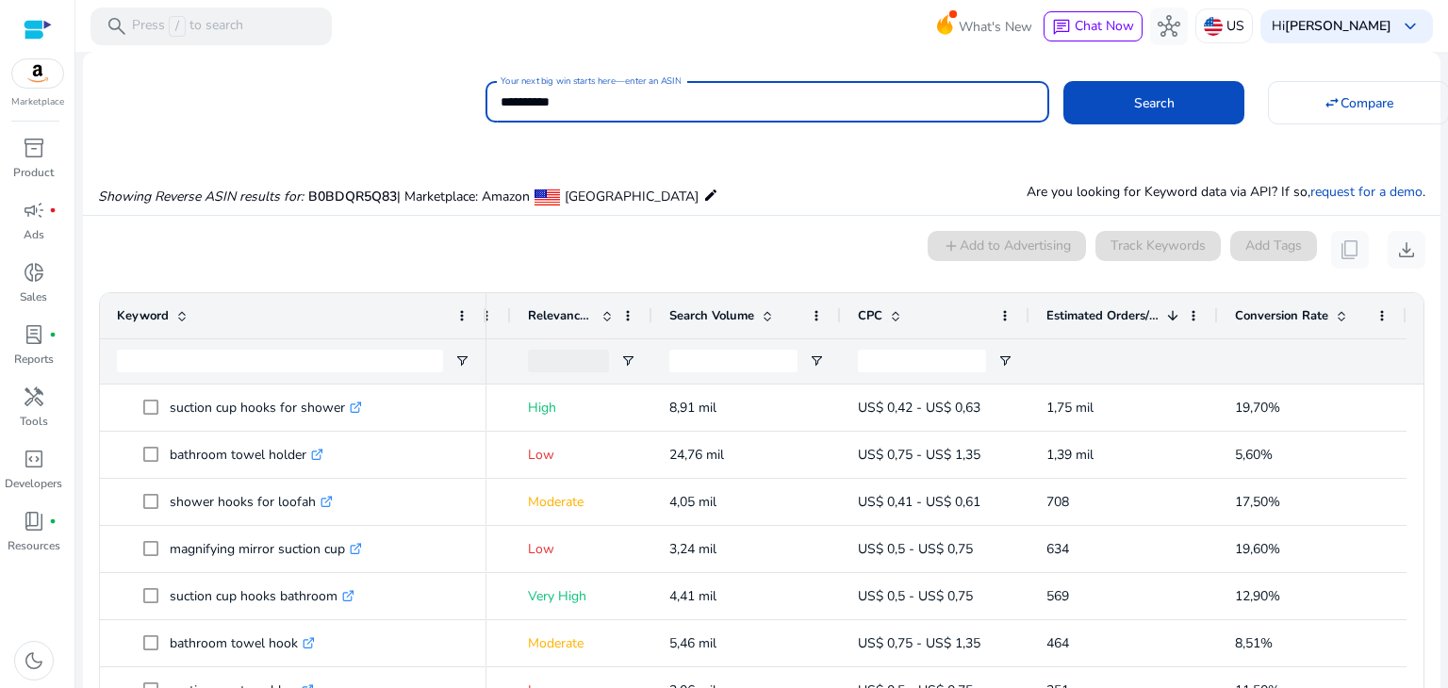
click at [623, 101] on input "**********" at bounding box center [768, 101] width 534 height 21
click at [625, 101] on input "**********" at bounding box center [768, 101] width 534 height 21
paste input
type input "**********"
click at [1123, 108] on span at bounding box center [1154, 102] width 181 height 45
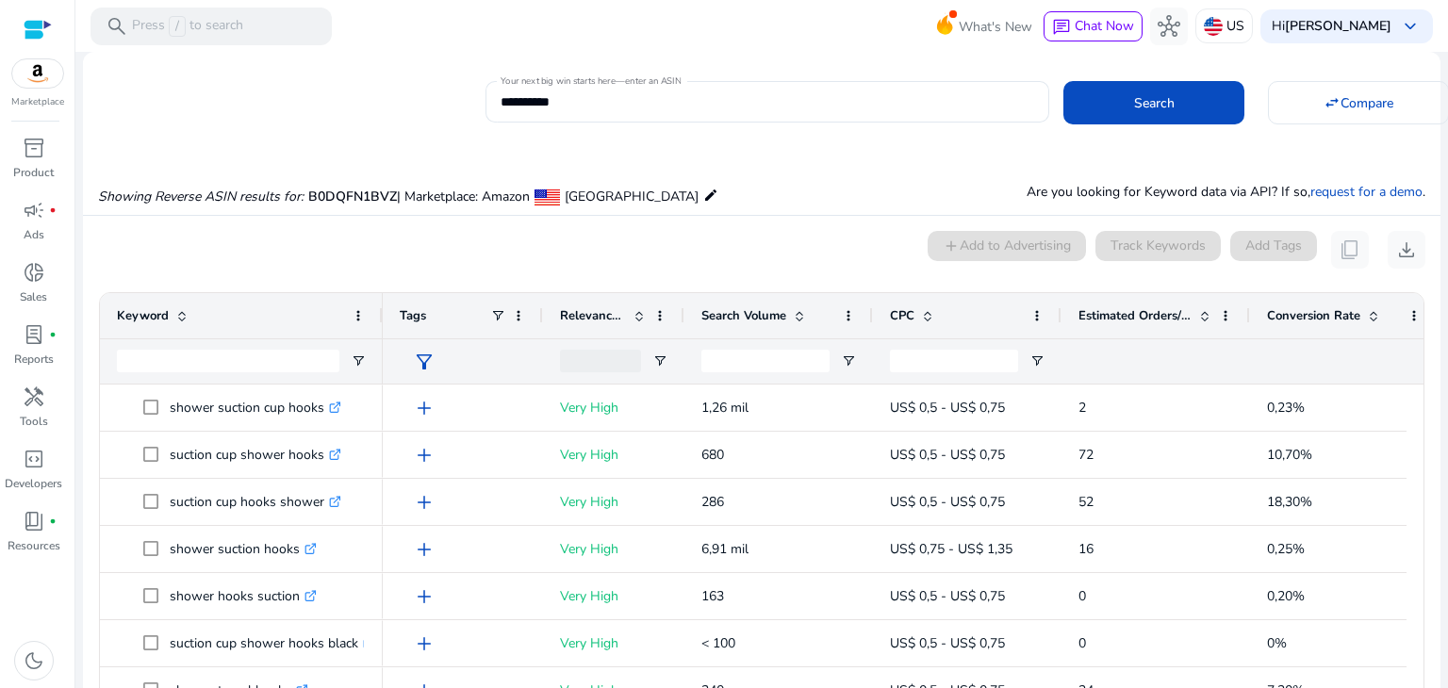
click at [1358, 116] on span at bounding box center [1358, 102] width 179 height 45
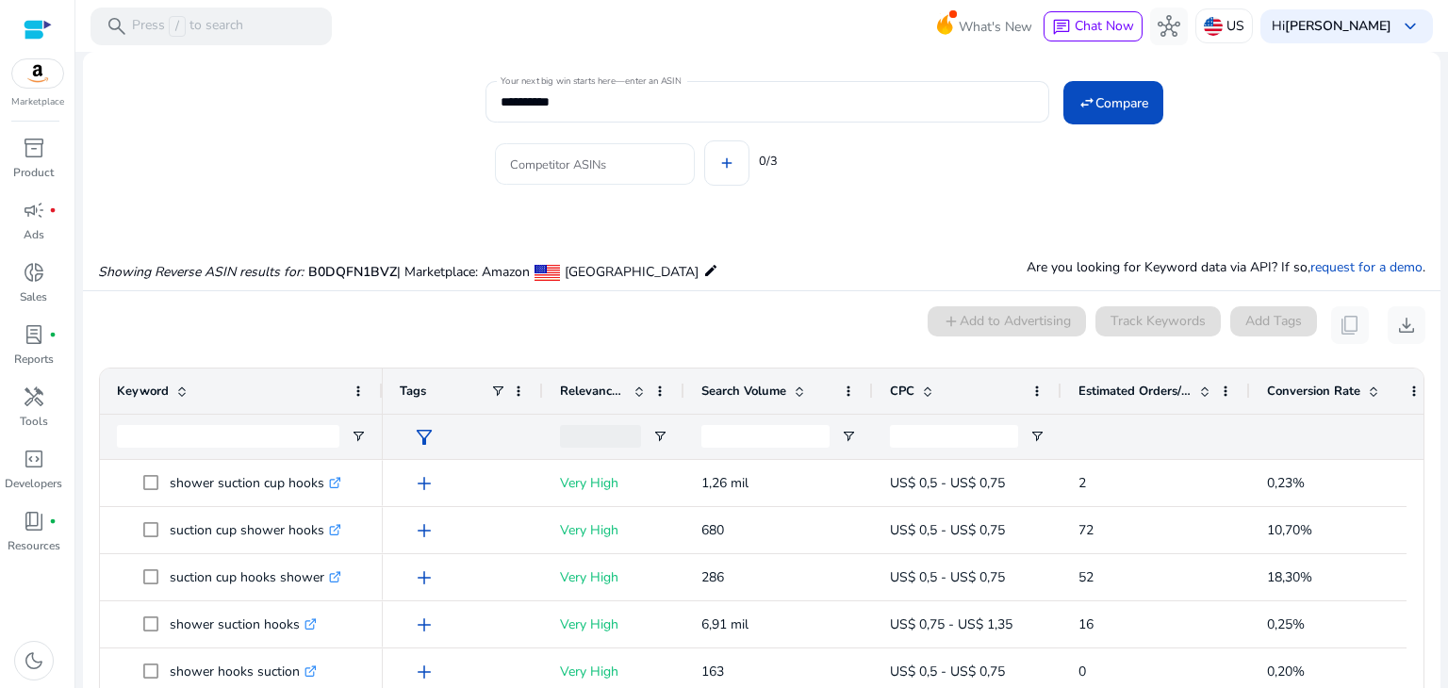
click at [624, 160] on input "Competitor ASINs" at bounding box center [595, 164] width 170 height 21
paste input "**********"
type input "**********"
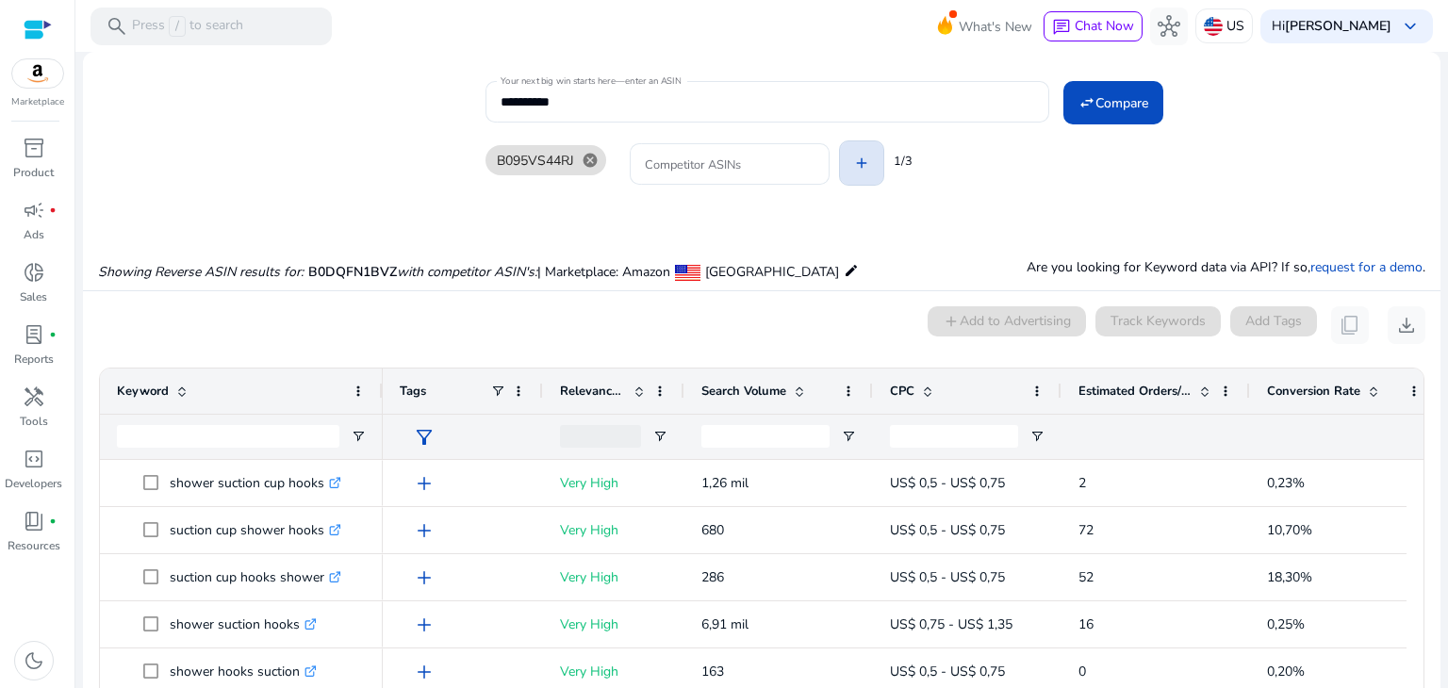
click at [732, 159] on div "B095VS44RJ cancel Competitor ASINs add 1/3" at bounding box center [956, 160] width 940 height 75
click at [737, 154] on input "Competitor ASINs" at bounding box center [730, 164] width 170 height 21
paste input "**********"
type input "**********"
click at [853, 161] on div "B095VS44RJ cancel Competitor ASINs add 1/3" at bounding box center [956, 160] width 940 height 75
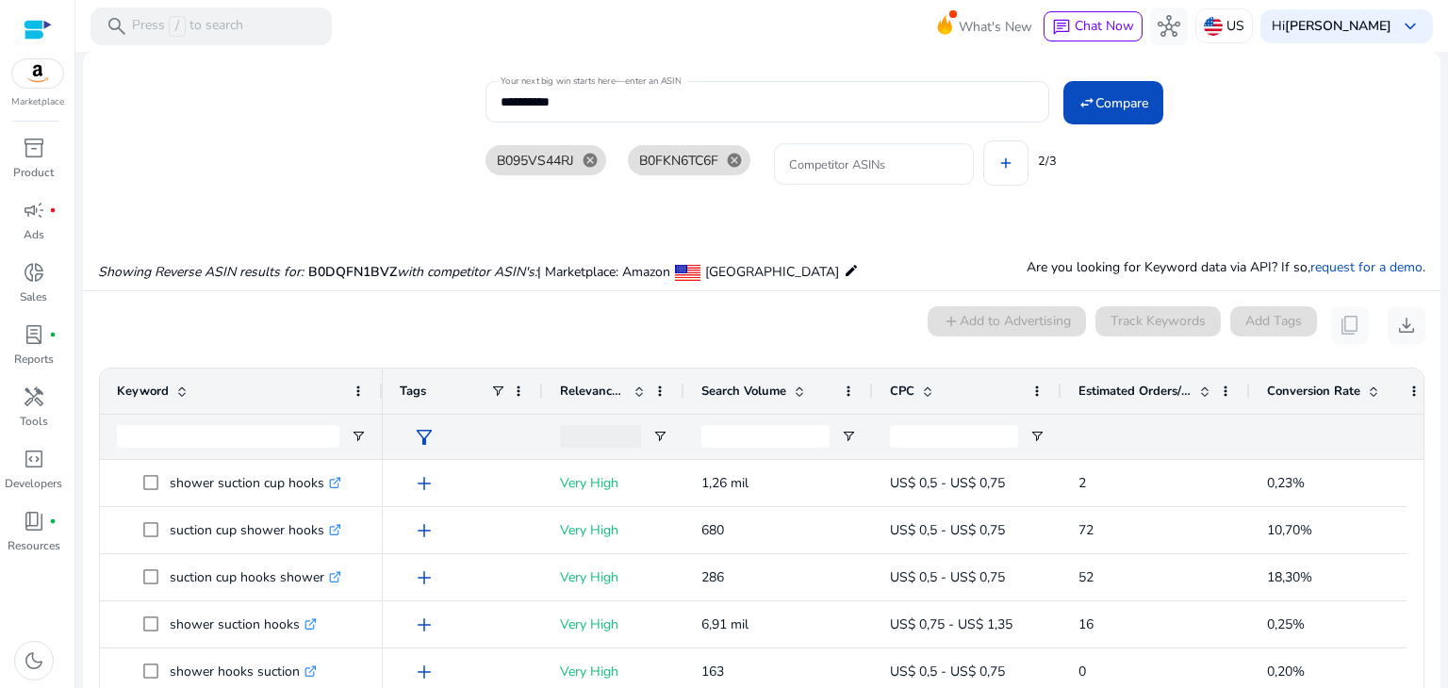
click at [869, 163] on input "Competitor ASINs" at bounding box center [874, 164] width 170 height 21
paste input "**********"
type input "**********"
click at [1085, 190] on div "**********" at bounding box center [956, 160] width 940 height 75
click at [1084, 106] on mat-icon "swap_horiz" at bounding box center [1087, 102] width 17 height 17
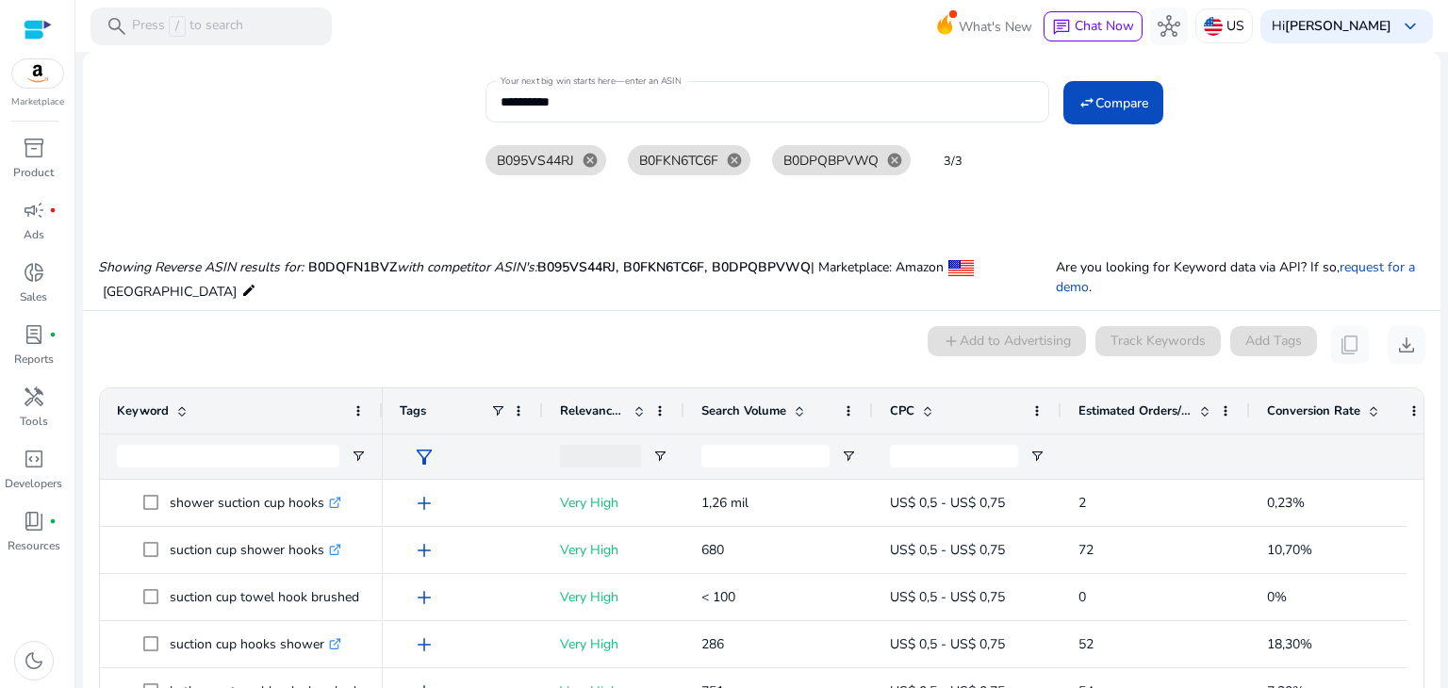
click at [1371, 415] on span at bounding box center [1373, 411] width 15 height 15
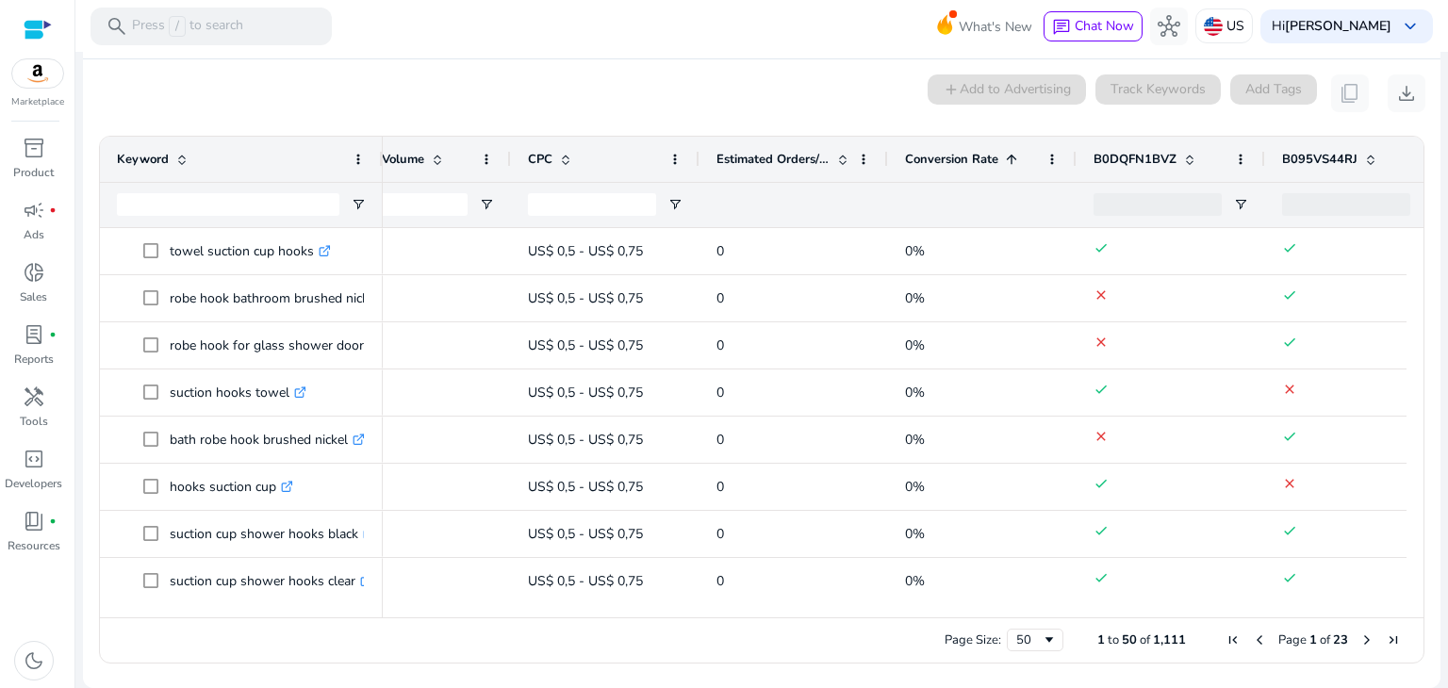
scroll to position [0, 318]
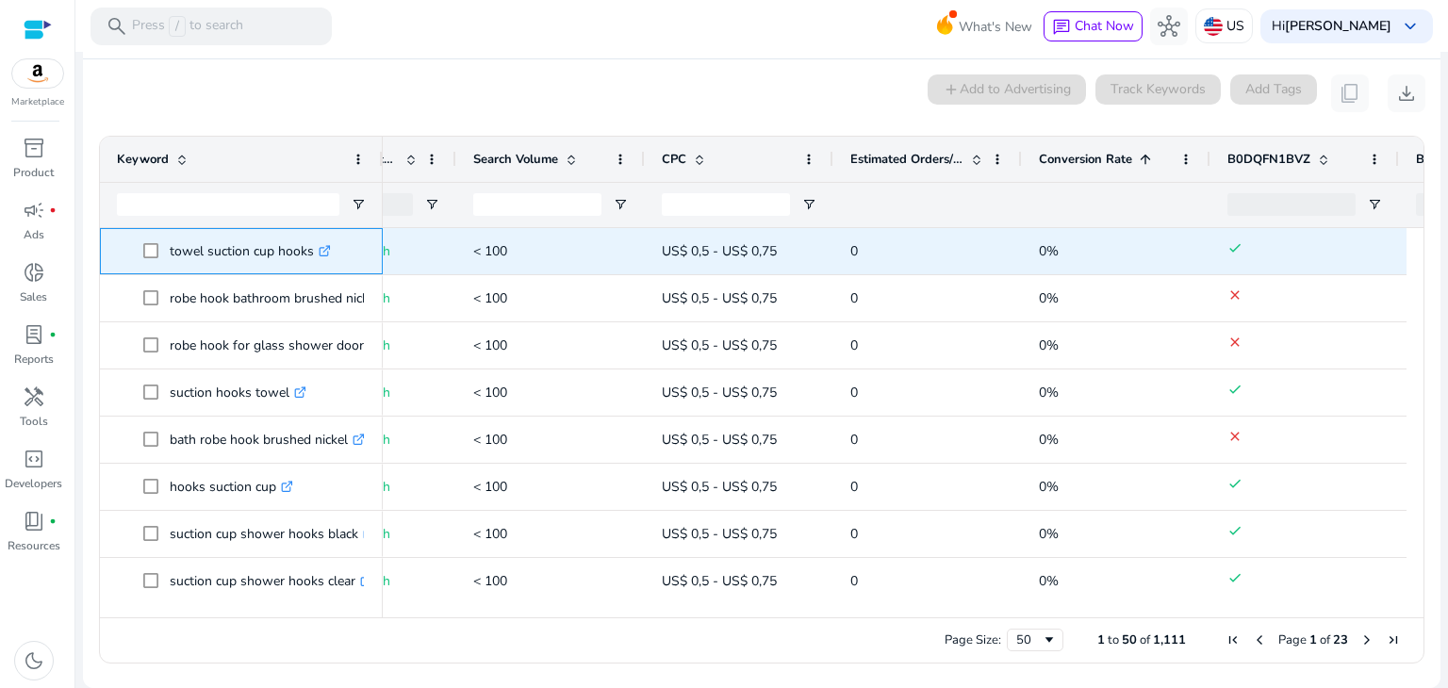
drag, startPoint x: 169, startPoint y: 250, endPoint x: 312, endPoint y: 253, distance: 143.4
click at [312, 253] on p "towel suction cup hooks .st0{fill:#2c8af8}" at bounding box center [250, 251] width 161 height 39
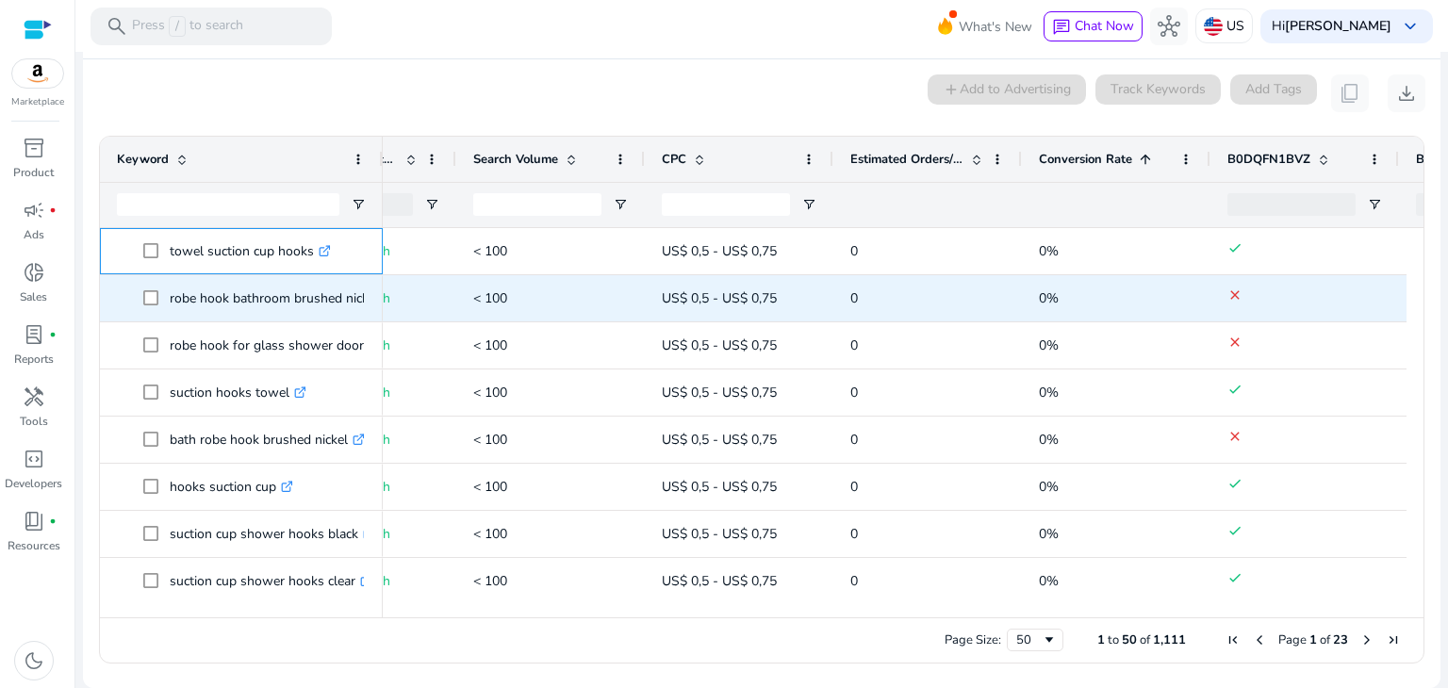
copy p "towel suction cup hooks"
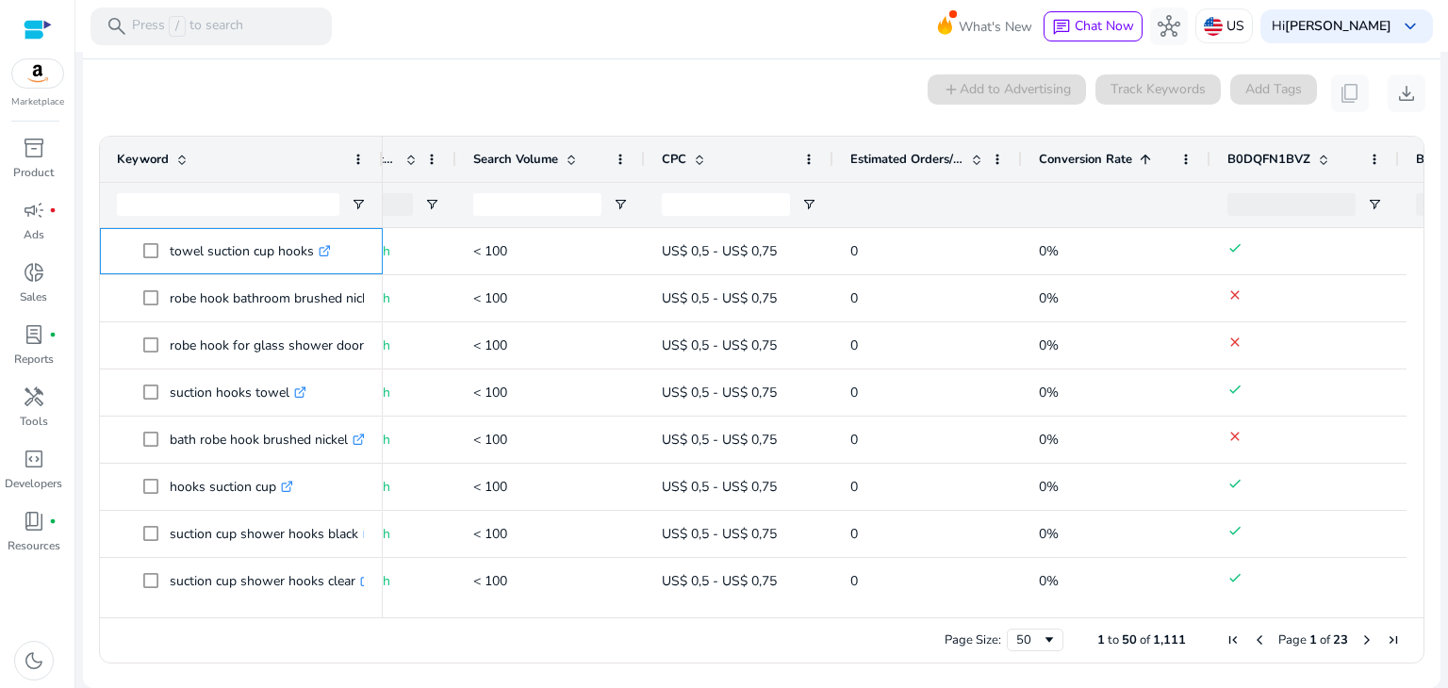
scroll to position [0, 306]
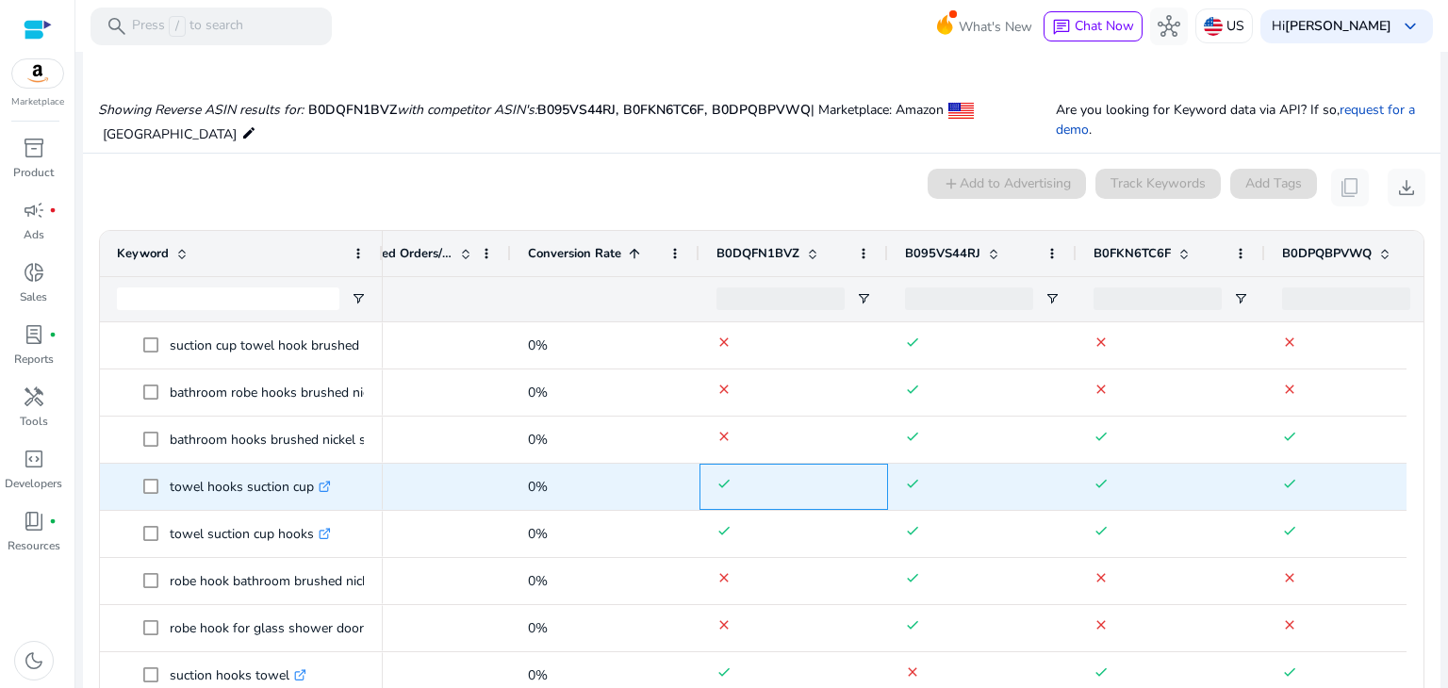
click at [853, 489] on span "done" at bounding box center [794, 487] width 155 height 39
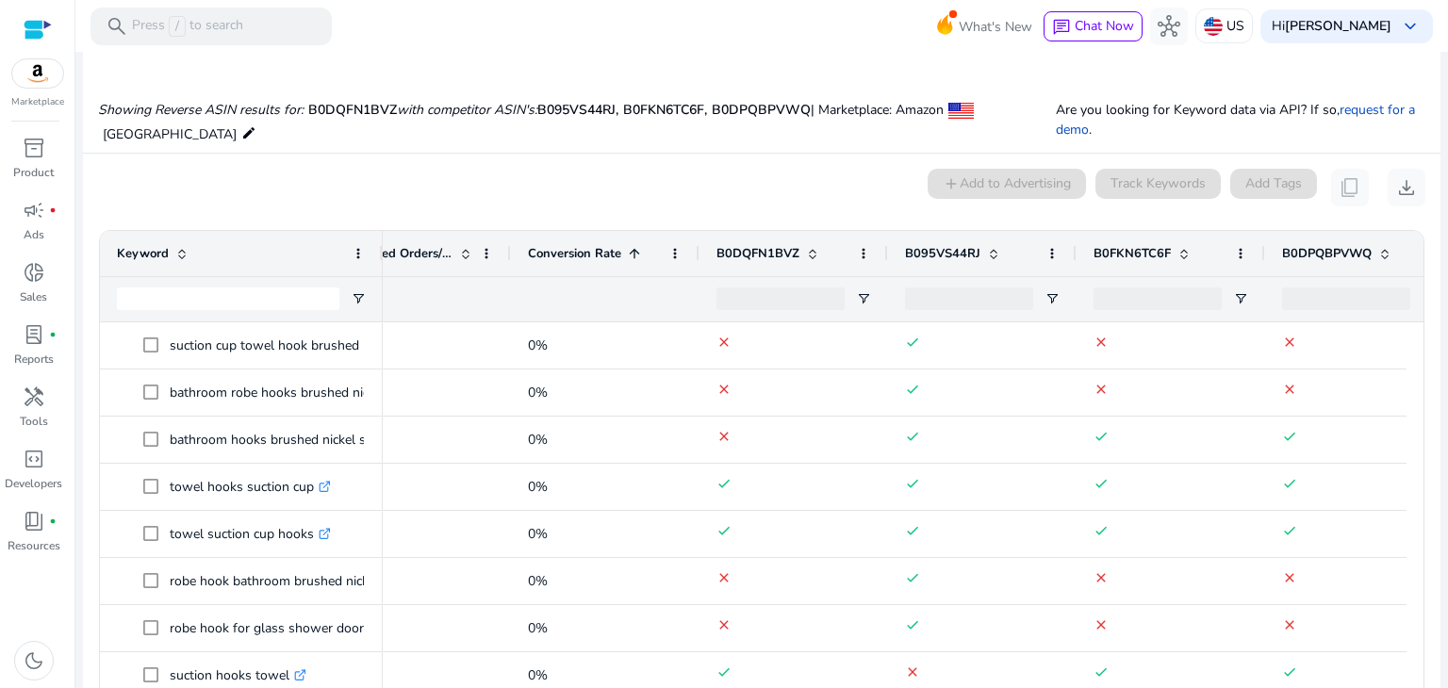
click at [632, 250] on span at bounding box center [634, 253] width 15 height 15
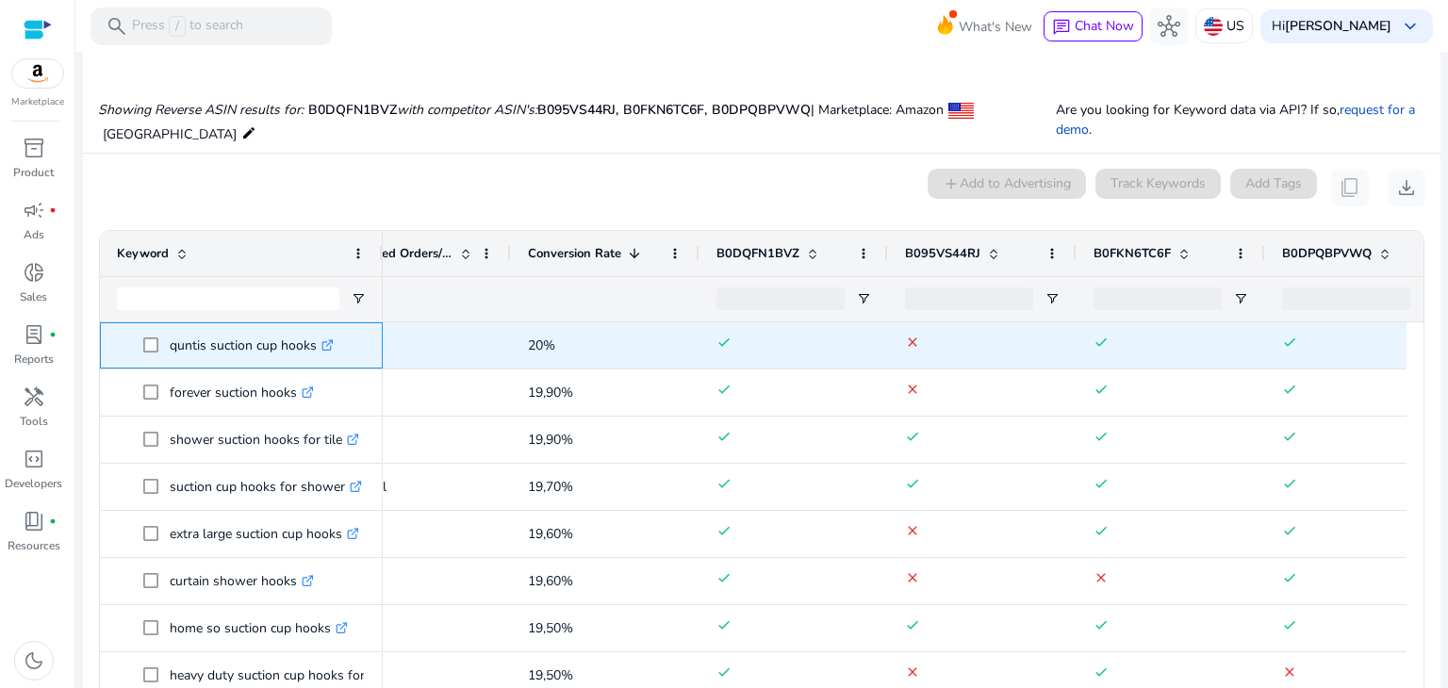
click at [329, 347] on icon ".st0{fill:#2c8af8}" at bounding box center [328, 345] width 12 height 12
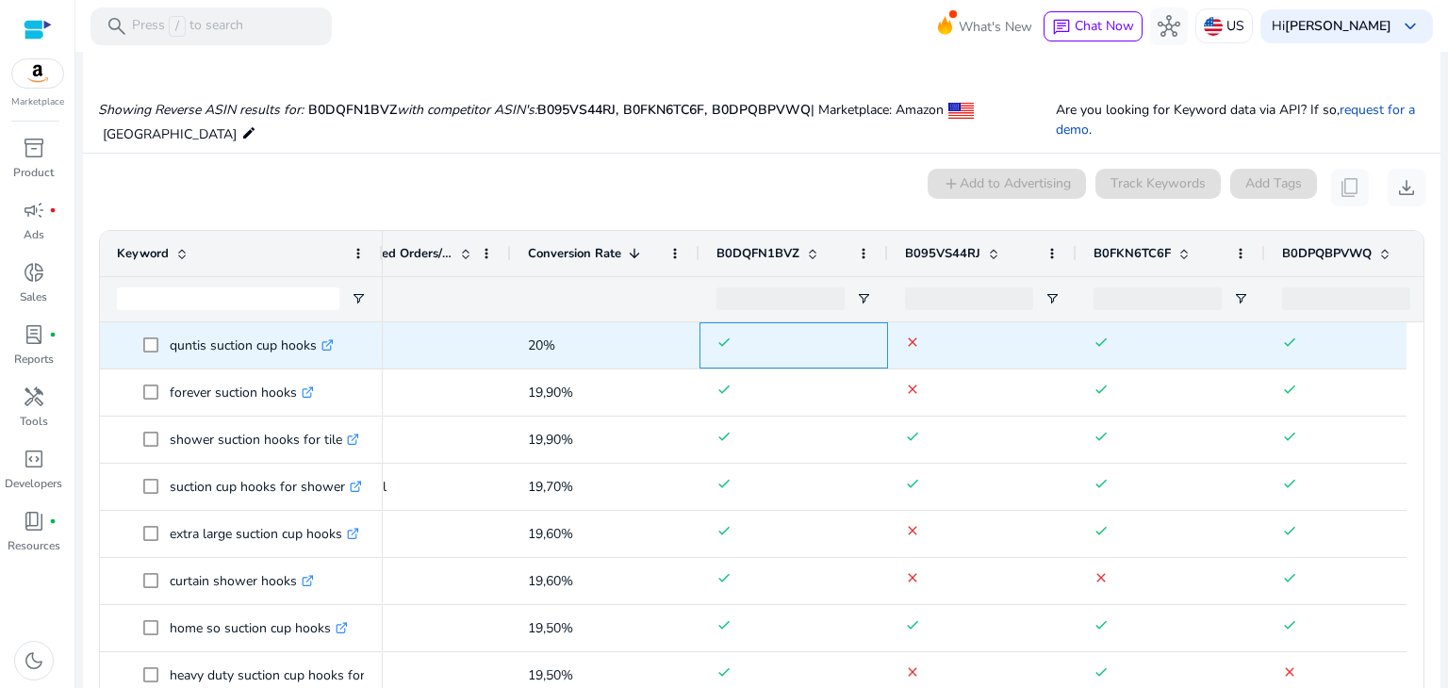
drag, startPoint x: 792, startPoint y: 357, endPoint x: 267, endPoint y: 346, distance: 525.4
click at [270, 348] on div "quntis suction cup hooks .st0{fill:#2c8af8} forever suction hooks .st0{fill:#2c…" at bounding box center [753, 509] width 1307 height 372
click at [324, 341] on icon at bounding box center [327, 345] width 9 height 9
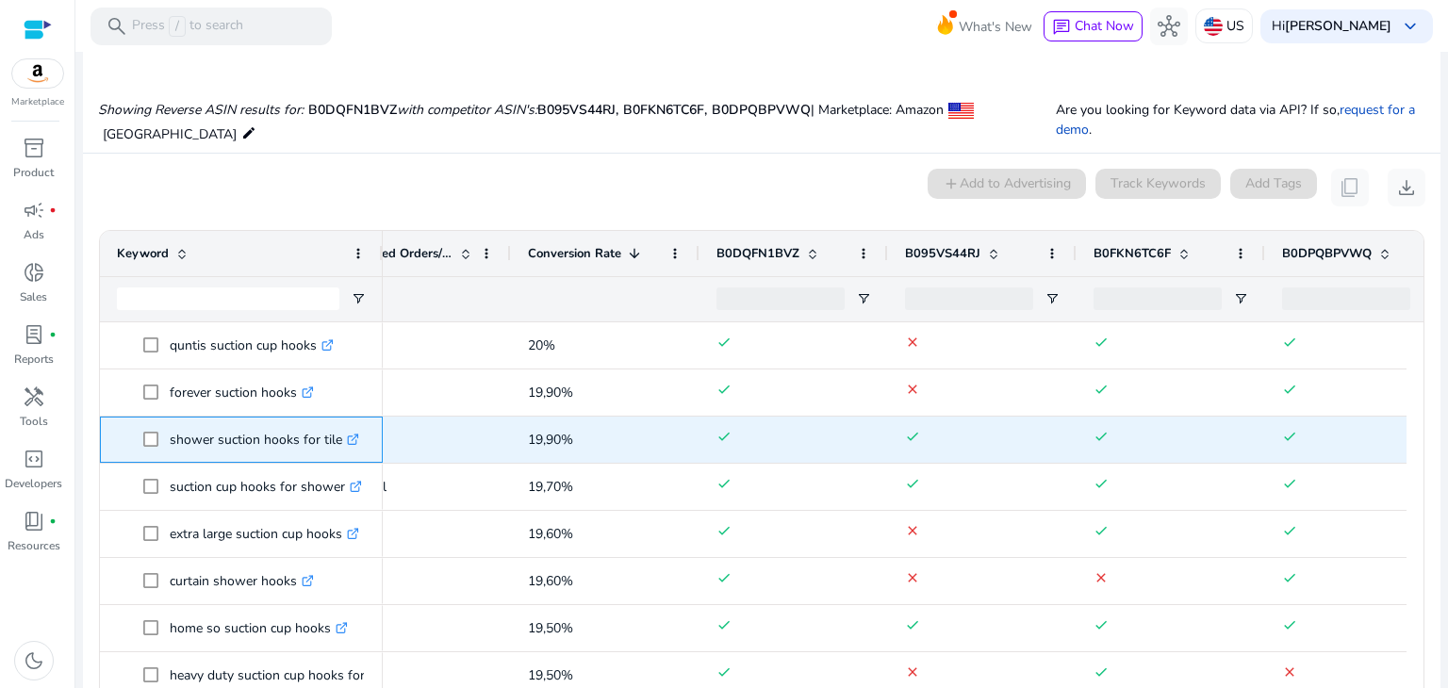
click at [356, 435] on icon ".st0{fill:#2c8af8}" at bounding box center [353, 440] width 12 height 12
drag, startPoint x: 166, startPoint y: 435, endPoint x: 339, endPoint y: 439, distance: 172.6
click at [339, 439] on span "shower suction hooks for tile .st0{fill:#2c8af8}" at bounding box center [254, 440] width 223 height 39
copy span "shower suction hooks for tile"
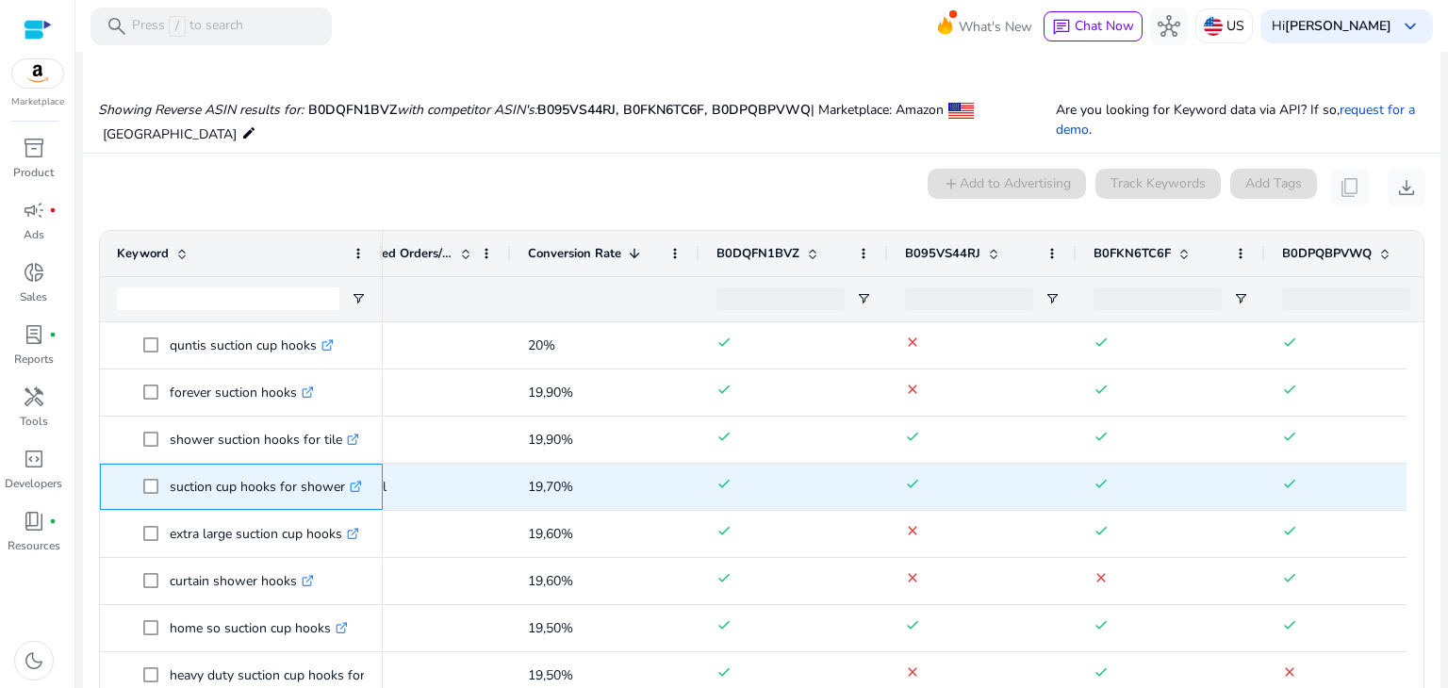
drag, startPoint x: 169, startPoint y: 484, endPoint x: 341, endPoint y: 491, distance: 172.7
click at [341, 491] on p "suction cup hooks for shower .st0{fill:#2c8af8}" at bounding box center [266, 487] width 192 height 39
copy p "suction cup hooks for shower"
click at [310, 488] on icon ".st0{fill:#2c8af8}" at bounding box center [308, 487] width 12 height 12
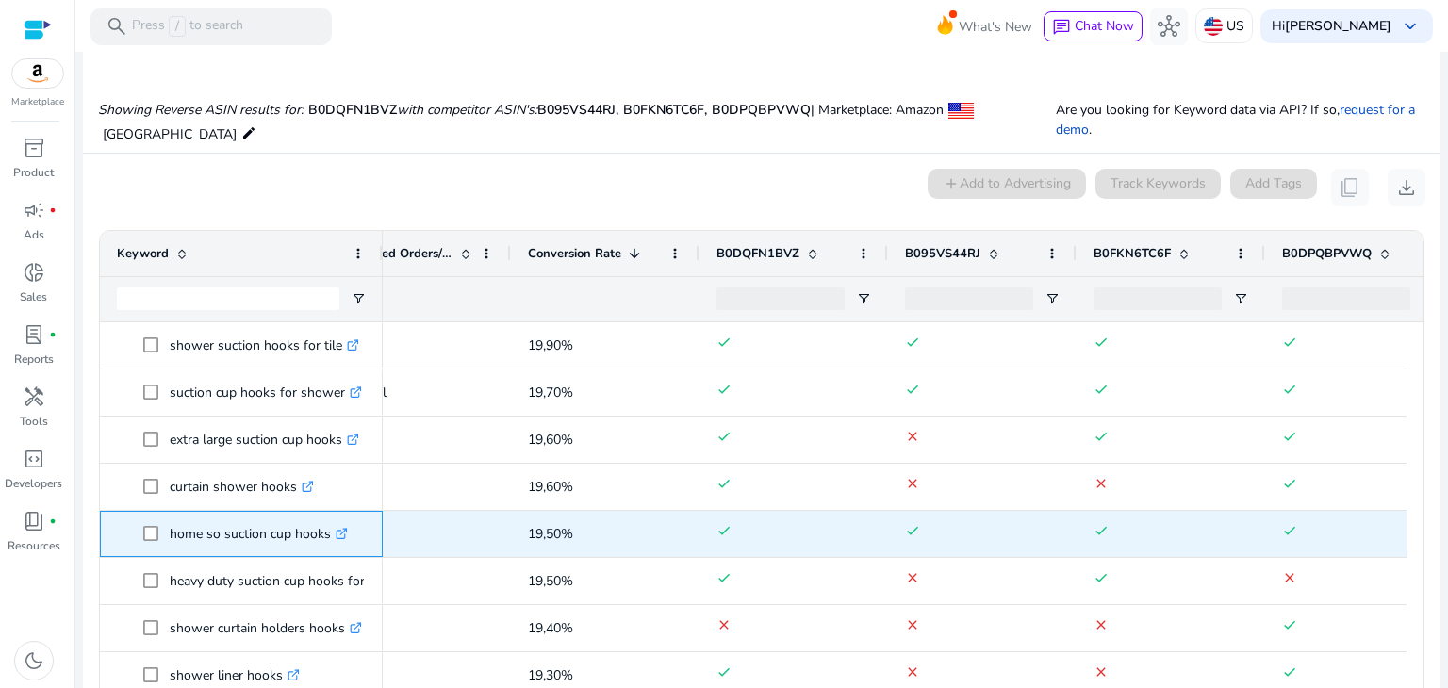
drag, startPoint x: 170, startPoint y: 527, endPoint x: 328, endPoint y: 538, distance: 158.8
click at [328, 538] on p "home so suction cup hooks .st0{fill:#2c8af8}" at bounding box center [259, 534] width 178 height 39
copy p "home so suction cup hooks"
click at [343, 533] on icon ".st0{fill:#2c8af8}" at bounding box center [342, 534] width 12 height 12
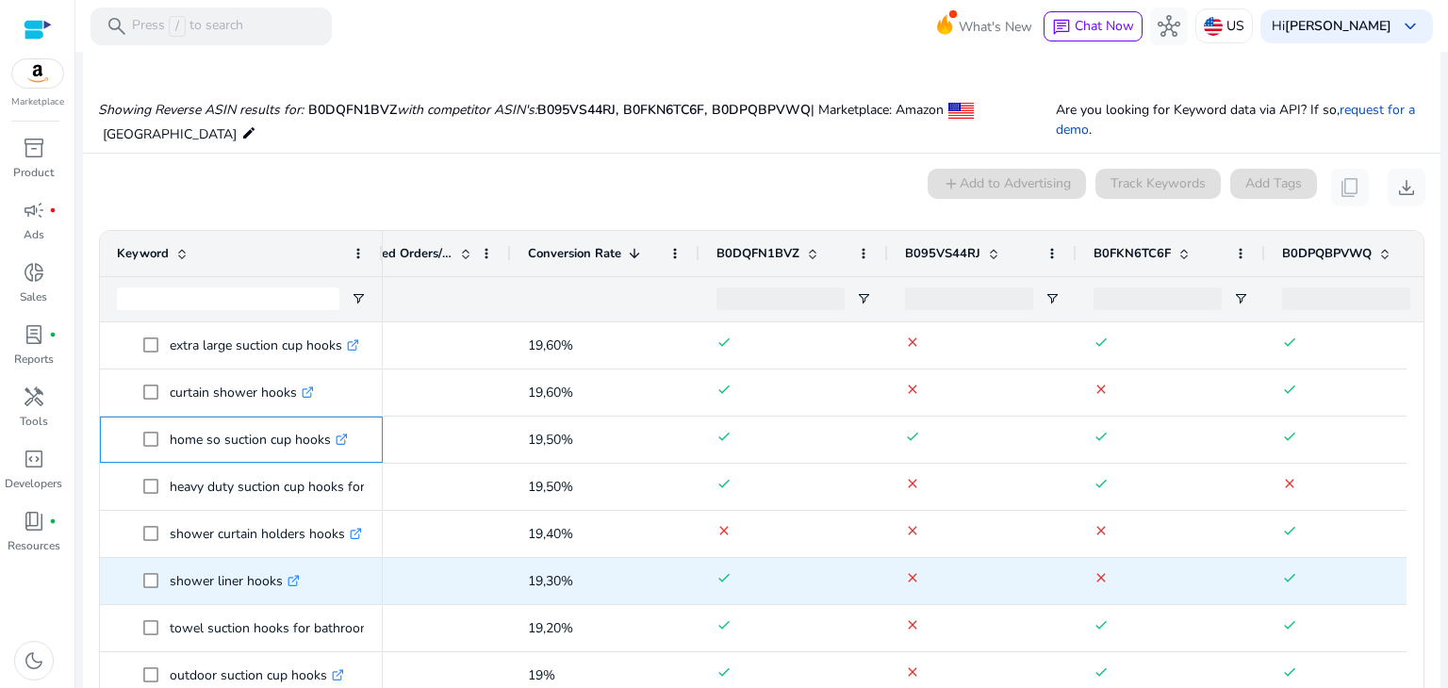
scroll to position [189, 0]
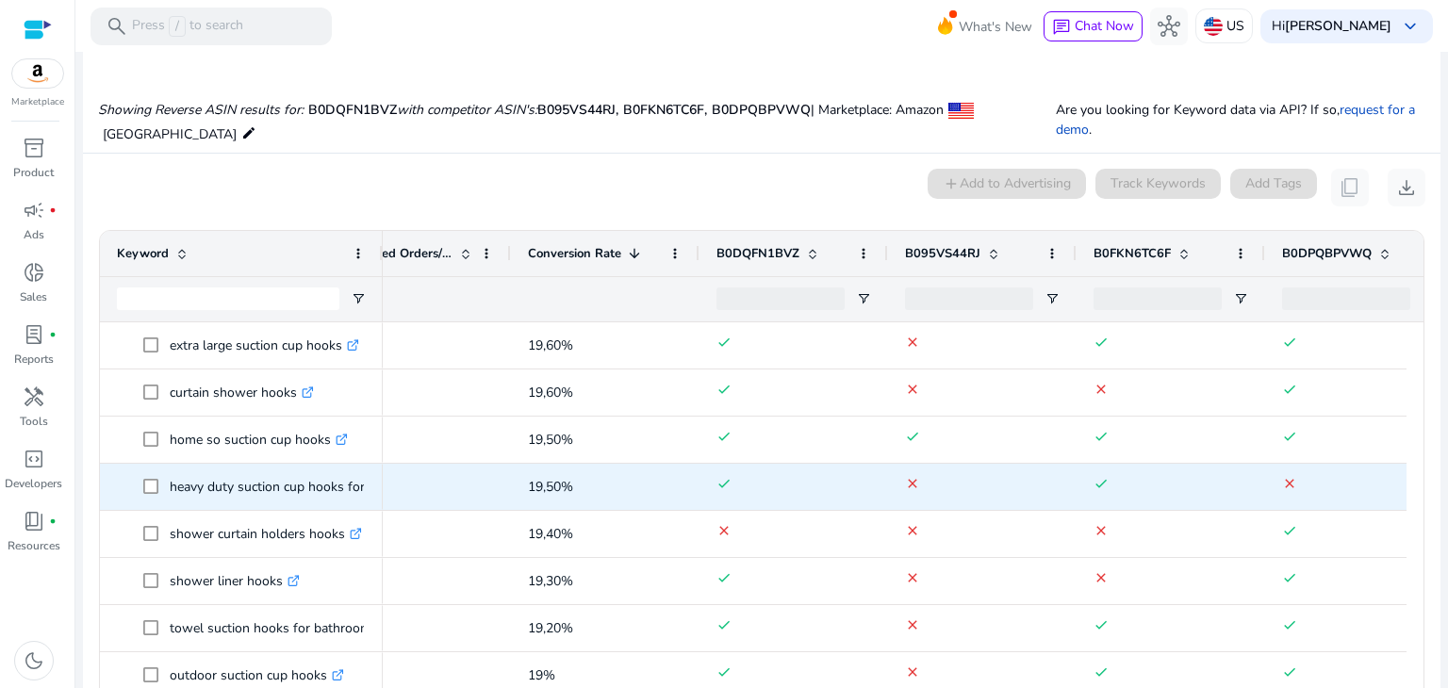
click at [462, 497] on span "104" at bounding box center [416, 487] width 155 height 39
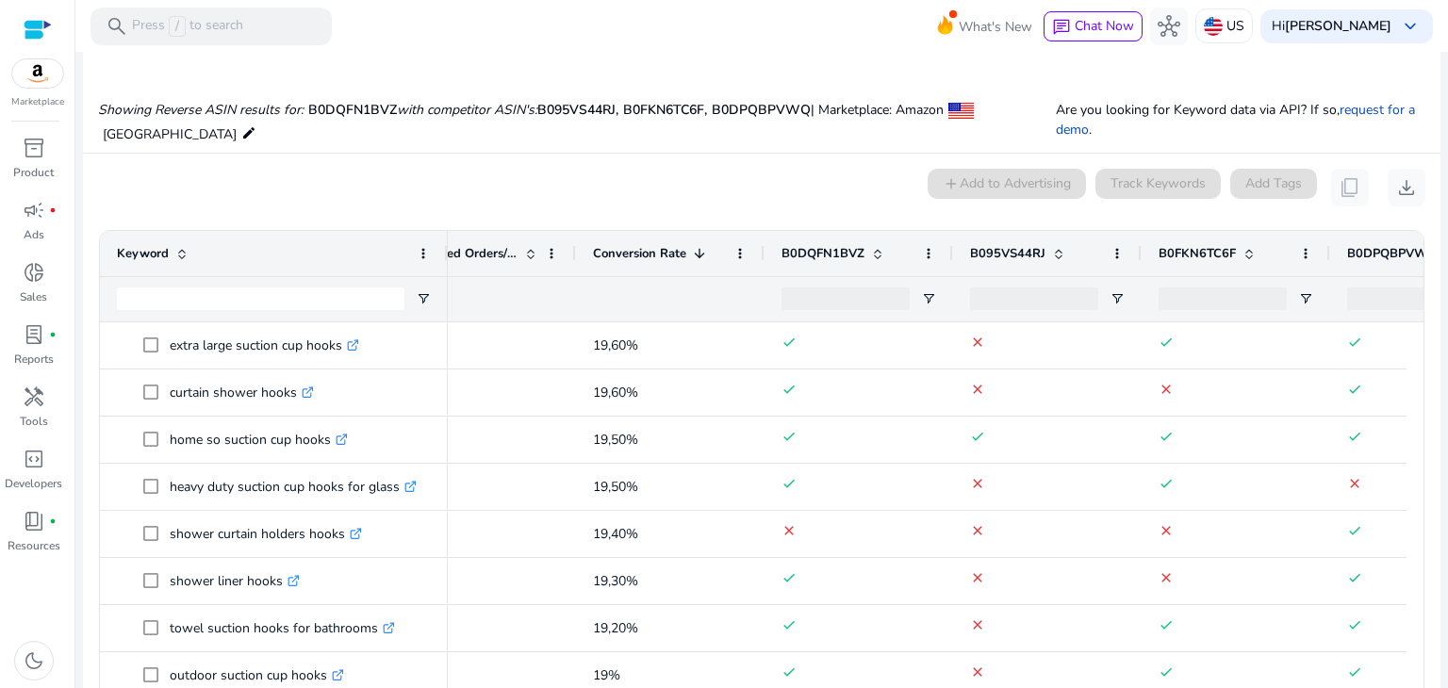
drag, startPoint x: 379, startPoint y: 246, endPoint x: 444, endPoint y: 240, distance: 65.4
click at [444, 240] on div at bounding box center [447, 253] width 8 height 45
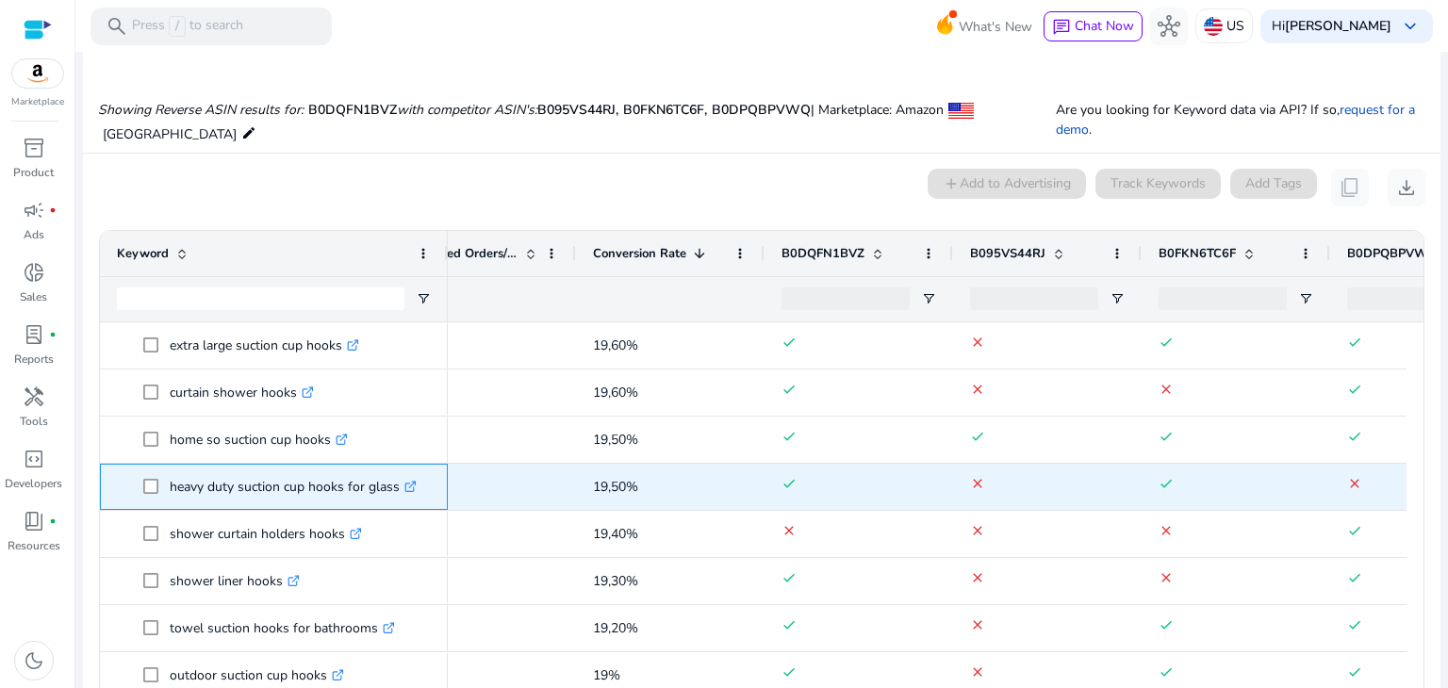
drag, startPoint x: 168, startPoint y: 484, endPoint x: 411, endPoint y: 474, distance: 243.5
click at [411, 474] on span "heavy duty suction cup hooks for glass .st0{fill:#2c8af8}" at bounding box center [287, 487] width 288 height 39
copy span "heavy duty suction cup hooks for glass"
click at [412, 484] on icon ".st0{fill:#2c8af8}" at bounding box center [411, 487] width 12 height 12
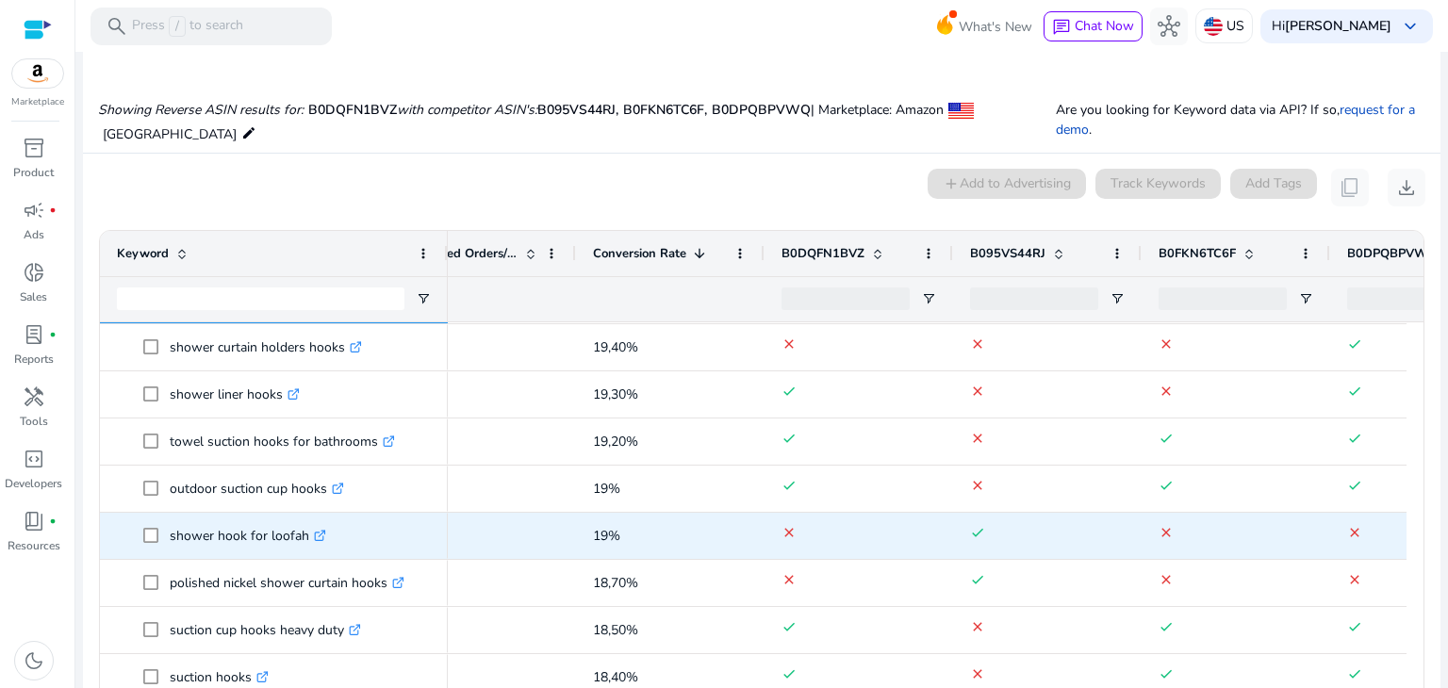
scroll to position [377, 0]
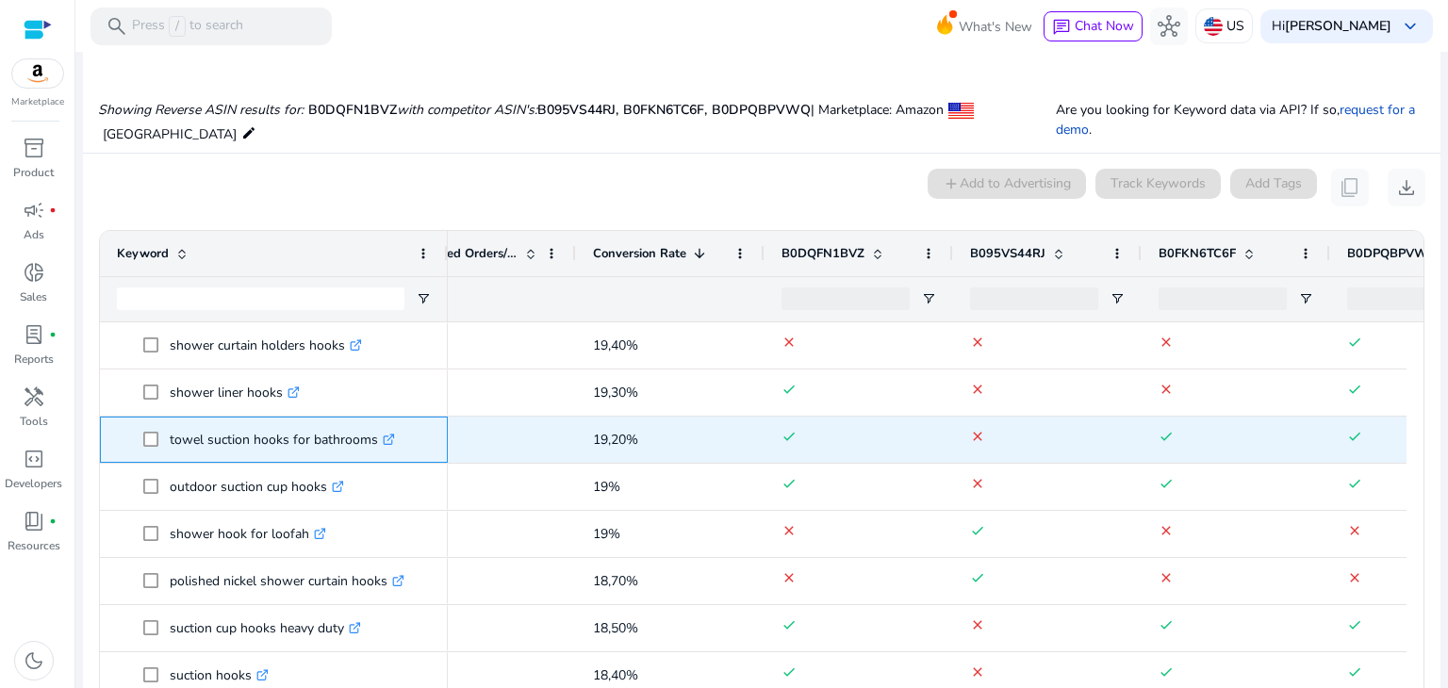
drag, startPoint x: 170, startPoint y: 435, endPoint x: 377, endPoint y: 435, distance: 207.5
click at [377, 435] on p "towel suction hooks for bathrooms .st0{fill:#2c8af8}" at bounding box center [282, 440] width 225 height 39
copy p "towel suction hooks for bathrooms"
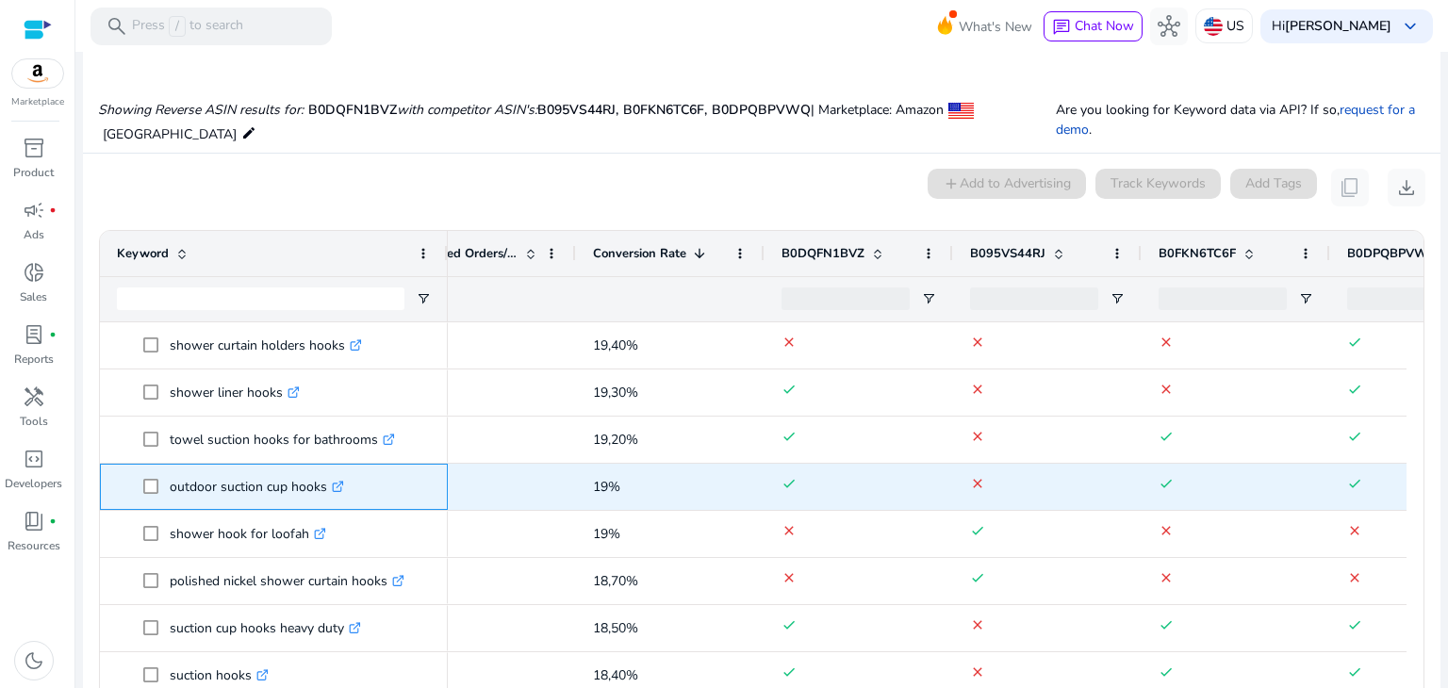
drag, startPoint x: 167, startPoint y: 486, endPoint x: 324, endPoint y: 489, distance: 157.5
click at [324, 489] on span "outdoor suction cup hooks .st0{fill:#2c8af8}" at bounding box center [287, 487] width 288 height 39
copy span "outdoor suction cup hooks"
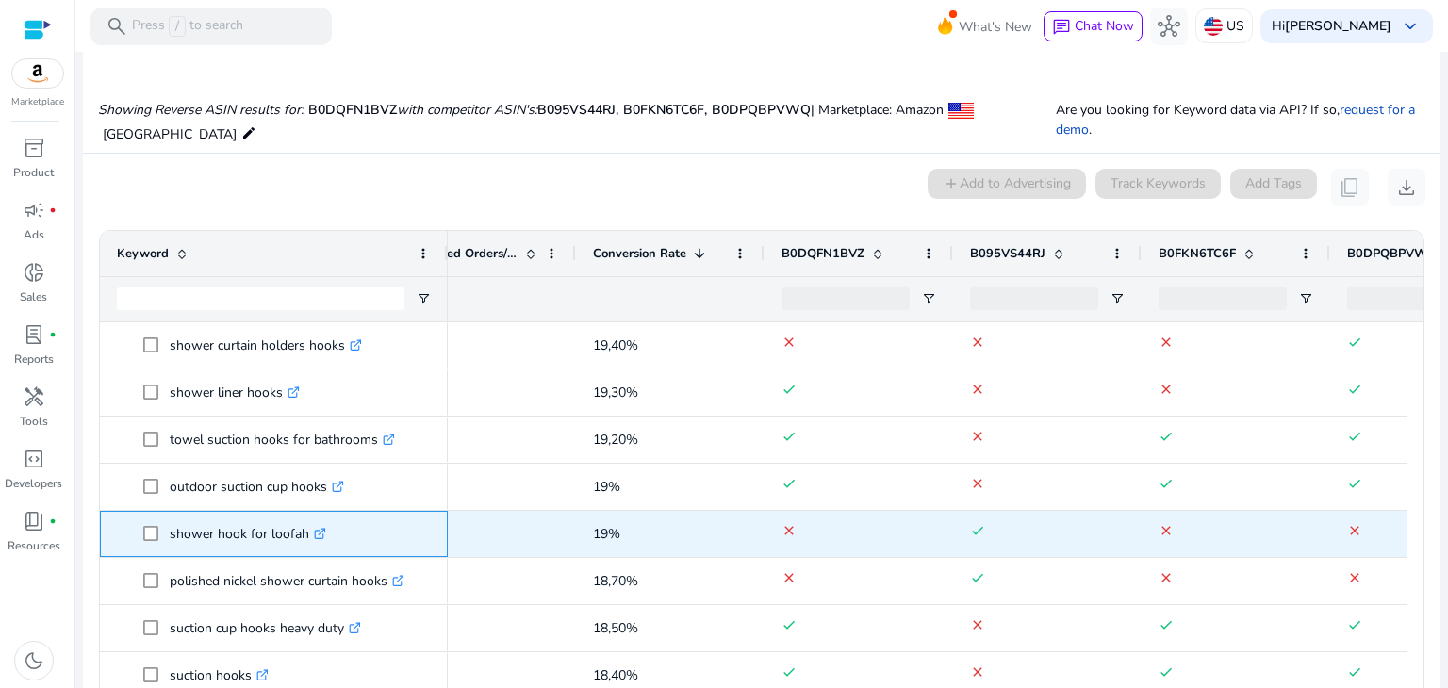
drag, startPoint x: 166, startPoint y: 537, endPoint x: 306, endPoint y: 526, distance: 140.0
click at [306, 526] on span "shower hook for loofah .st0{fill:#2c8af8}" at bounding box center [287, 534] width 288 height 39
copy span "shower hook for loofah"
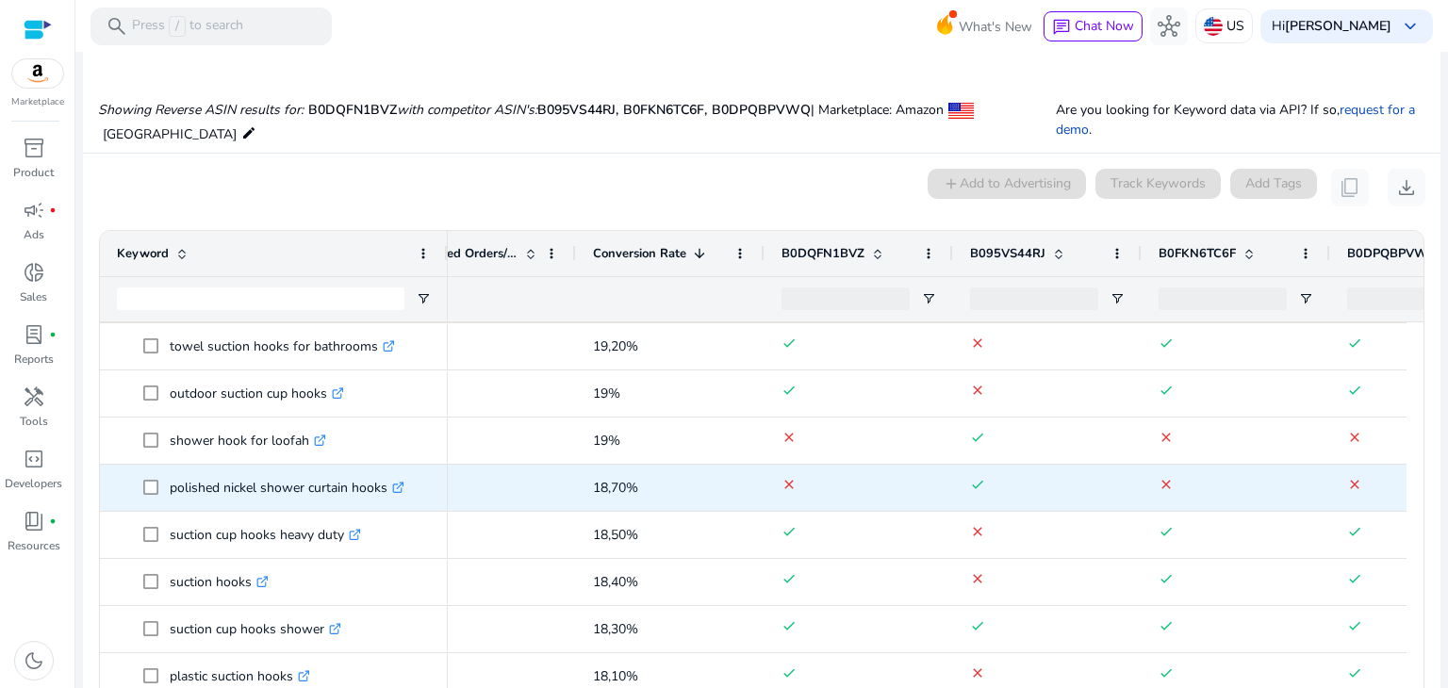
scroll to position [472, 0]
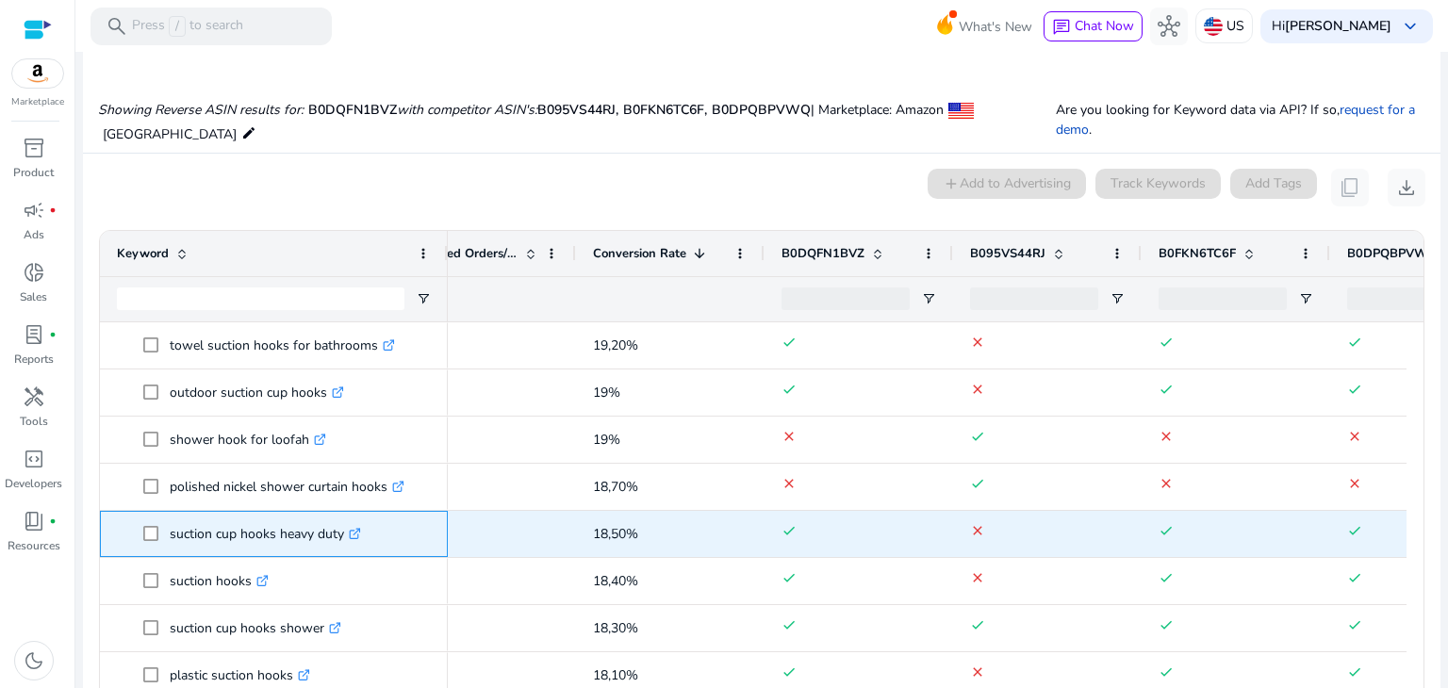
drag, startPoint x: 189, startPoint y: 537, endPoint x: 347, endPoint y: 532, distance: 158.5
click at [347, 532] on span "suction cup hooks heavy duty .st0{fill:#2c8af8}" at bounding box center [287, 534] width 288 height 39
copy span "suction cup hooks heavy duty"
click at [244, 536] on p "suction cup hooks heavy duty .st0{fill:#2c8af8}" at bounding box center [265, 534] width 191 height 39
click at [244, 533] on p "suction cup hooks heavy duty .st0{fill:#2c8af8}" at bounding box center [265, 534] width 191 height 39
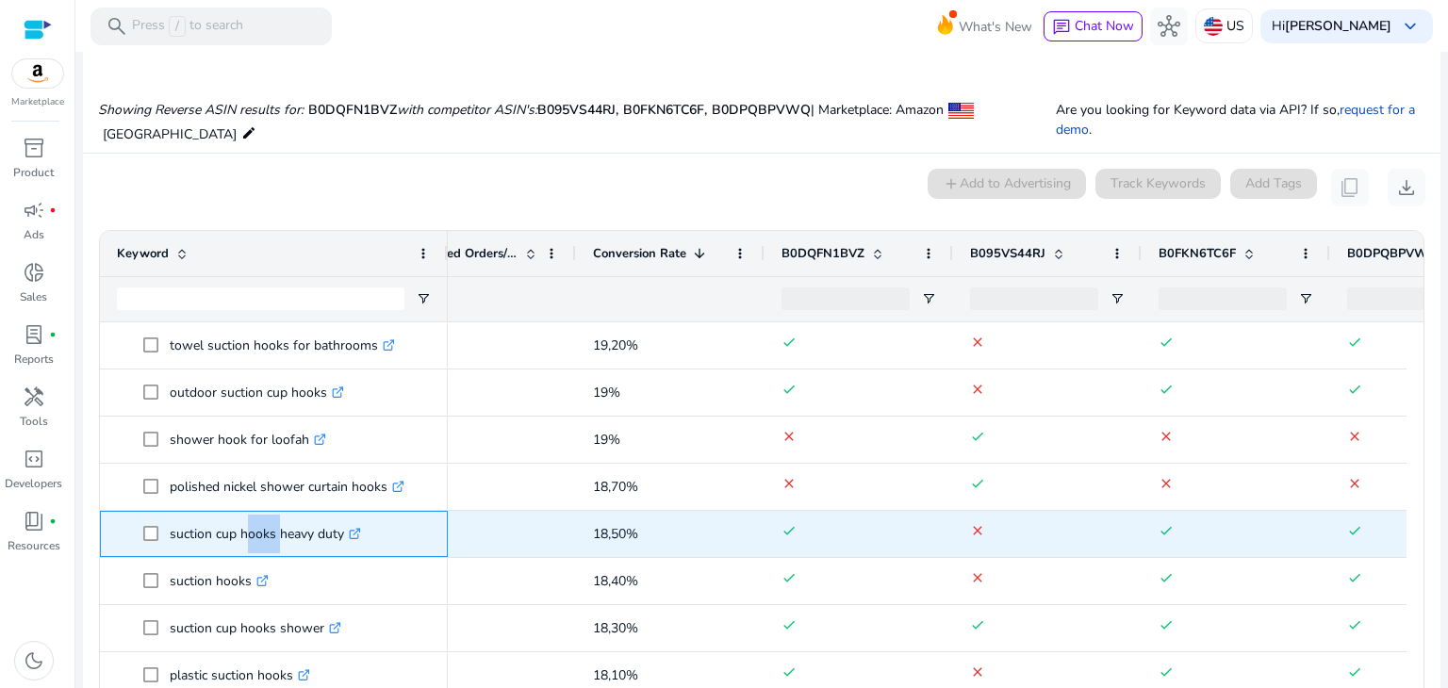
click at [244, 532] on p "suction cup hooks heavy duty .st0{fill:#2c8af8}" at bounding box center [265, 534] width 191 height 39
click at [245, 532] on p "suction cup hooks heavy duty .st0{fill:#2c8af8}" at bounding box center [265, 534] width 191 height 39
copy p "suction cup hooks heavy duty"
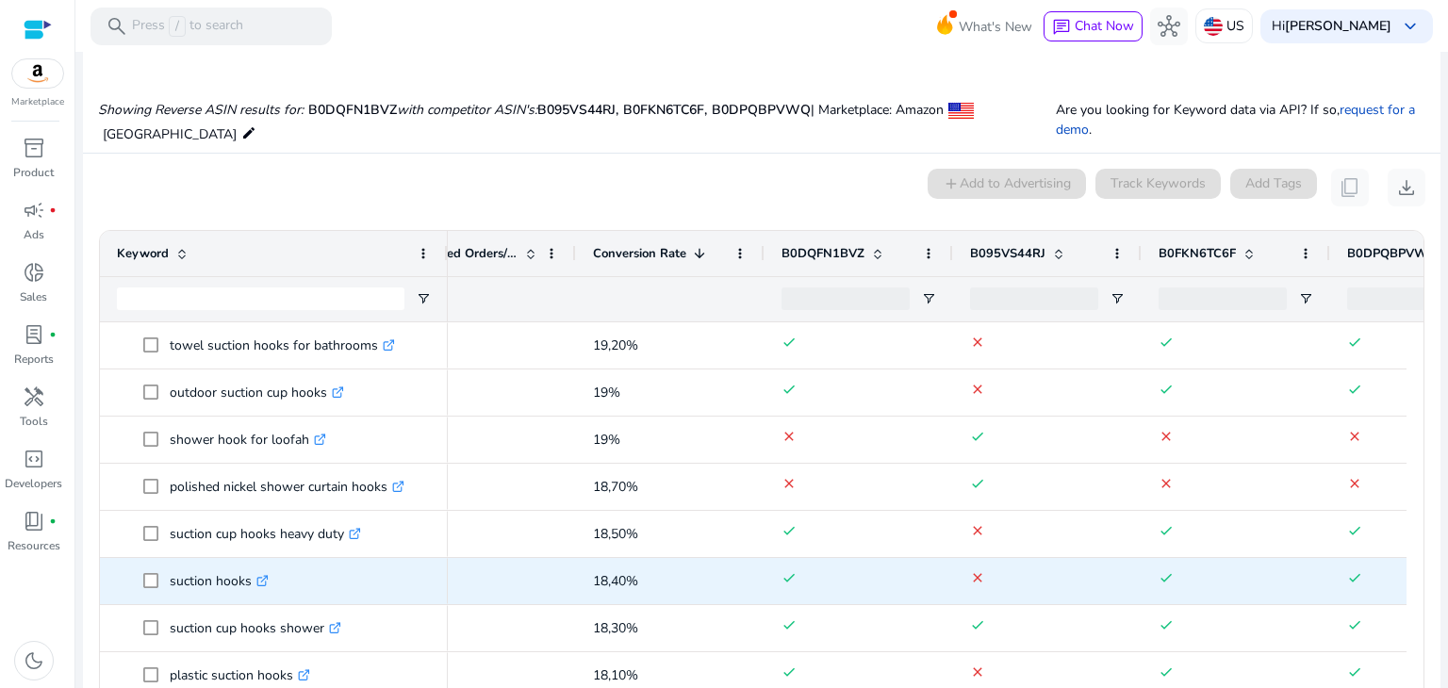
click at [192, 580] on p "suction hooks .st0{fill:#2c8af8}" at bounding box center [219, 581] width 99 height 39
copy p "suction hooks"
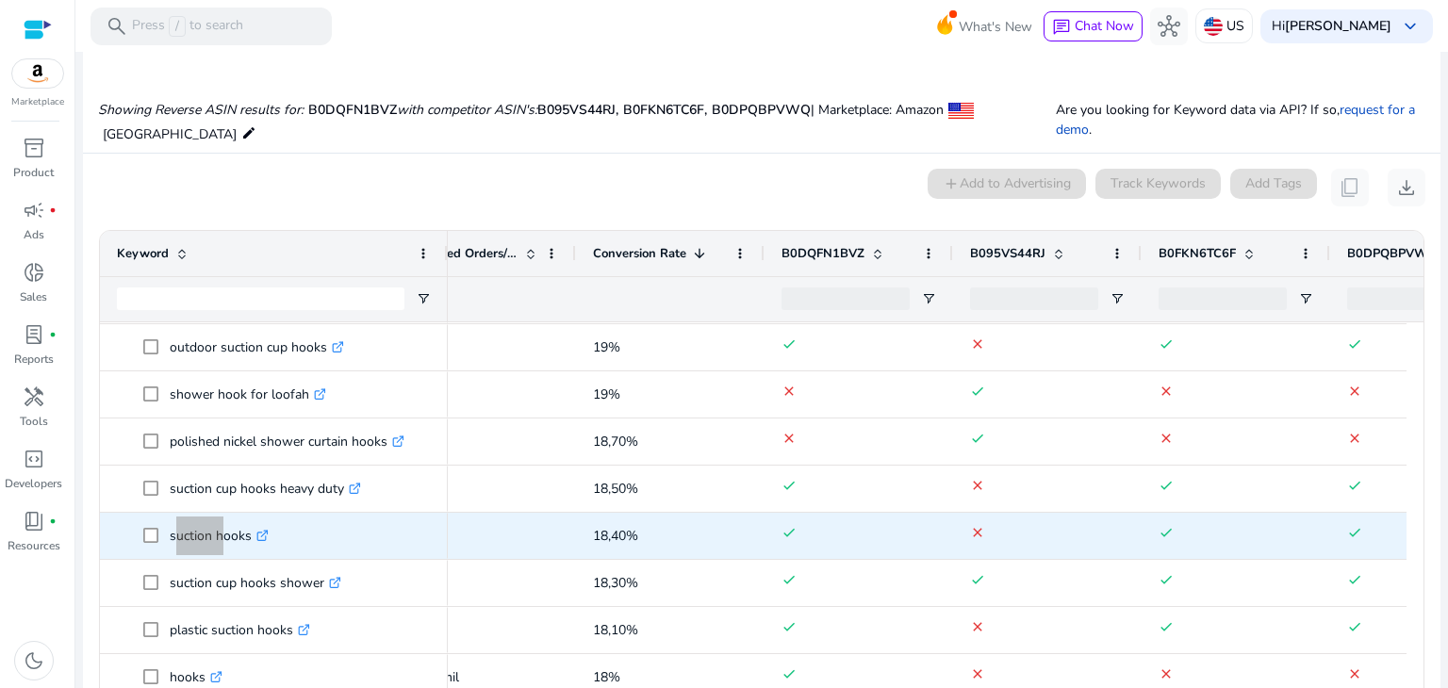
scroll to position [566, 0]
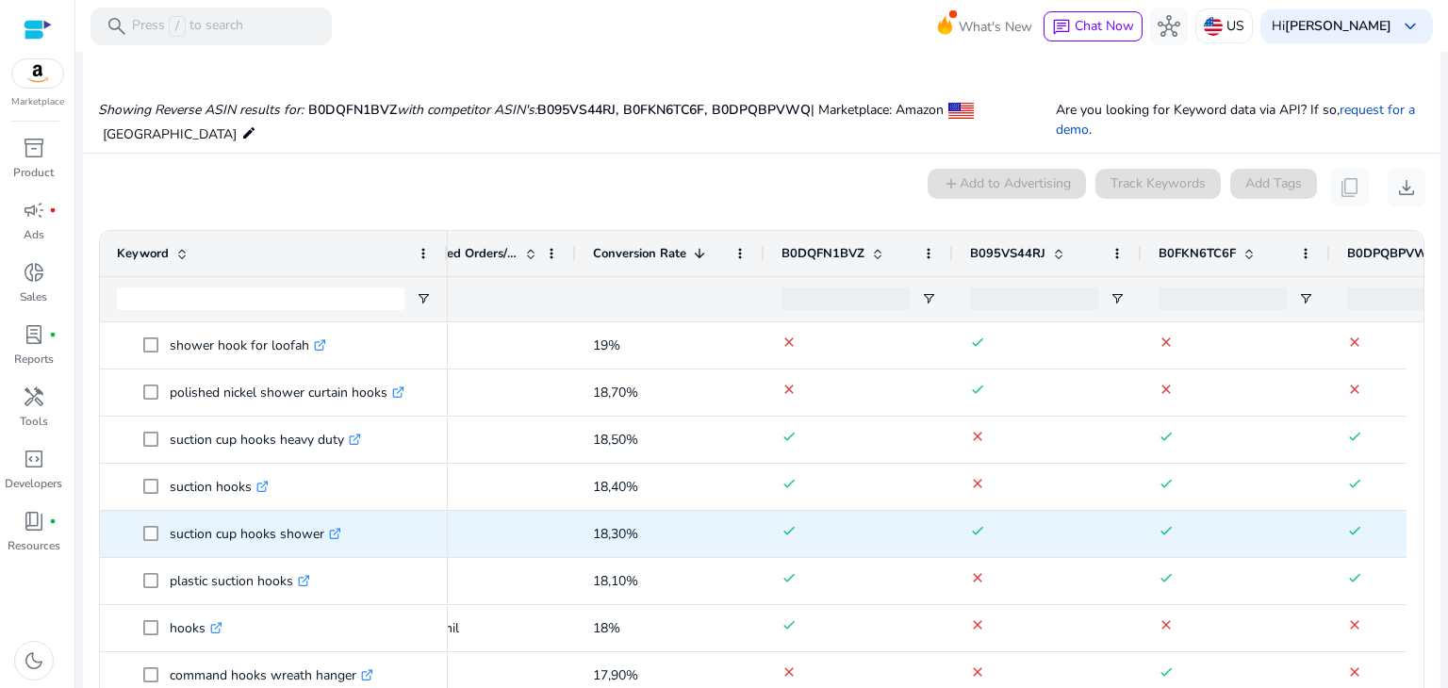
click at [268, 533] on p "suction cup hooks shower .st0{fill:#2c8af8}" at bounding box center [256, 534] width 172 height 39
copy p "suction cup hooks shower"
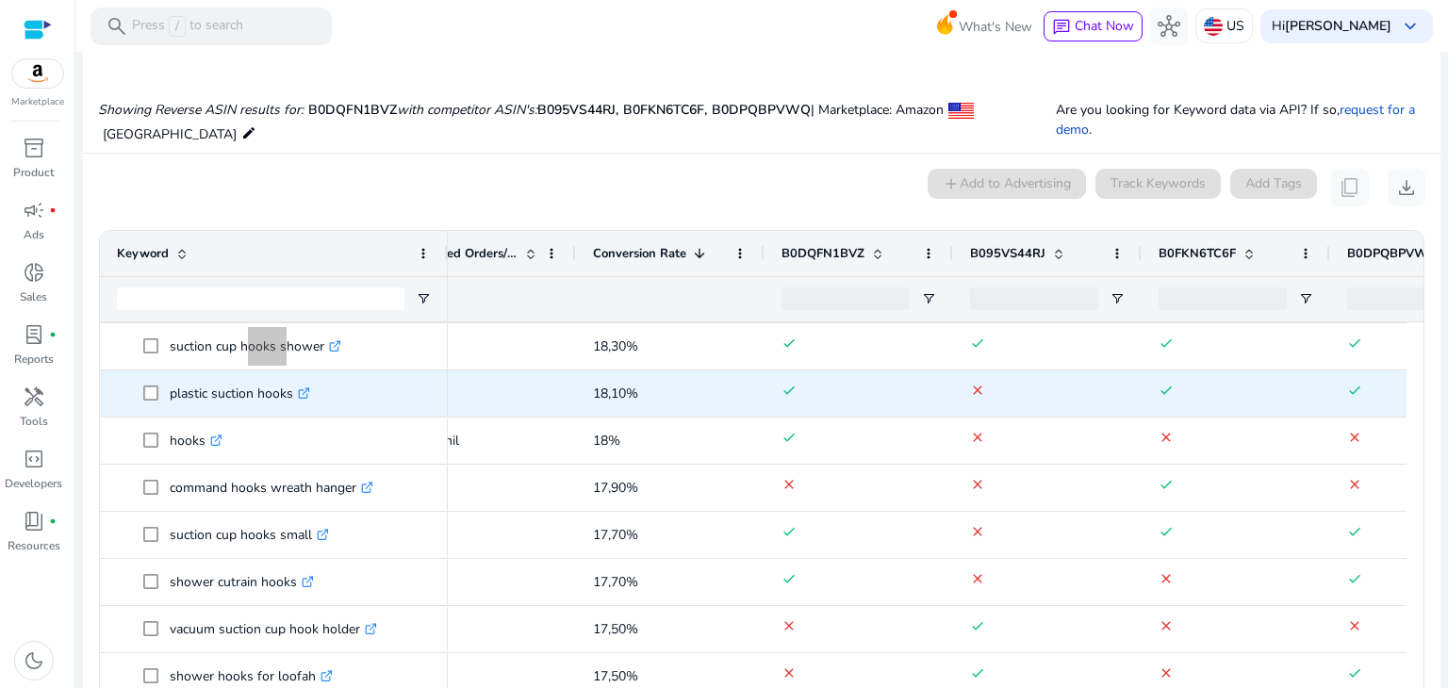
scroll to position [754, 0]
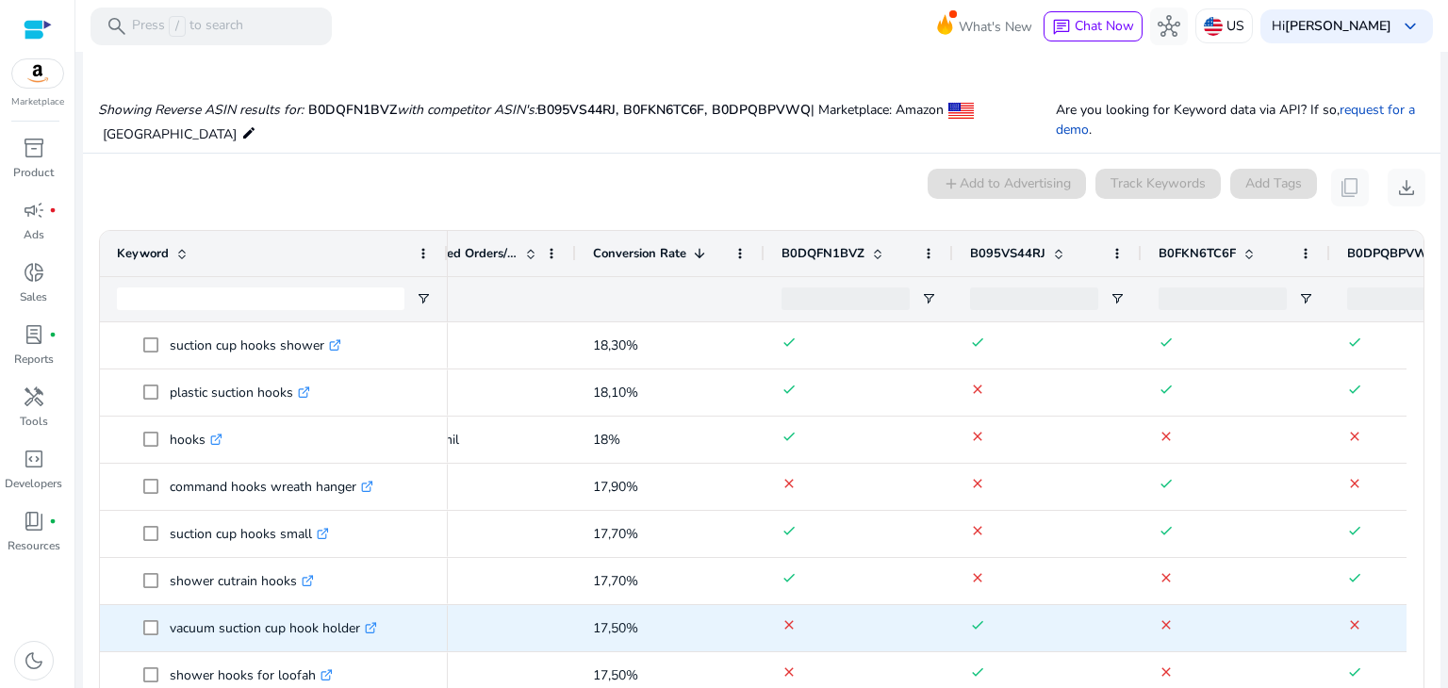
click at [259, 627] on p "vacuum suction cup hook holder .st0{fill:#2c8af8}" at bounding box center [273, 628] width 207 height 39
copy p "vacuum suction cup hook holder"
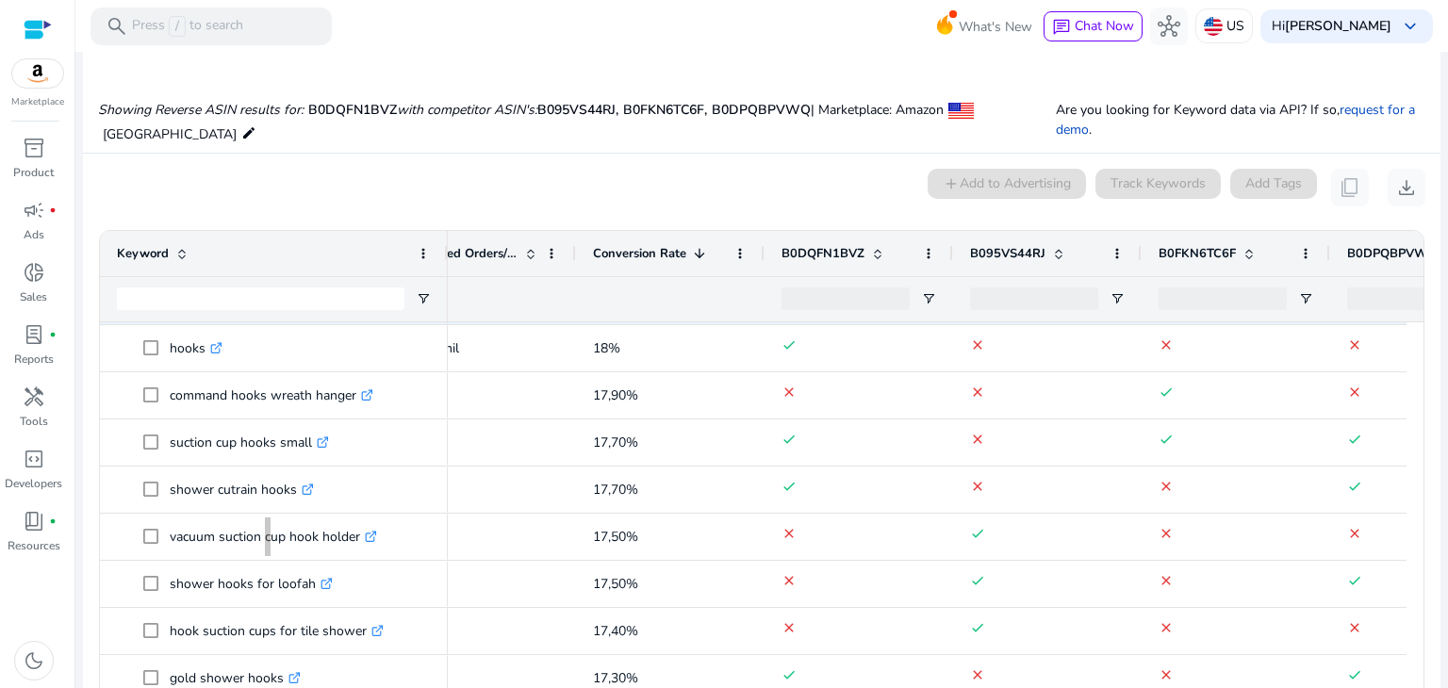
scroll to position [849, 0]
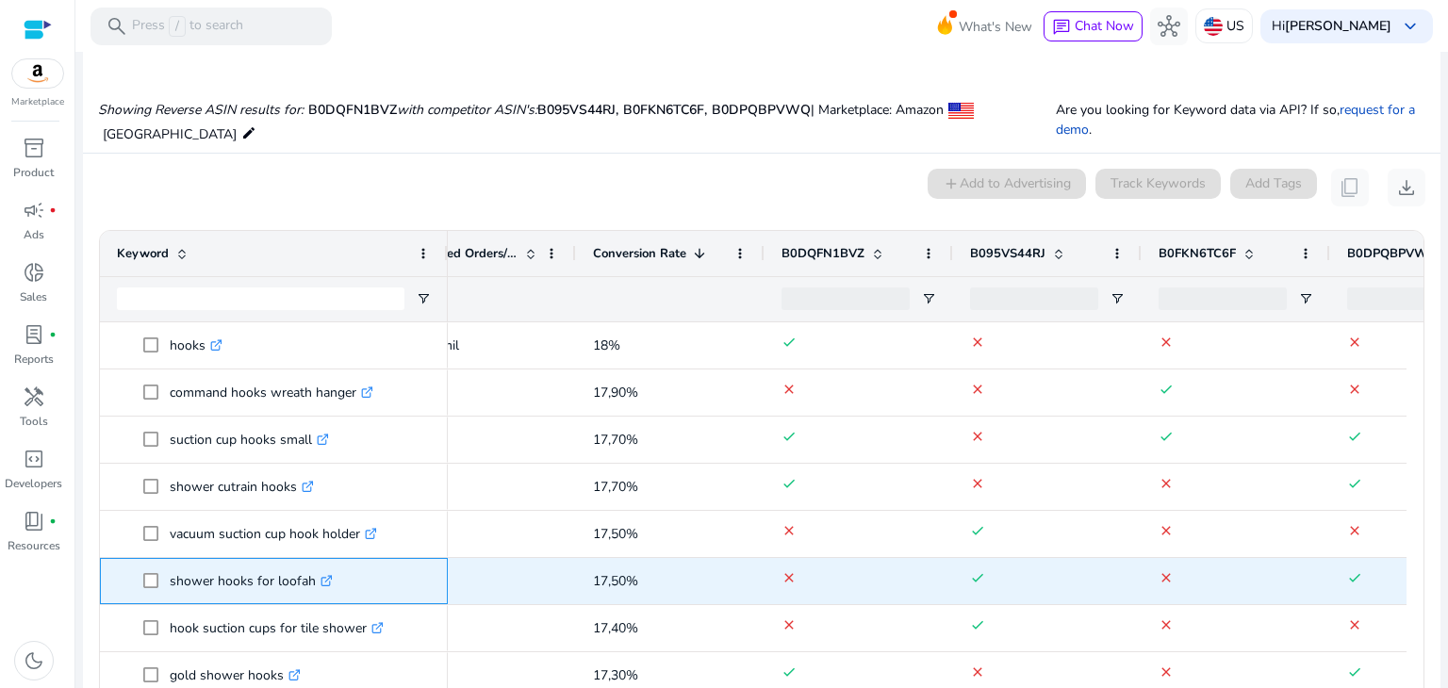
click at [274, 575] on p "shower hooks for loofah .st0{fill:#2c8af8}" at bounding box center [251, 581] width 163 height 39
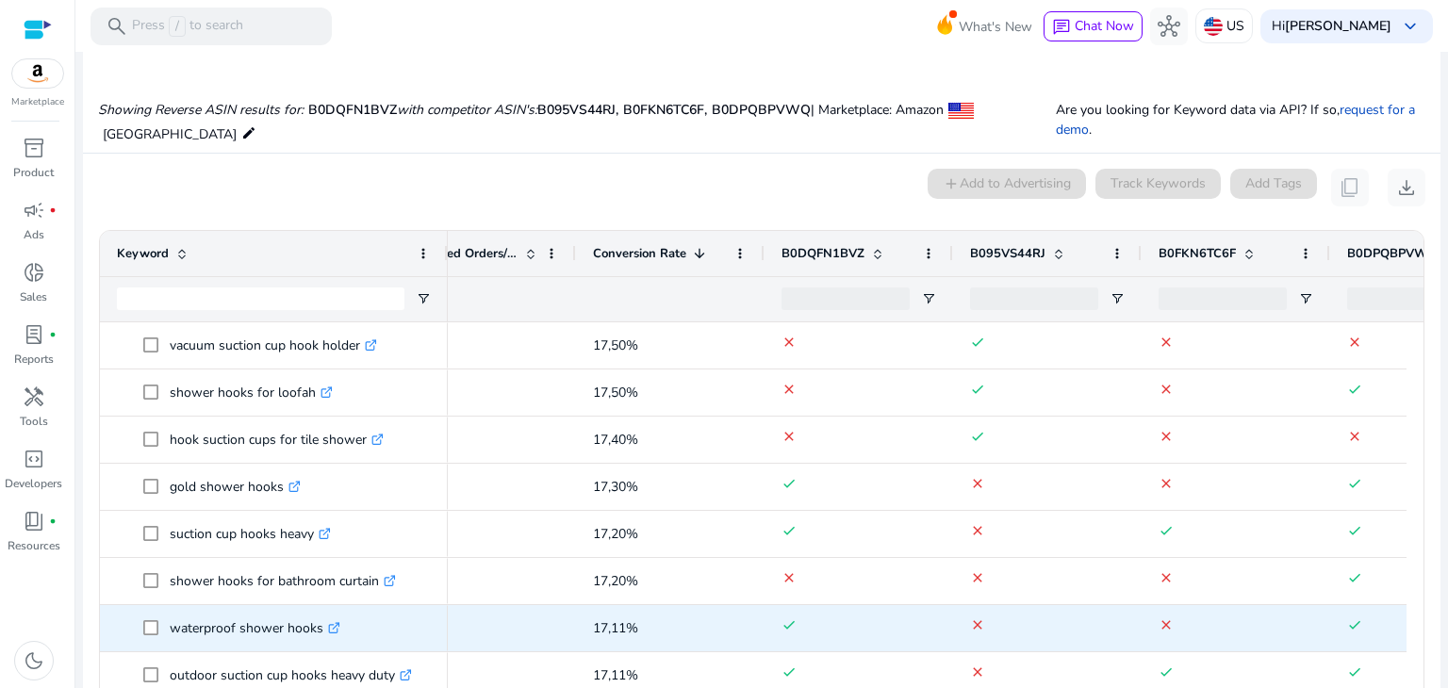
scroll to position [0, 0]
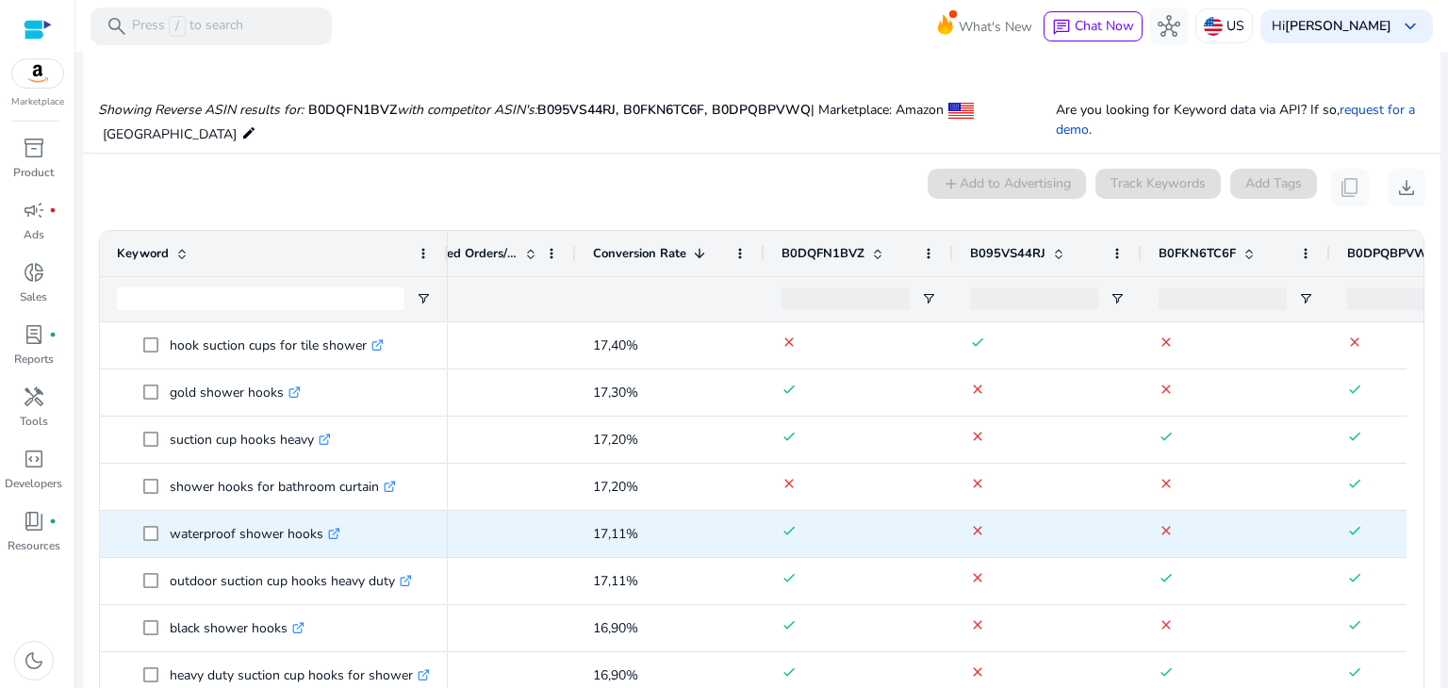
click at [267, 534] on p "waterproof shower hooks .st0{fill:#2c8af8}" at bounding box center [255, 534] width 171 height 39
copy p "waterproof shower hooks"
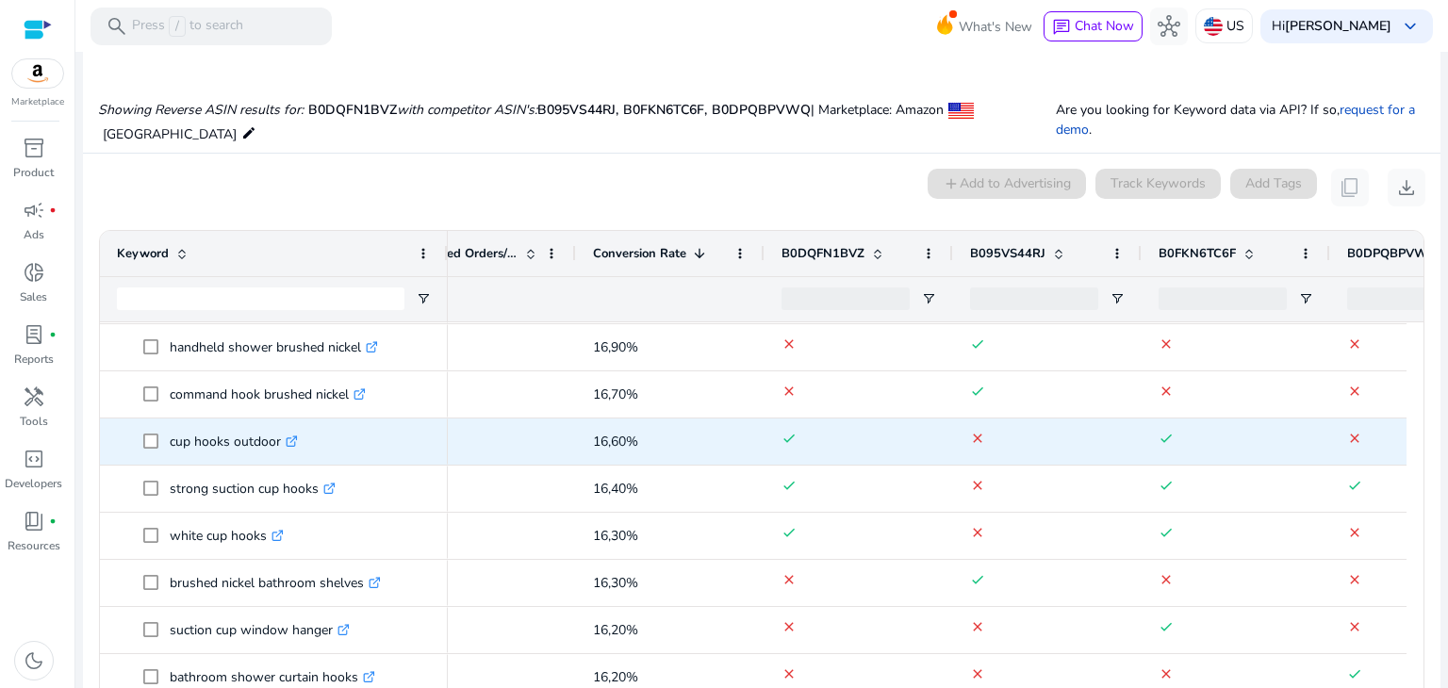
scroll to position [1603, 0]
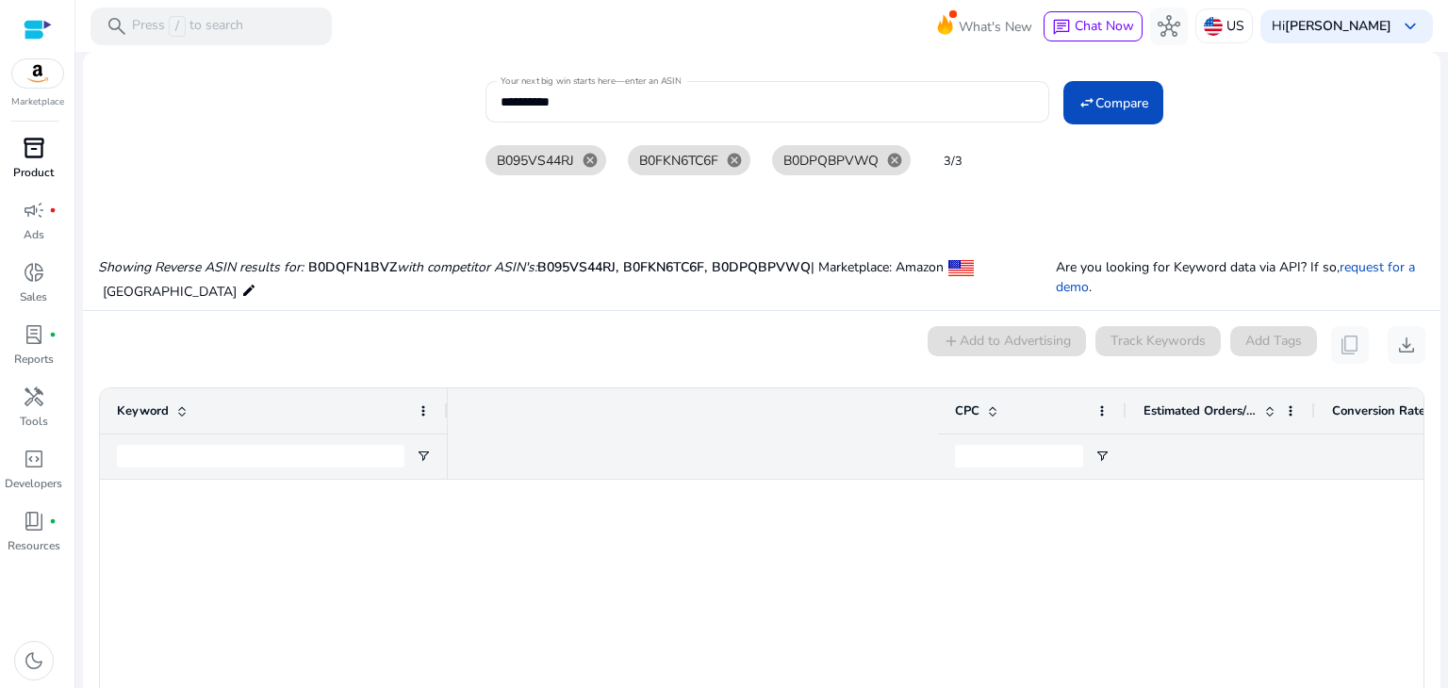
scroll to position [0, 739]
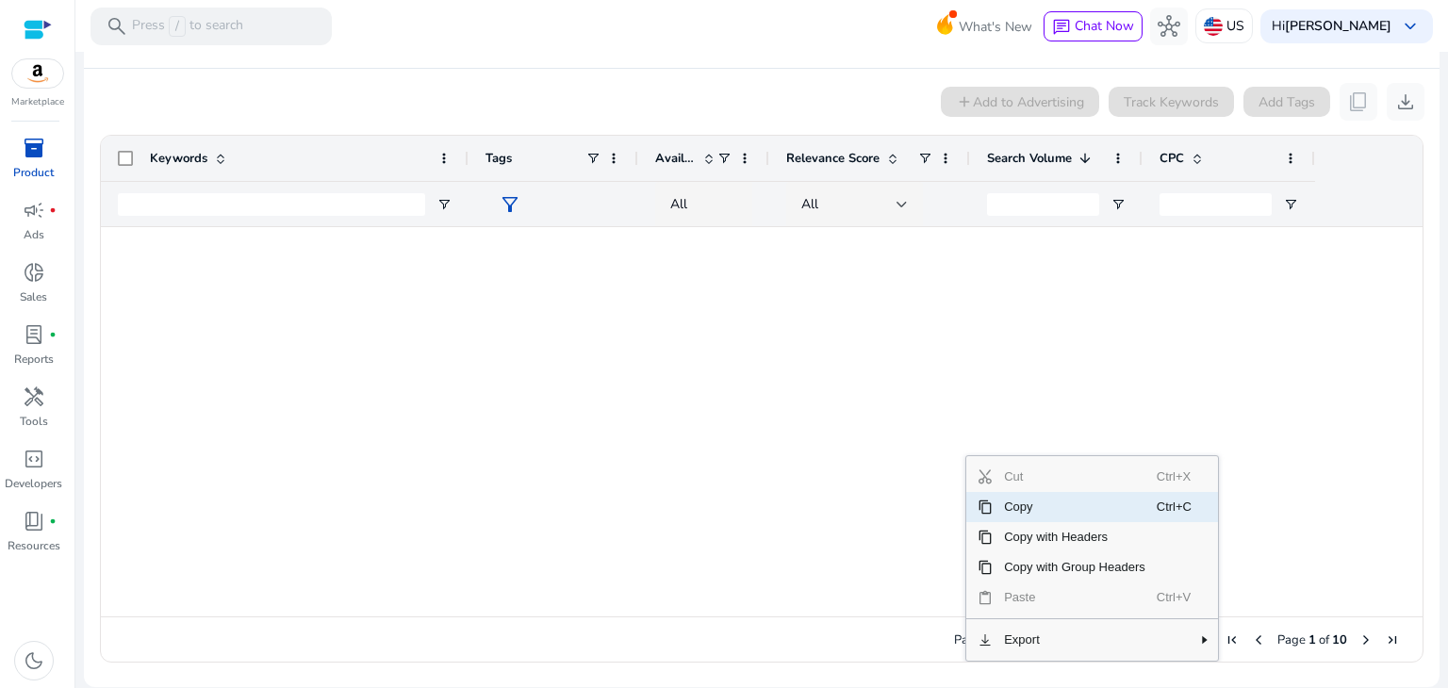
scroll to position [2439, 0]
